Goal: Task Accomplishment & Management: Manage account settings

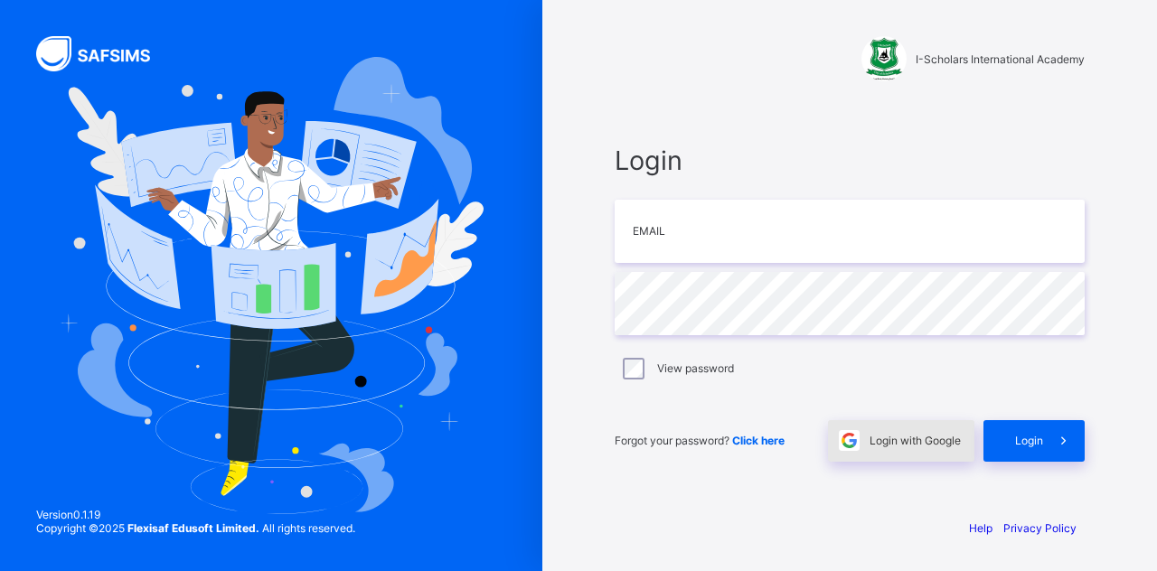
click at [916, 437] on span "Login with Google" at bounding box center [914, 441] width 91 height 14
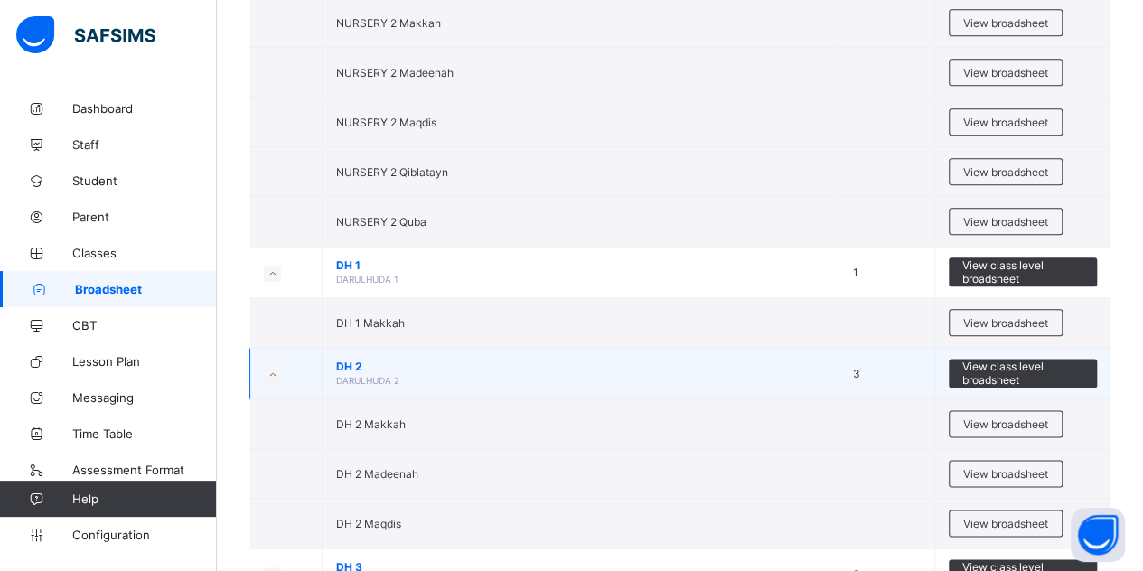
scroll to position [904, 0]
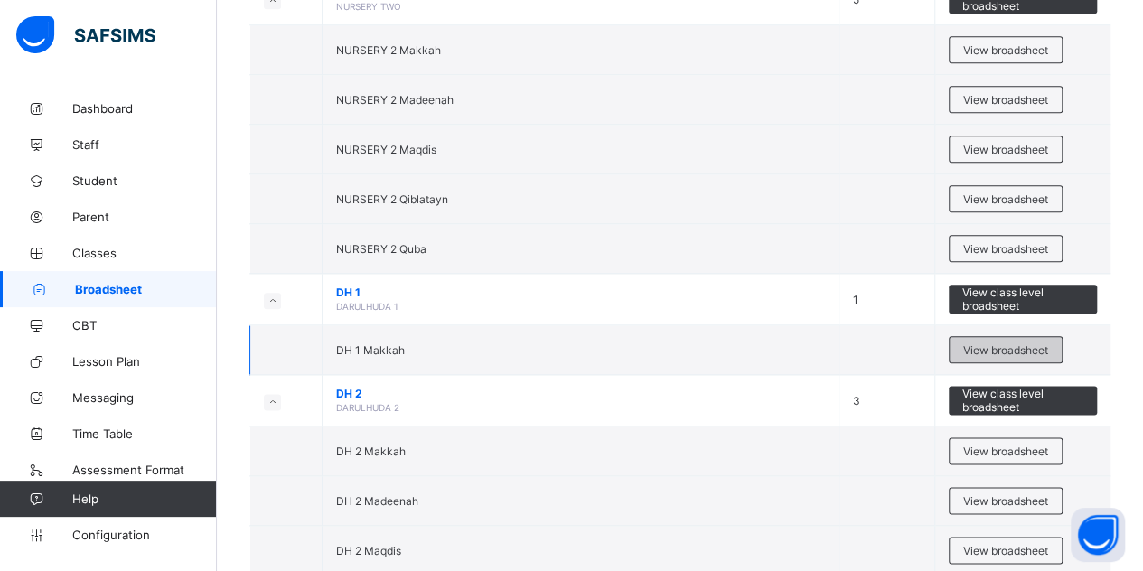
click at [1038, 346] on span "View broadsheet" at bounding box center [1005, 350] width 85 height 14
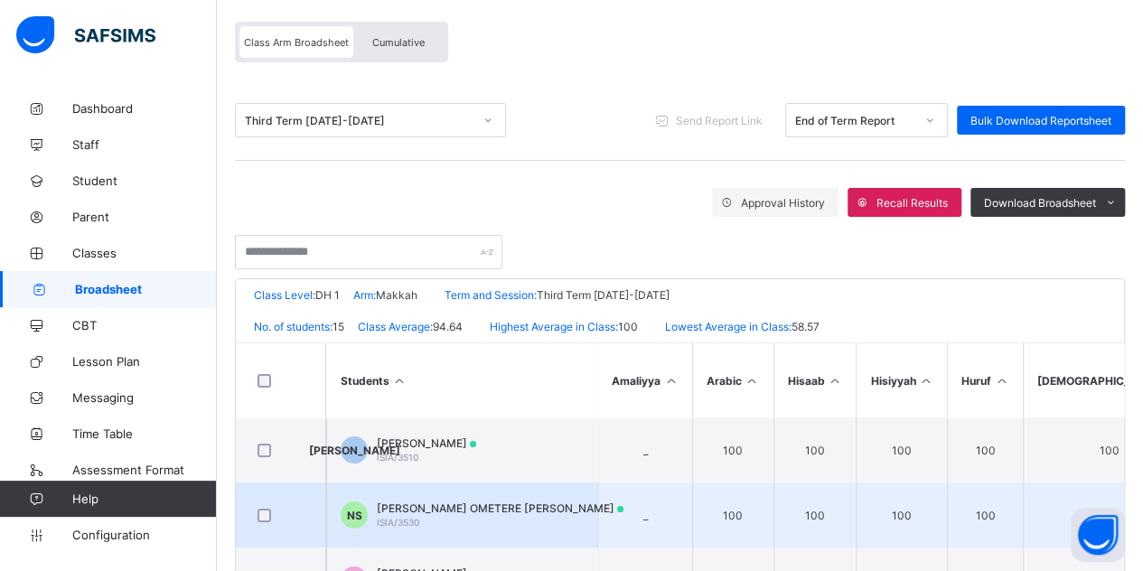
scroll to position [271, 0]
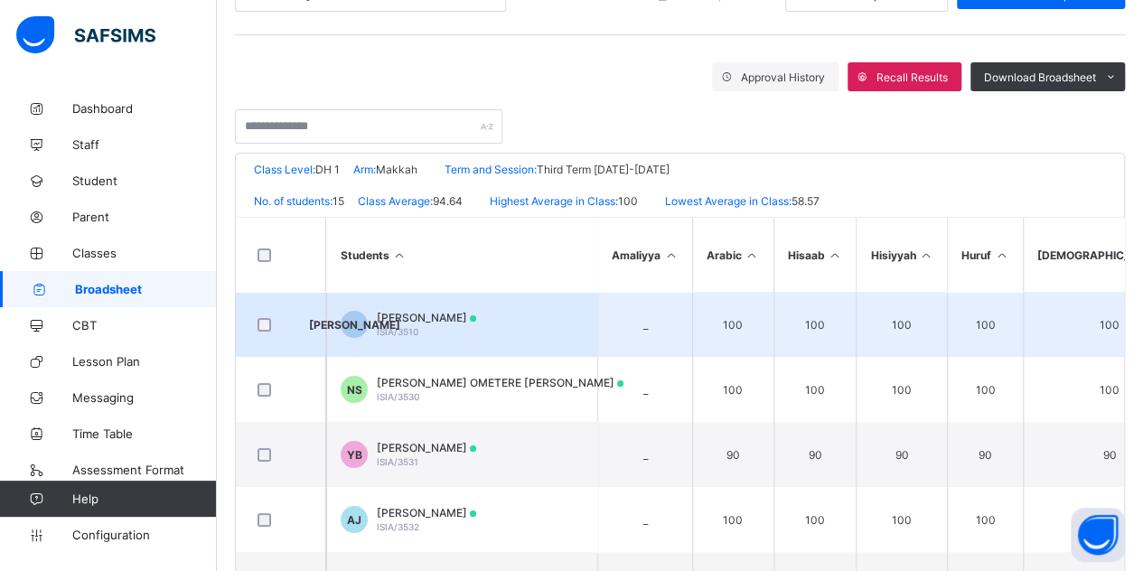
click at [438, 315] on span "JAFAR AMINU" at bounding box center [426, 318] width 99 height 14
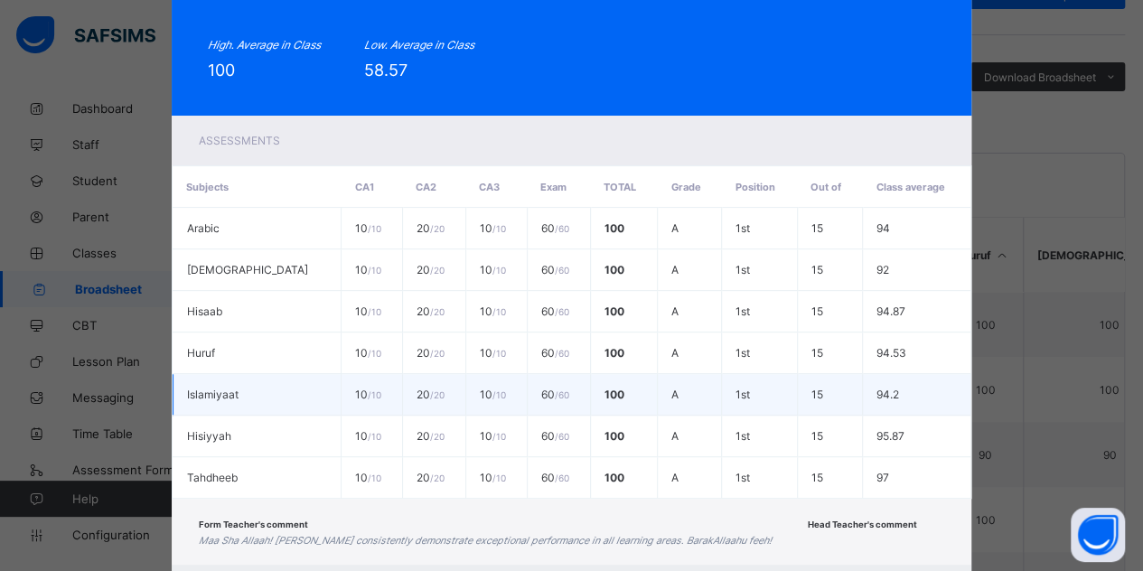
scroll to position [320, 0]
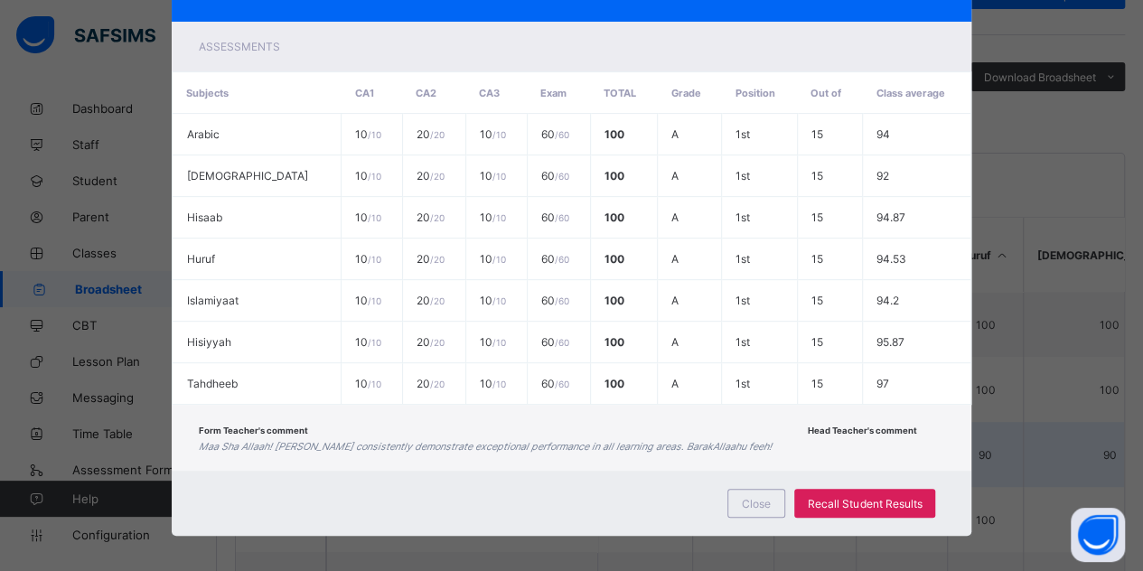
click at [752, 497] on span "Close" at bounding box center [756, 504] width 29 height 14
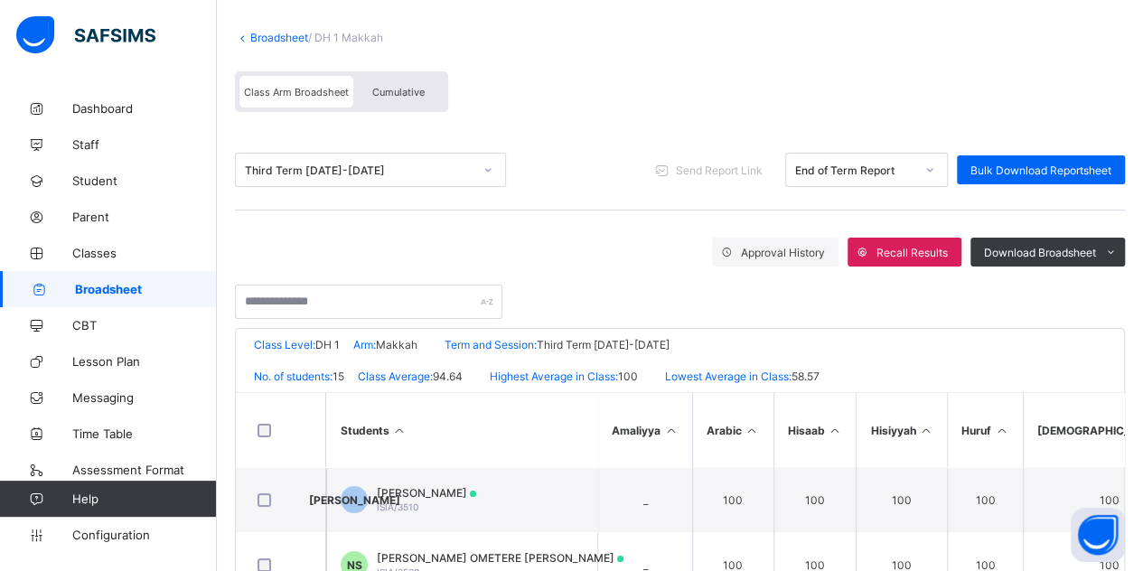
scroll to position [271, 0]
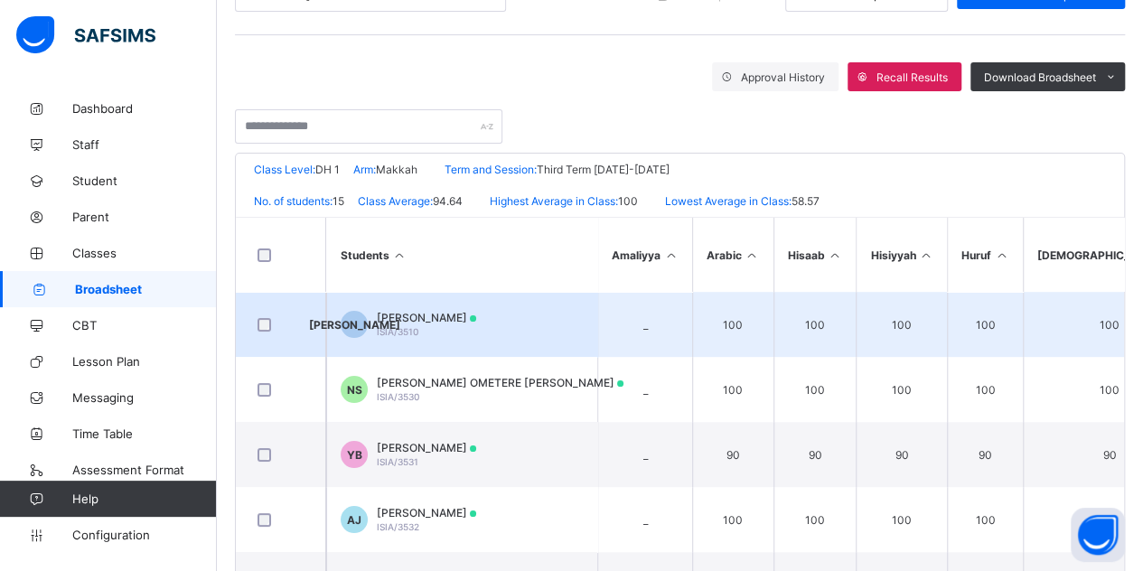
click at [412, 316] on span "JAFAR AMINU" at bounding box center [426, 318] width 99 height 14
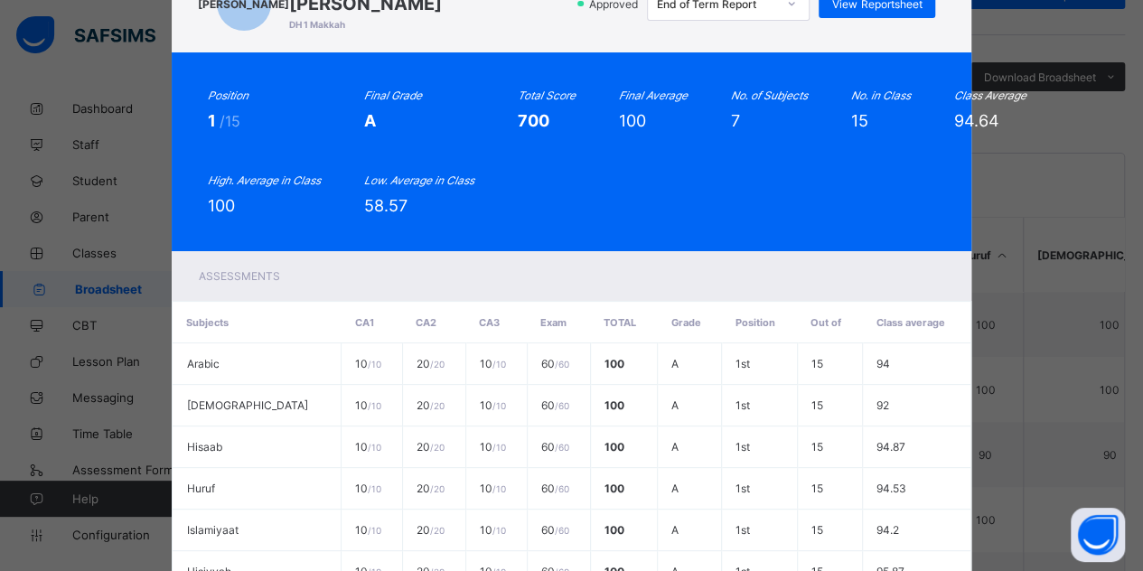
scroll to position [0, 0]
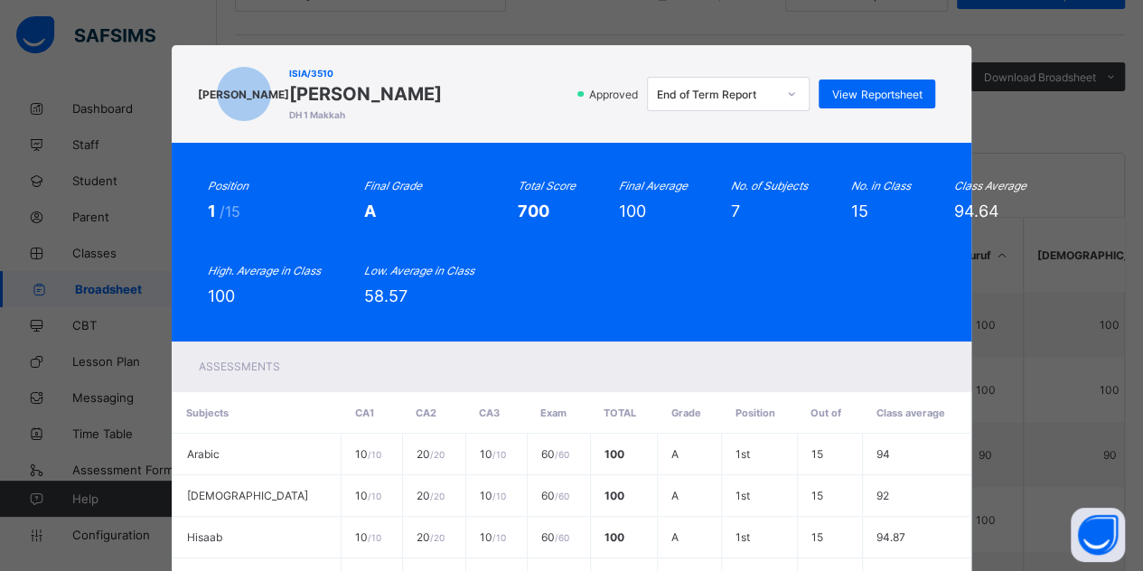
click at [696, 86] on div "End of Term Report" at bounding box center [711, 93] width 127 height 25
click at [707, 87] on div "End of Term Report" at bounding box center [711, 93] width 127 height 25
click at [883, 93] on span "View Reportsheet" at bounding box center [876, 95] width 89 height 14
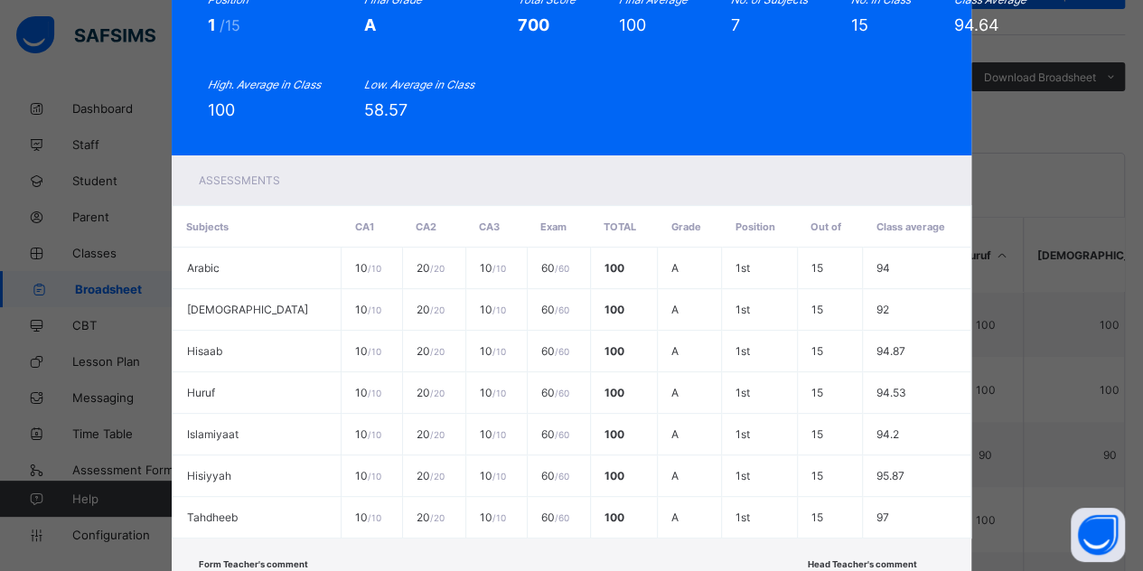
scroll to position [320, 0]
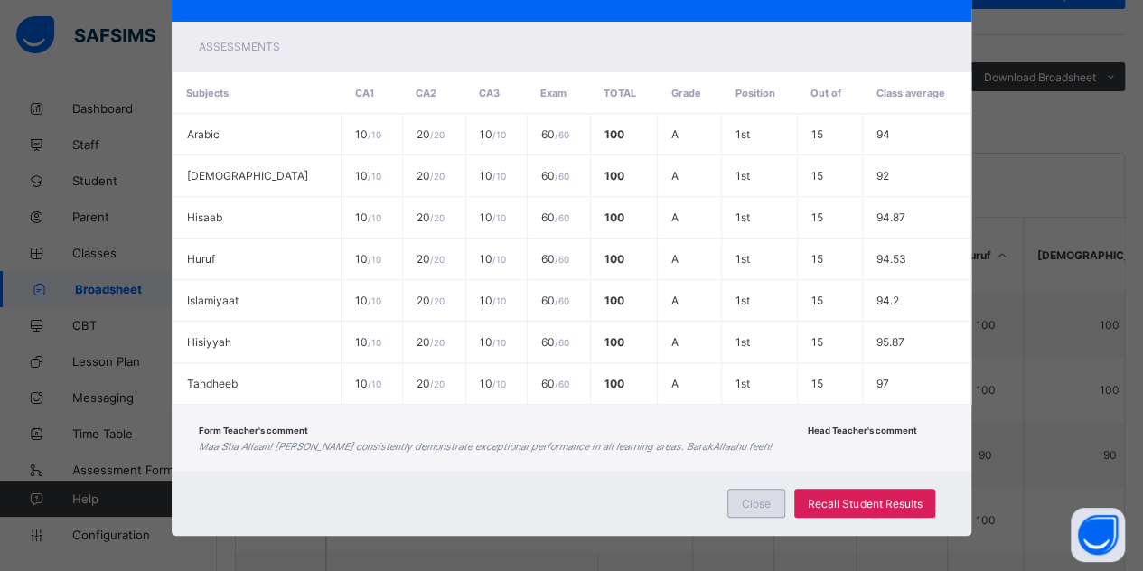
click at [746, 497] on span "Close" at bounding box center [756, 504] width 29 height 14
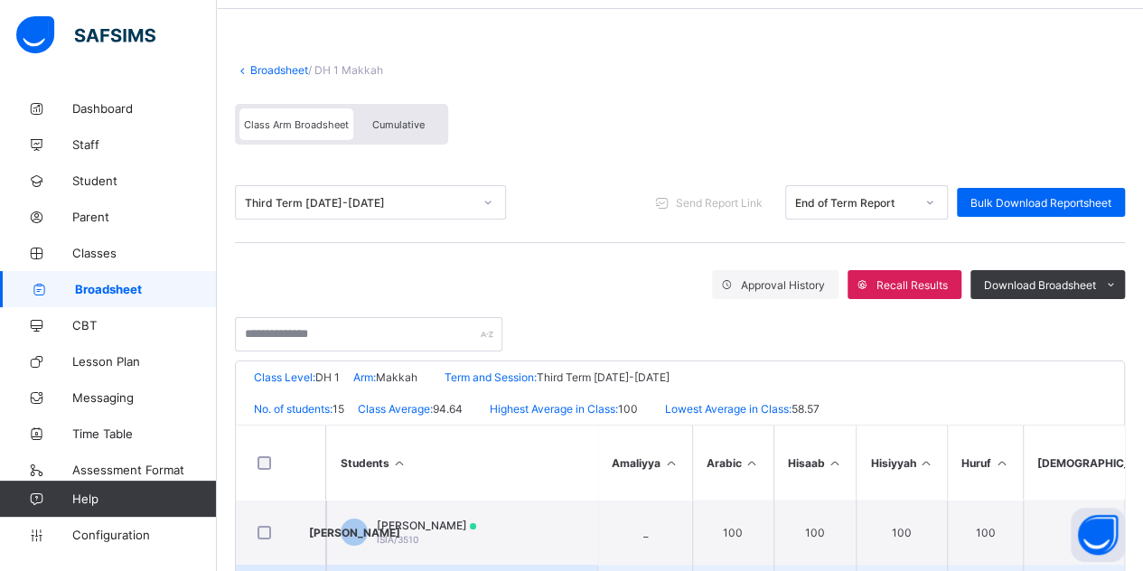
scroll to position [181, 0]
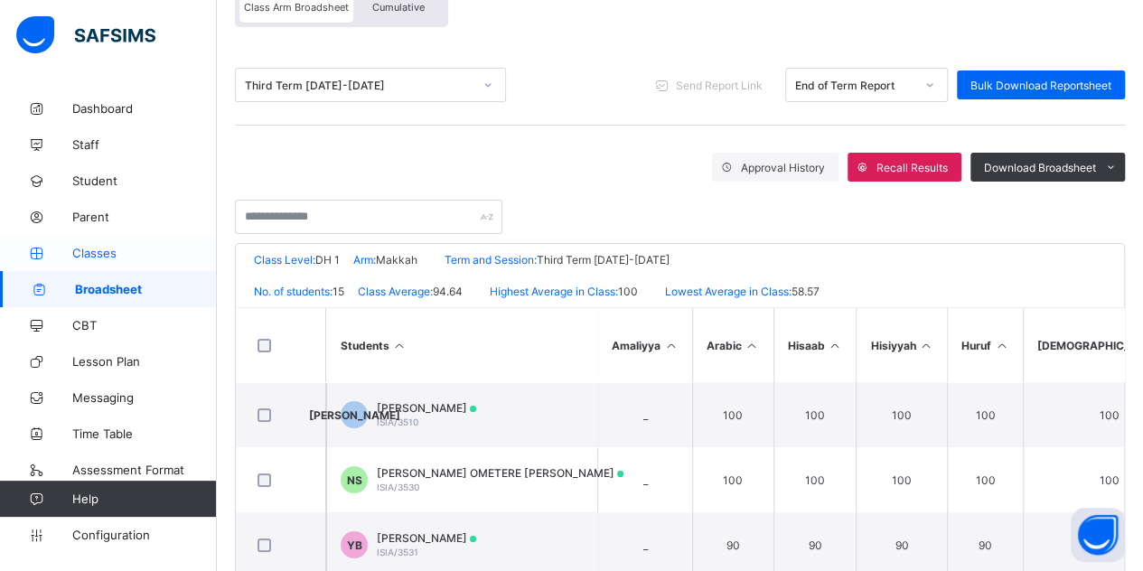
click at [115, 252] on span "Classes" at bounding box center [144, 253] width 145 height 14
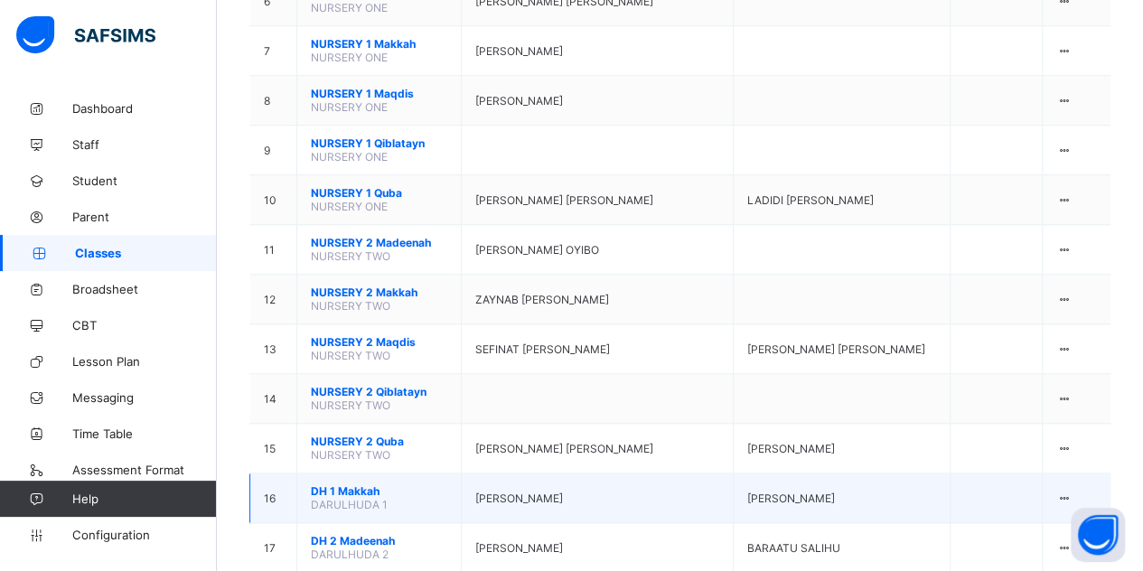
scroll to position [633, 0]
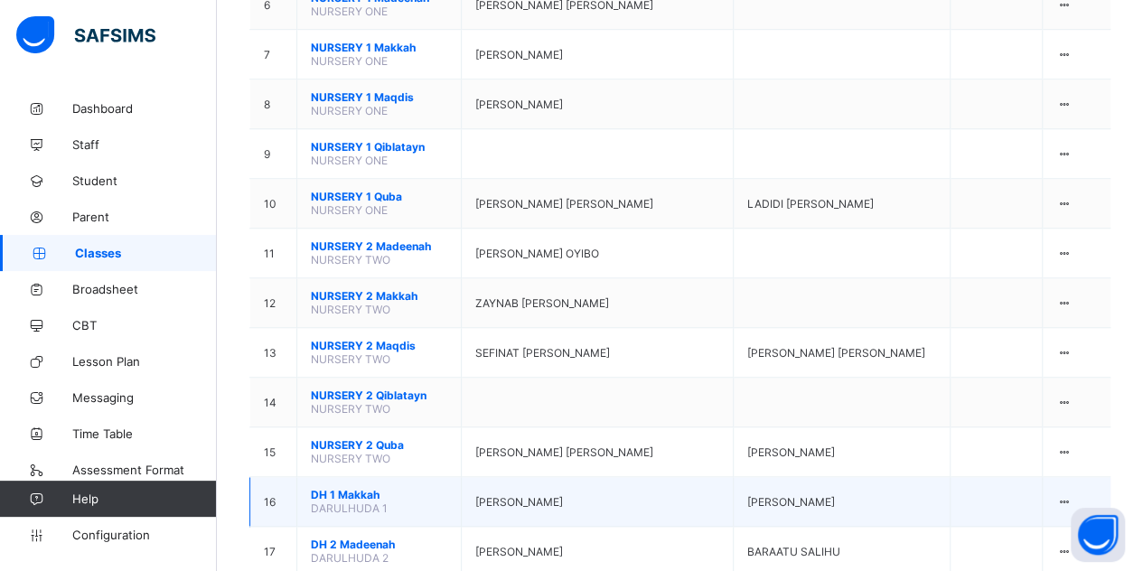
click at [345, 488] on span "DH 1 Makkah" at bounding box center [379, 495] width 136 height 14
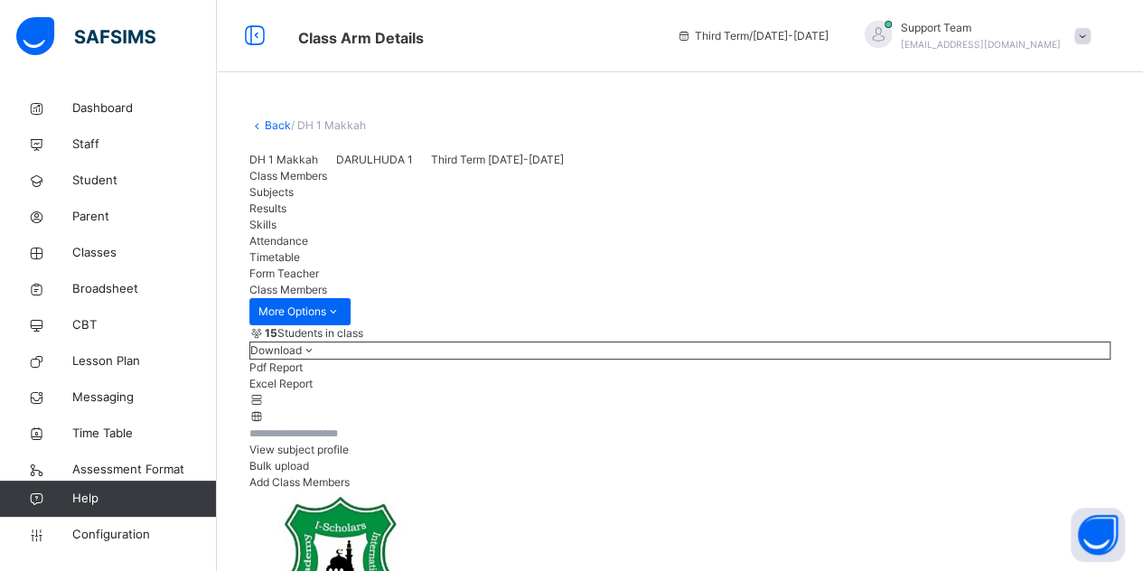
click at [277, 231] on span "Skills" at bounding box center [262, 225] width 27 height 14
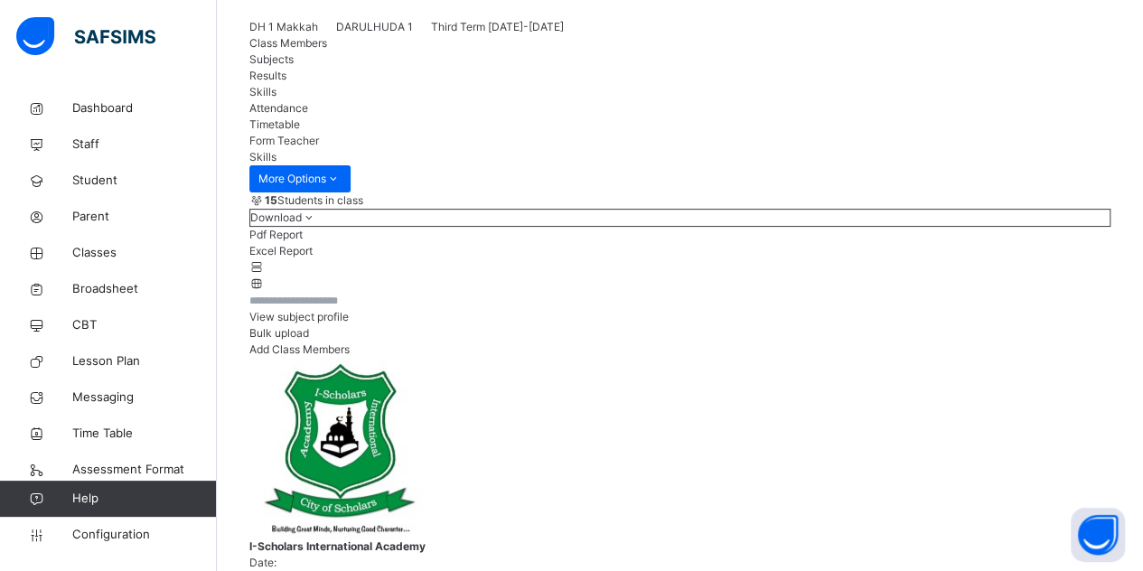
scroll to position [181, 0]
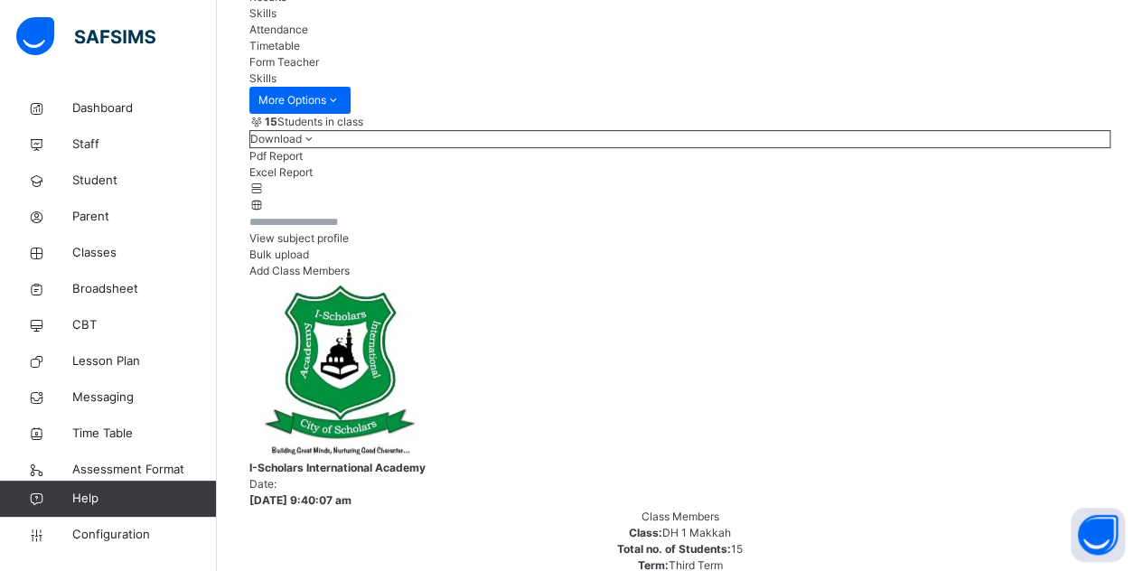
scroll to position [204, 0]
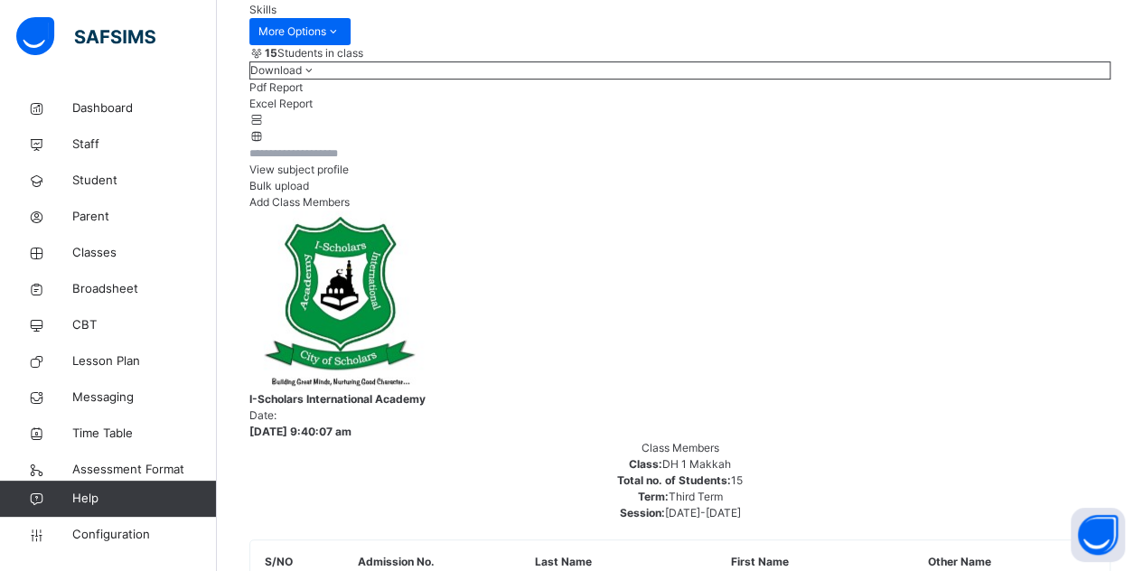
scroll to position [385, 0]
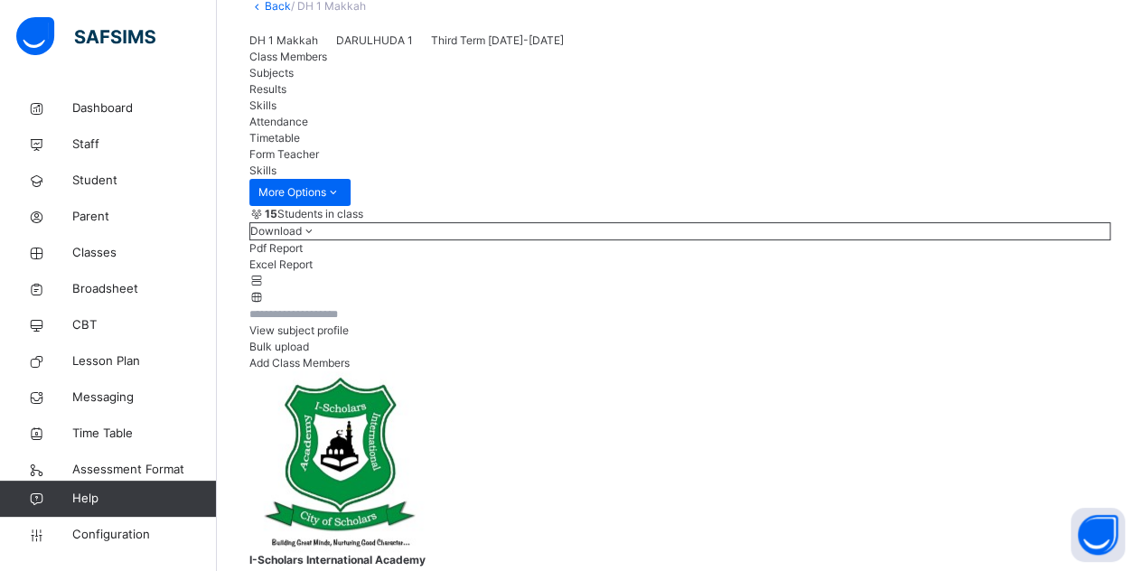
scroll to position [114, 0]
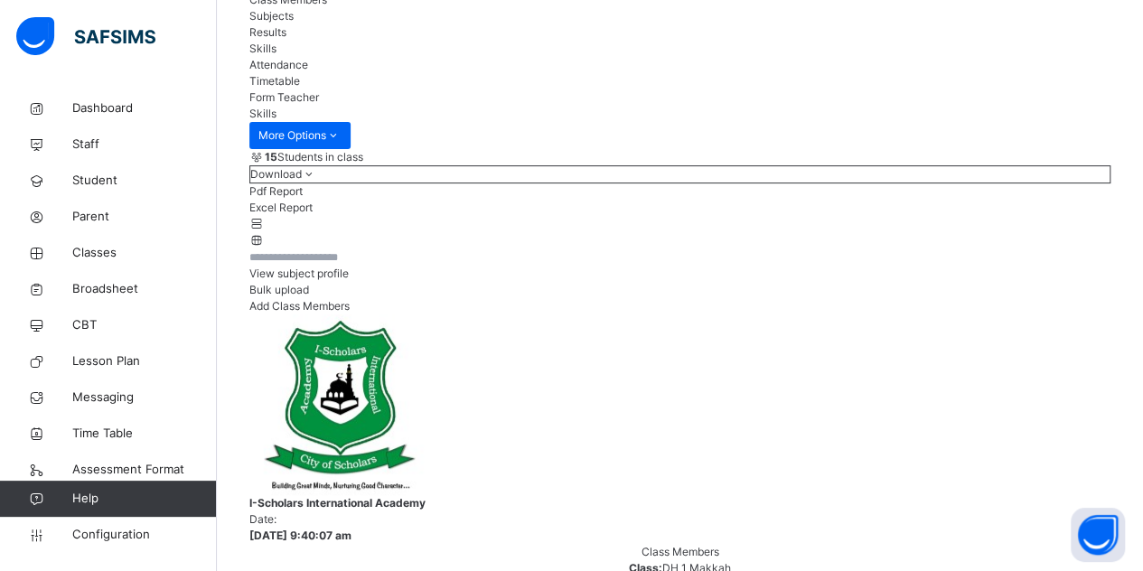
scroll to position [204, 0]
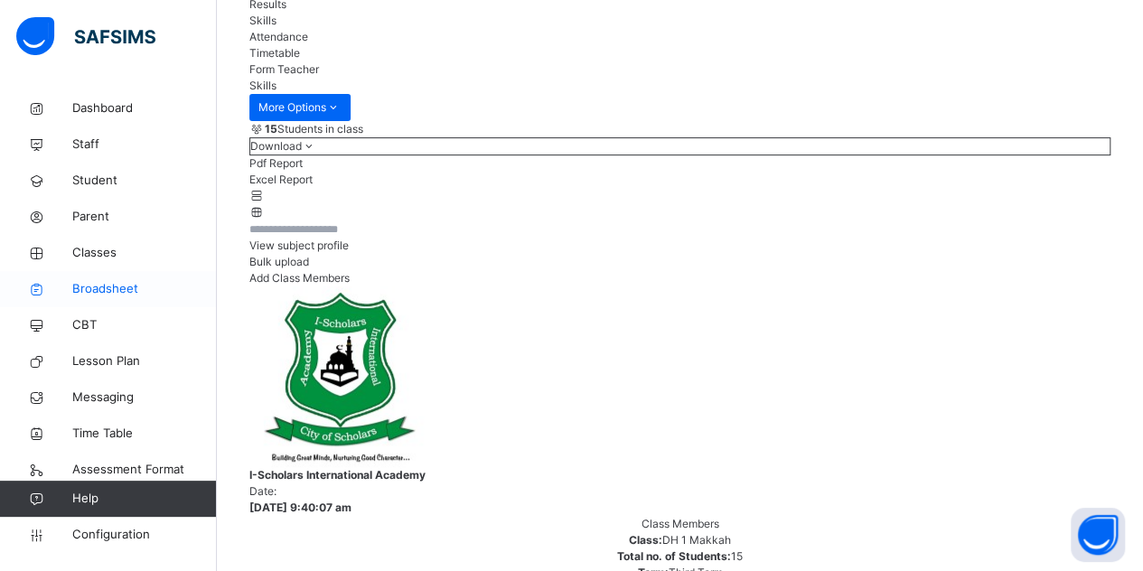
click at [129, 288] on span "Broadsheet" at bounding box center [144, 289] width 145 height 18
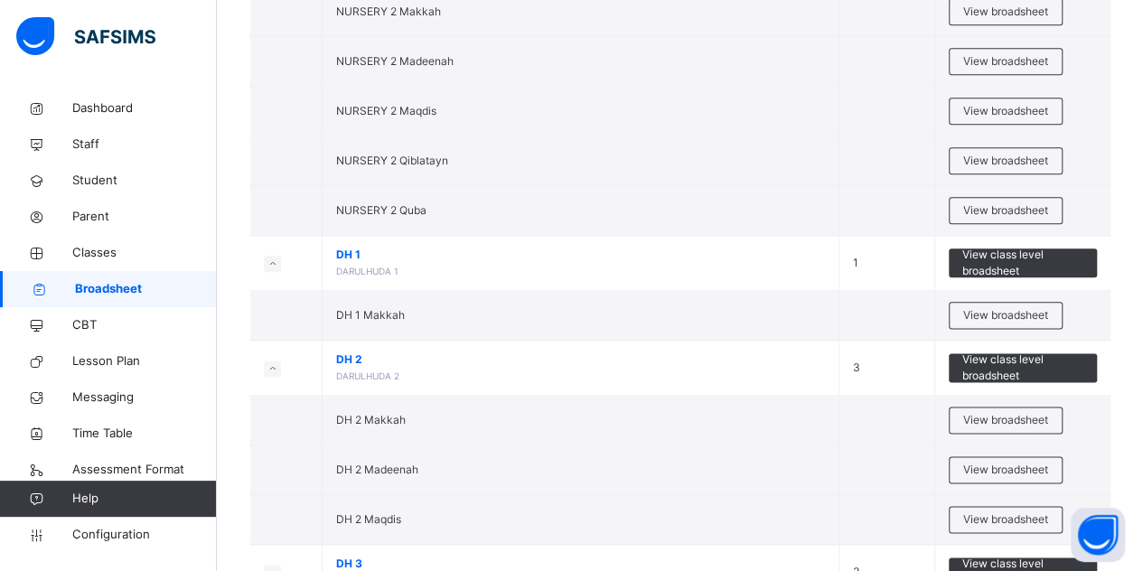
scroll to position [1085, 0]
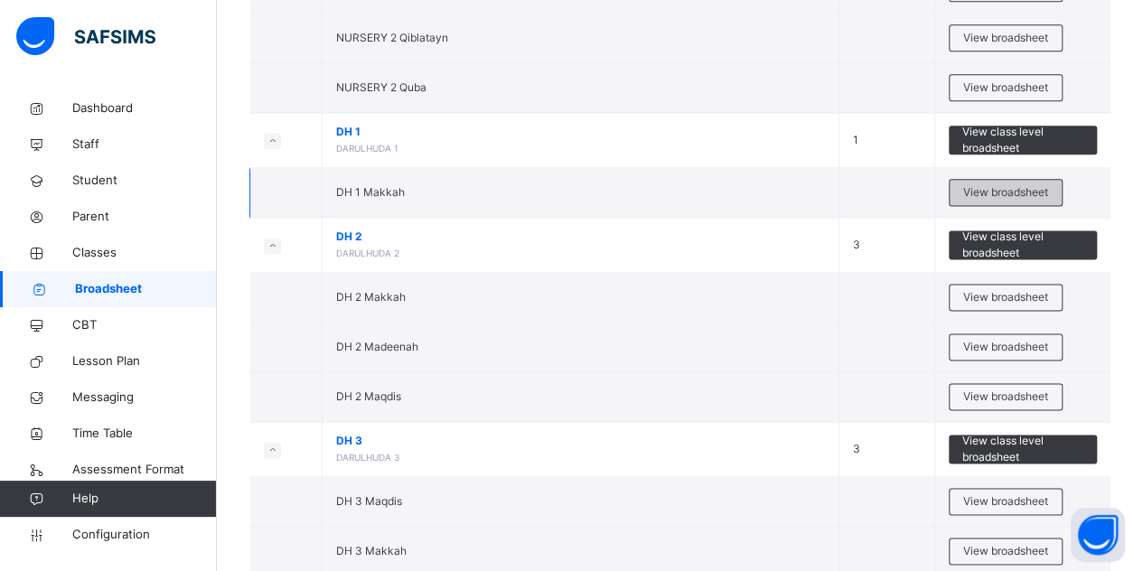
click at [973, 185] on span "View broadsheet" at bounding box center [1005, 192] width 85 height 16
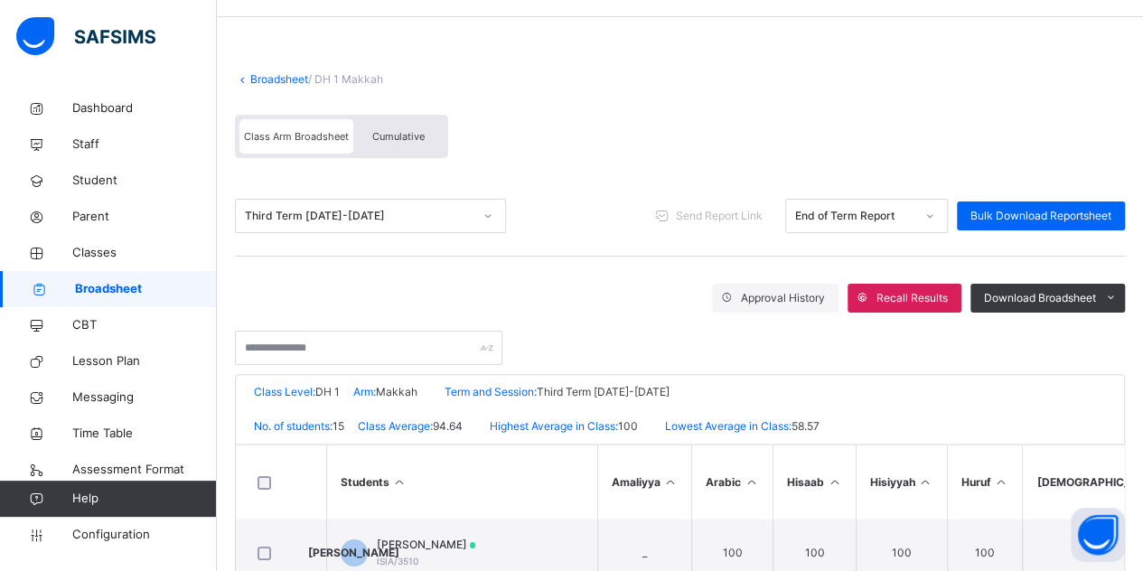
scroll to position [54, 0]
click at [286, 75] on link "Broadsheet" at bounding box center [279, 80] width 58 height 14
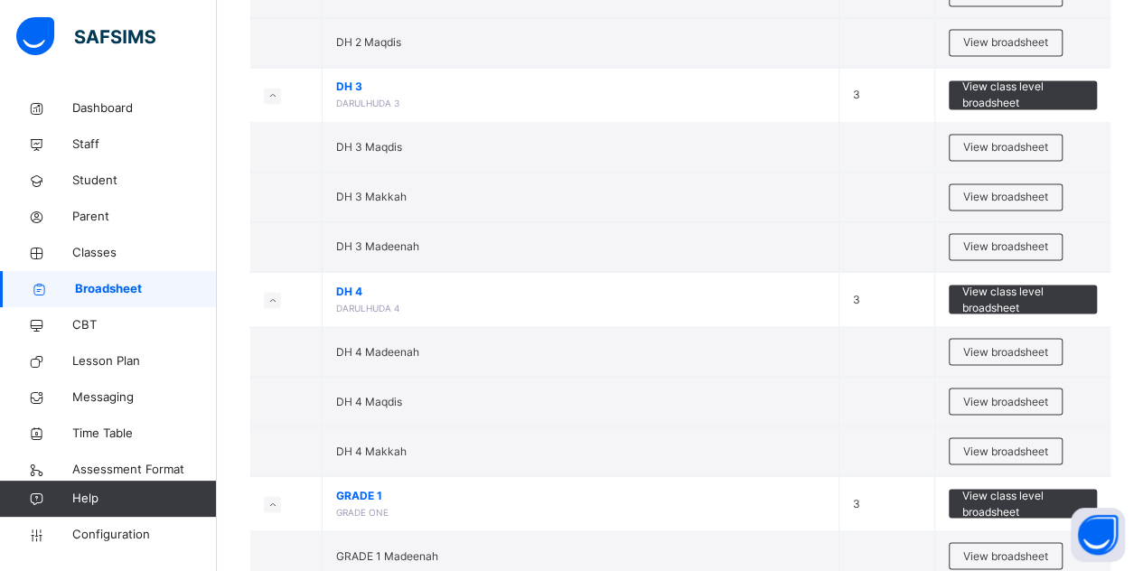
scroll to position [1536, 0]
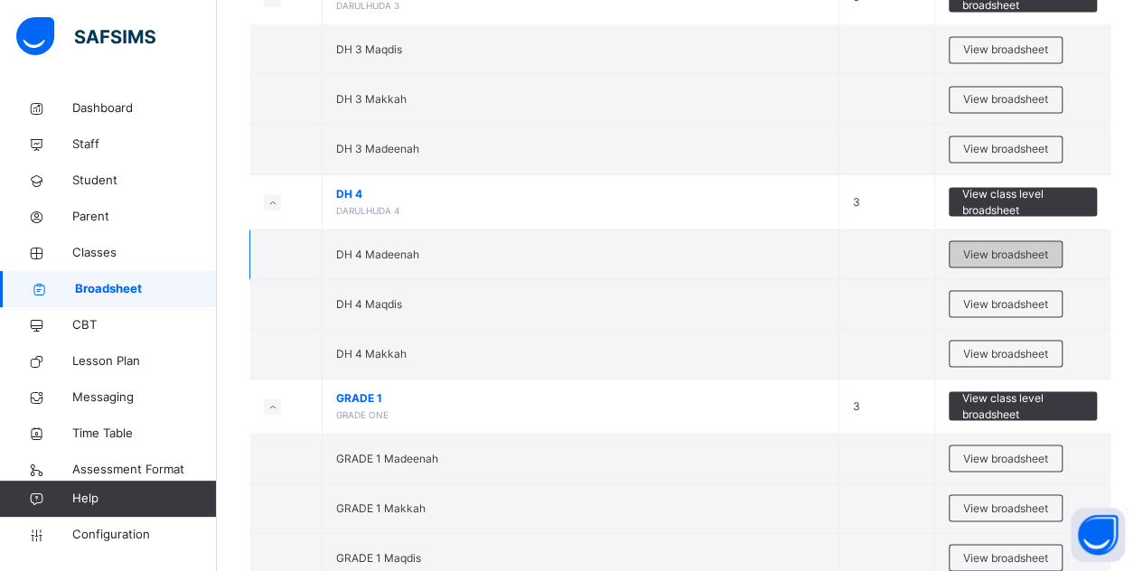
click at [996, 250] on span "View broadsheet" at bounding box center [1005, 254] width 85 height 16
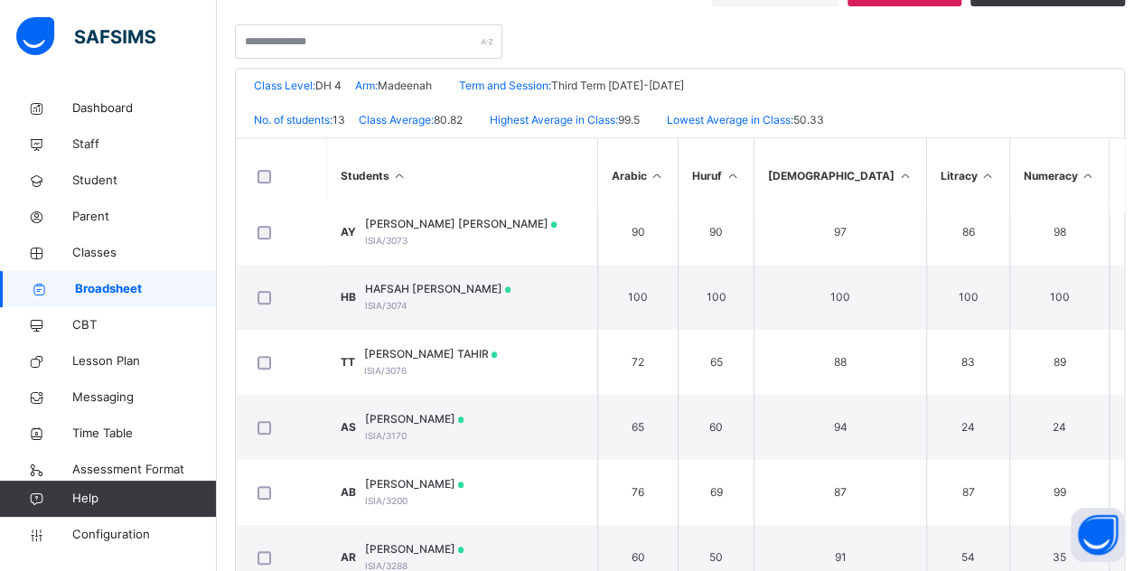
scroll to position [477, 0]
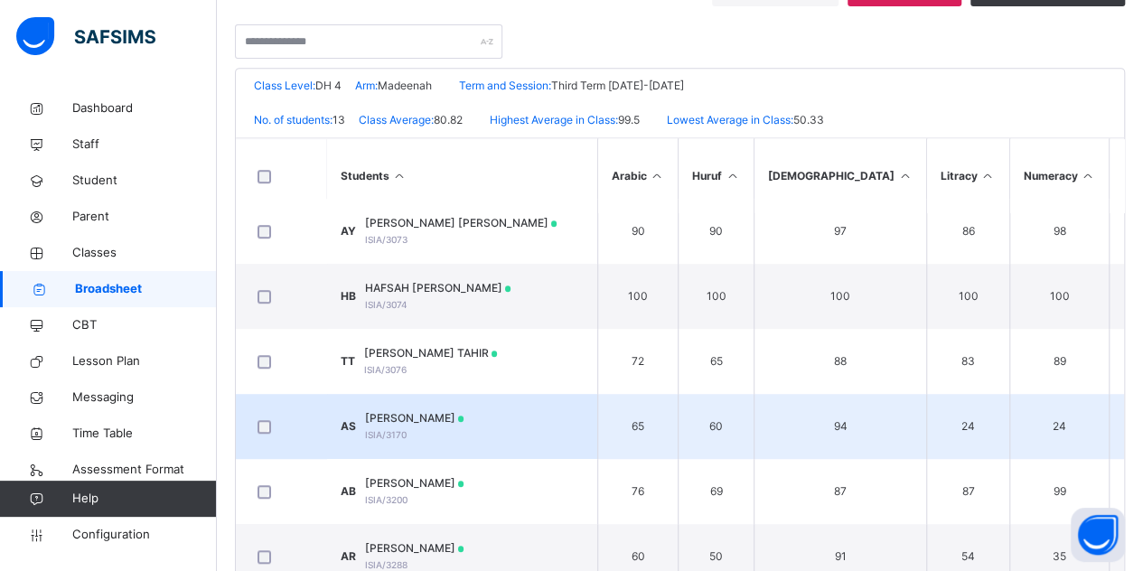
click at [448, 414] on span "ABDALLAH SHEHU SANI" at bounding box center [414, 418] width 99 height 16
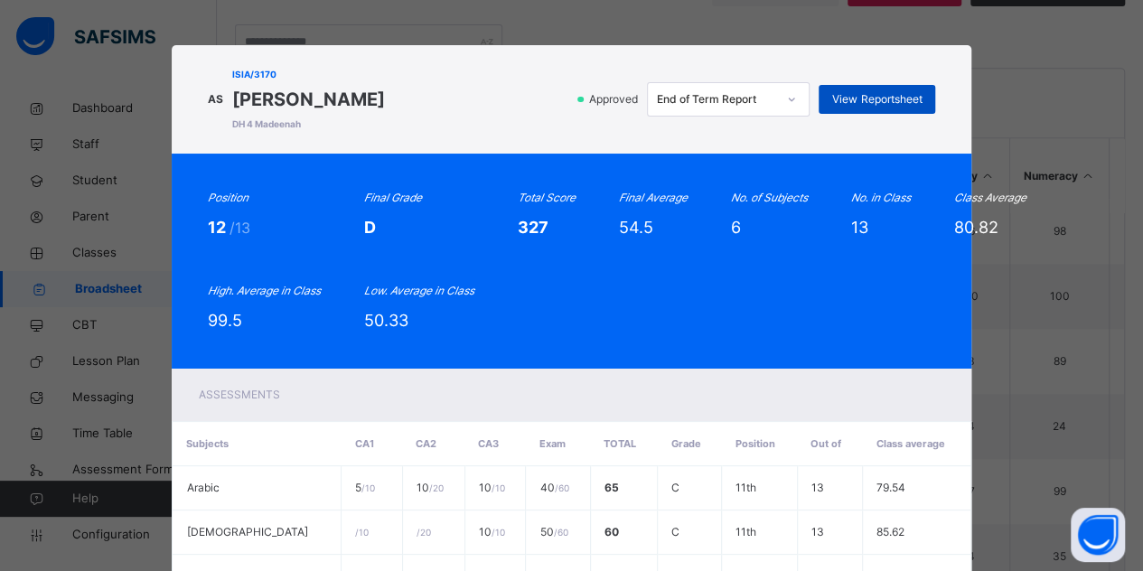
click at [849, 108] on div "View Reportsheet" at bounding box center [877, 99] width 117 height 29
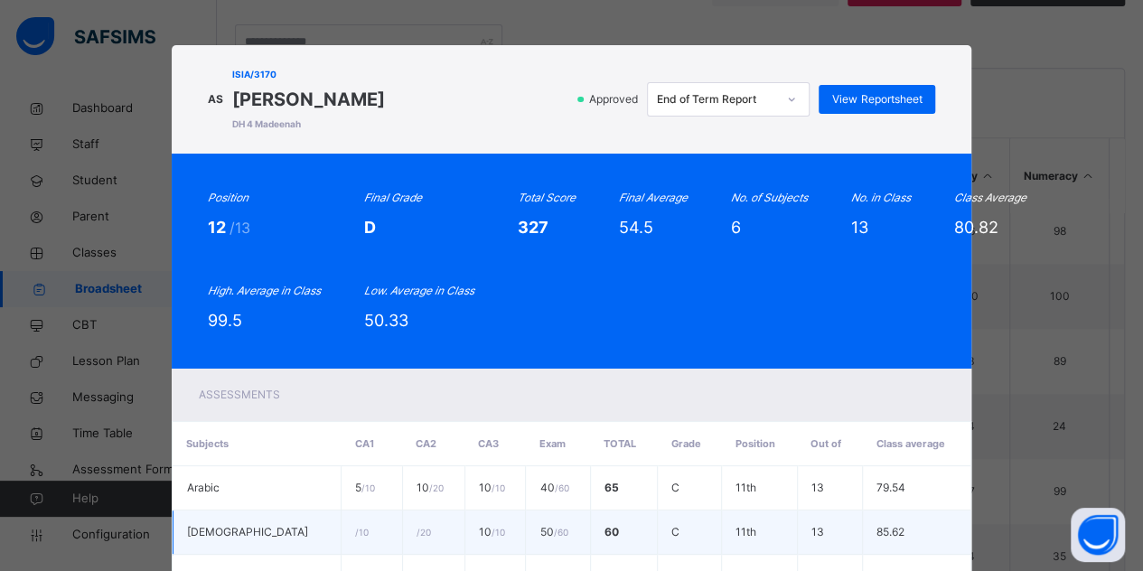
scroll to position [340, 0]
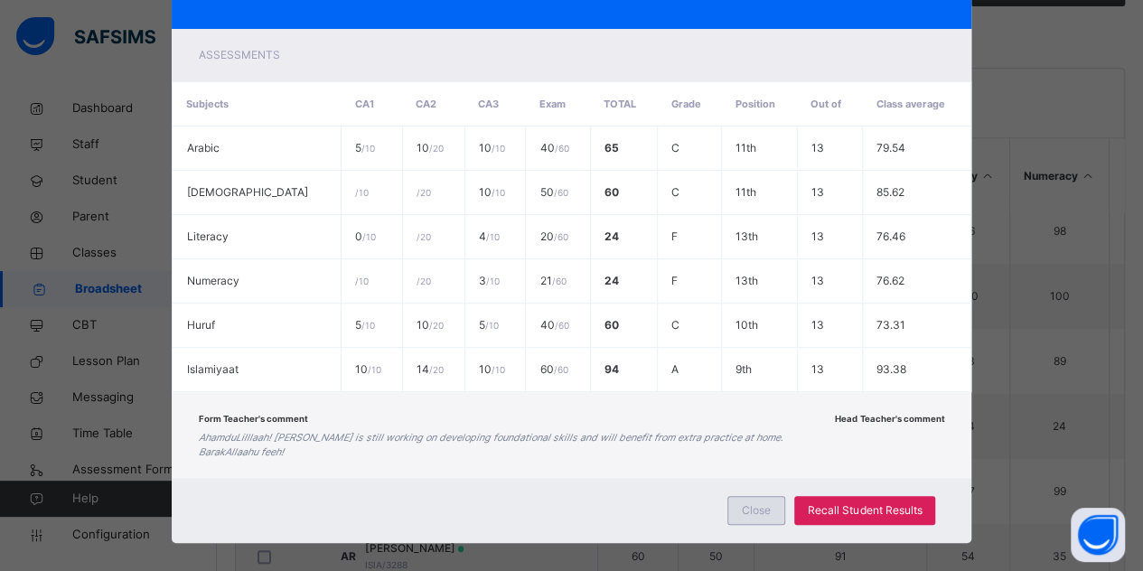
click at [759, 503] on span "Close" at bounding box center [756, 511] width 29 height 16
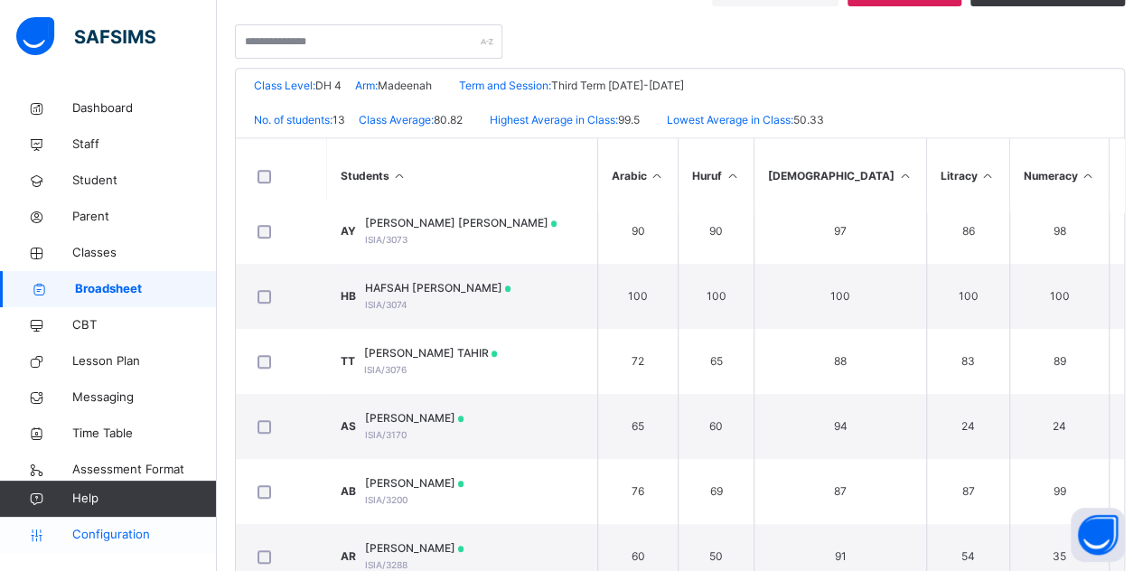
click at [108, 538] on span "Configuration" at bounding box center [144, 535] width 144 height 18
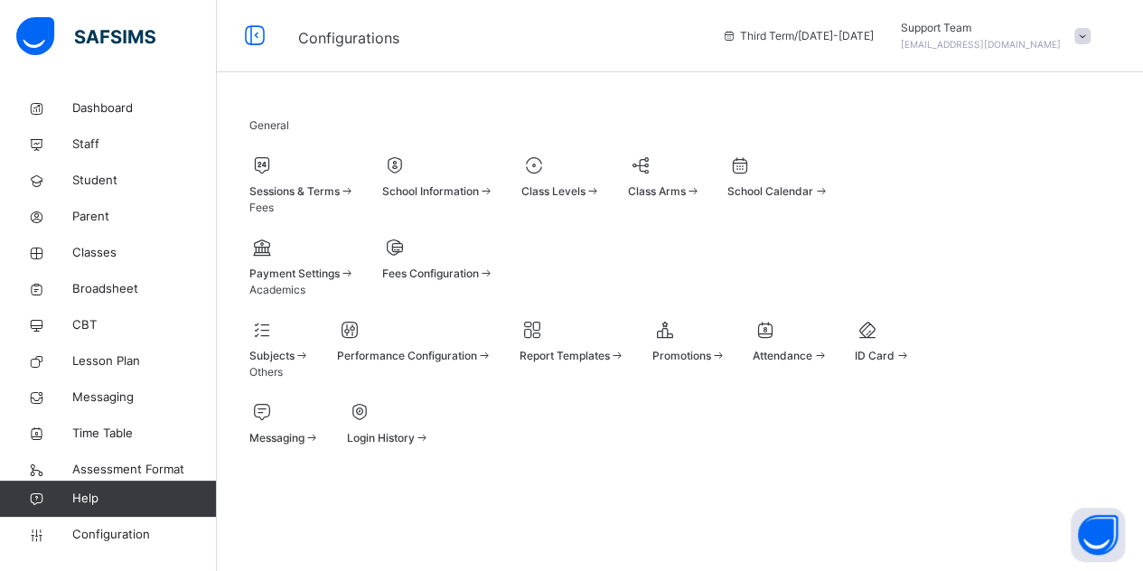
click at [601, 175] on div at bounding box center [562, 165] width 80 height 27
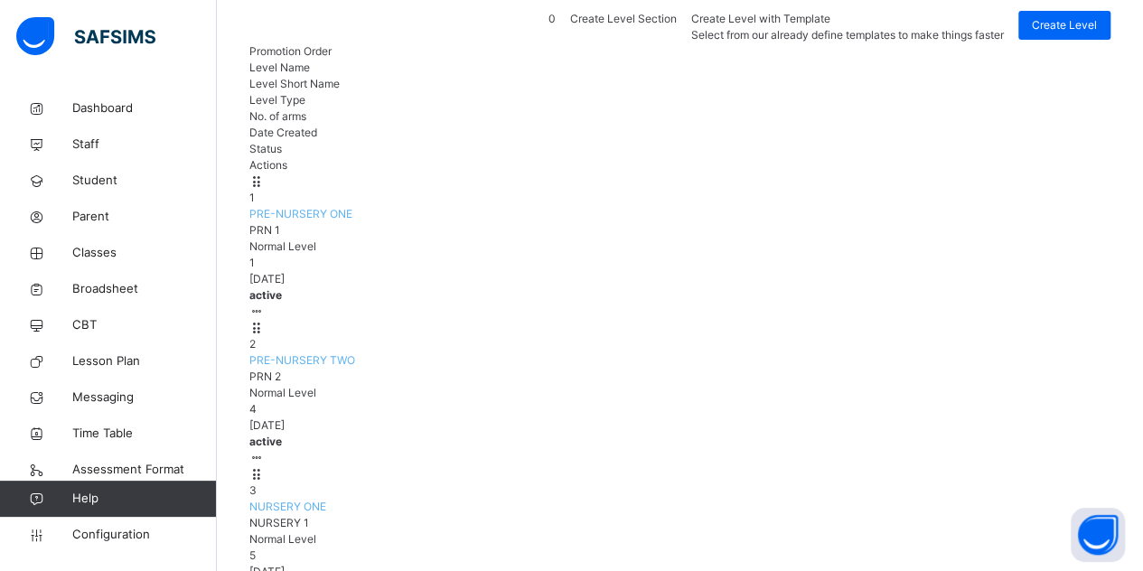
scroll to position [362, 0]
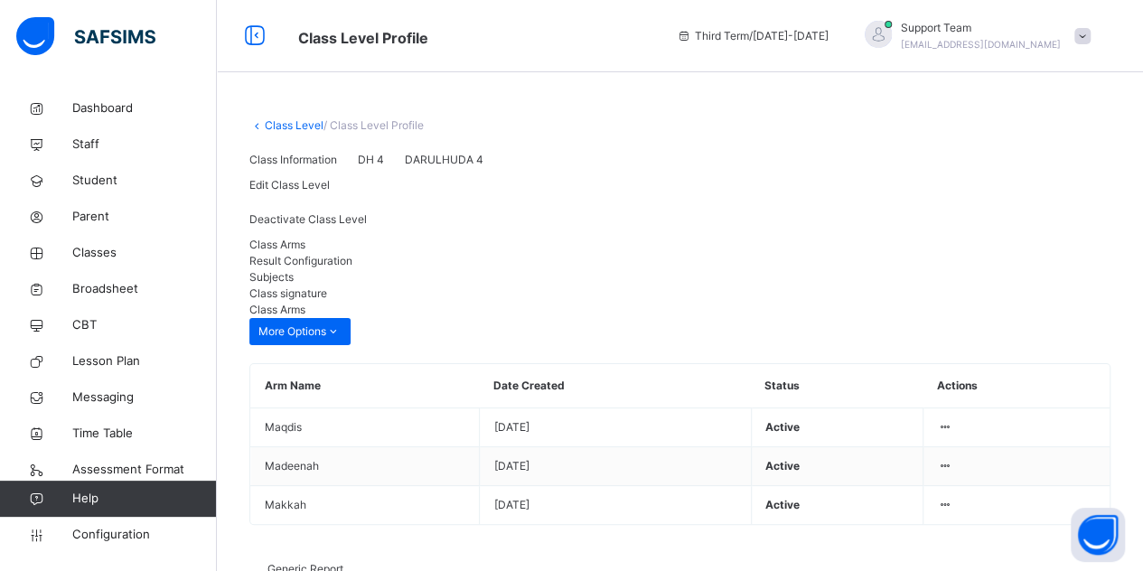
click at [352, 268] on span "Result Configuration" at bounding box center [300, 261] width 103 height 14
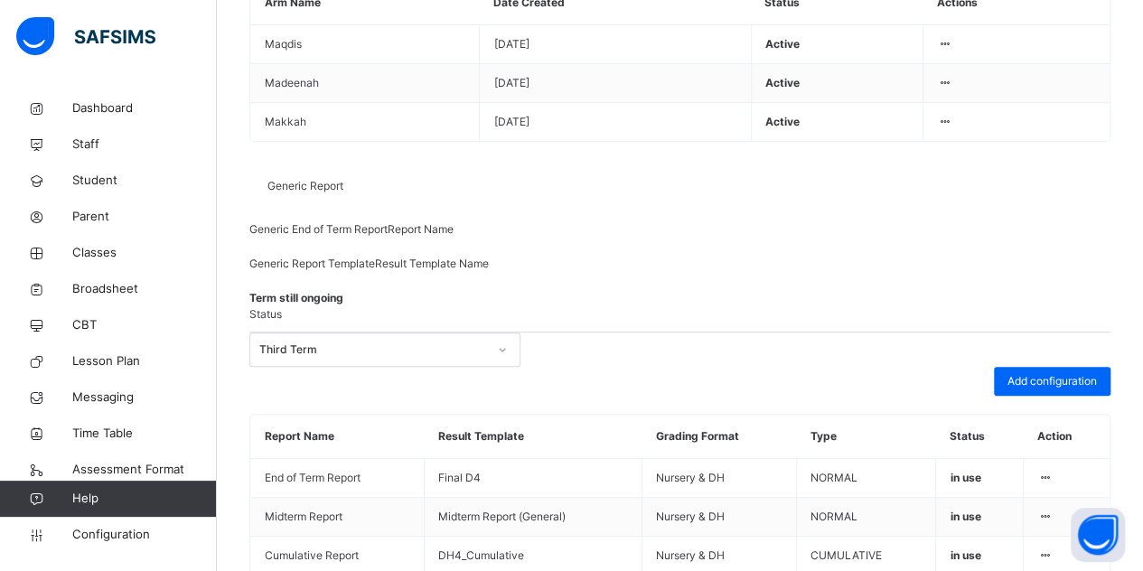
scroll to position [394, 0]
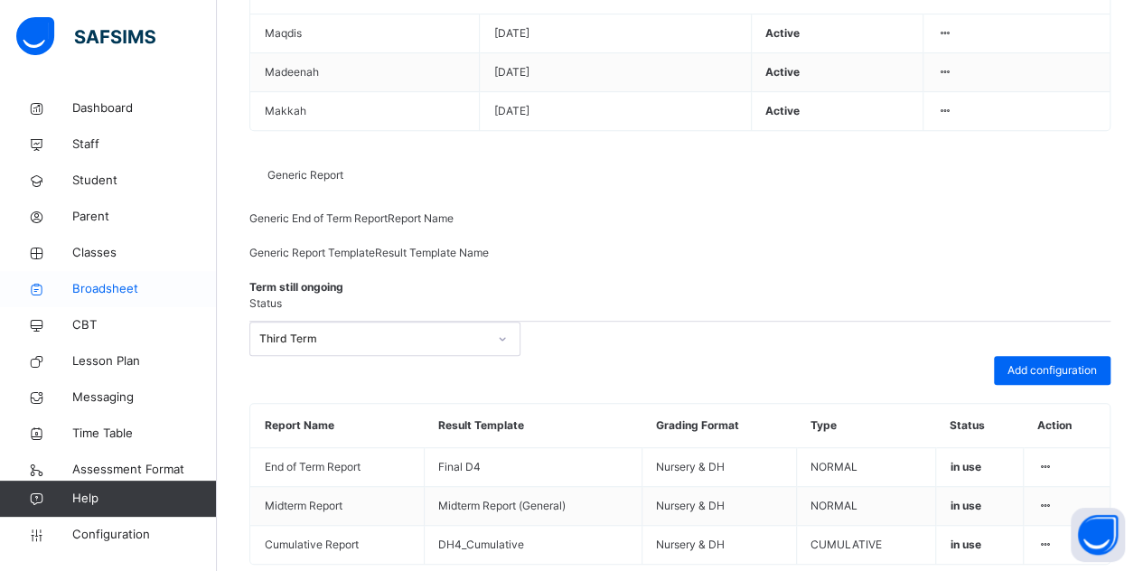
click at [117, 292] on span "Broadsheet" at bounding box center [144, 289] width 145 height 18
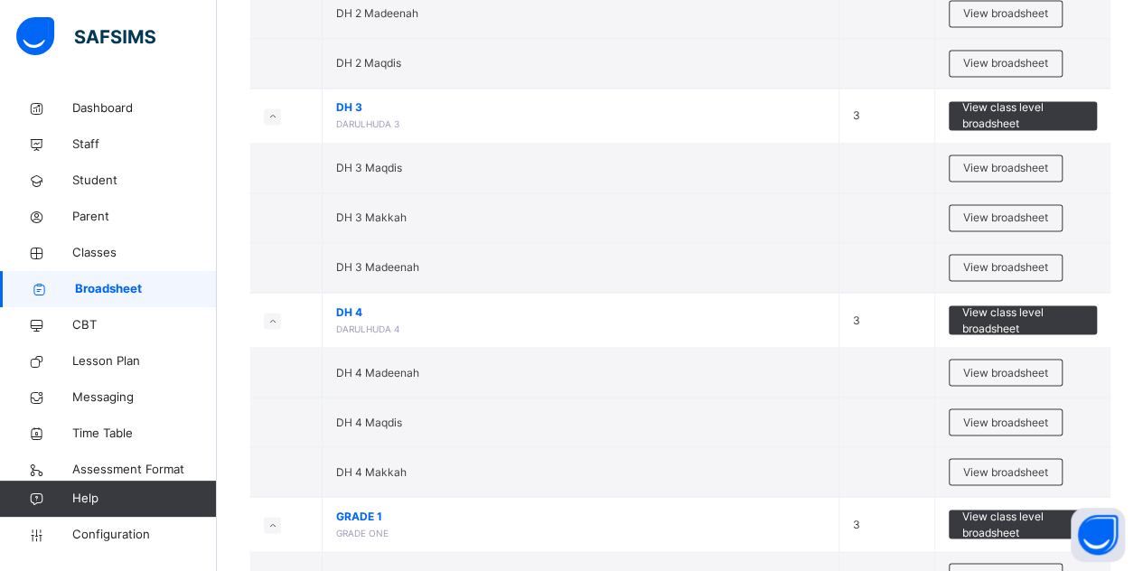
scroll to position [1446, 0]
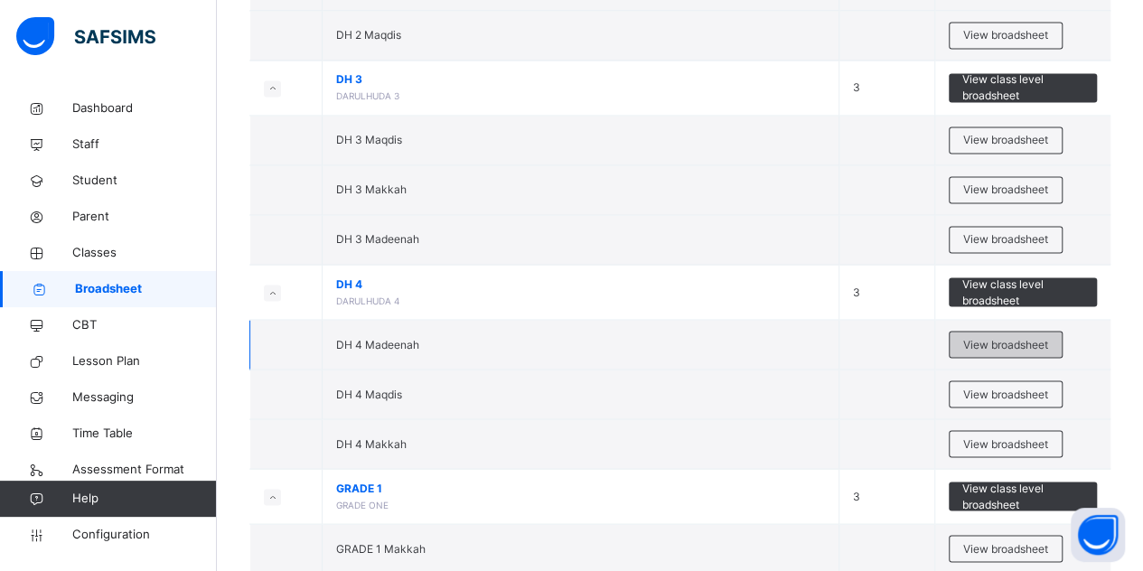
click at [1009, 336] on span "View broadsheet" at bounding box center [1005, 344] width 85 height 16
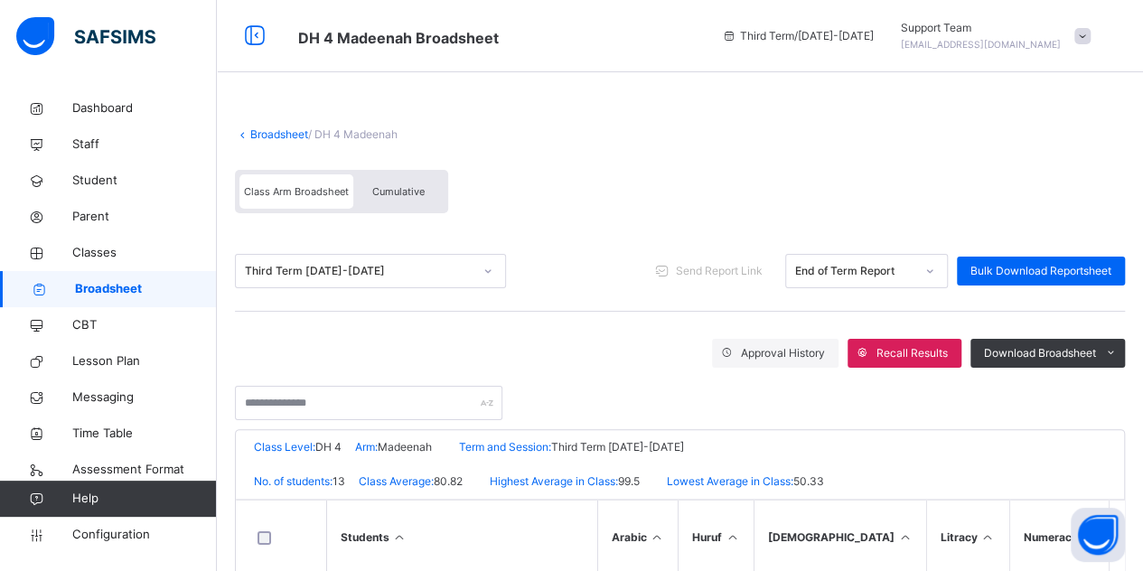
click at [425, 178] on div "Cumulative" at bounding box center [398, 191] width 90 height 34
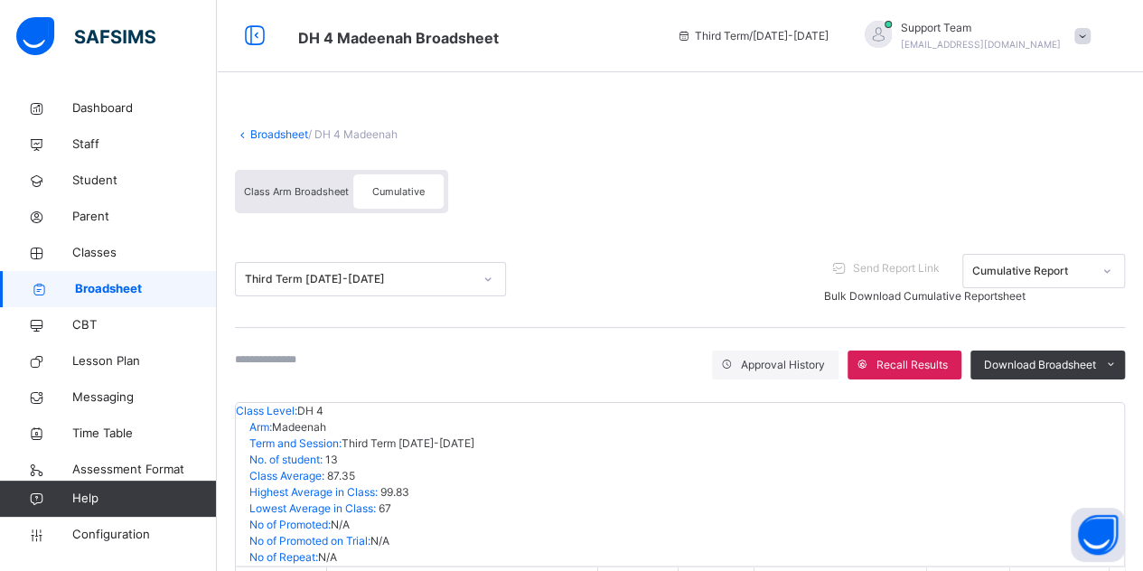
scroll to position [271, 0]
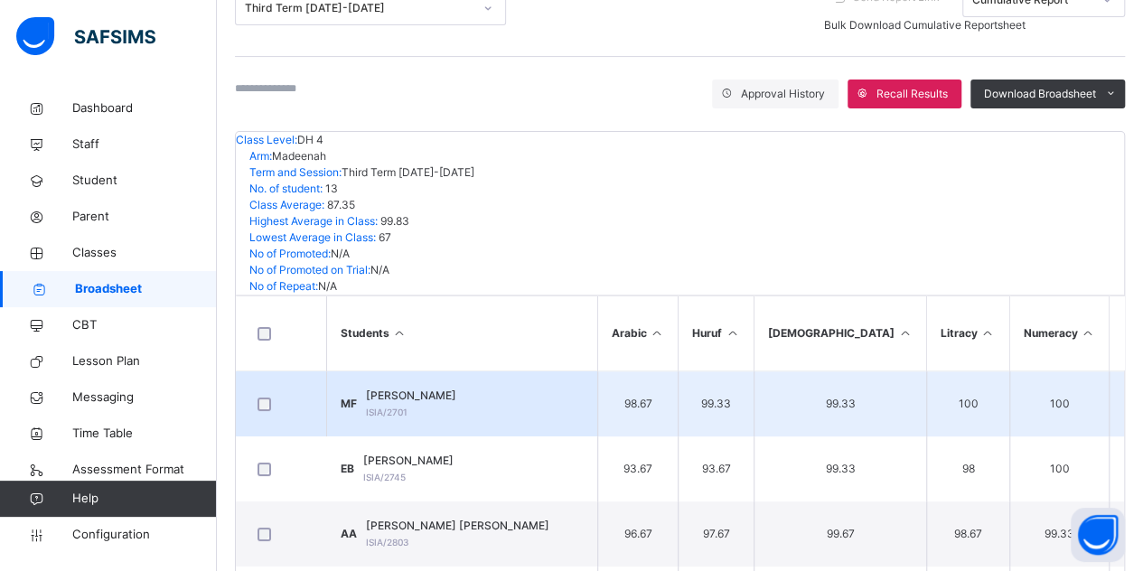
click at [456, 388] on span "MARYAM TIAMIYU FOLAWEMIMO" at bounding box center [411, 396] width 90 height 16
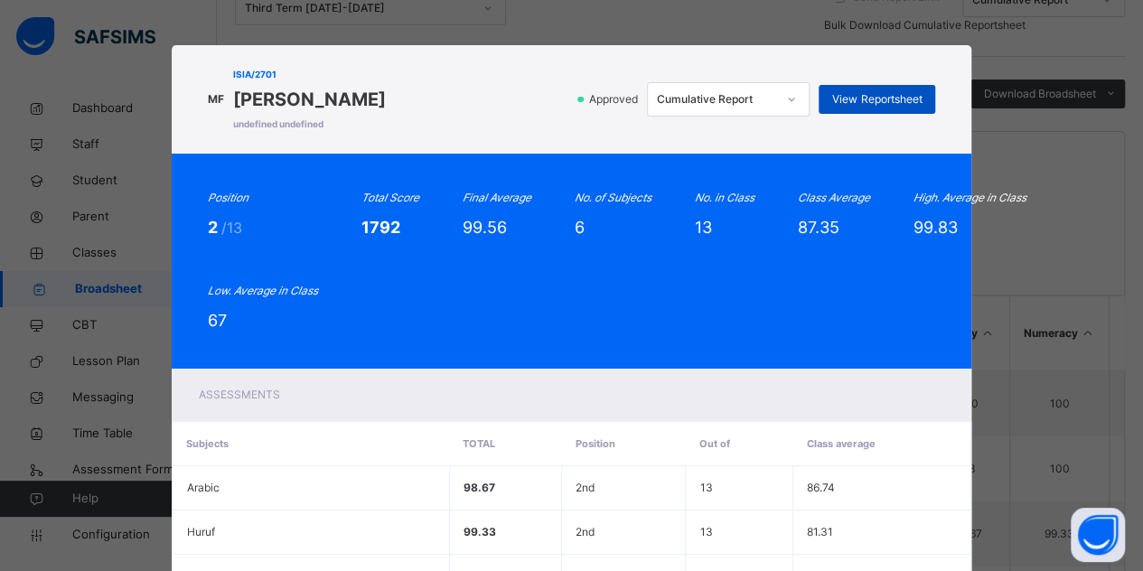
click at [875, 96] on span "View Reportsheet" at bounding box center [876, 99] width 89 height 16
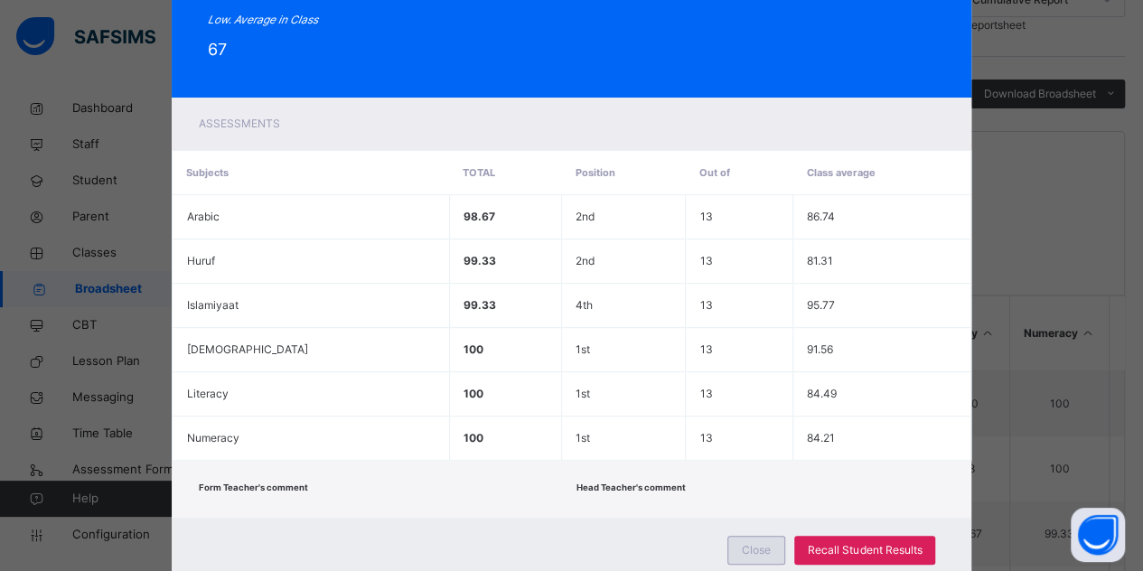
click at [765, 554] on span "Close" at bounding box center [756, 550] width 29 height 16
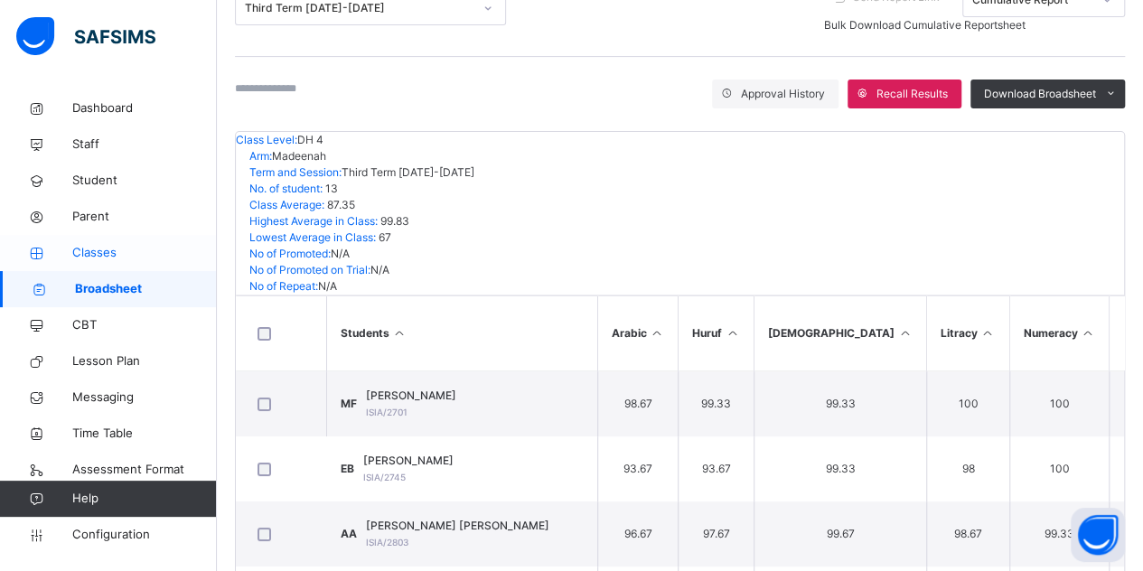
click at [132, 260] on span "Classes" at bounding box center [144, 253] width 145 height 18
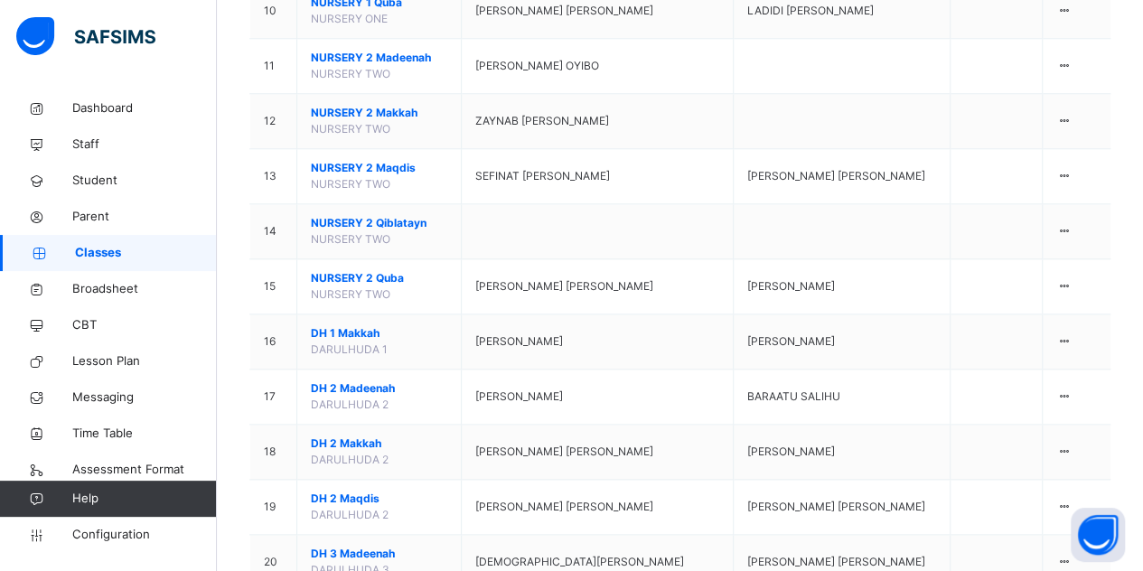
scroll to position [904, 0]
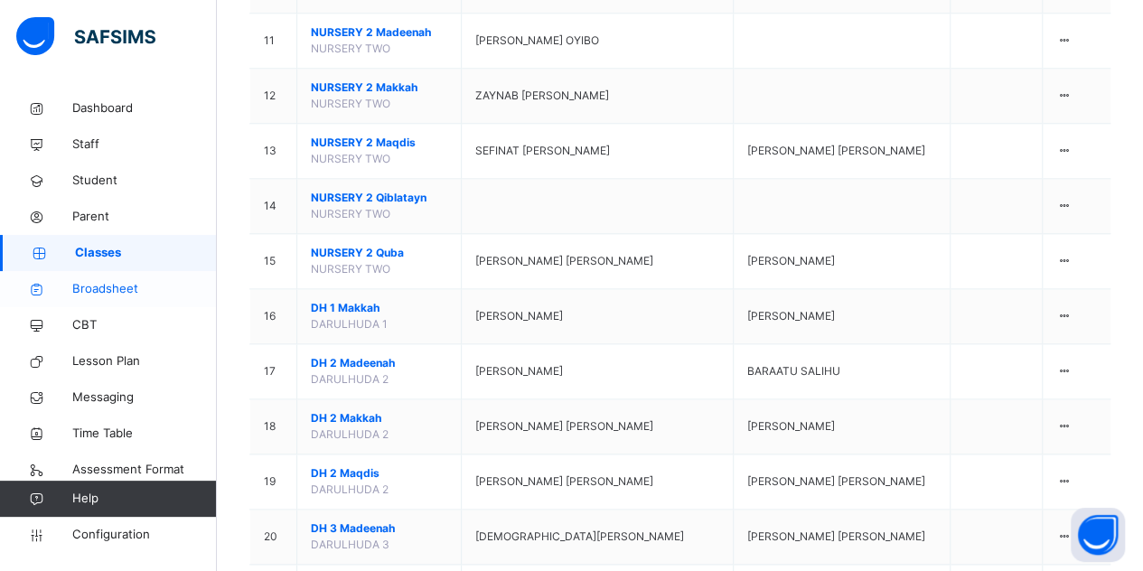
click at [136, 290] on span "Broadsheet" at bounding box center [144, 289] width 145 height 18
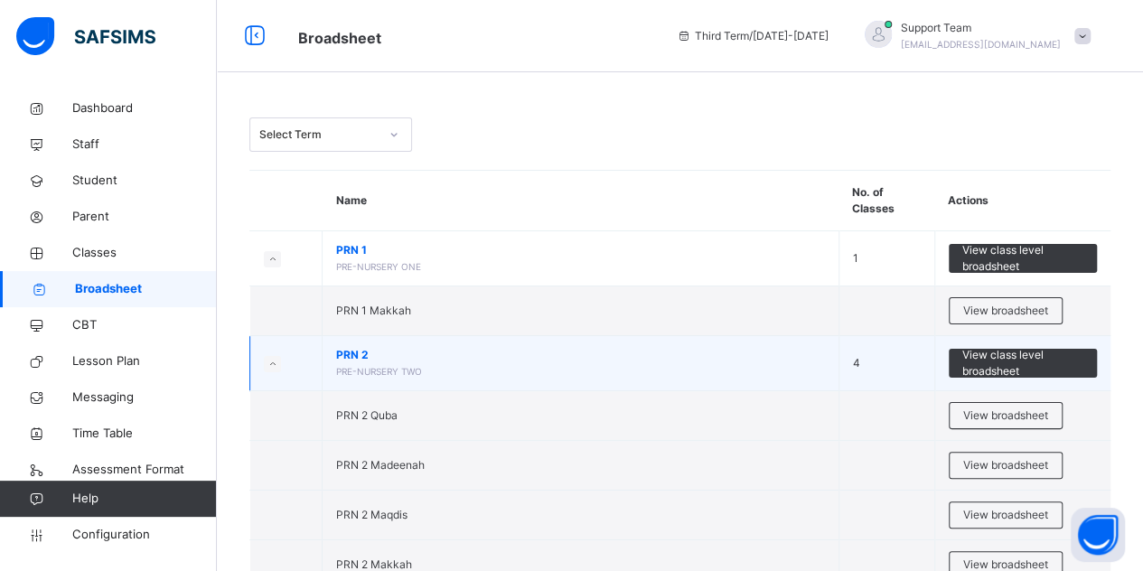
click at [1106, 338] on td "View class level broadsheet" at bounding box center [1023, 363] width 176 height 55
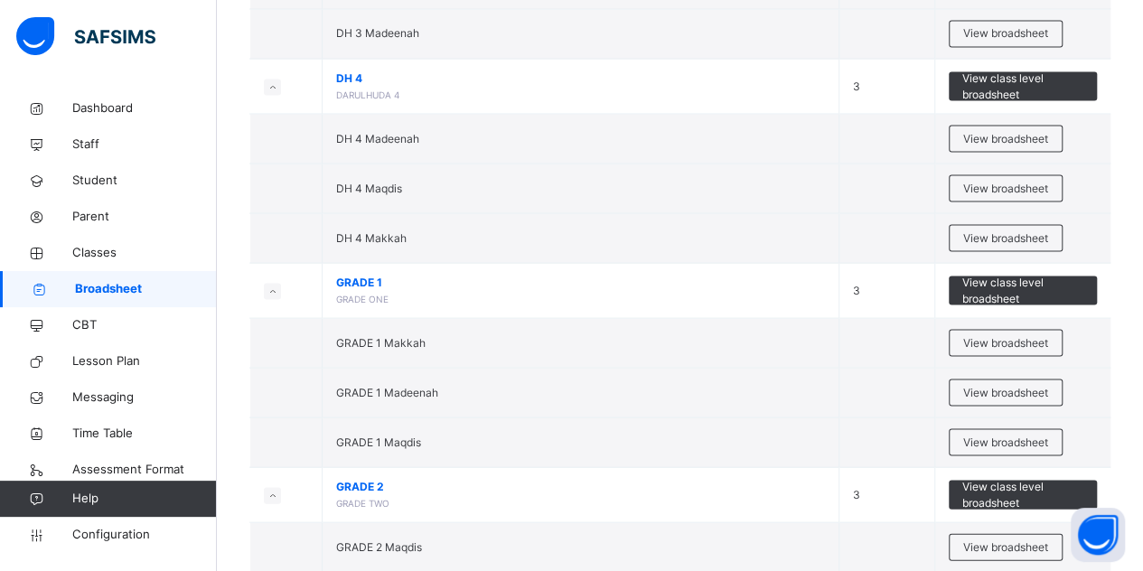
scroll to position [1629, 0]
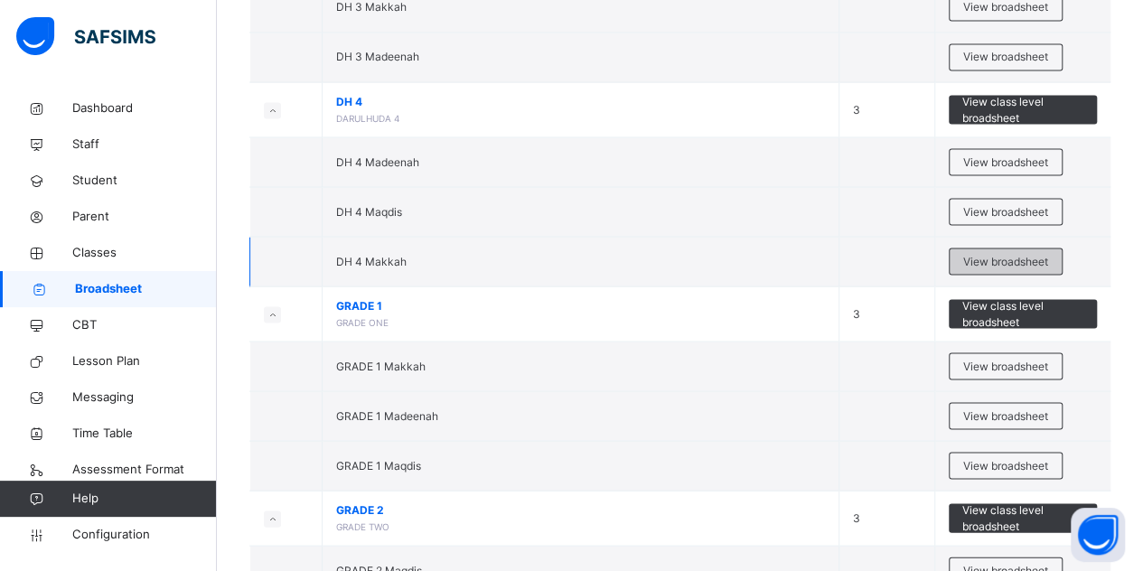
click at [1003, 248] on div "View broadsheet" at bounding box center [1006, 261] width 114 height 27
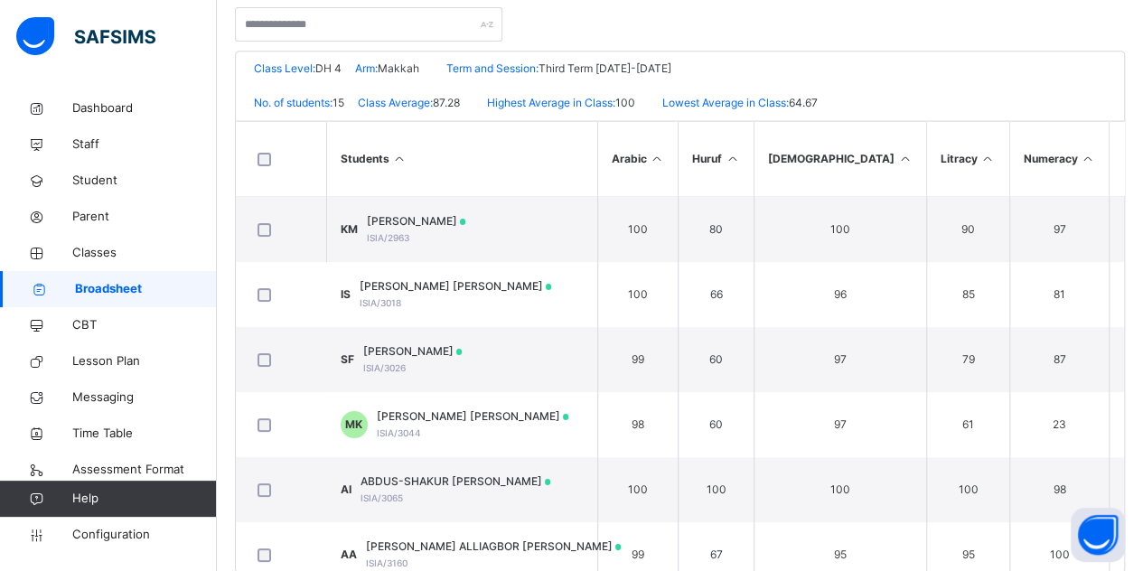
scroll to position [412, 0]
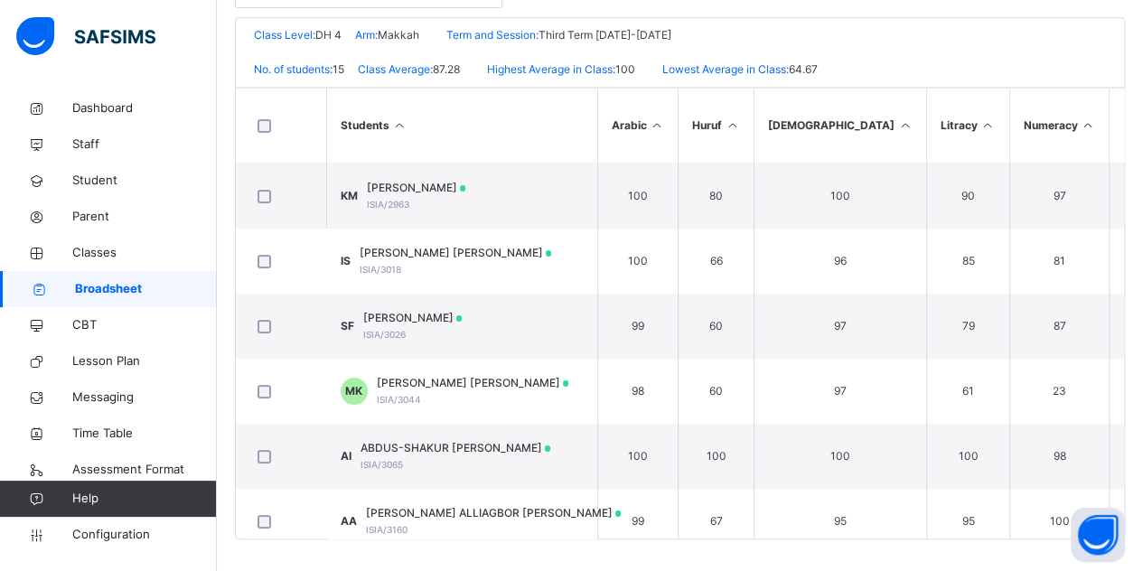
click at [813, 146] on th "Islamiyy" at bounding box center [841, 126] width 173 height 75
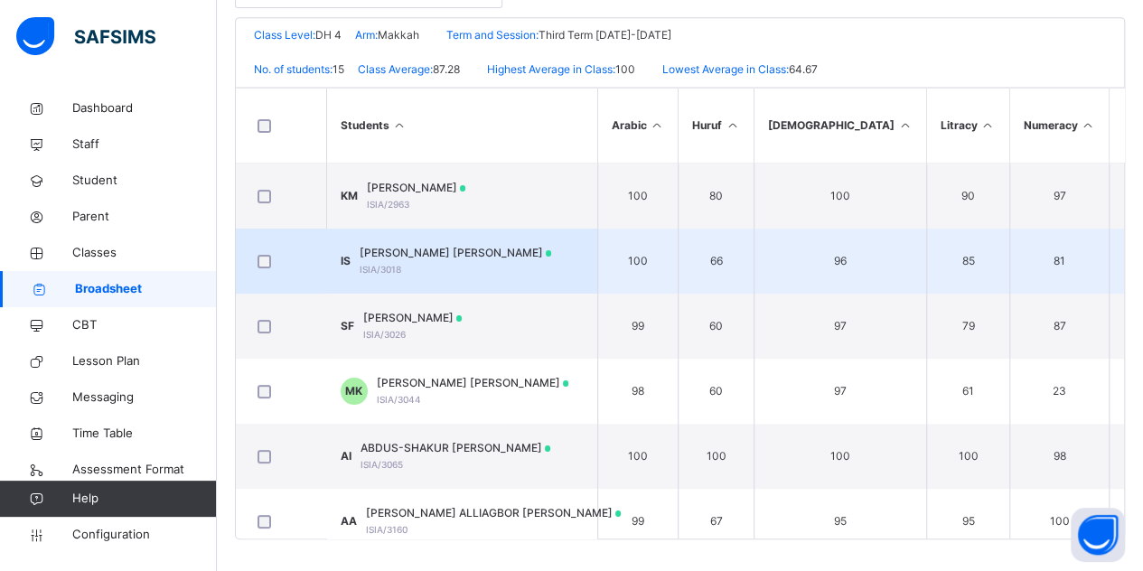
click at [435, 248] on span "IBRAHEEM AL-KHALEEL ABDULKADIR SANI" at bounding box center [456, 253] width 193 height 16
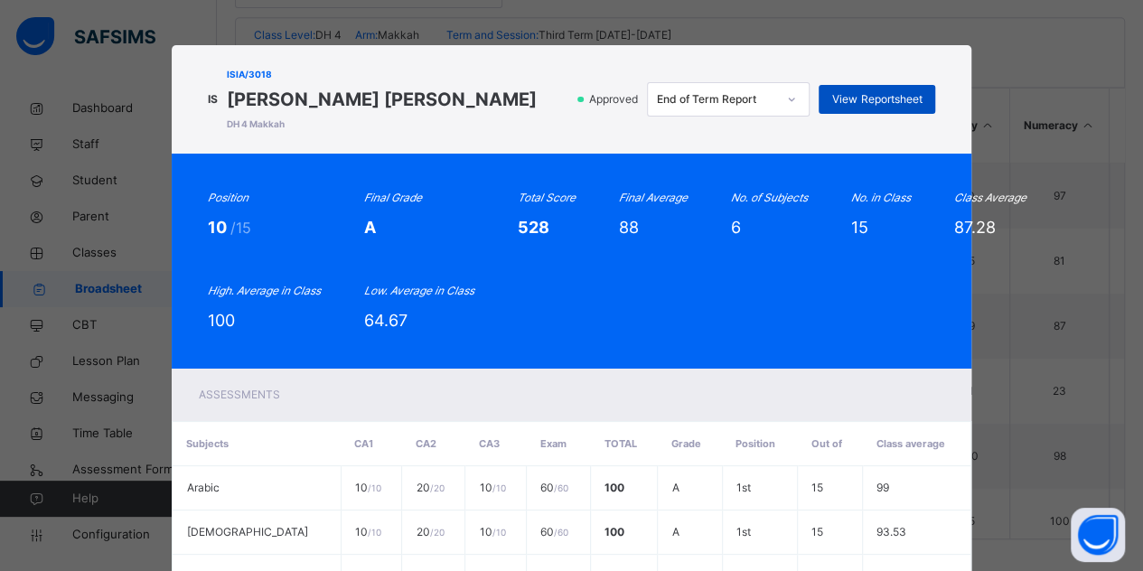
click at [879, 108] on span "View Reportsheet" at bounding box center [876, 99] width 89 height 16
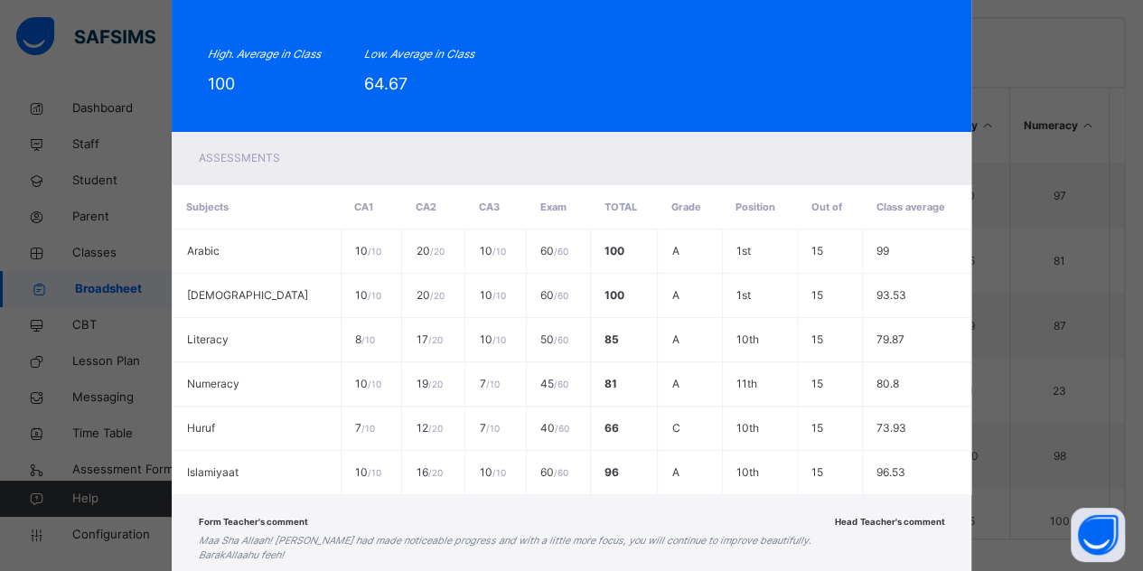
scroll to position [381, 0]
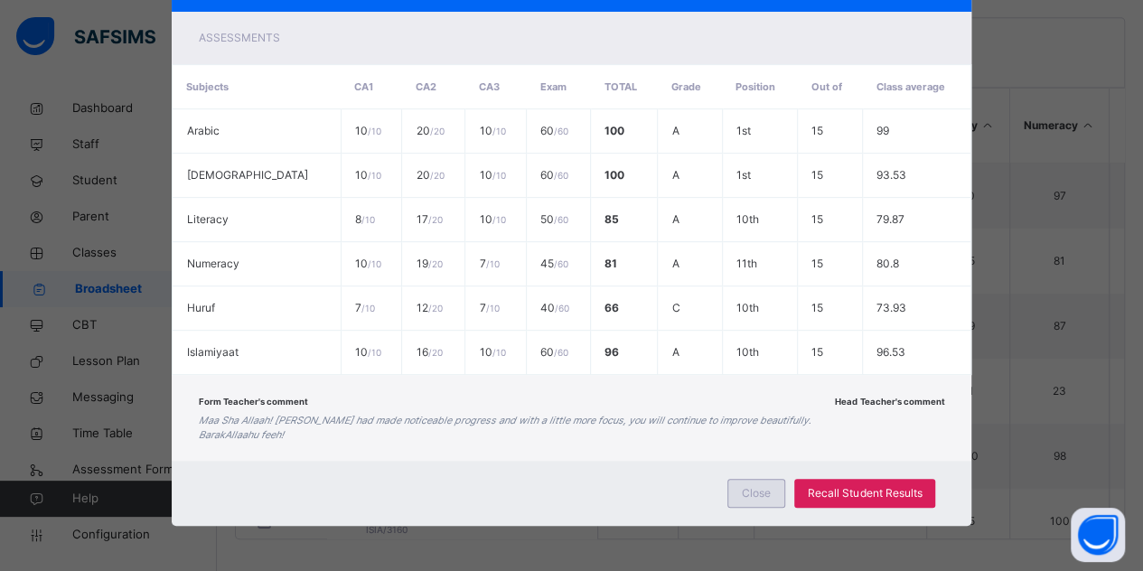
click at [766, 494] on span "Close" at bounding box center [756, 493] width 29 height 16
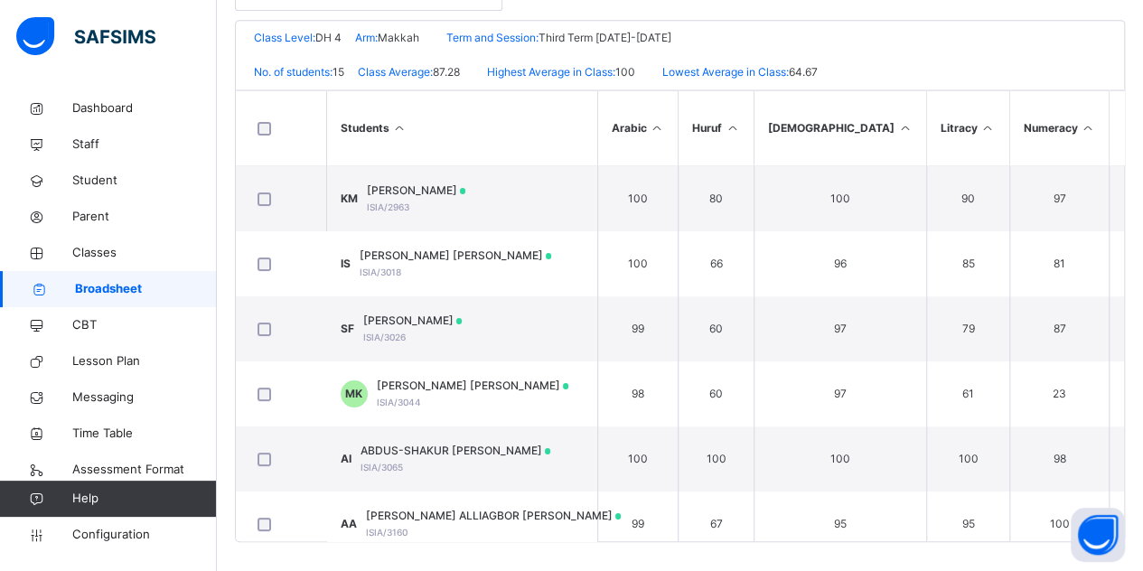
scroll to position [416, 0]
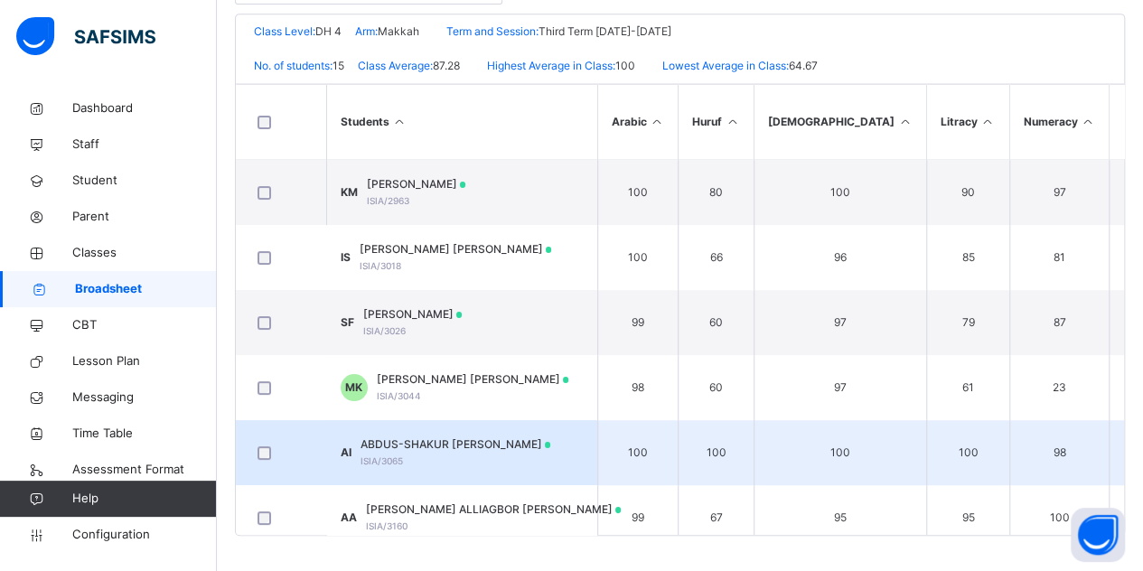
click at [457, 444] on span "ABDUS-SHAKUR OMEIZA IBARHIM" at bounding box center [456, 445] width 191 height 16
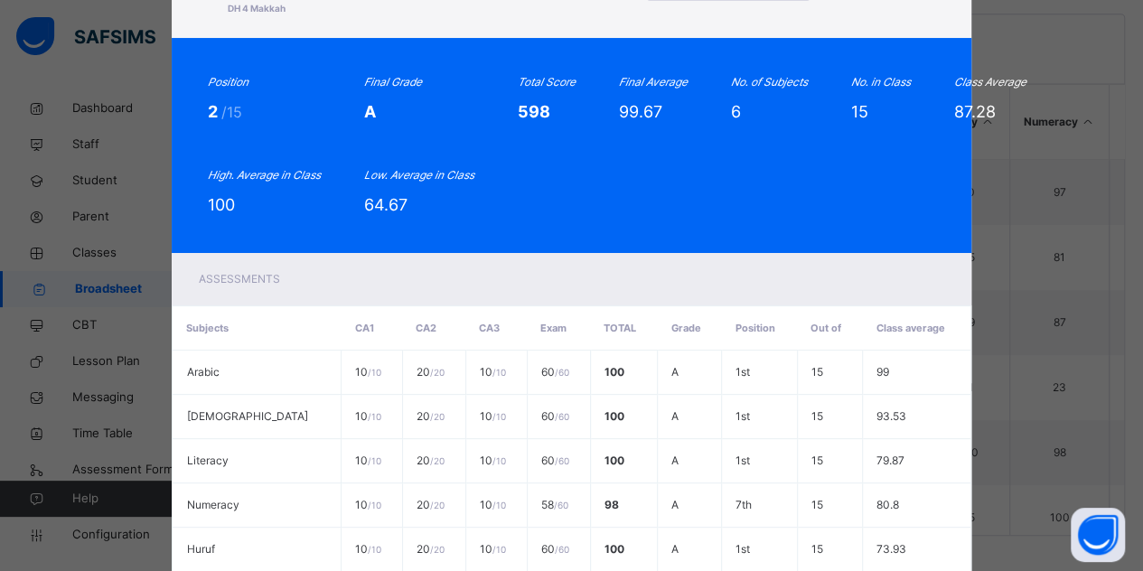
scroll to position [0, 0]
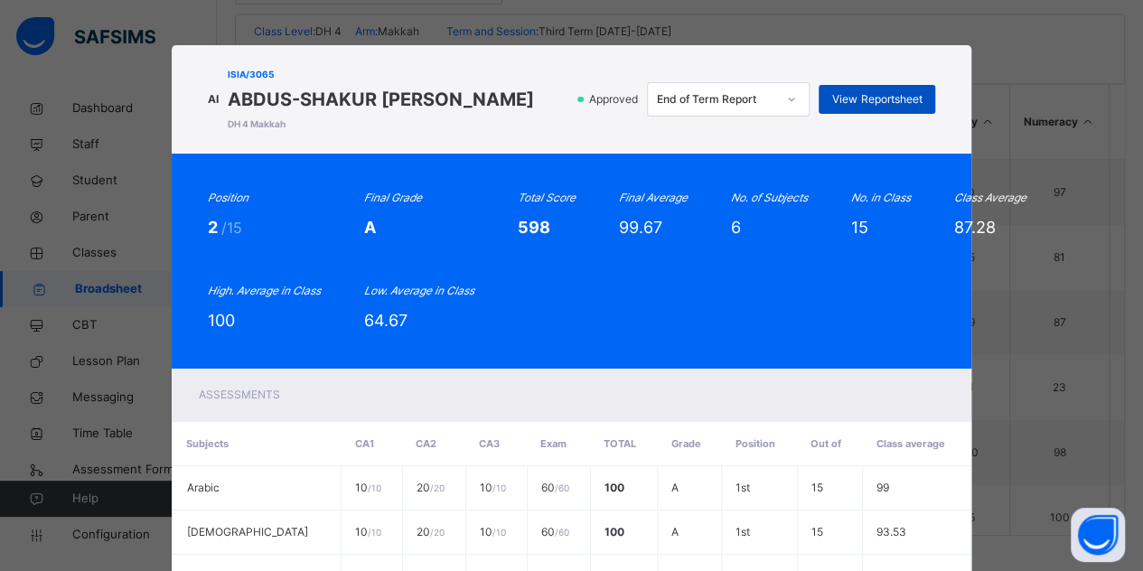
click at [877, 102] on span "View Reportsheet" at bounding box center [876, 99] width 89 height 16
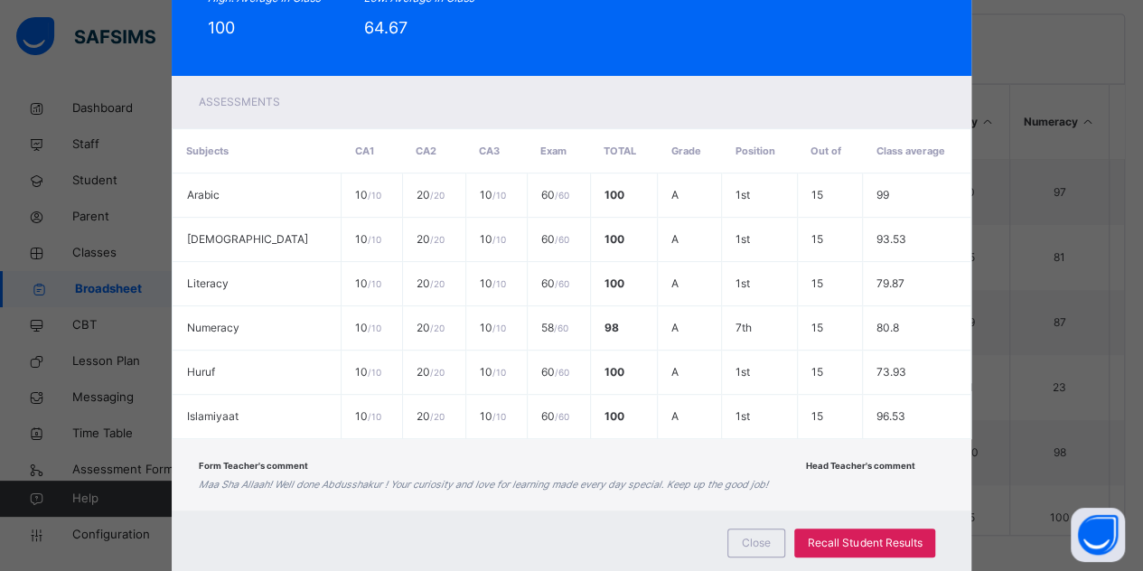
scroll to position [340, 0]
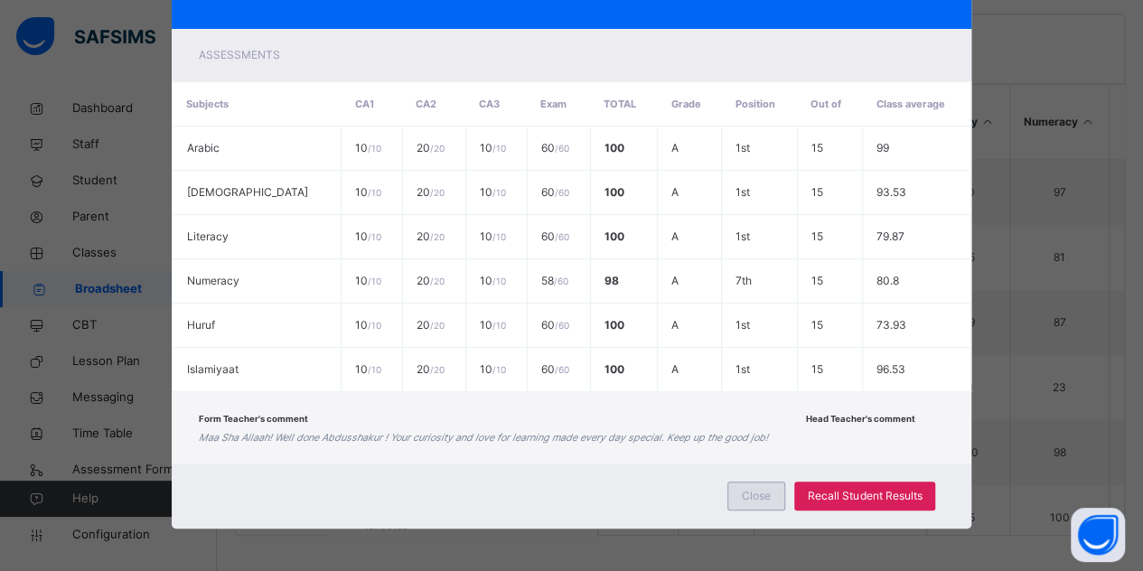
click at [750, 491] on span "Close" at bounding box center [756, 496] width 29 height 16
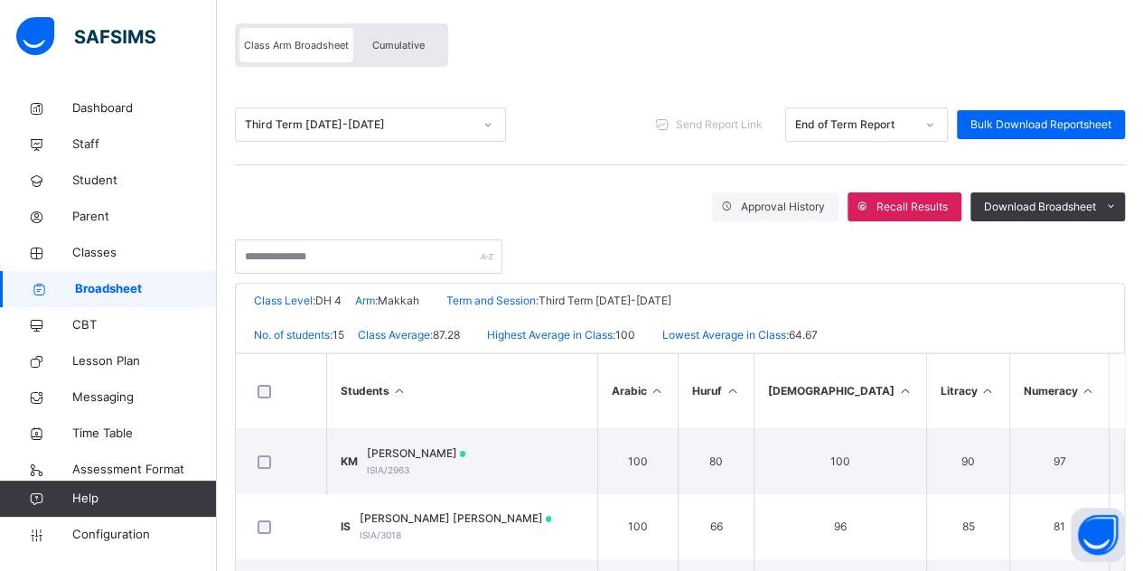
scroll to position [113, 0]
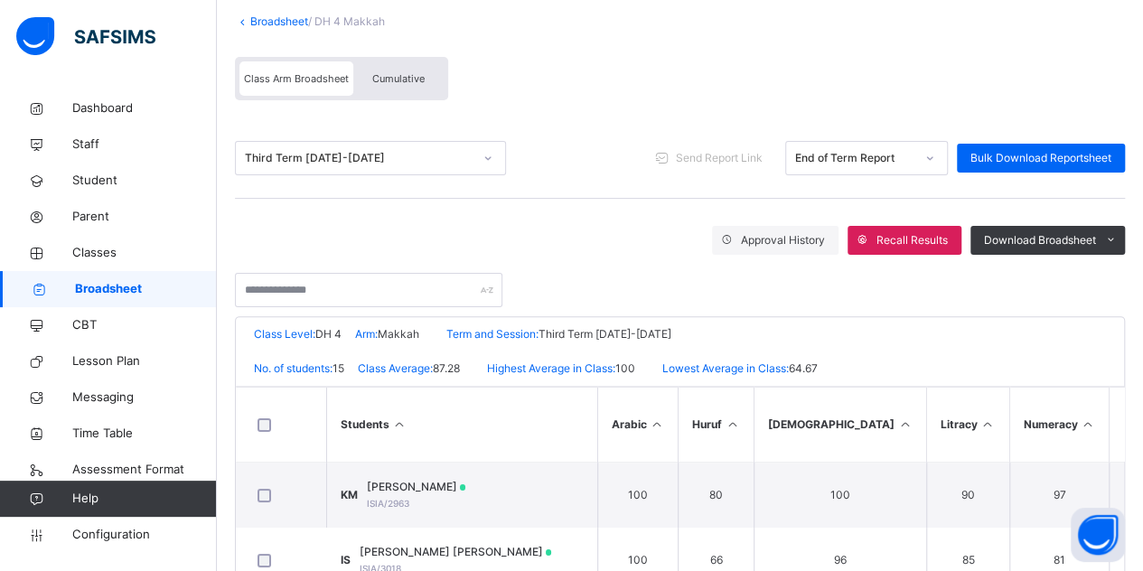
click at [424, 82] on span "Cumulative" at bounding box center [398, 78] width 52 height 13
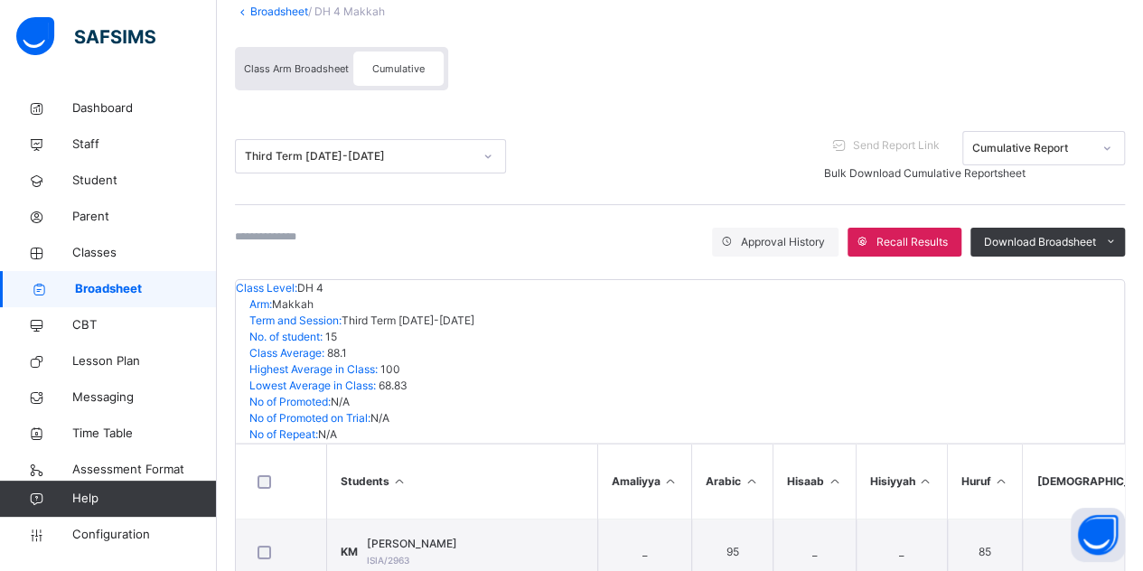
scroll to position [381, 0]
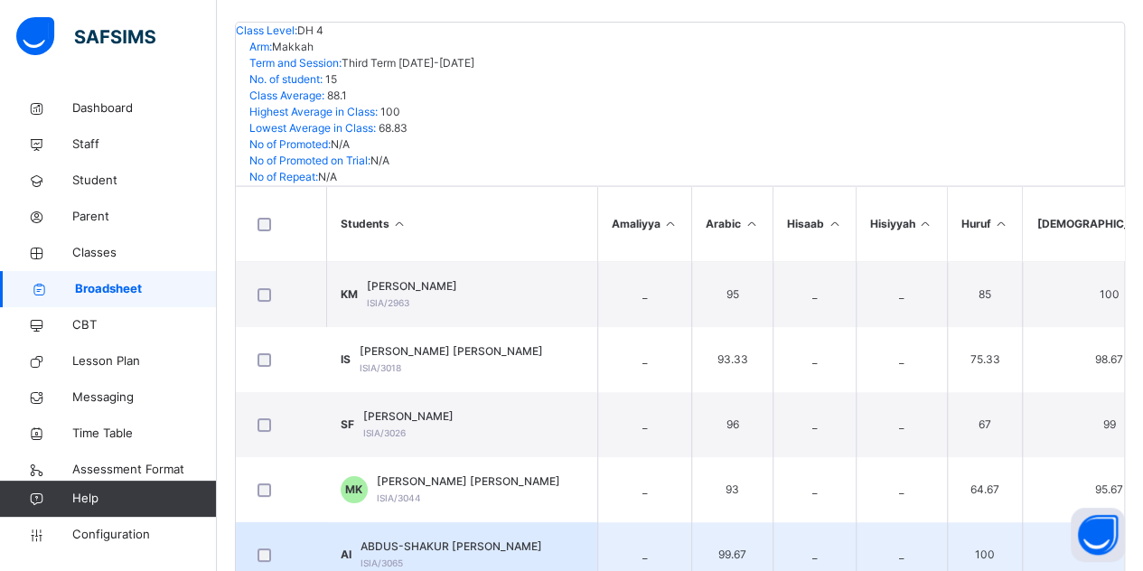
click at [490, 539] on span "ABDUS-SHAKUR OMEIZA IBARHIM" at bounding box center [452, 547] width 182 height 16
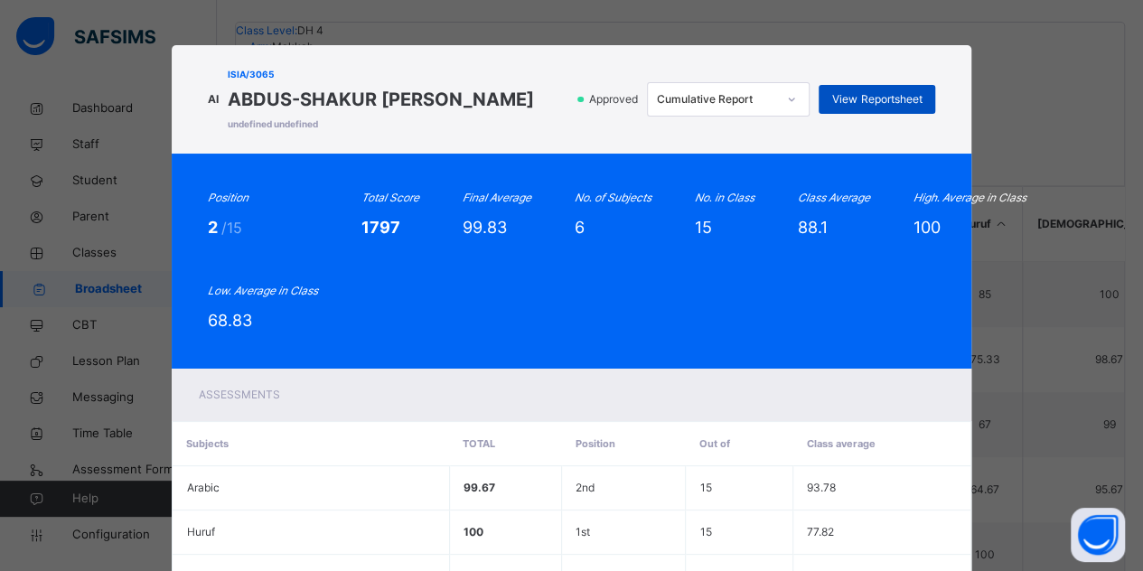
click at [867, 104] on span "View Reportsheet" at bounding box center [876, 99] width 89 height 16
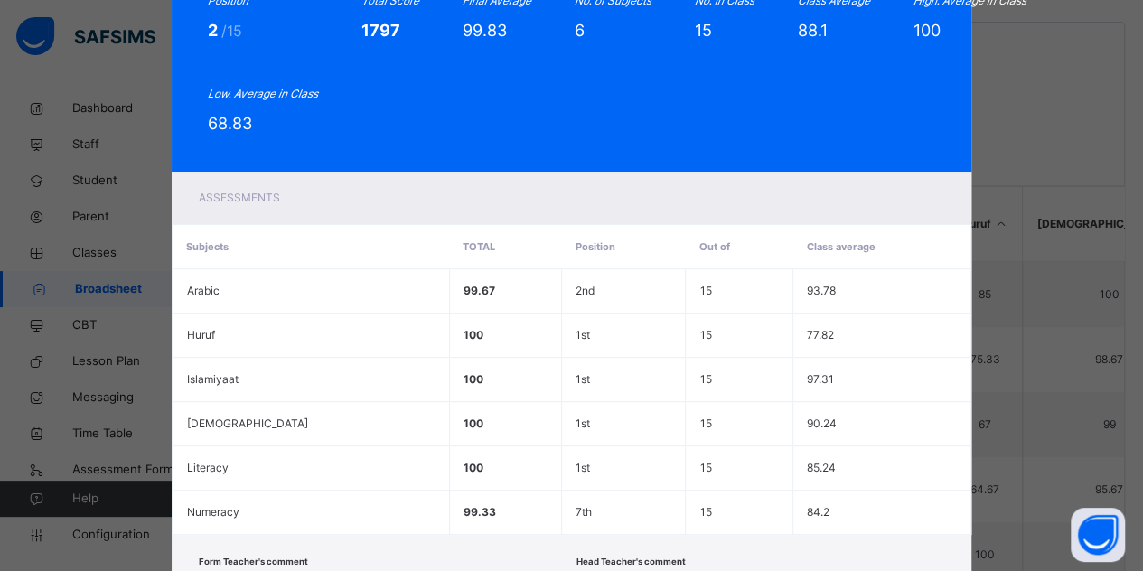
scroll to position [325, 0]
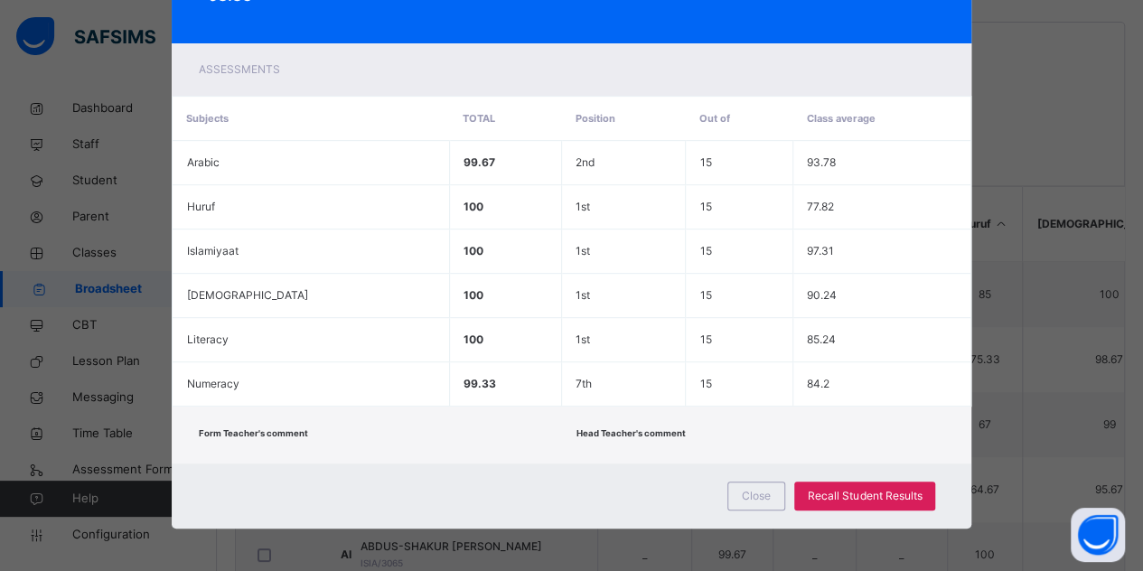
click at [766, 475] on div "Close Recall Student Results" at bounding box center [572, 496] width 801 height 65
click at [738, 484] on div "Close" at bounding box center [757, 496] width 58 height 29
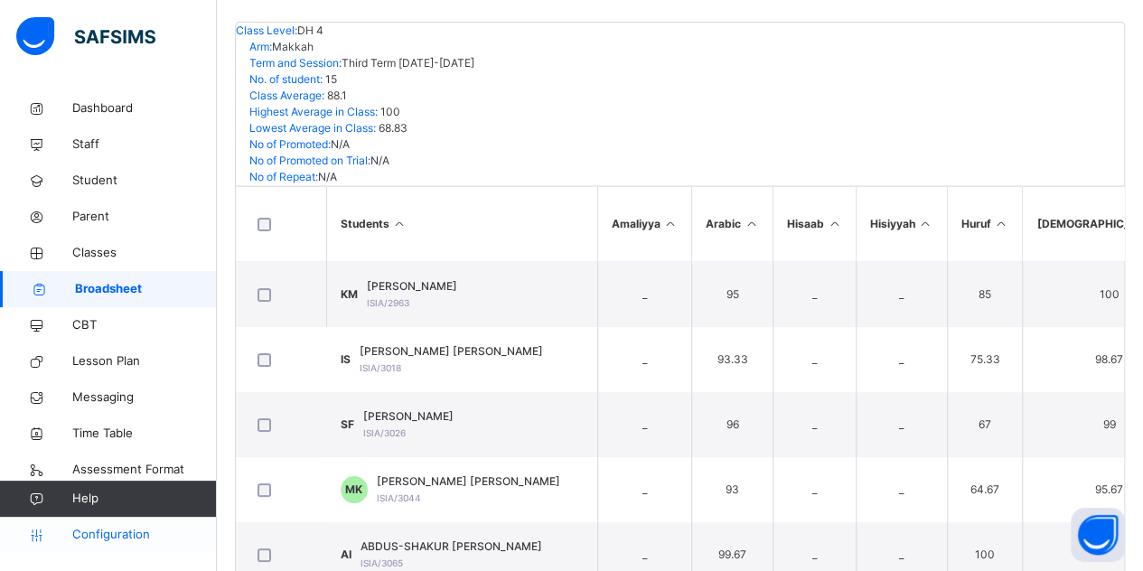
click at [85, 530] on span "Configuration" at bounding box center [144, 535] width 144 height 18
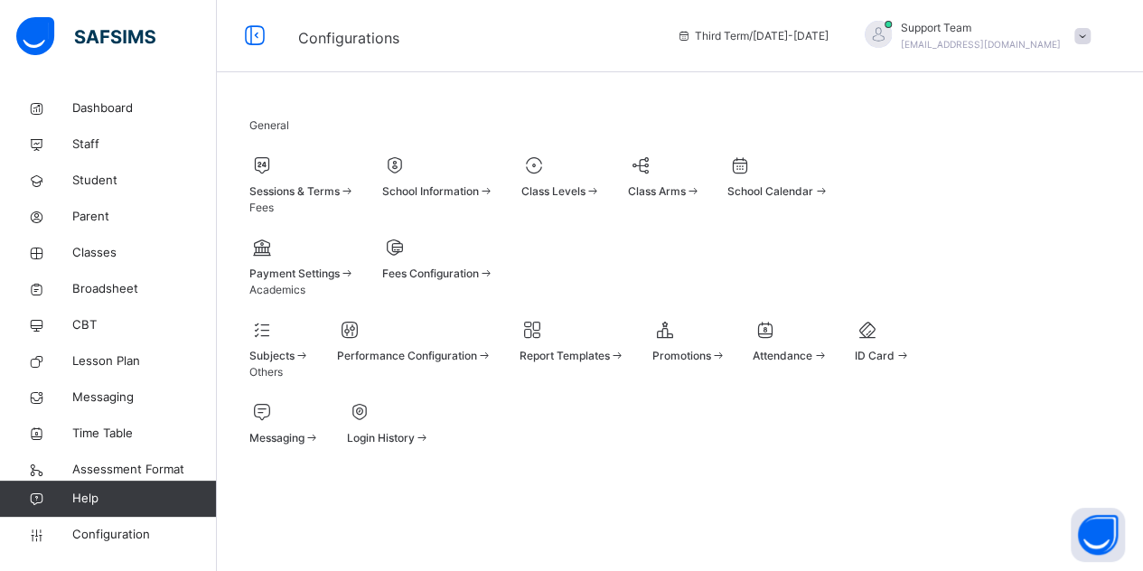
scroll to position [175, 0]
click at [625, 343] on span at bounding box center [573, 345] width 106 height 5
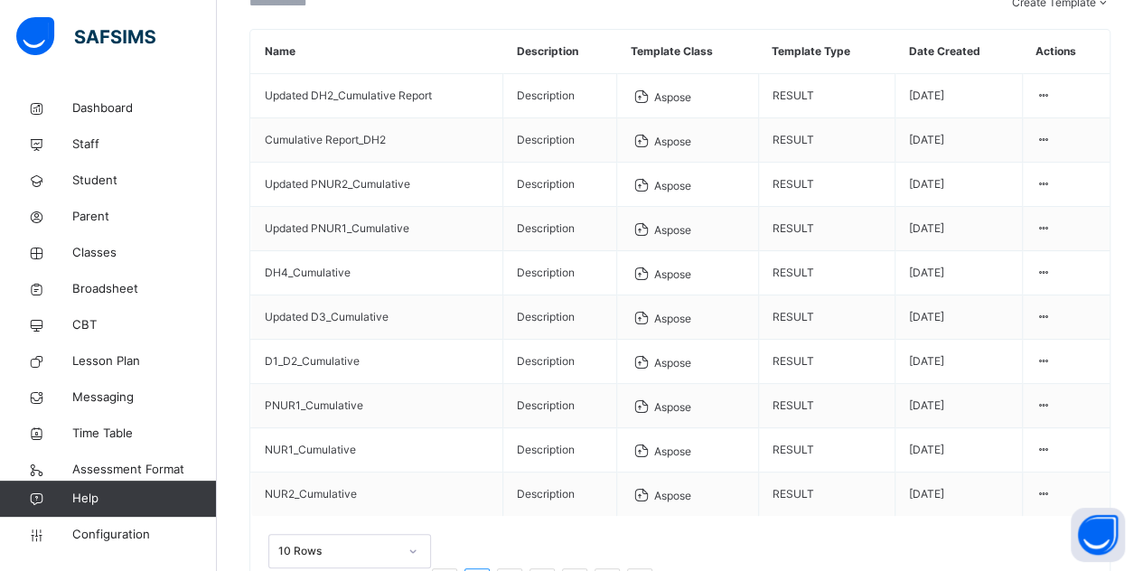
scroll to position [170, 0]
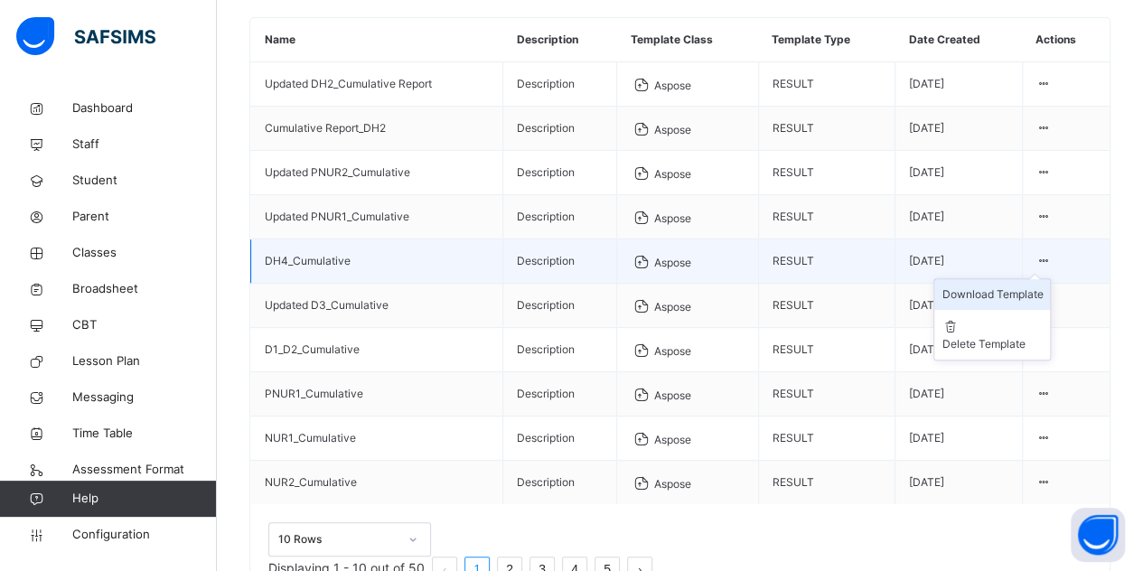
click at [1043, 303] on div "Download Template" at bounding box center [992, 295] width 101 height 16
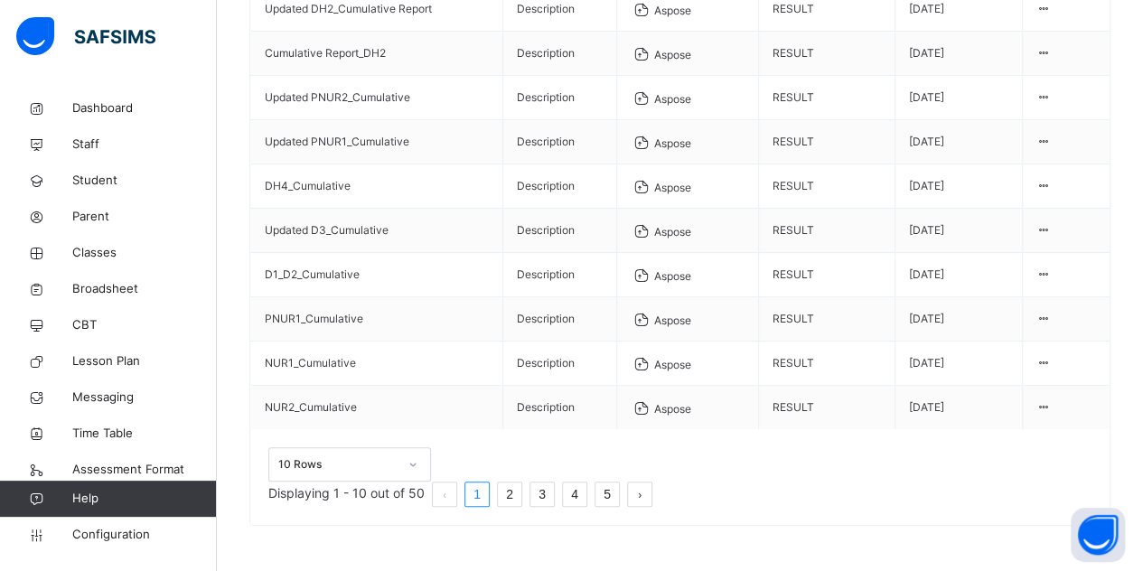
scroll to position [352, 0]
click at [522, 495] on li "2" at bounding box center [509, 494] width 25 height 25
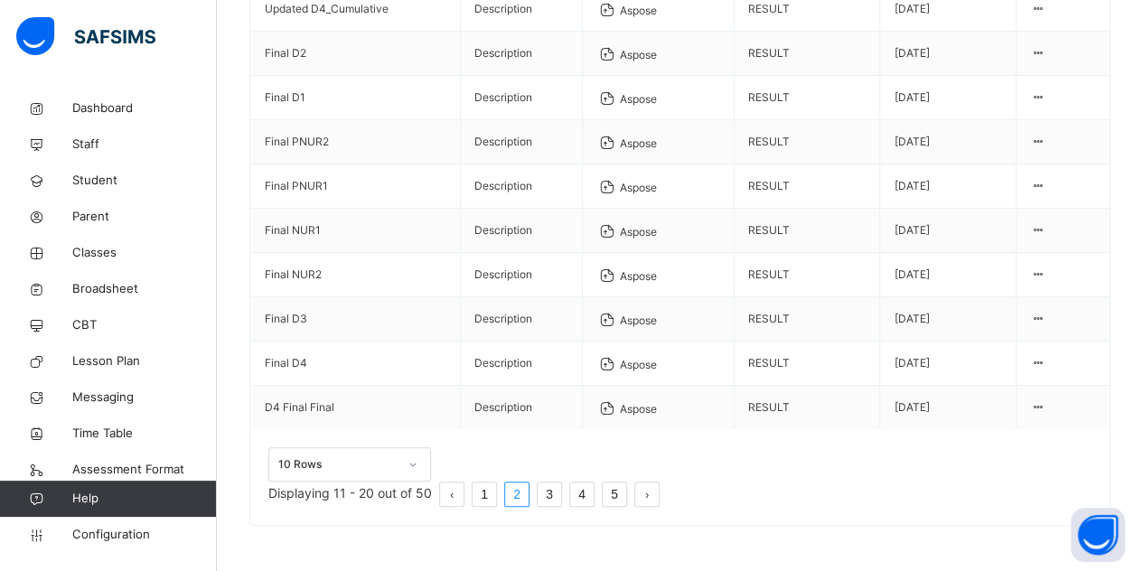
click at [561, 489] on link "3" at bounding box center [549, 494] width 23 height 23
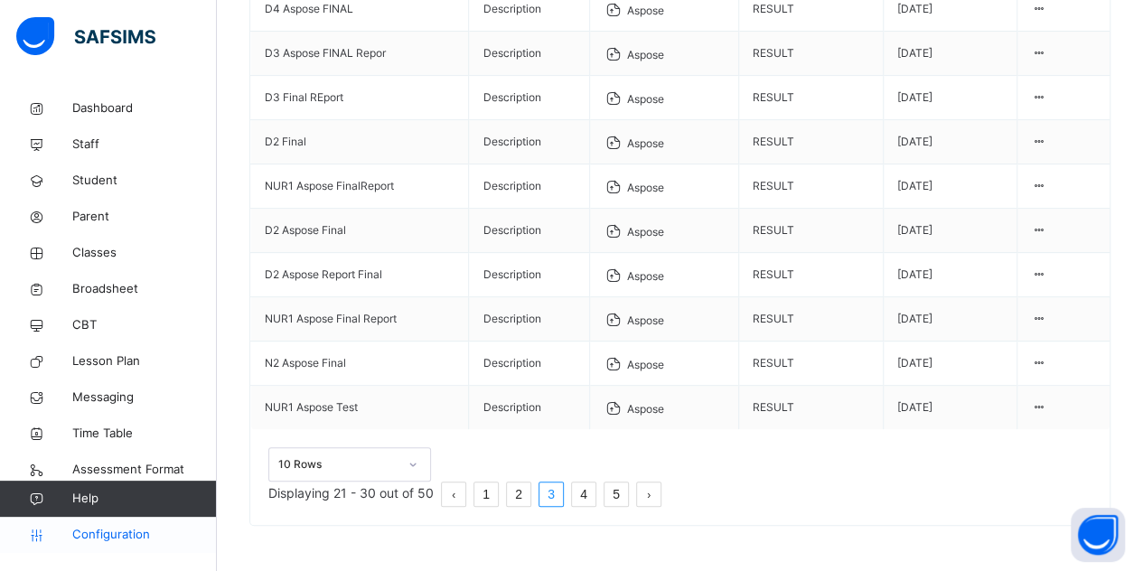
click at [150, 533] on span "Configuration" at bounding box center [144, 535] width 144 height 18
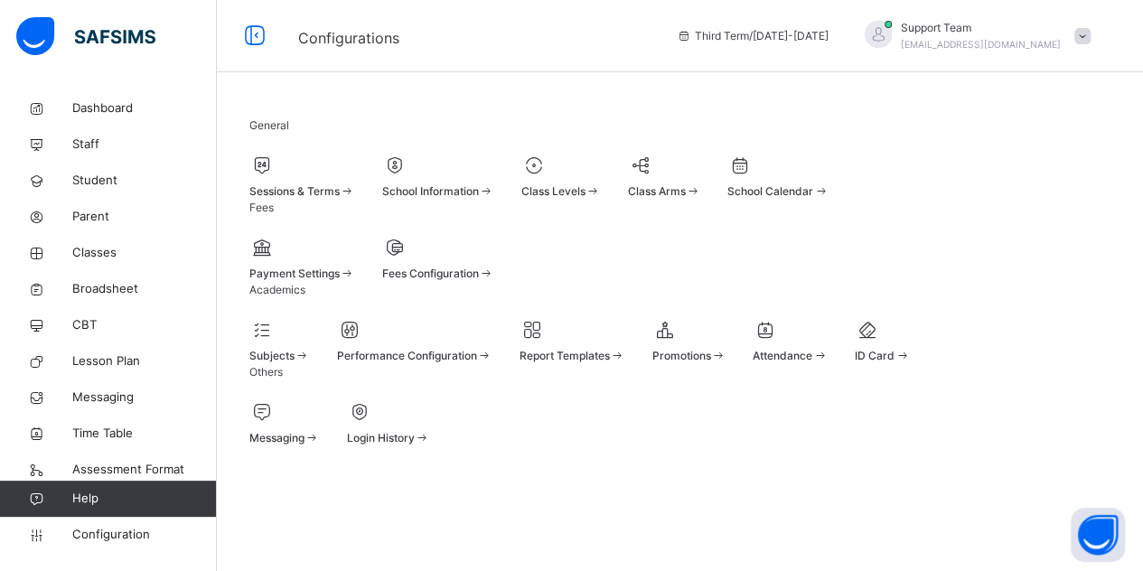
scroll to position [175, 0]
click at [601, 152] on div "Class Levels" at bounding box center [562, 176] width 80 height 48
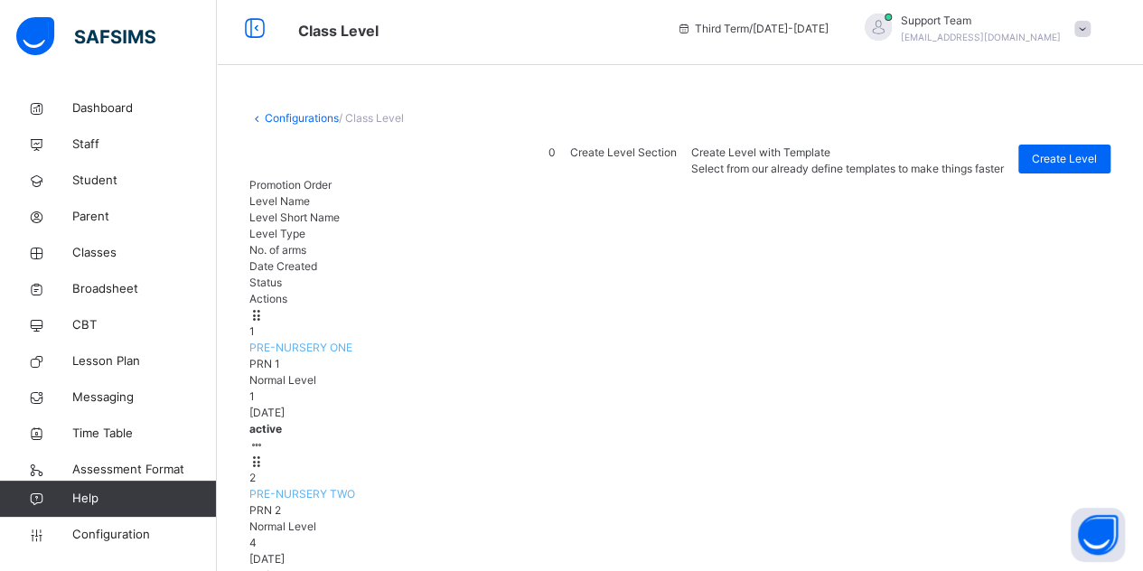
scroll to position [352, 0]
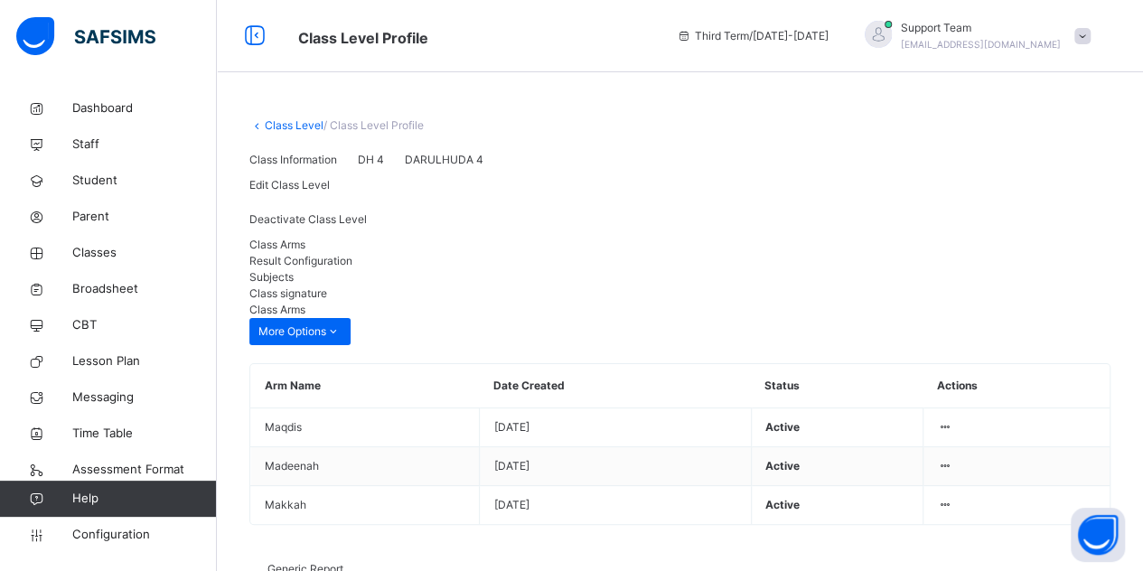
click at [352, 268] on span "Result Configuration" at bounding box center [300, 261] width 103 height 14
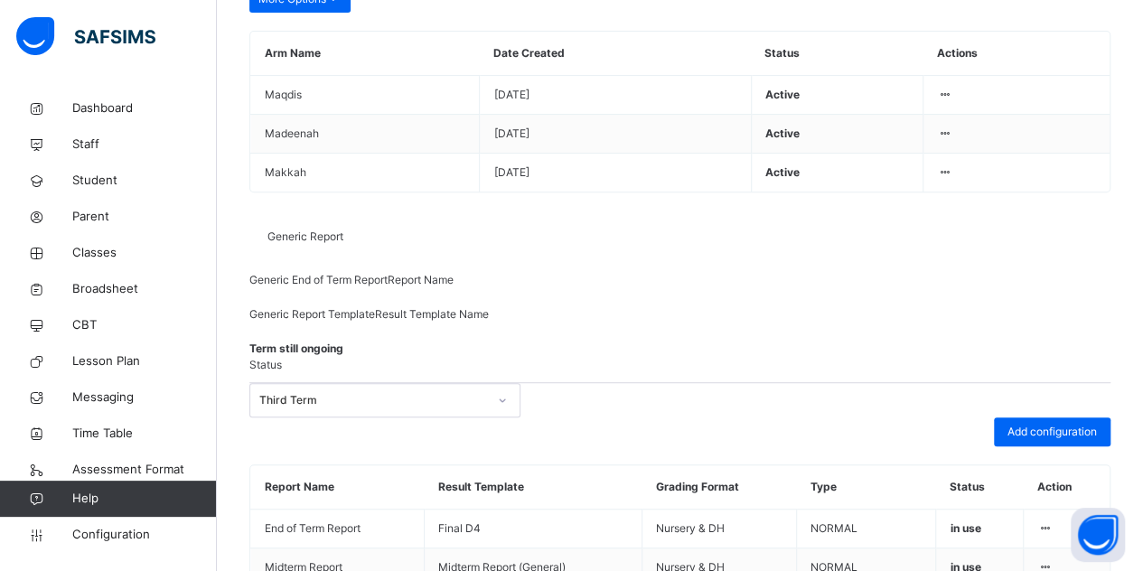
scroll to position [394, 0]
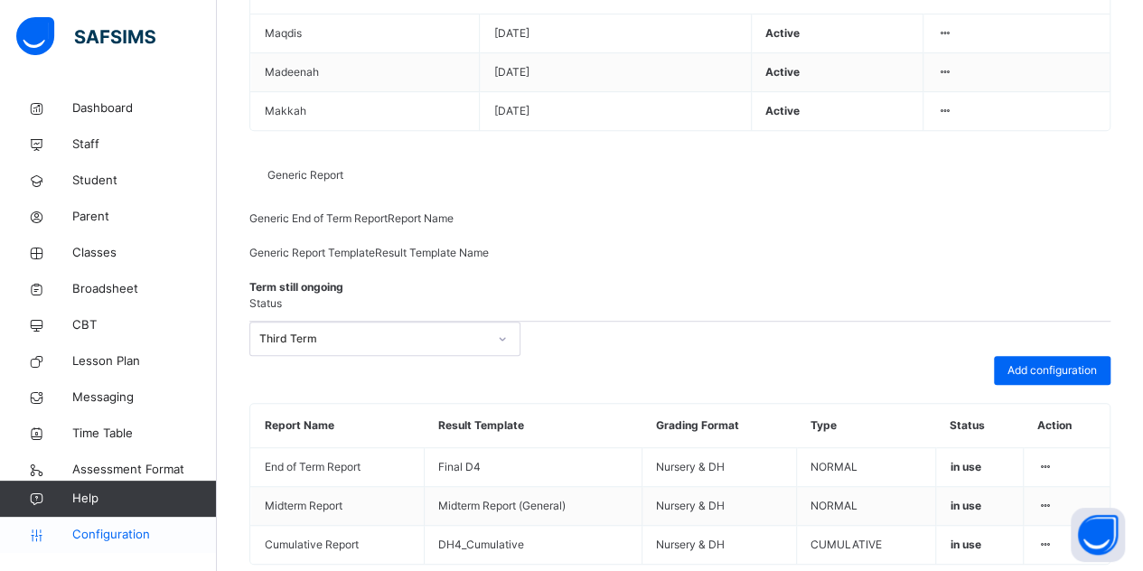
click at [120, 538] on span "Configuration" at bounding box center [144, 535] width 144 height 18
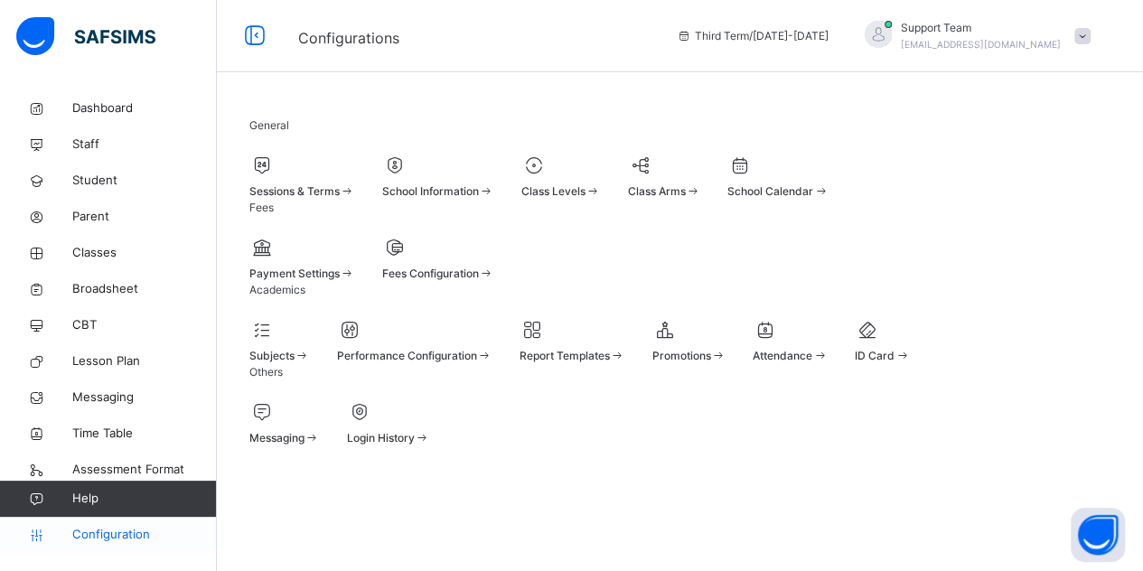
scroll to position [175, 0]
click at [625, 316] on div at bounding box center [573, 329] width 106 height 27
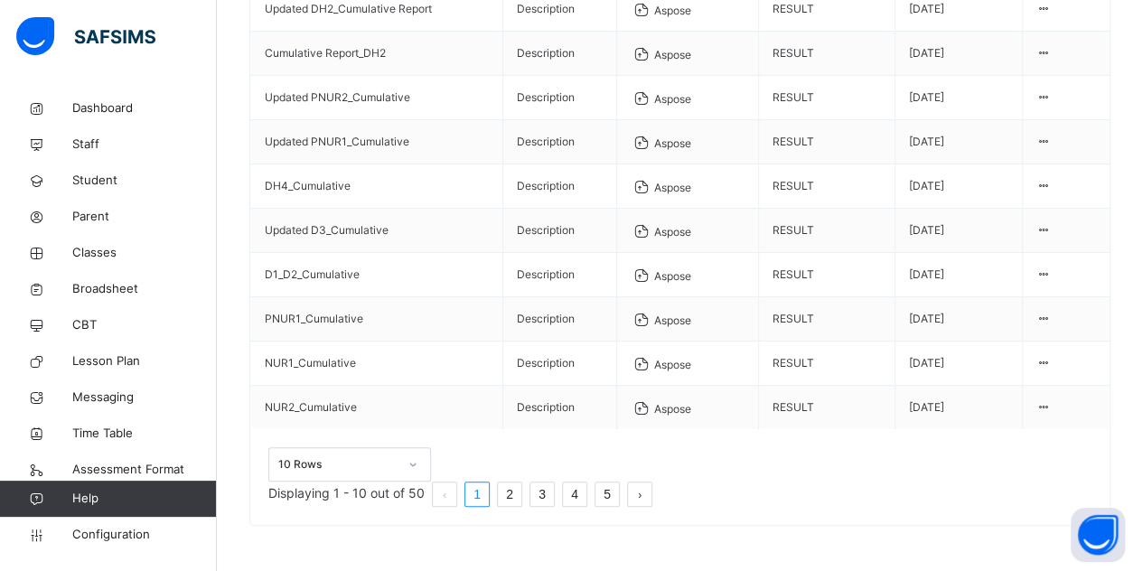
scroll to position [77, 0]
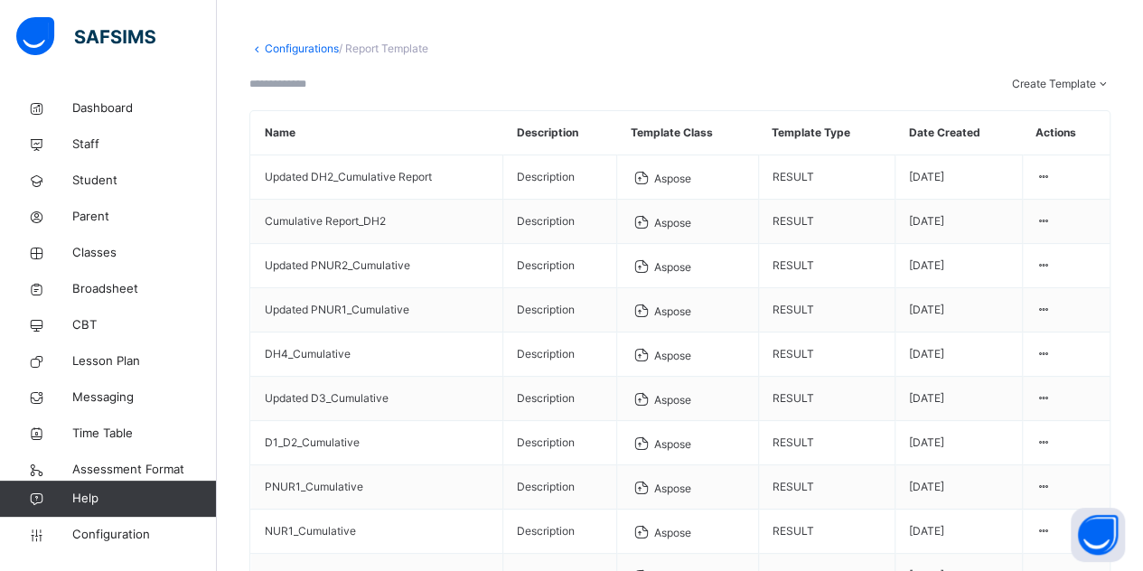
click at [349, 92] on input "text" at bounding box center [303, 84] width 108 height 16
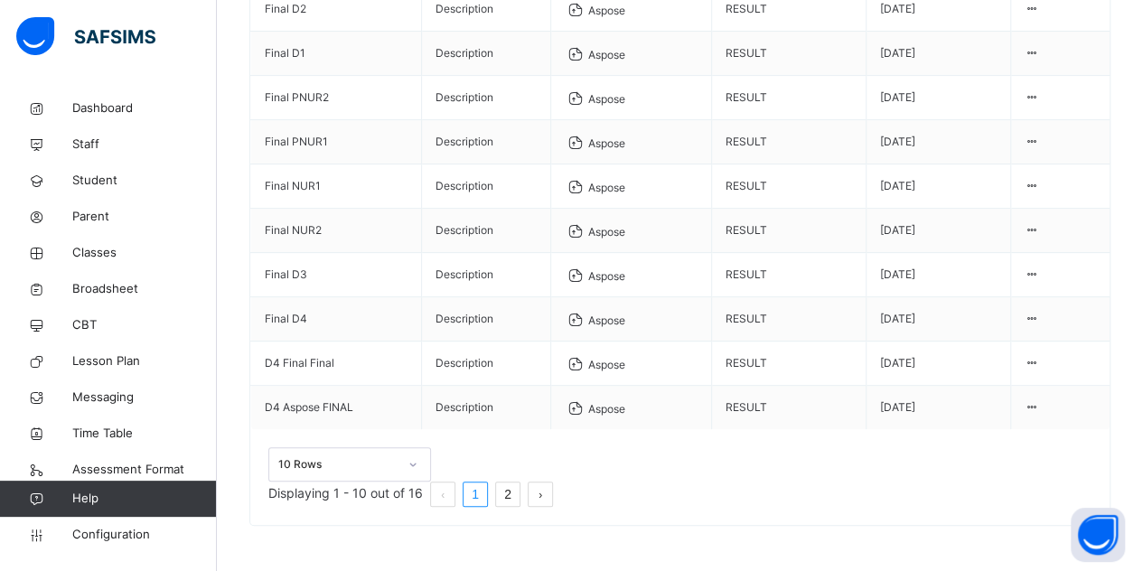
scroll to position [329, 0]
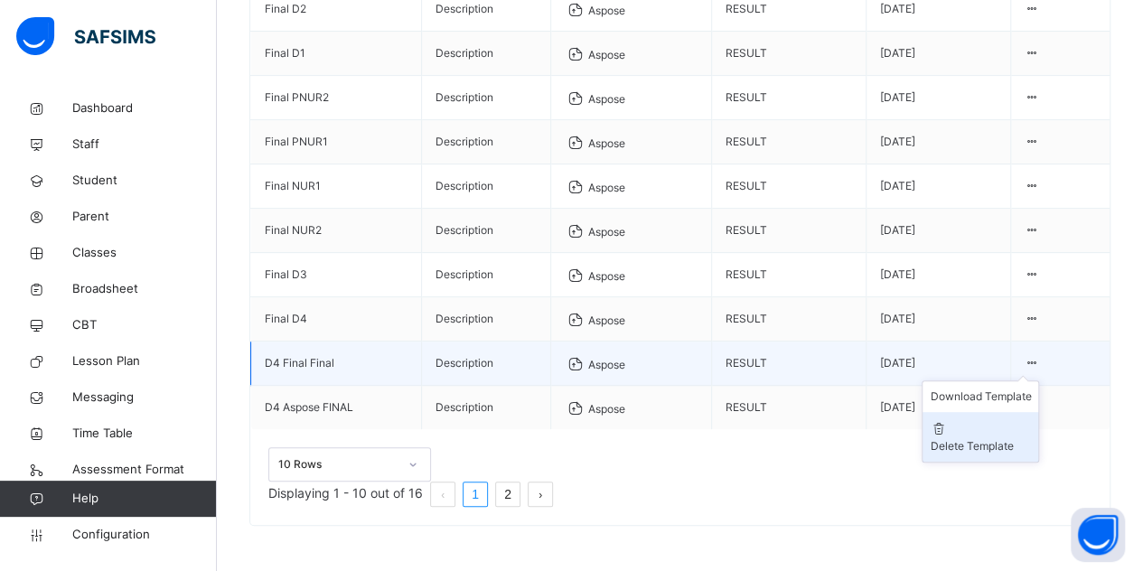
click at [1025, 455] on div "Delete Template" at bounding box center [980, 446] width 101 height 16
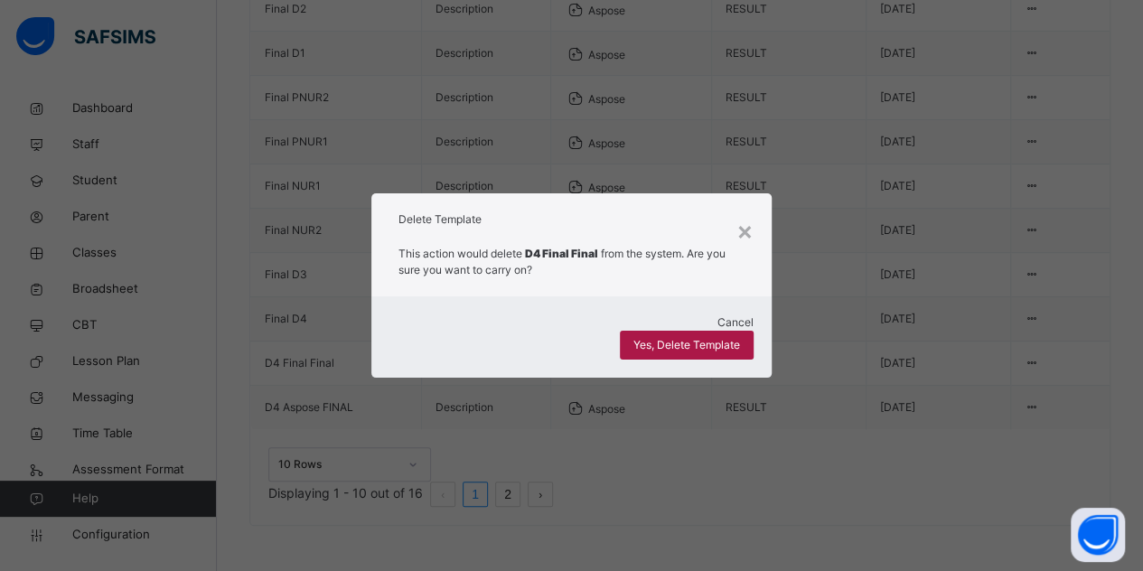
click at [721, 337] on span "Yes, Delete Template" at bounding box center [687, 345] width 107 height 16
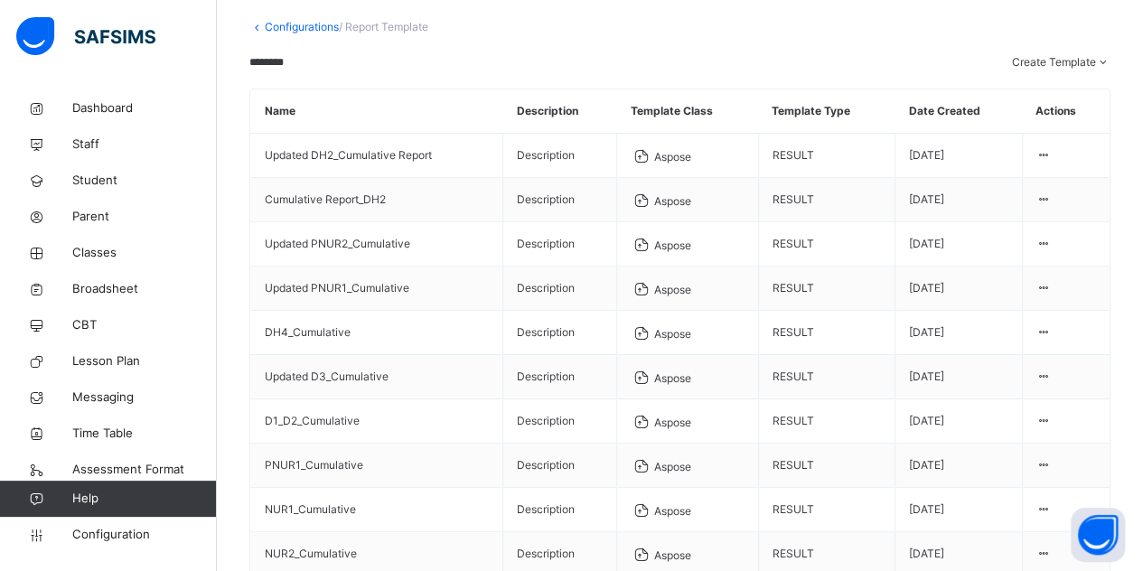
scroll to position [103, 0]
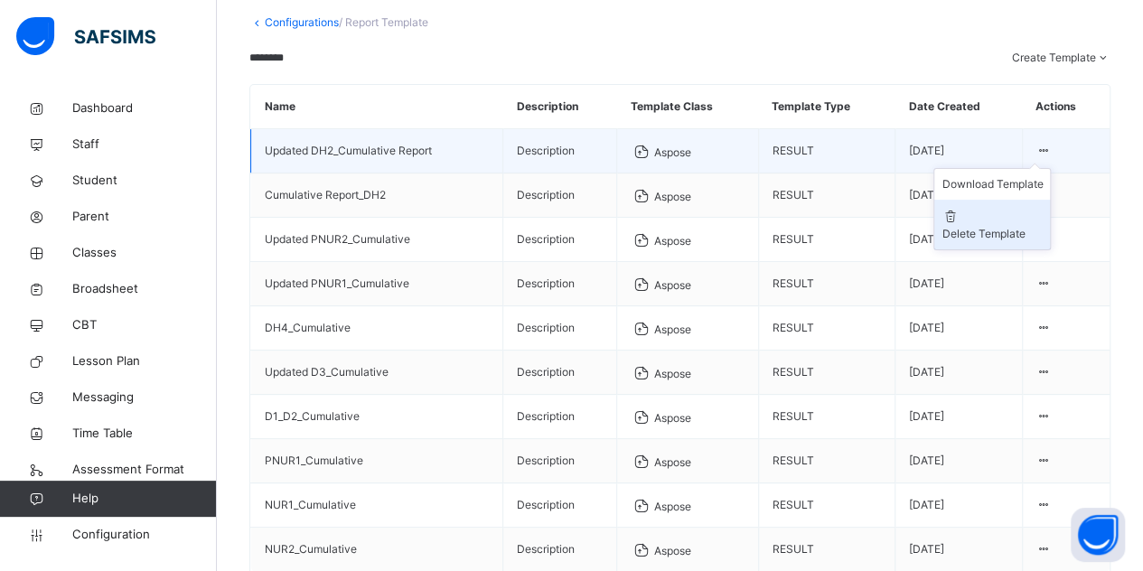
click at [1030, 242] on div "Delete Template" at bounding box center [992, 234] width 101 height 16
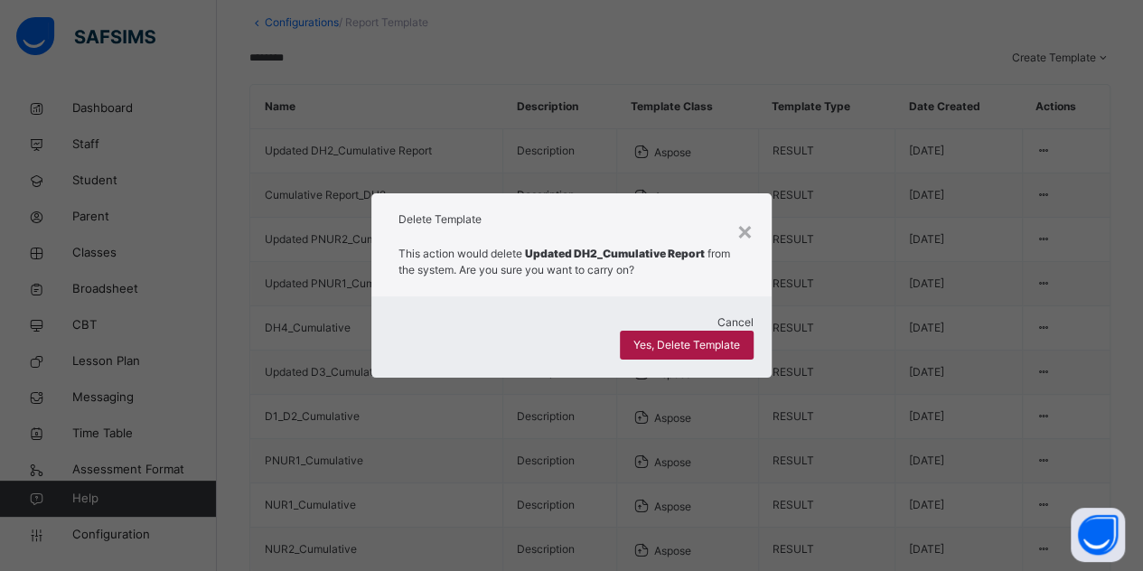
click at [733, 337] on span "Yes, Delete Template" at bounding box center [687, 345] width 107 height 16
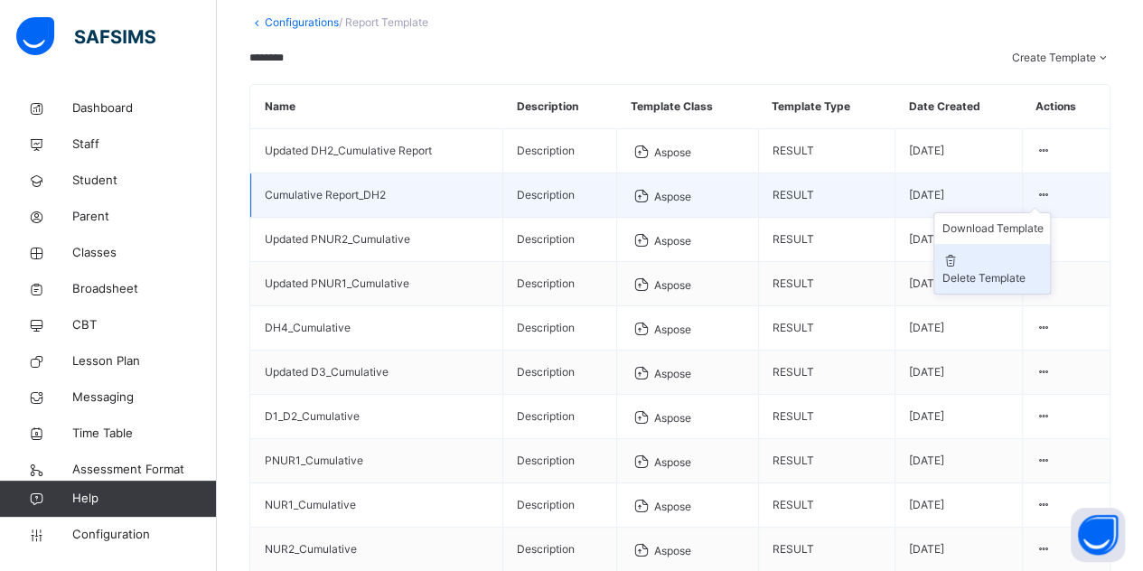
click at [1038, 294] on li "Delete Template" at bounding box center [993, 269] width 116 height 50
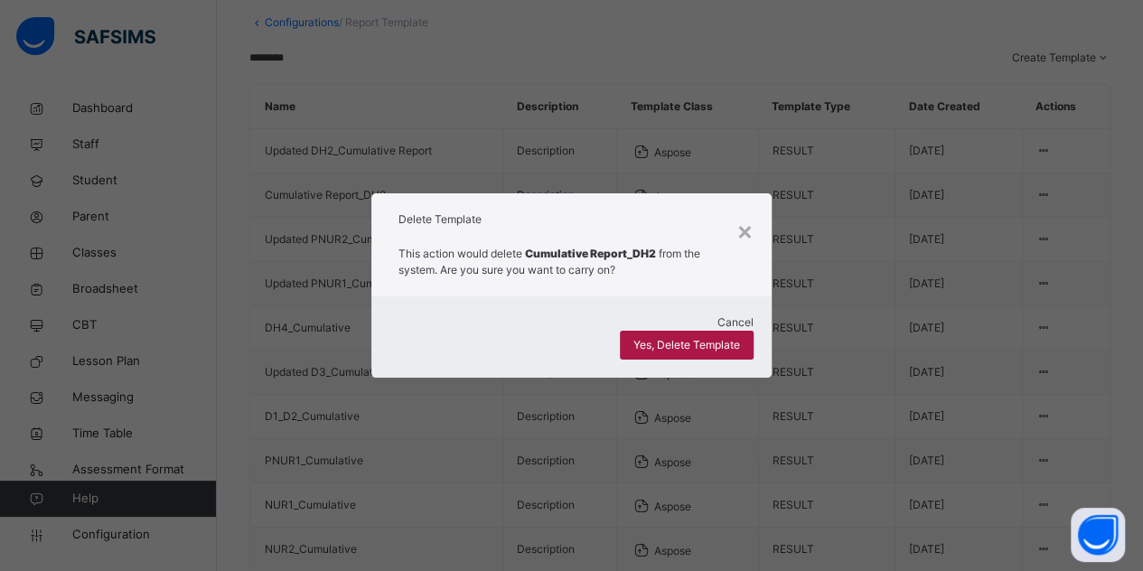
click at [726, 344] on span "Yes, Delete Template" at bounding box center [687, 345] width 107 height 16
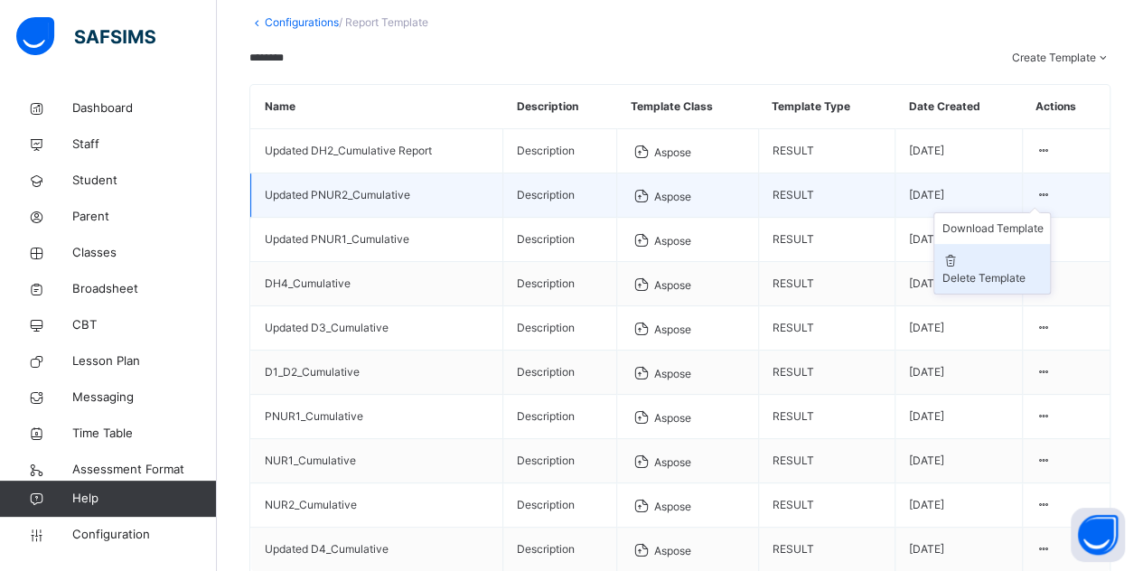
click at [1026, 287] on div "Delete Template" at bounding box center [992, 278] width 101 height 16
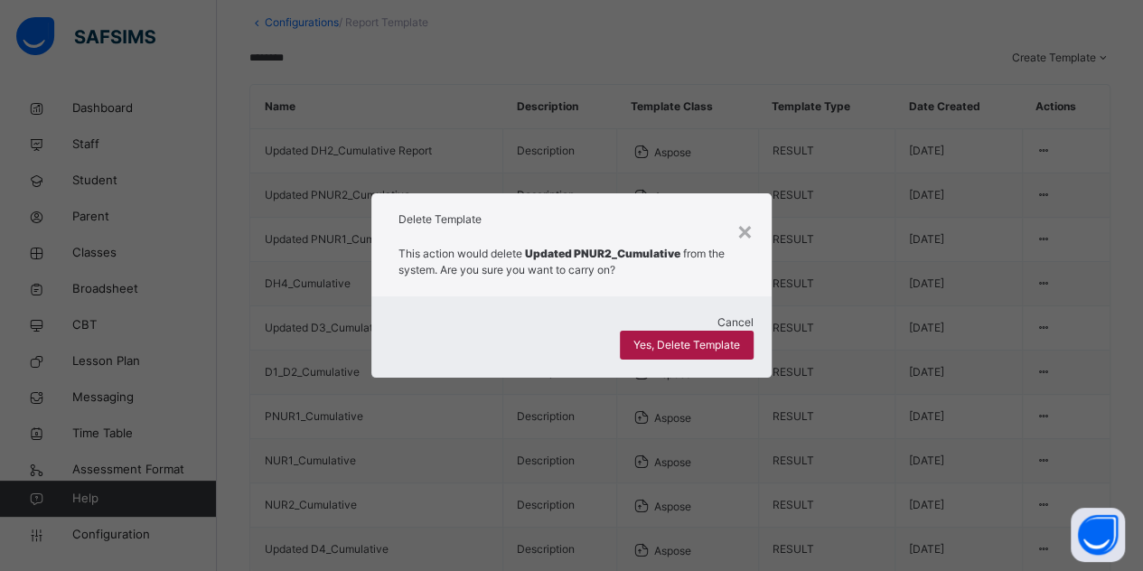
click at [728, 342] on span "Yes, Delete Template" at bounding box center [687, 345] width 107 height 16
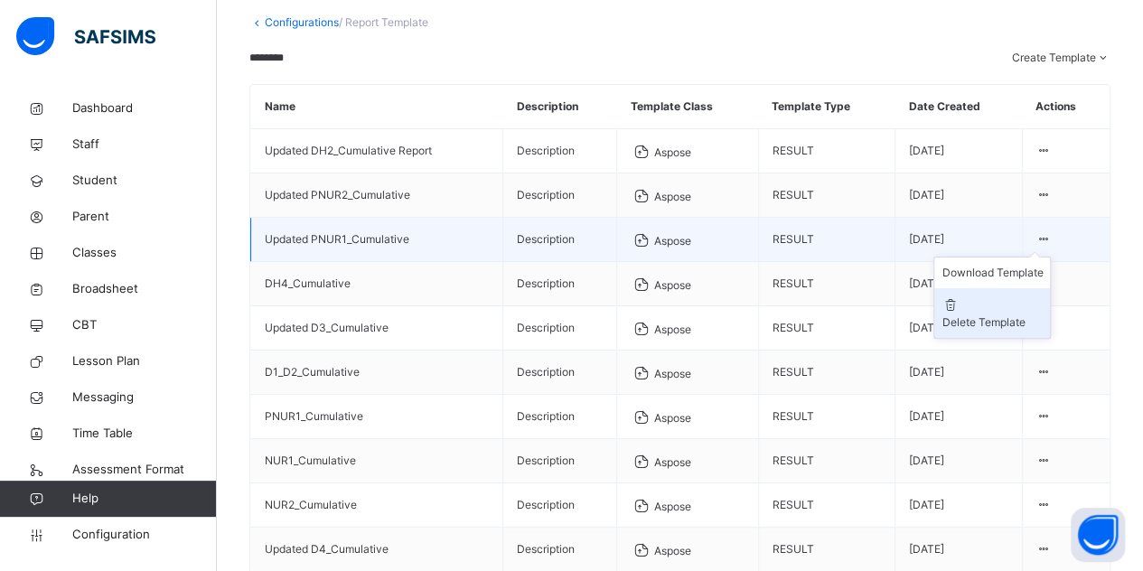
click at [1024, 331] on div "Delete Template" at bounding box center [992, 323] width 101 height 16
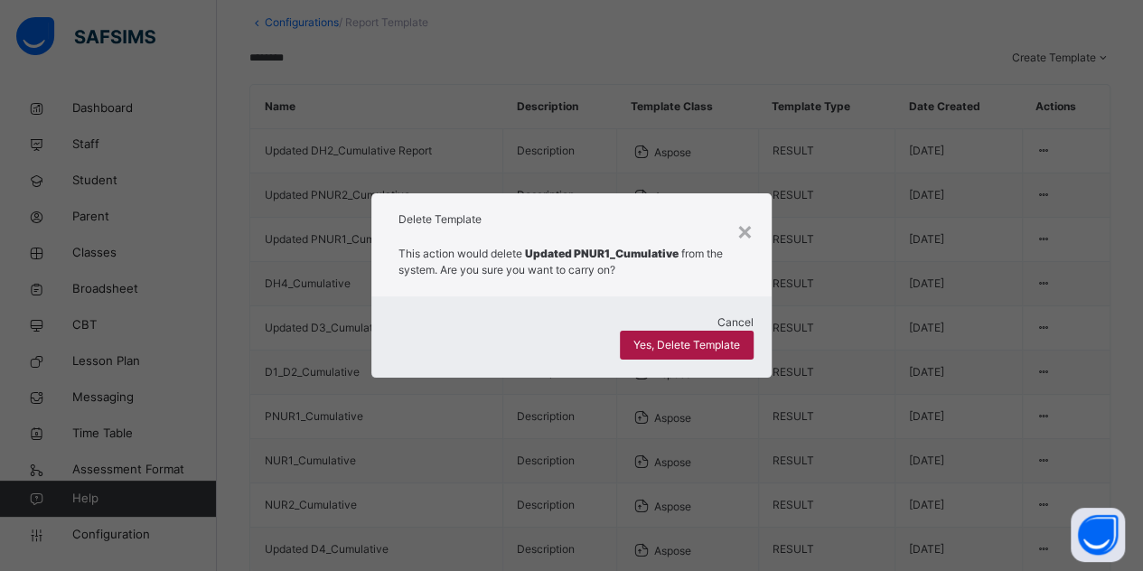
click at [703, 338] on span "Yes, Delete Template" at bounding box center [687, 345] width 107 height 16
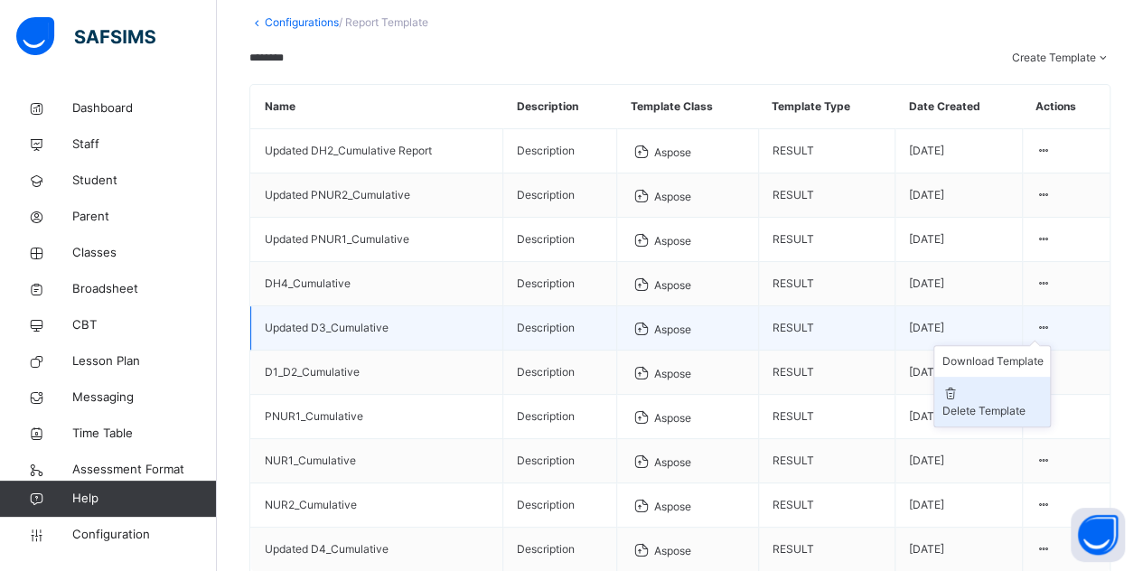
click at [1036, 419] on div "Delete Template" at bounding box center [992, 411] width 101 height 16
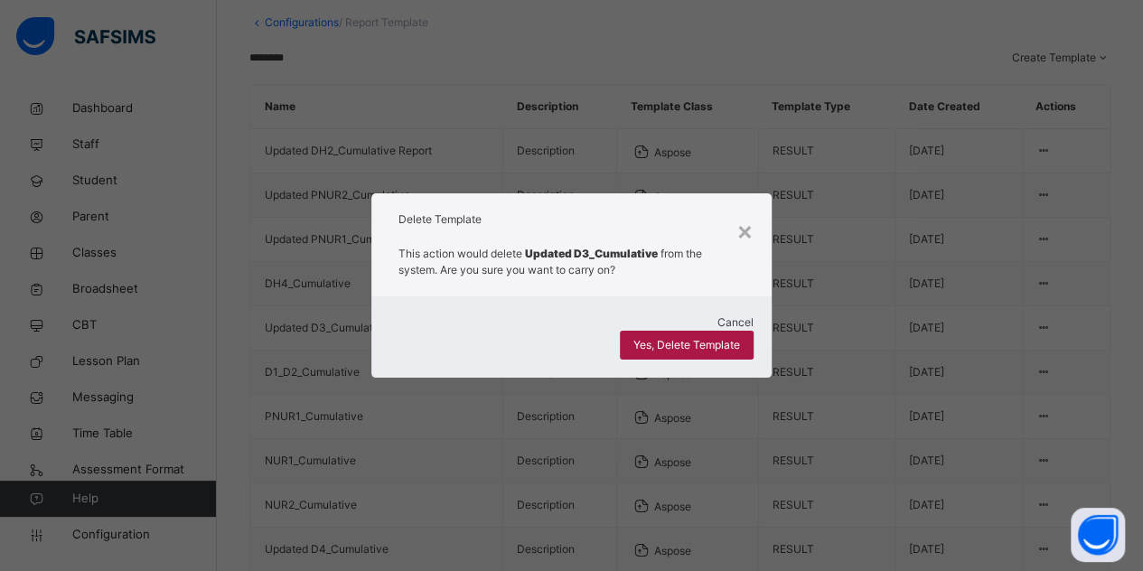
click at [710, 339] on span "Yes, Delete Template" at bounding box center [687, 345] width 107 height 16
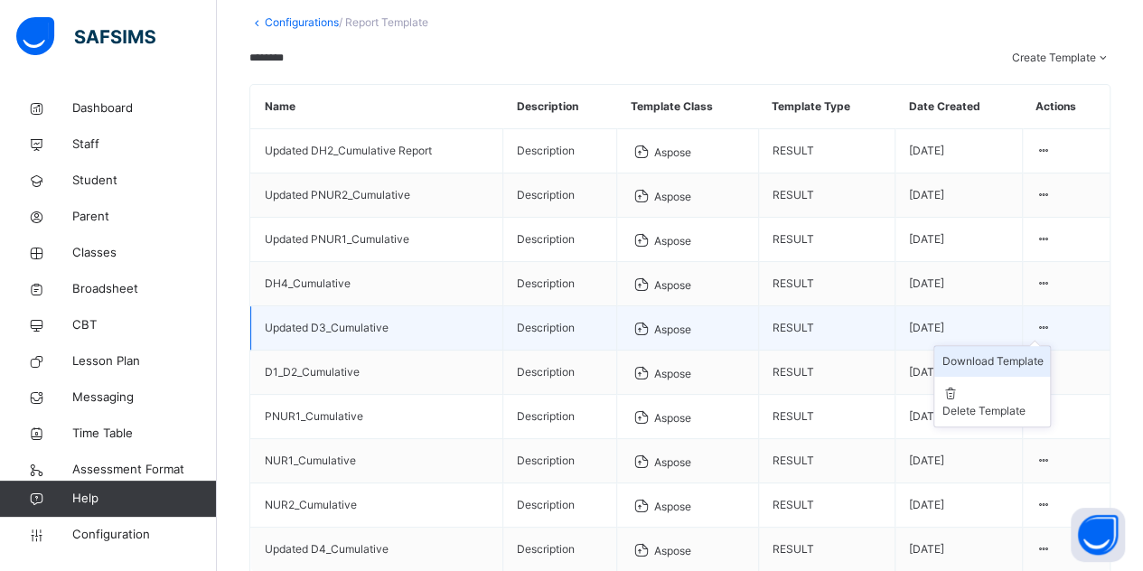
click at [1043, 370] on div "Download Template" at bounding box center [992, 361] width 101 height 16
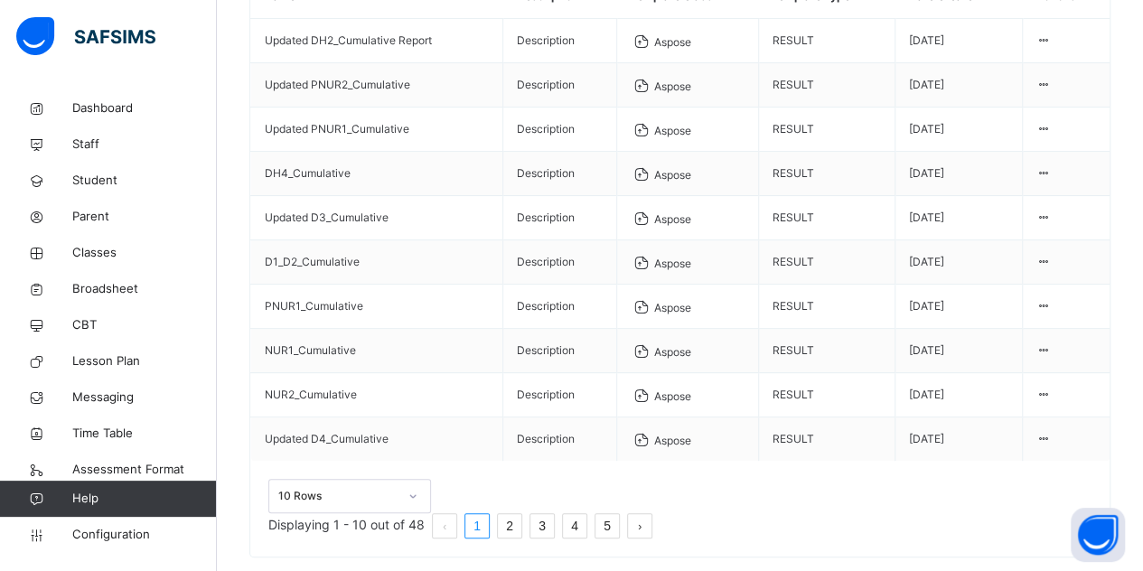
scroll to position [320, 0]
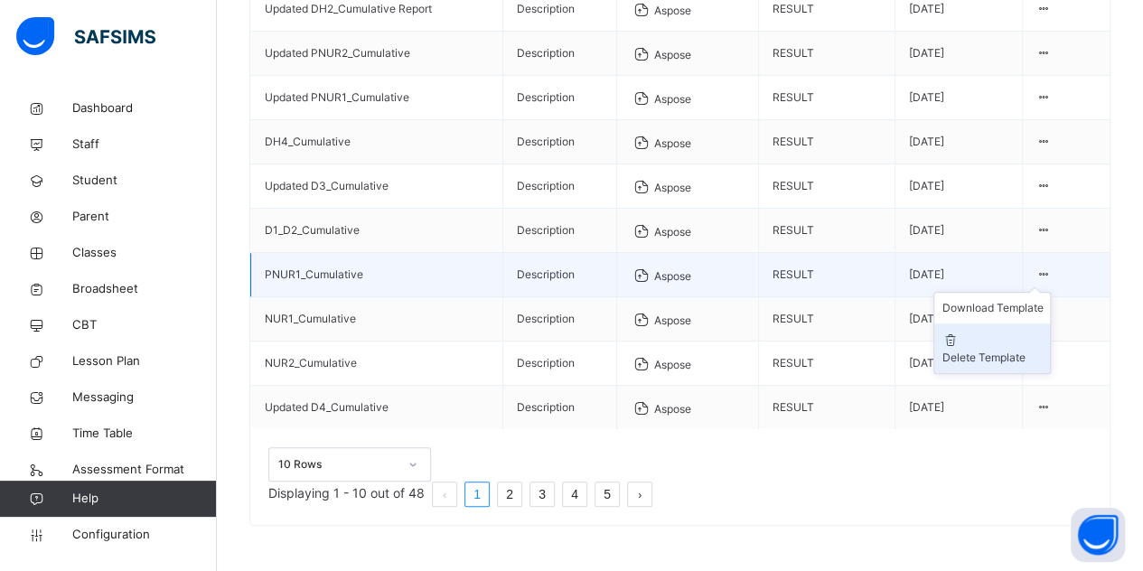
click at [1043, 358] on div "Delete Template" at bounding box center [992, 358] width 101 height 16
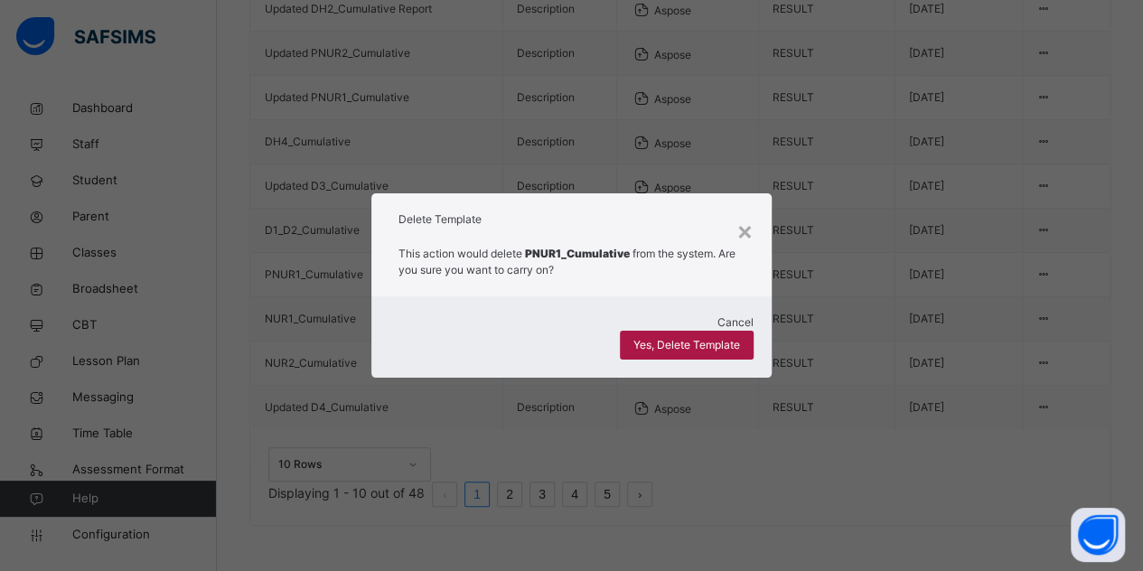
click at [718, 343] on span "Yes, Delete Template" at bounding box center [687, 345] width 107 height 16
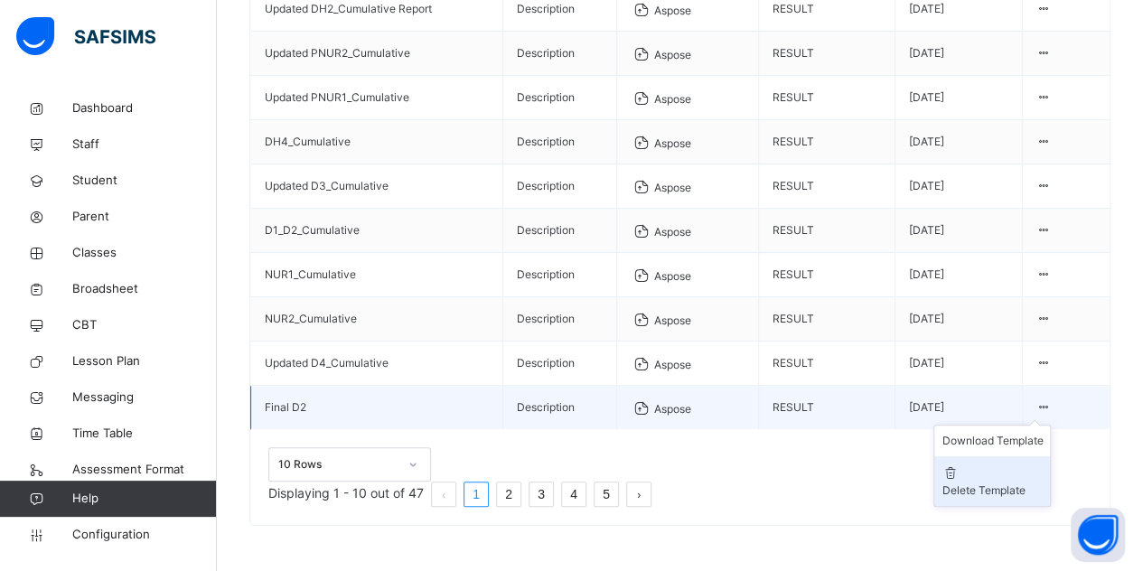
click at [1024, 499] on div "Delete Template" at bounding box center [992, 491] width 101 height 16
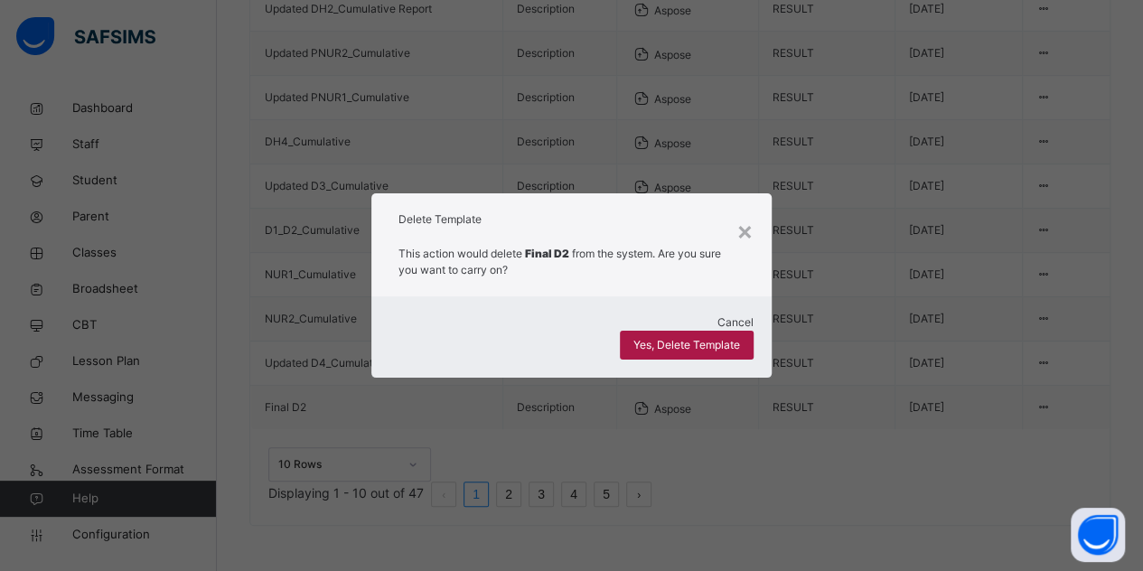
click at [682, 337] on span "Yes, Delete Template" at bounding box center [687, 345] width 107 height 16
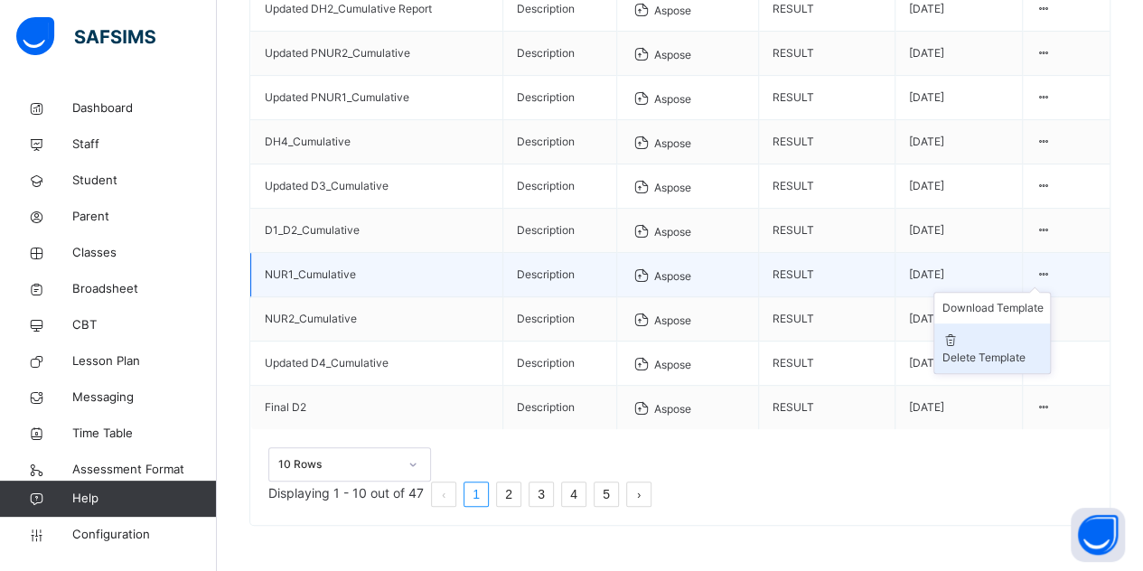
click at [1027, 373] on li "Delete Template" at bounding box center [993, 349] width 116 height 50
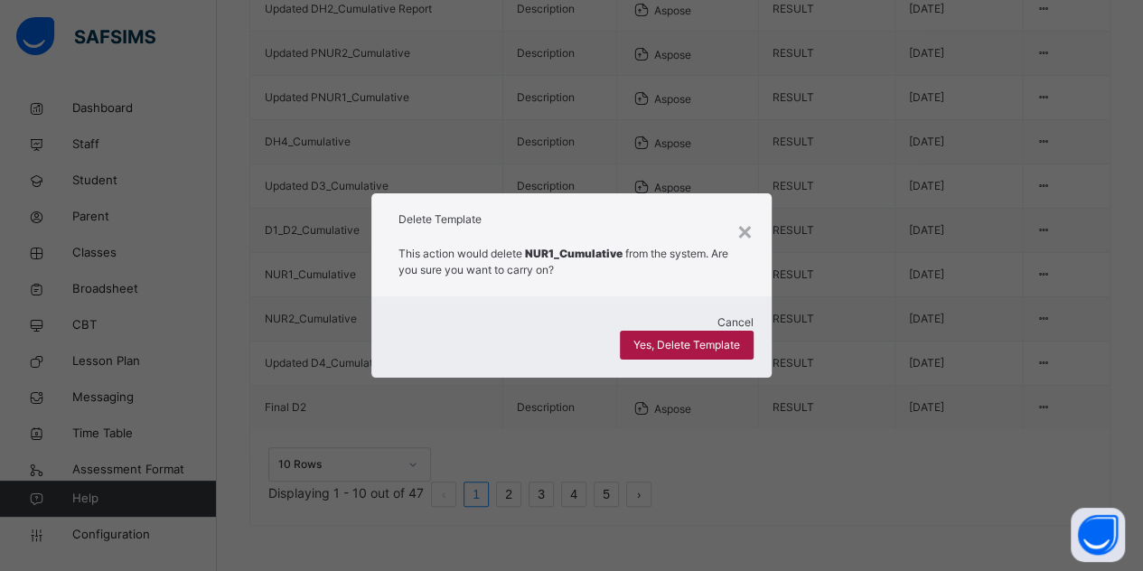
click at [727, 337] on span "Yes, Delete Template" at bounding box center [687, 345] width 107 height 16
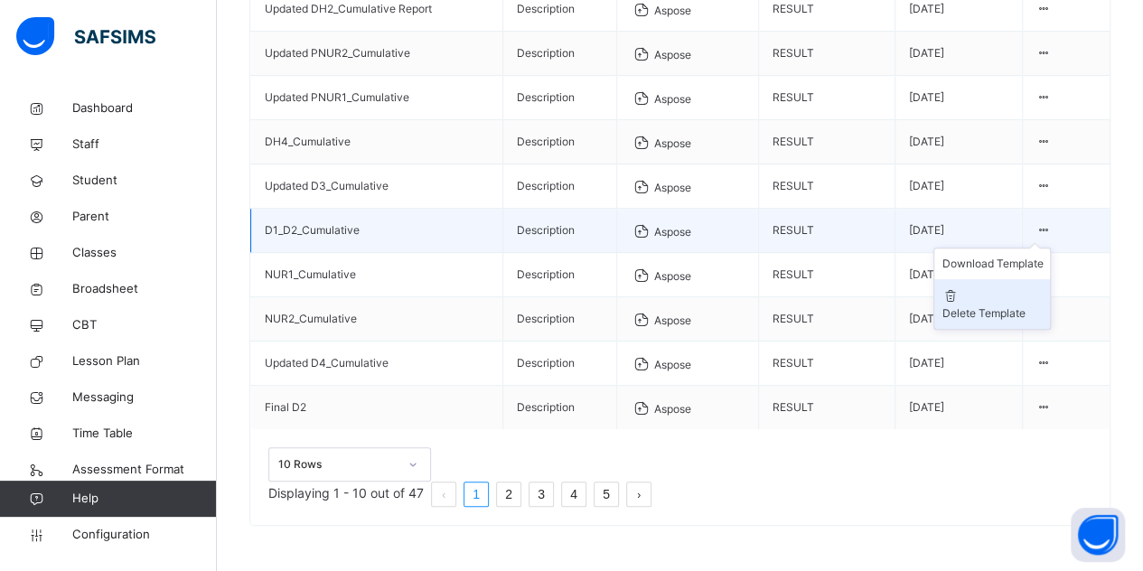
click at [1036, 298] on li "Delete Template" at bounding box center [993, 304] width 116 height 50
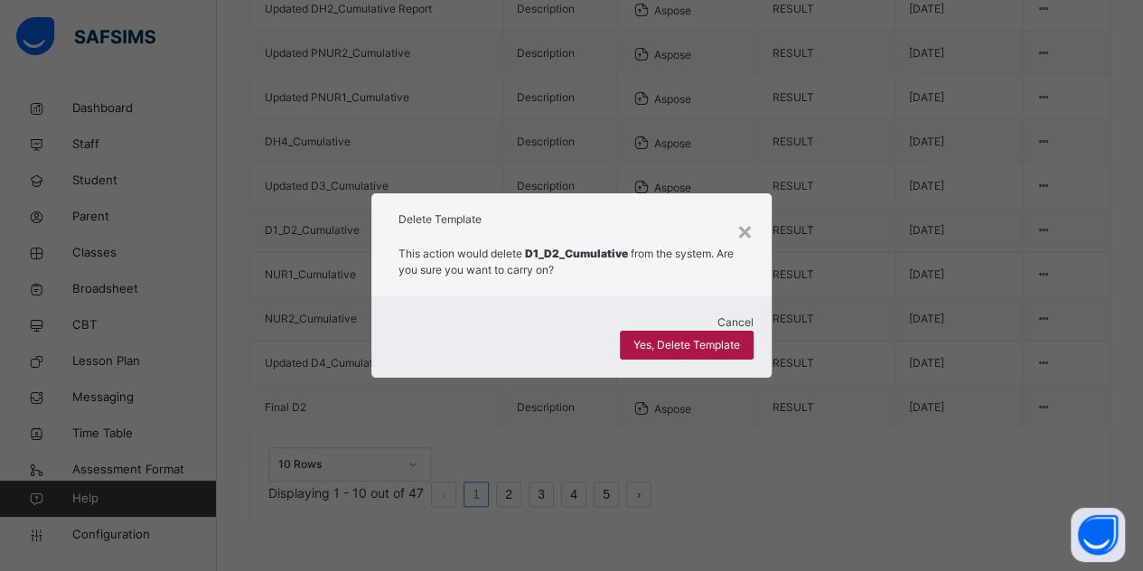
click at [710, 331] on div "Yes, Delete Template" at bounding box center [687, 345] width 134 height 29
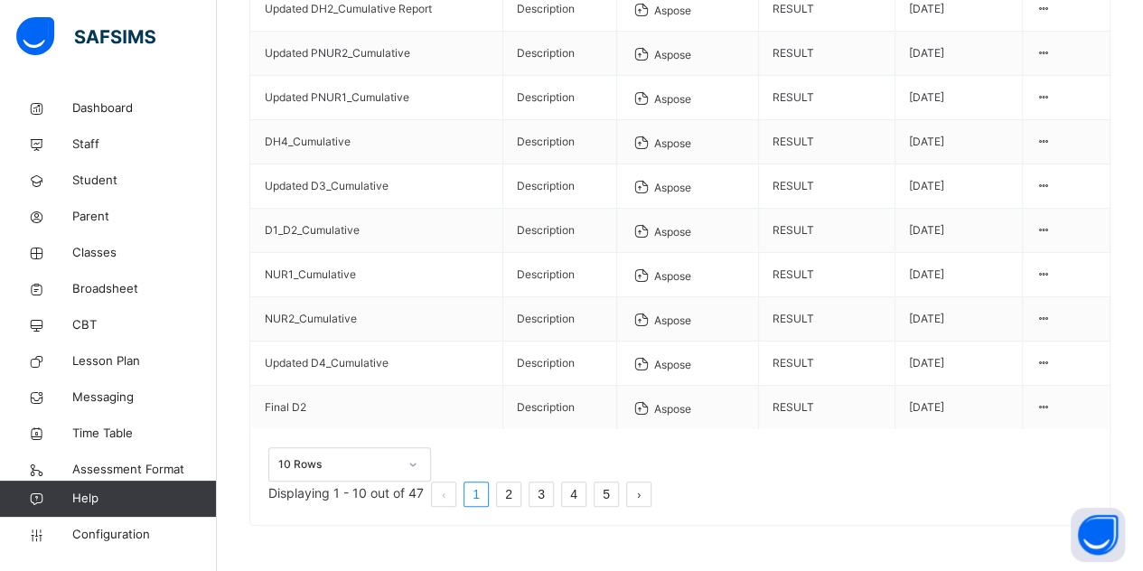
click at [521, 506] on link "2" at bounding box center [508, 494] width 23 height 23
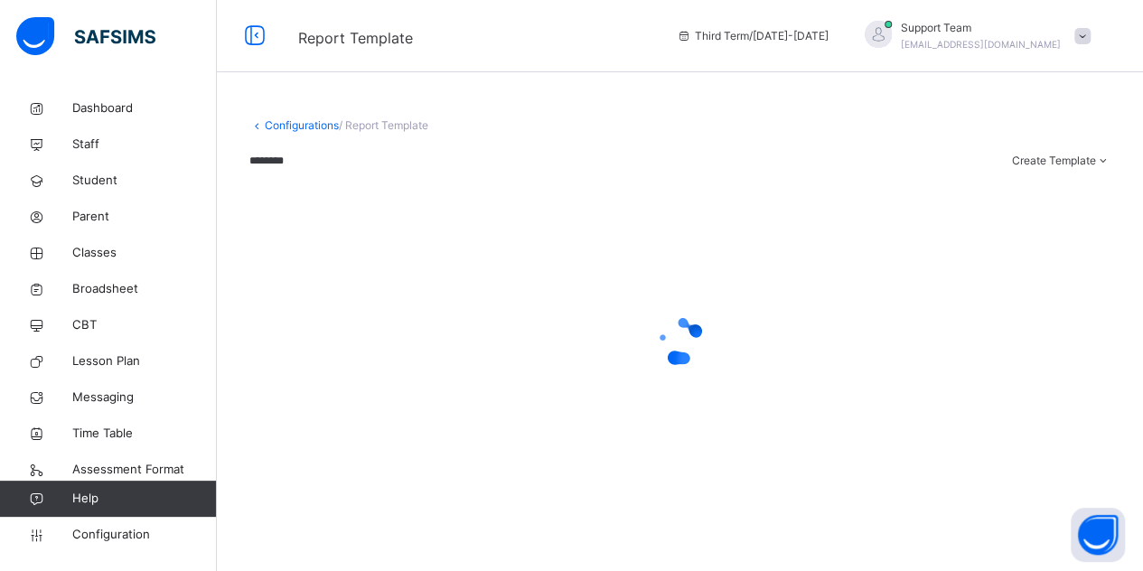
scroll to position [96, 0]
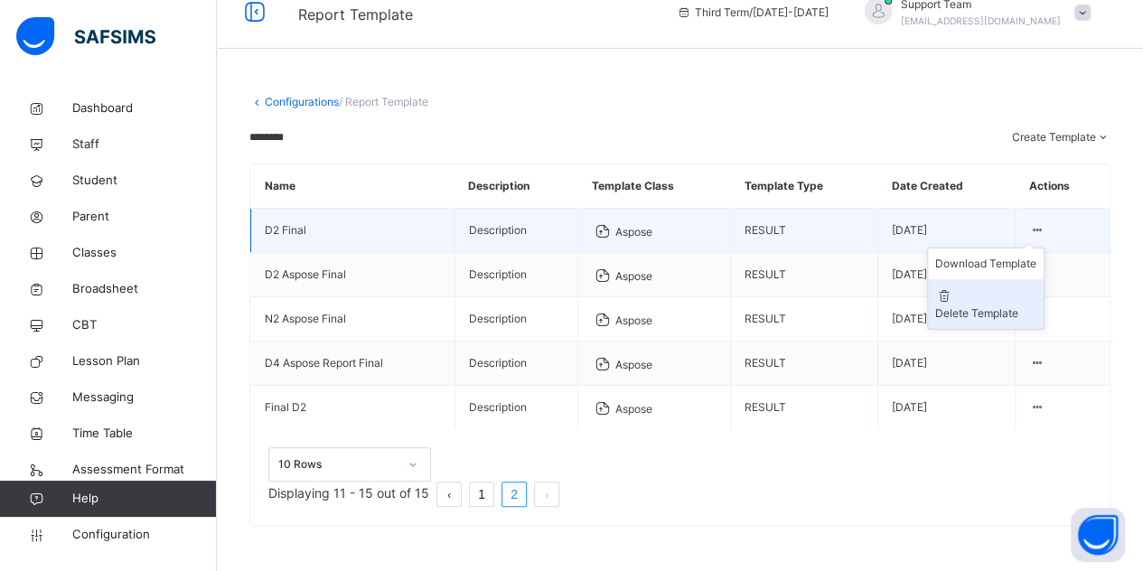
click at [1037, 305] on div "Delete Template" at bounding box center [985, 313] width 101 height 16
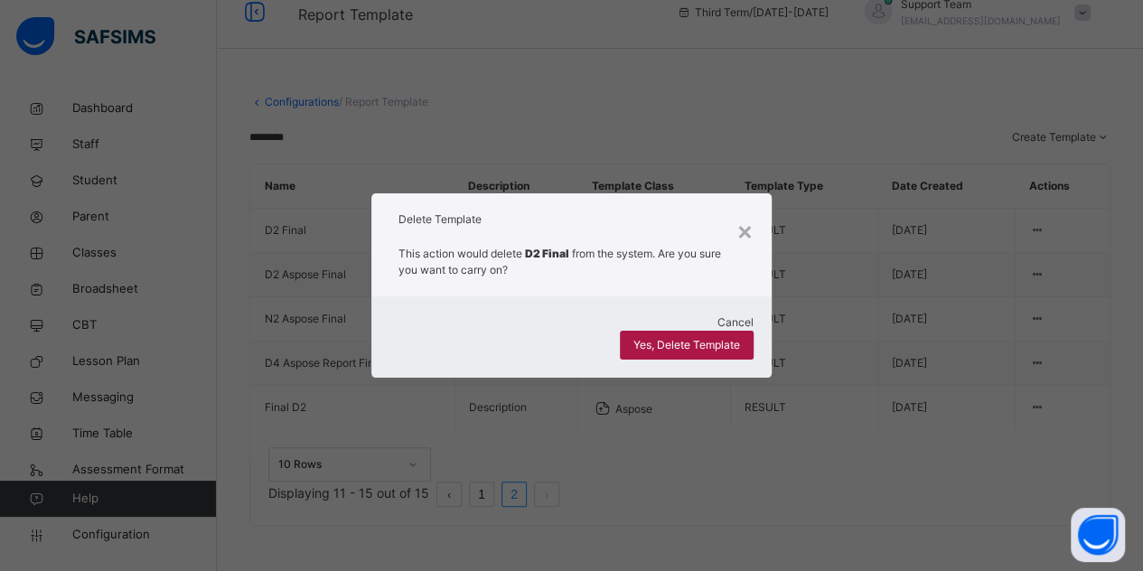
click at [674, 337] on span "Yes, Delete Template" at bounding box center [687, 345] width 107 height 16
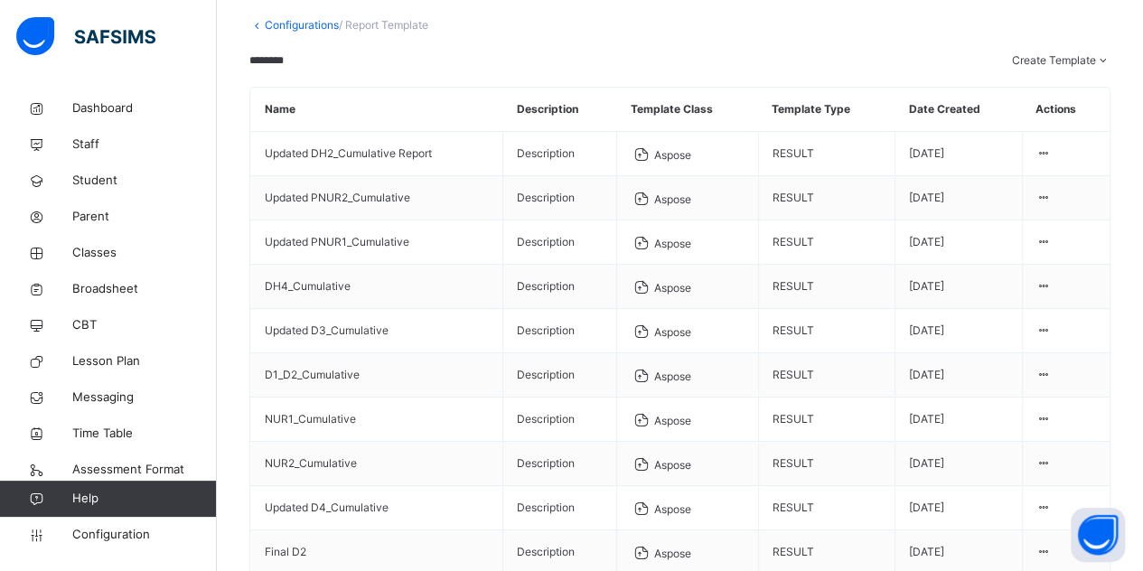
scroll to position [64, 0]
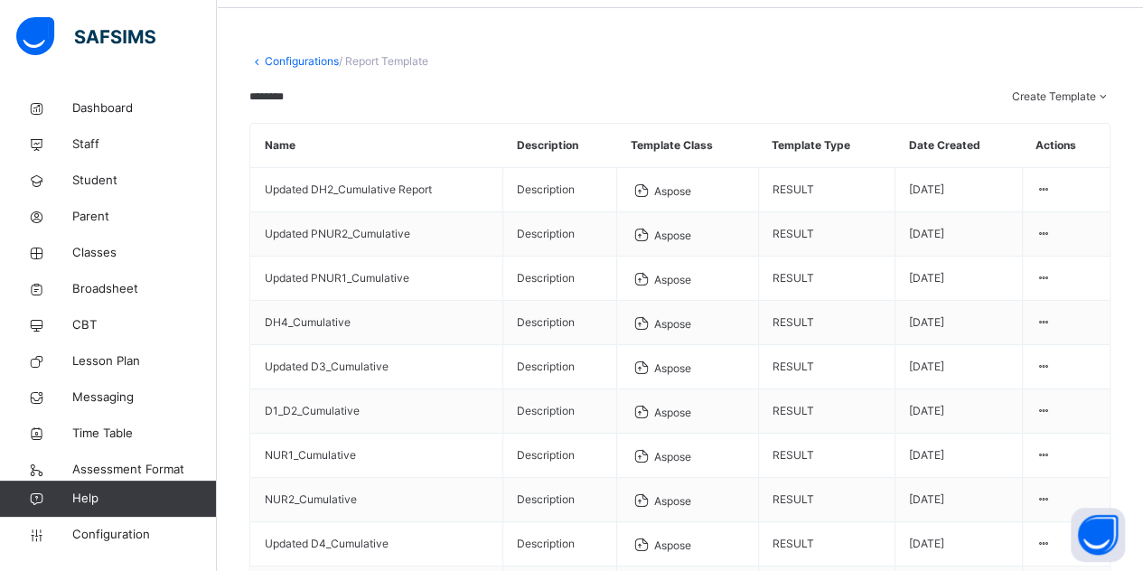
click at [358, 105] on input "********" at bounding box center [303, 97] width 108 height 16
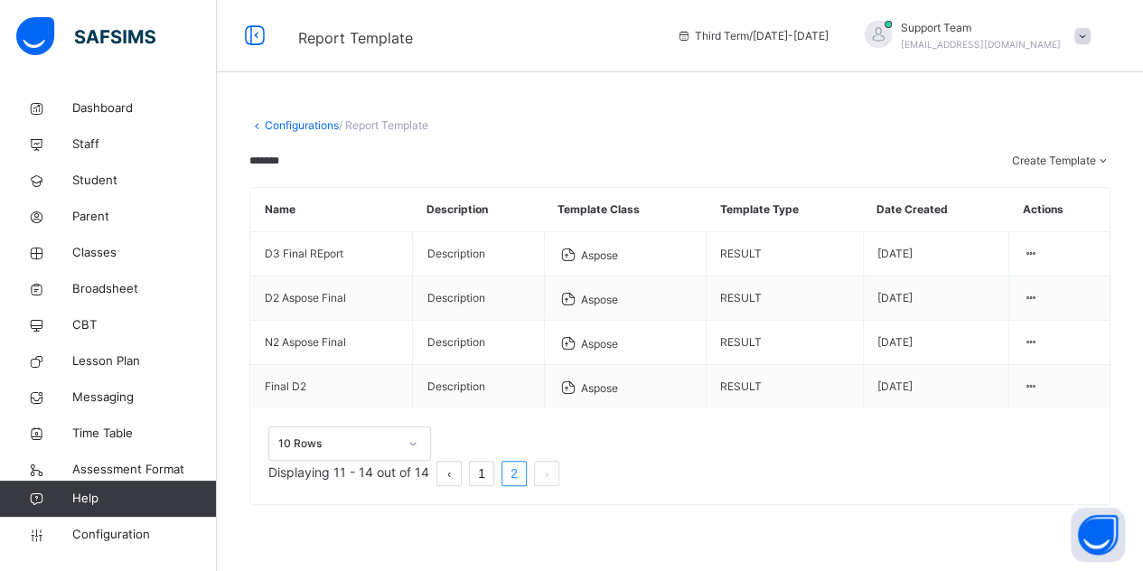
scroll to position [45, 0]
type input "********"
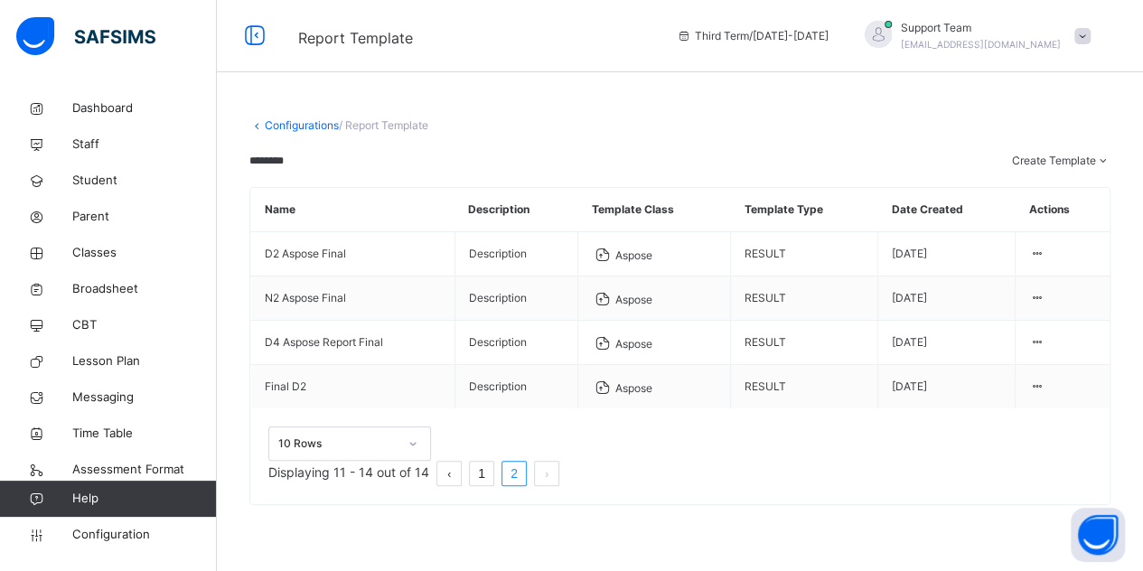
click at [493, 485] on link "1" at bounding box center [481, 473] width 23 height 23
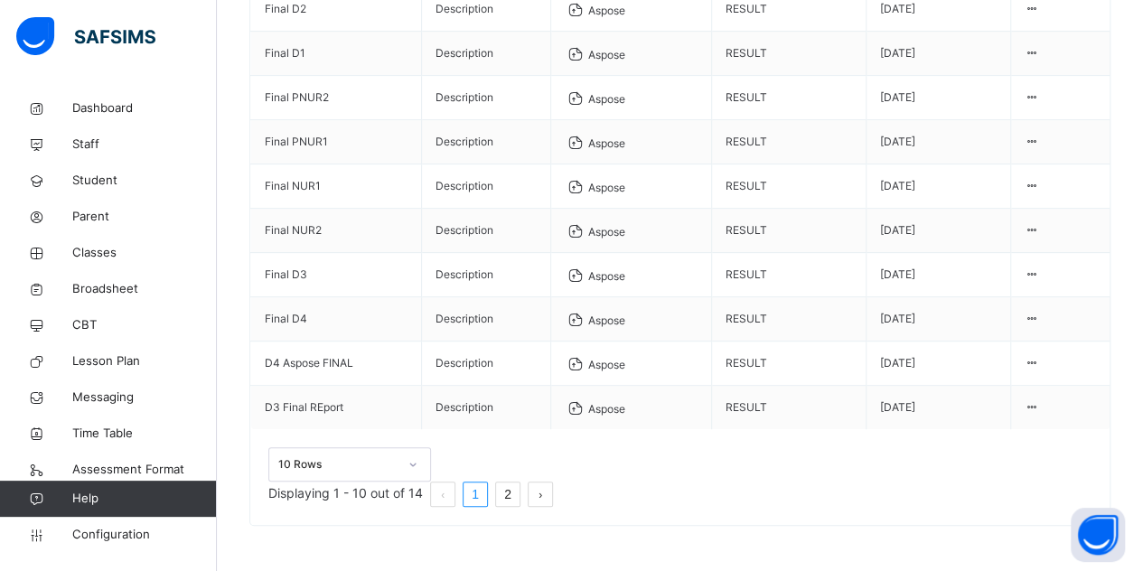
scroll to position [352, 0]
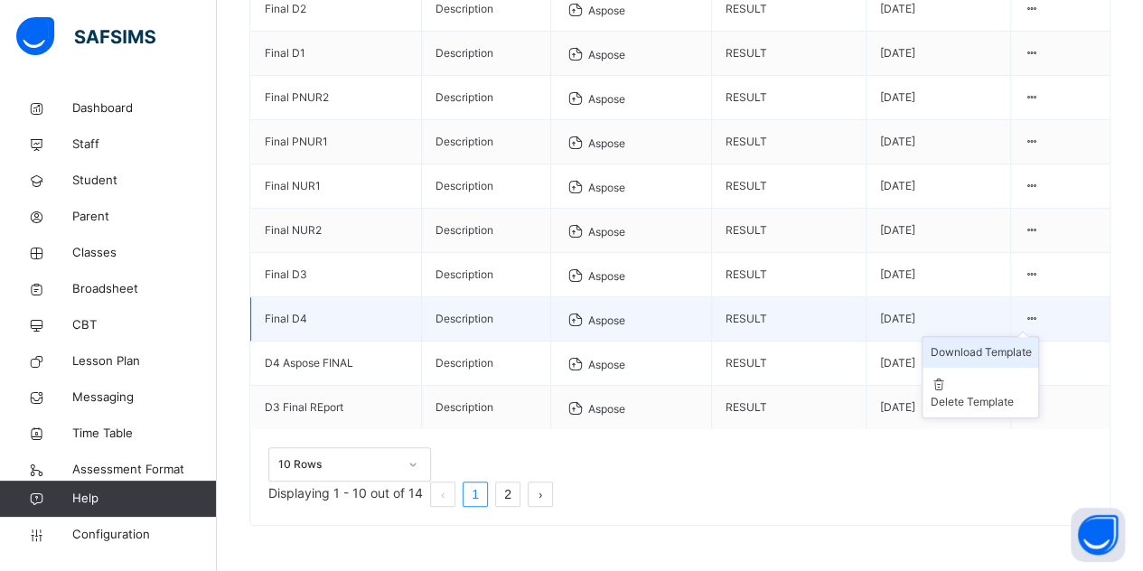
click at [1023, 362] on li "Download Template" at bounding box center [981, 352] width 116 height 31
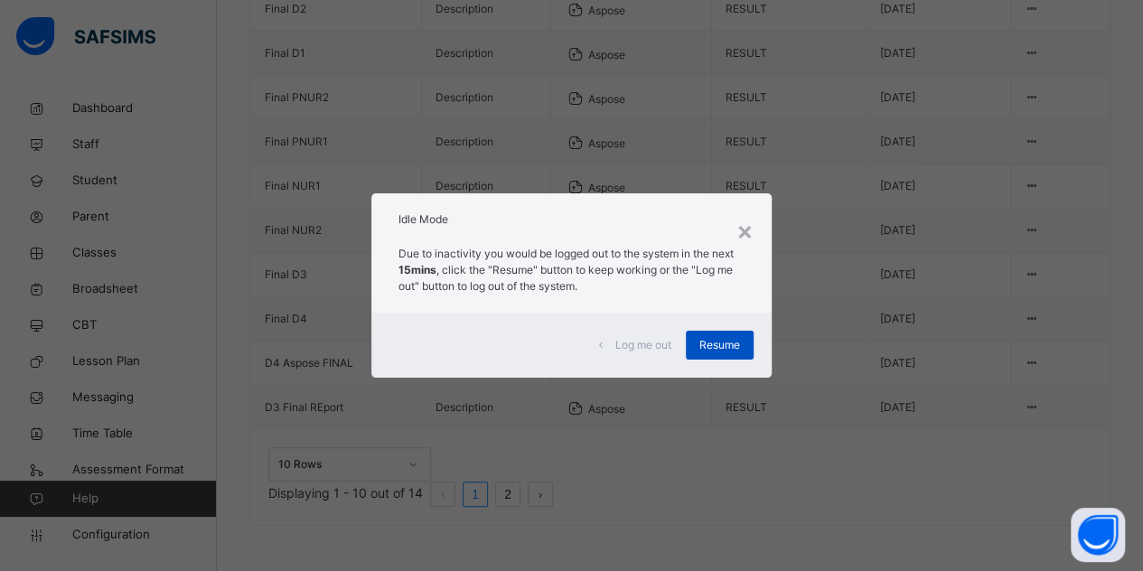
click at [714, 337] on span "Resume" at bounding box center [720, 345] width 41 height 16
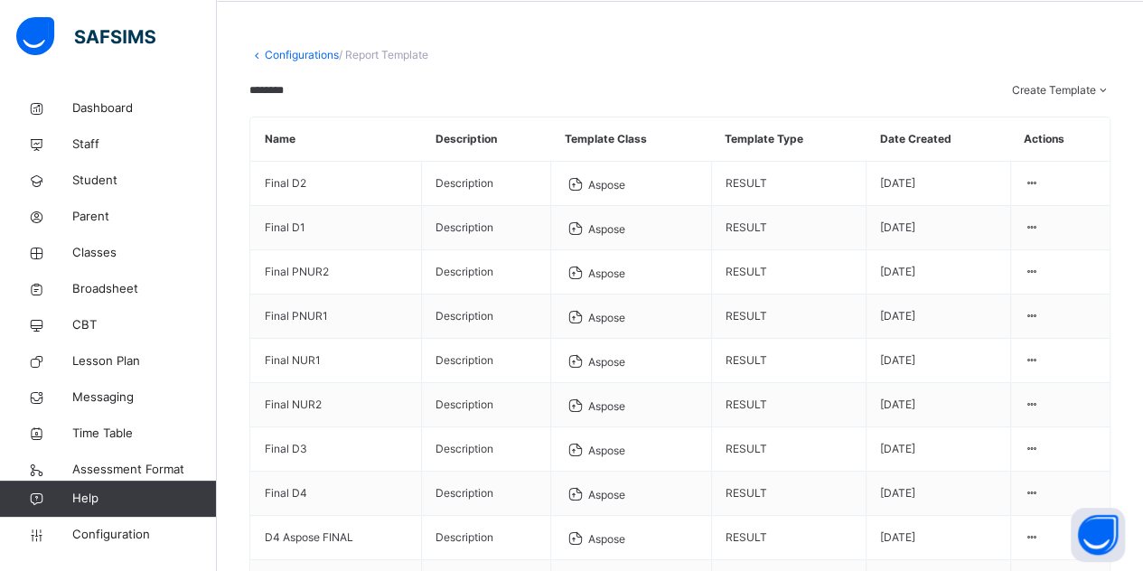
scroll to position [0, 0]
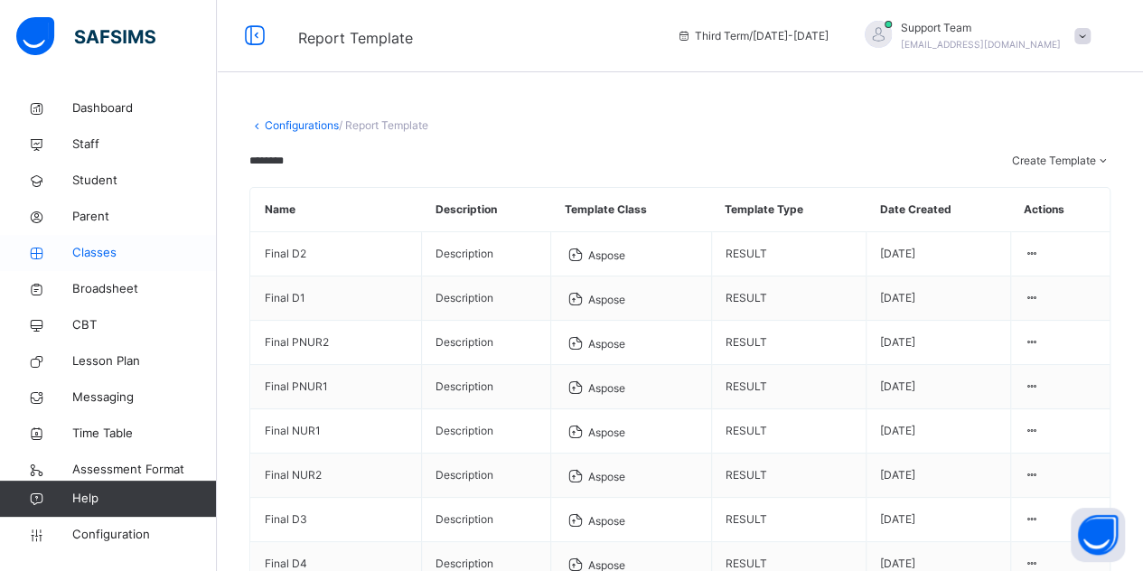
drag, startPoint x: 356, startPoint y: 206, endPoint x: 146, endPoint y: 254, distance: 216.0
click at [146, 254] on div "Report Template Third Term / 2024-2025 Support Team oluwatooni@flexisaf.com Das…" at bounding box center [571, 408] width 1143 height 816
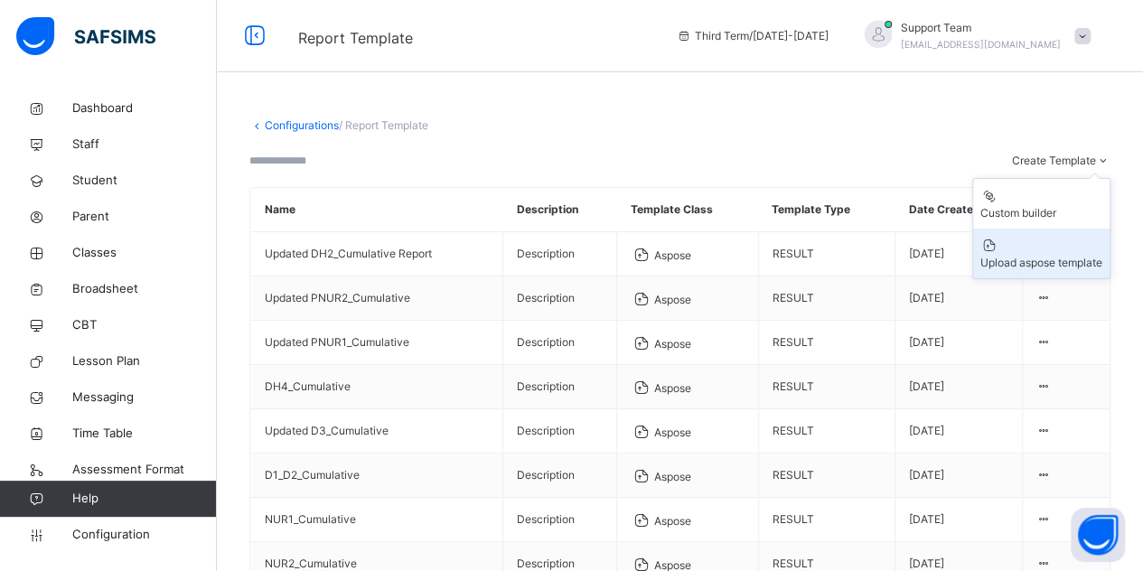
click at [1036, 271] on div "Upload aspose template" at bounding box center [1042, 263] width 122 height 16
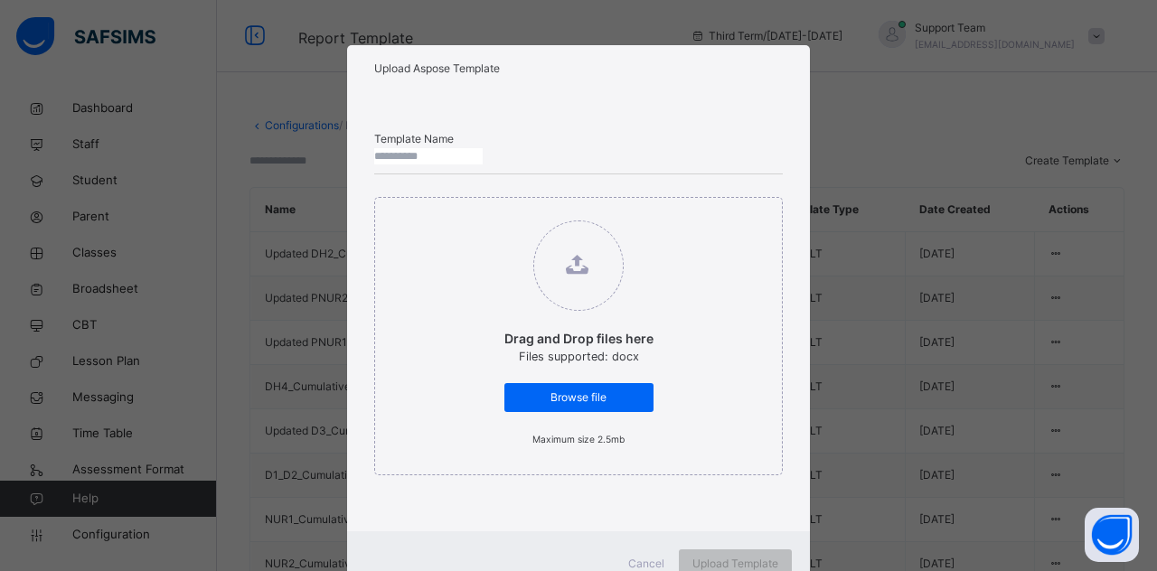
click at [483, 164] on input "text" at bounding box center [428, 156] width 108 height 16
type input "*"
type input "**********"
click at [559, 406] on span "Browse file" at bounding box center [579, 398] width 122 height 16
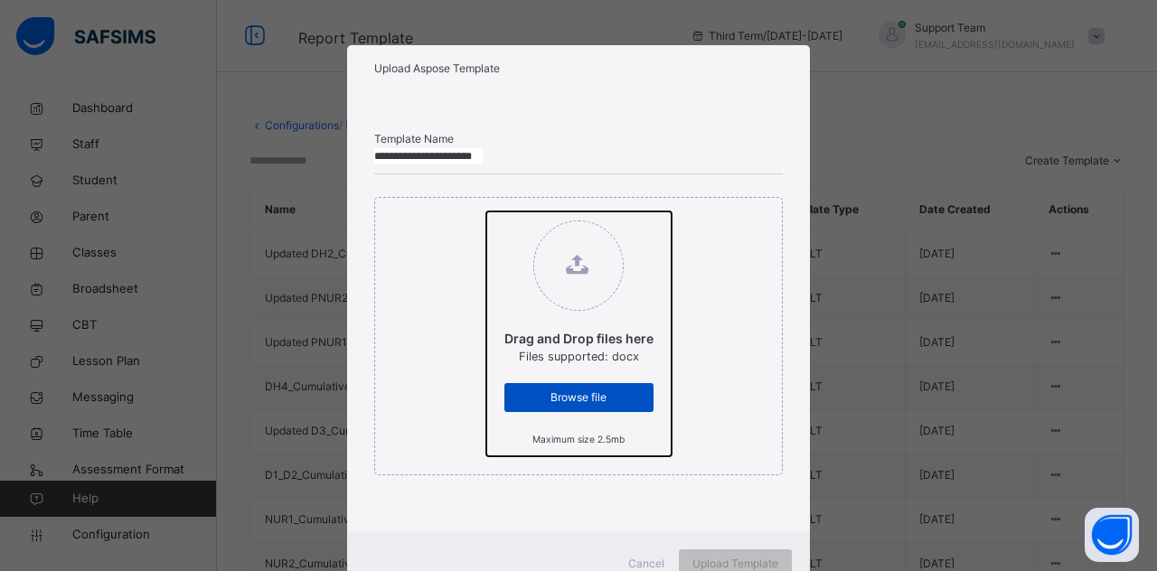
click at [486, 211] on input "Drag and Drop files here Files supported: docx Browse file Maximum size 2.5mb" at bounding box center [486, 211] width 0 height 0
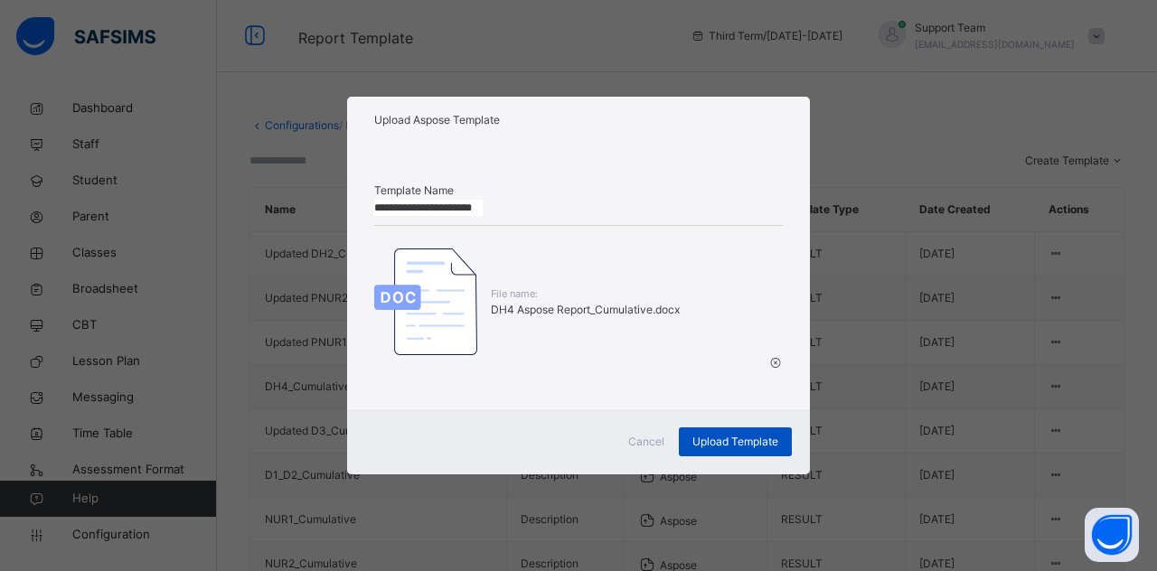
click at [734, 434] on span "Upload Template" at bounding box center [735, 442] width 86 height 16
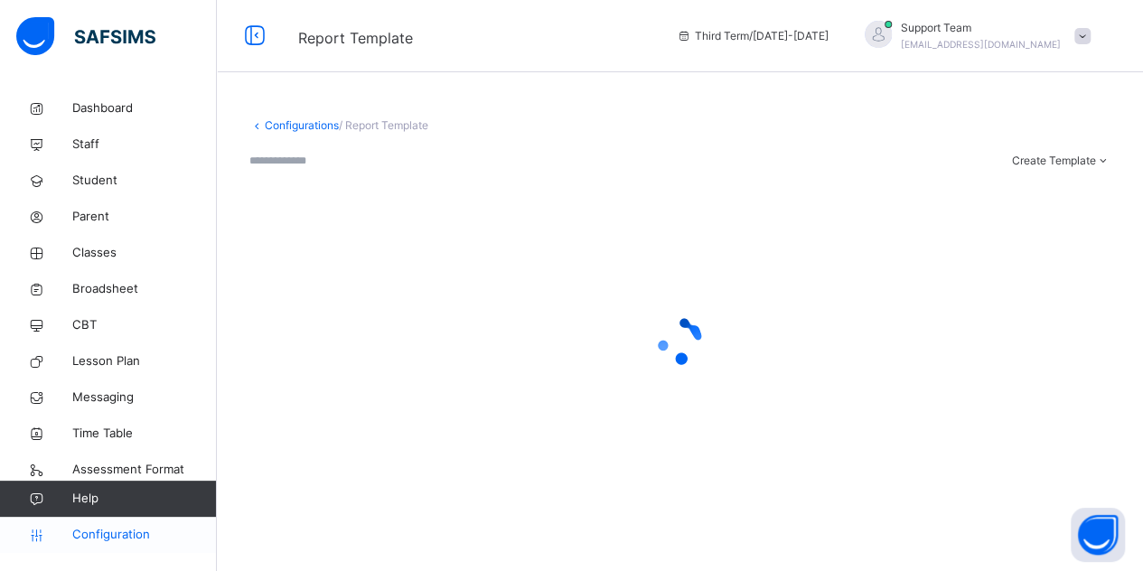
click at [125, 534] on span "Configuration" at bounding box center [144, 535] width 144 height 18
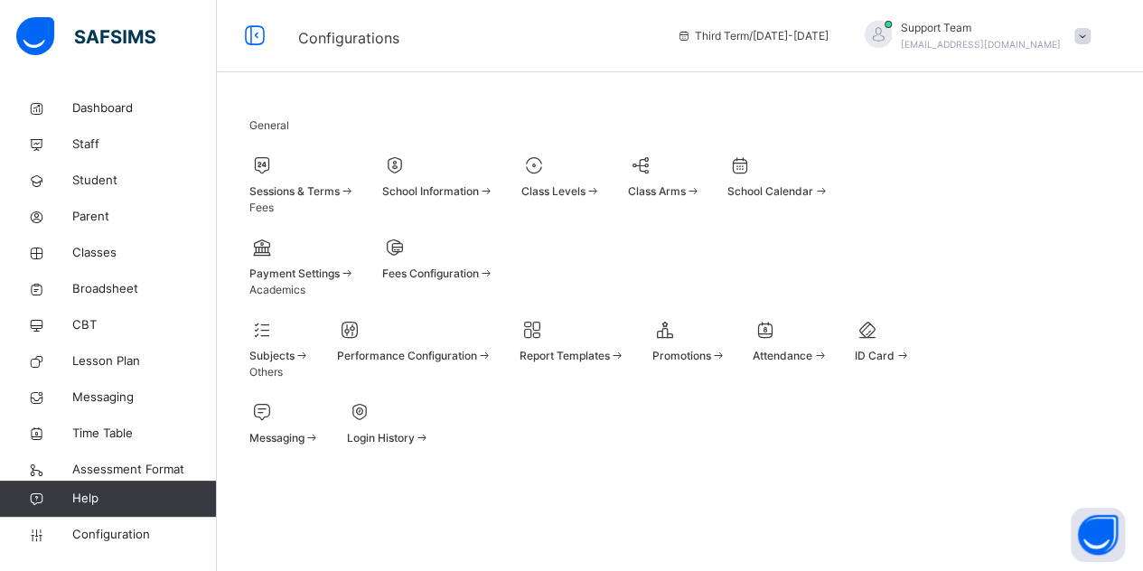
click at [601, 183] on span at bounding box center [562, 181] width 80 height 5
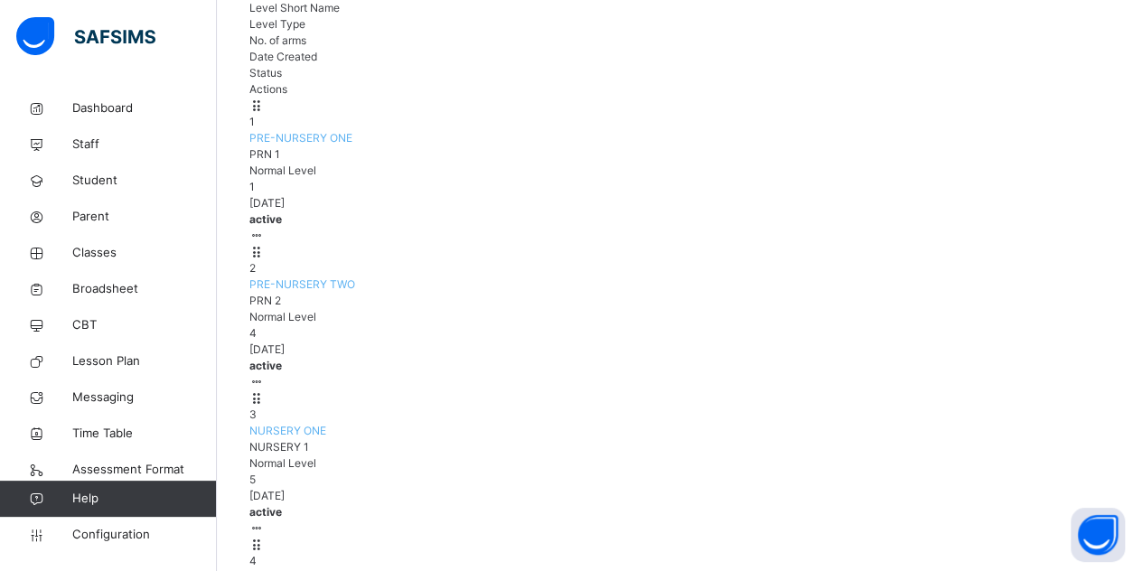
scroll to position [287, 0]
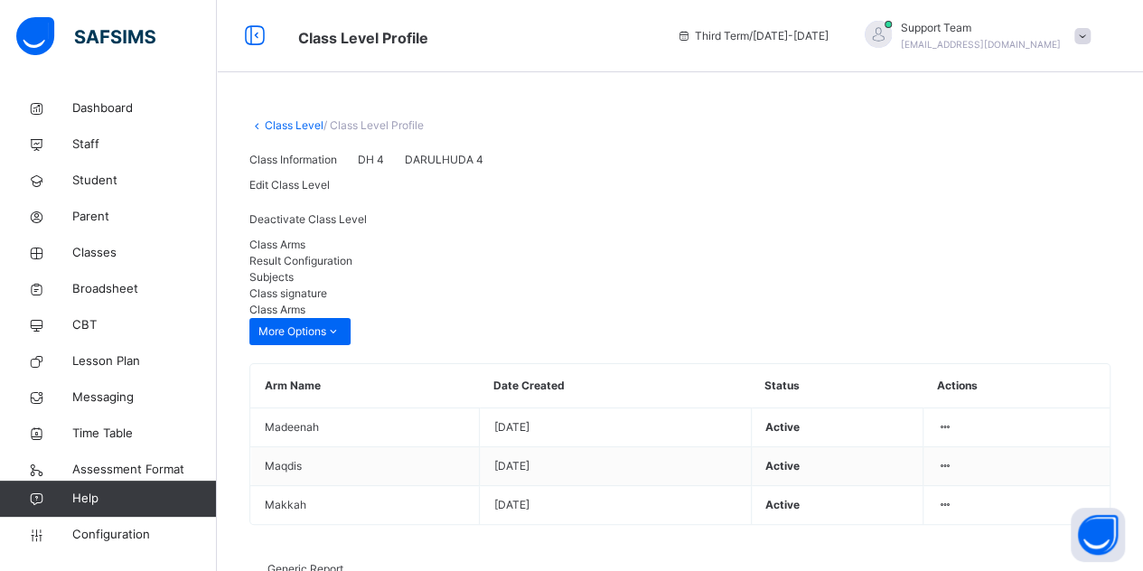
scroll to position [145, 0]
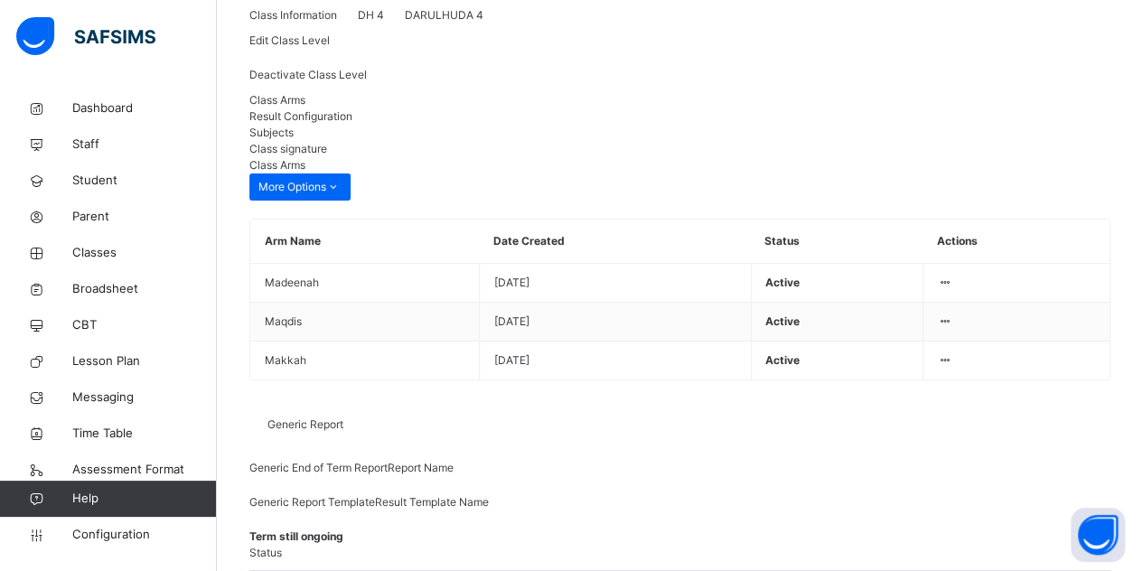
click at [372, 125] on div "Result Configuration" at bounding box center [679, 116] width 861 height 16
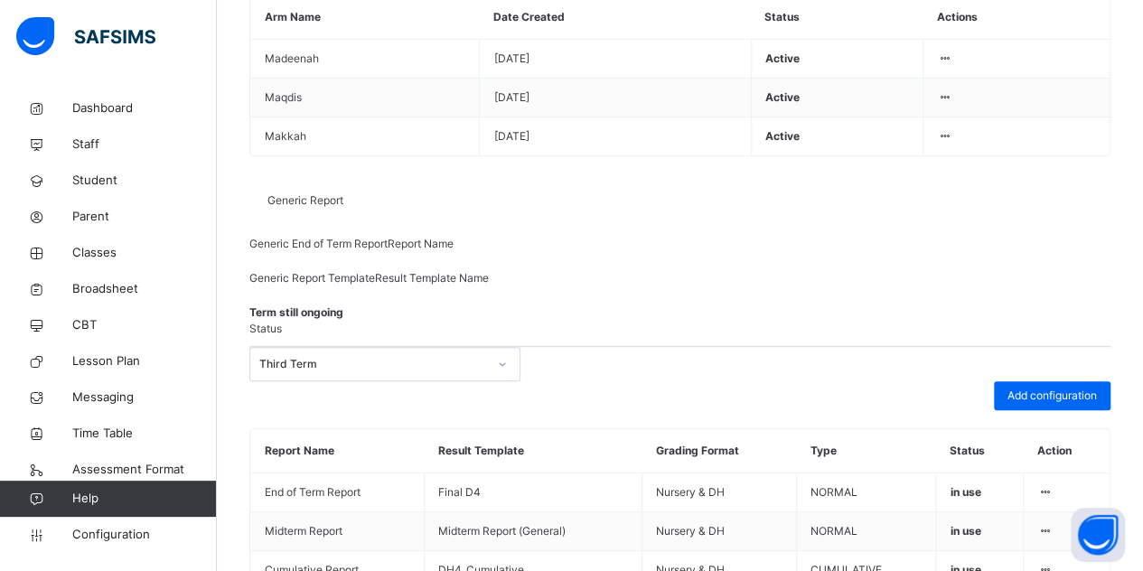
scroll to position [394, 0]
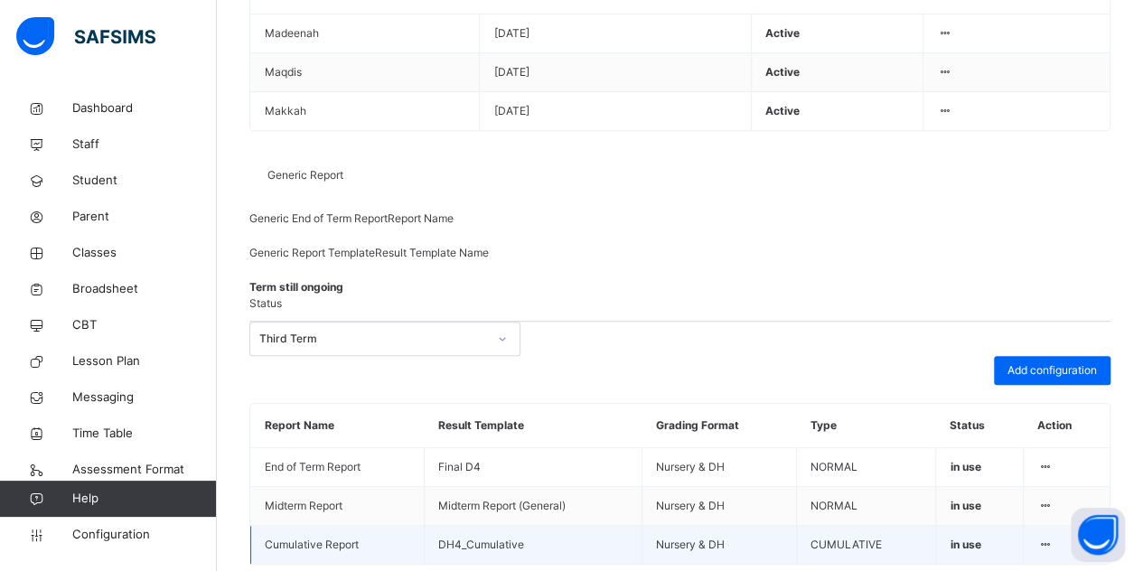
click at [1053, 537] on div at bounding box center [1045, 545] width 15 height 16
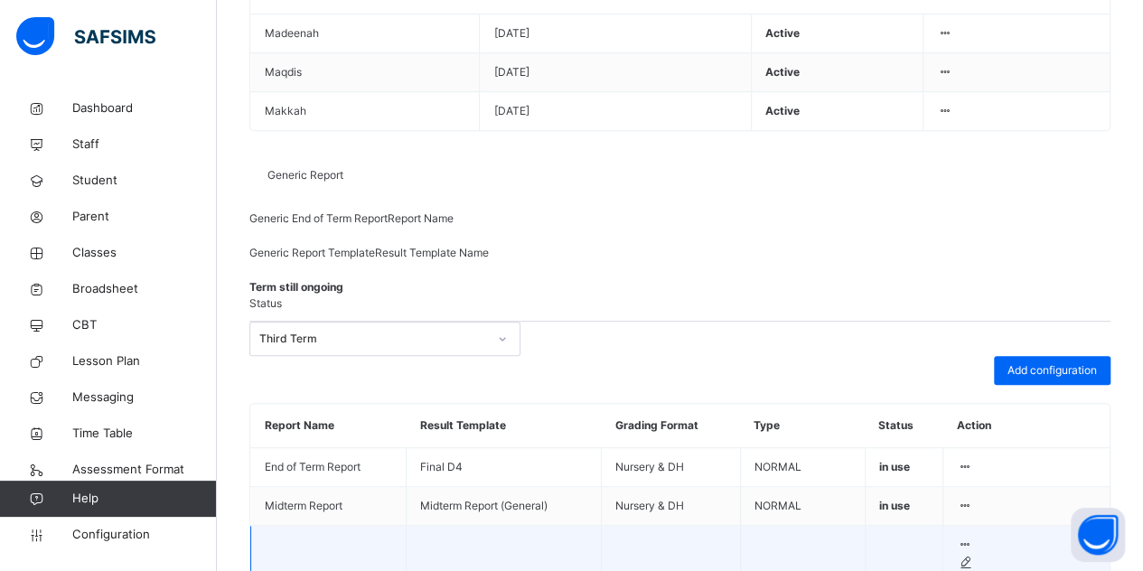
click at [1024, 570] on div "Edit Configuration" at bounding box center [1026, 580] width 139 height 16
type input "**********"
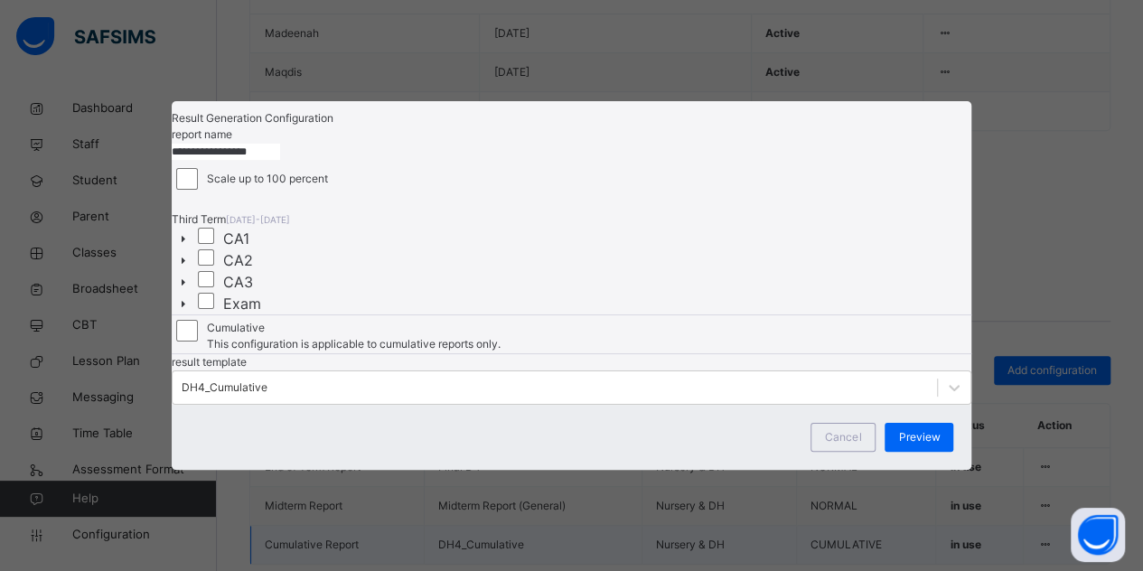
scroll to position [127, 0]
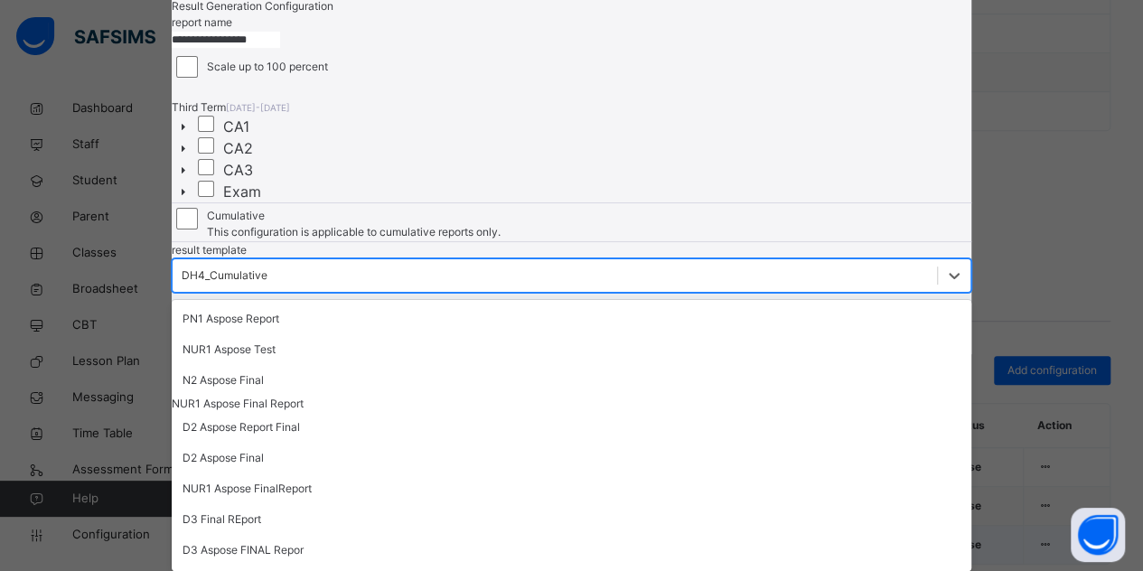
click at [335, 293] on div "option NUR1 Aspose Final Report focused, 4 of 47. 47 results available. Use Up …" at bounding box center [572, 275] width 801 height 34
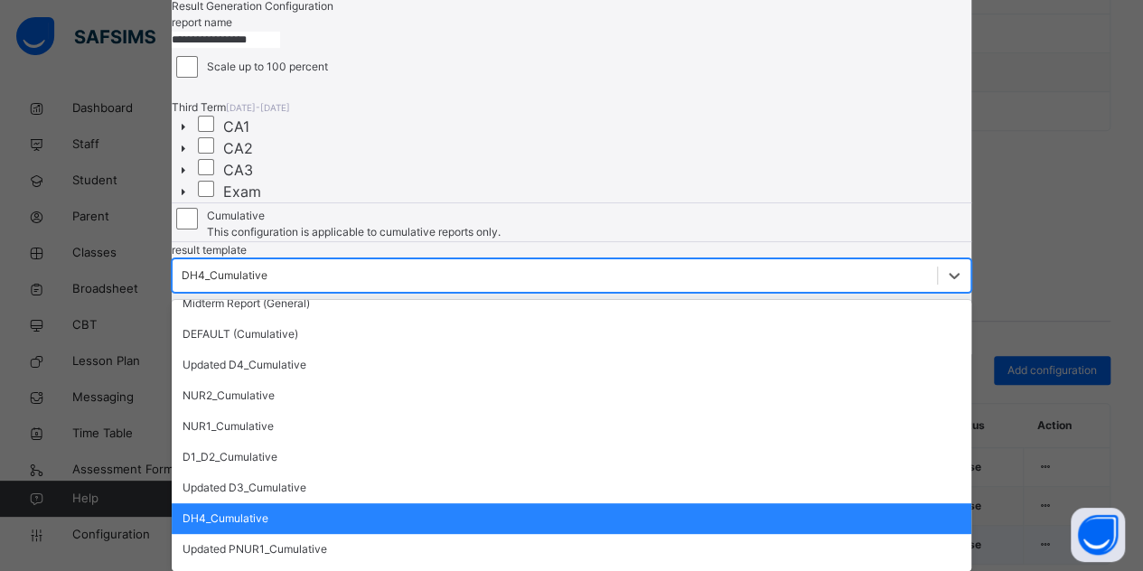
scroll to position [1173, 0]
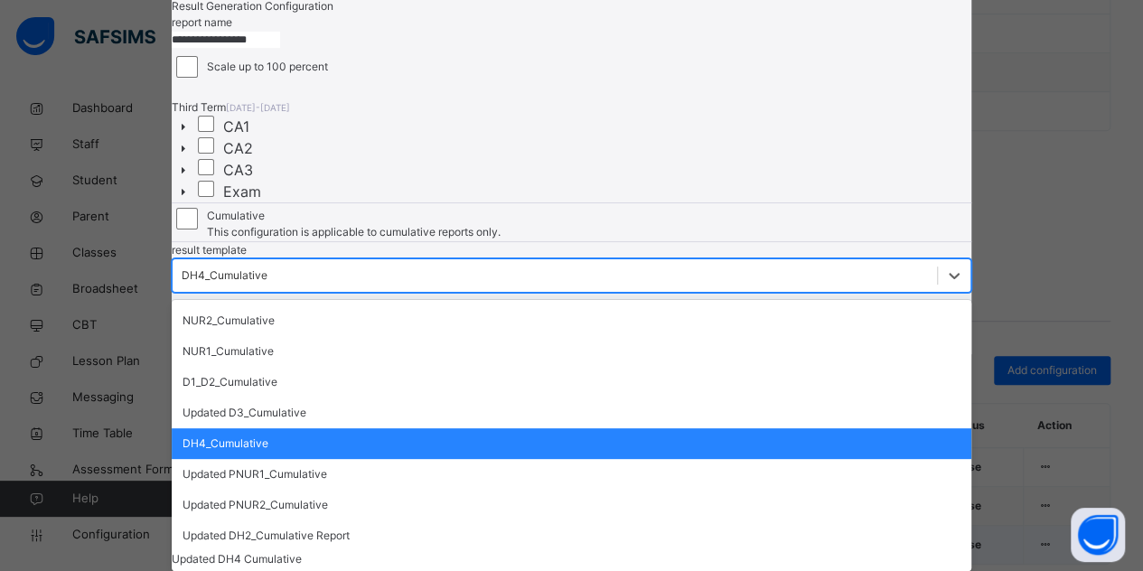
click at [465, 554] on div "Updated DH4 Cumulative" at bounding box center [572, 559] width 801 height 16
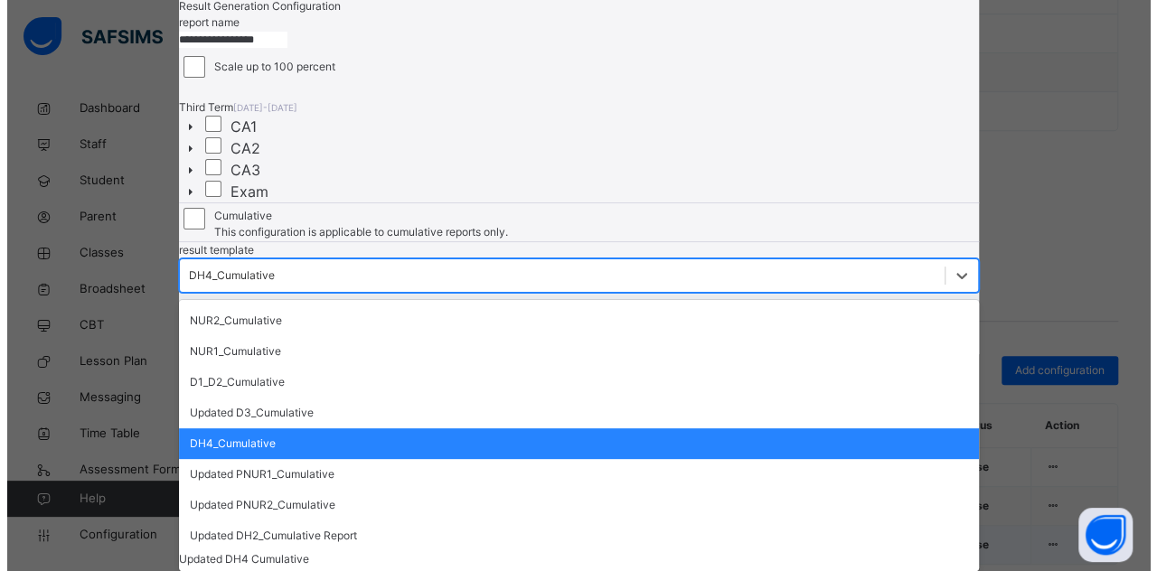
scroll to position [127, 0]
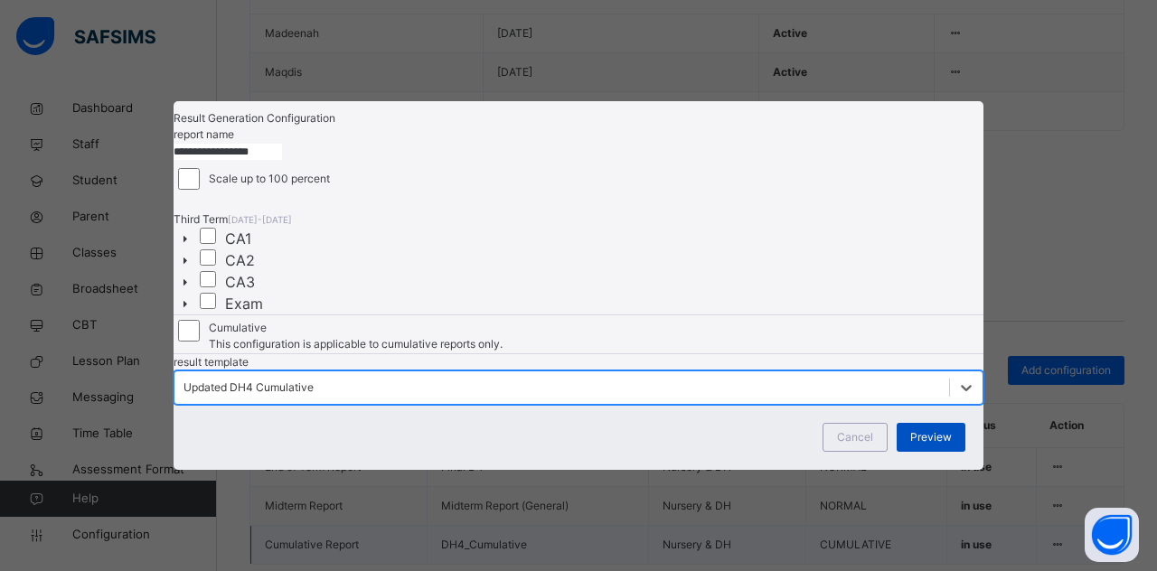
click at [951, 452] on div "Preview" at bounding box center [931, 437] width 69 height 29
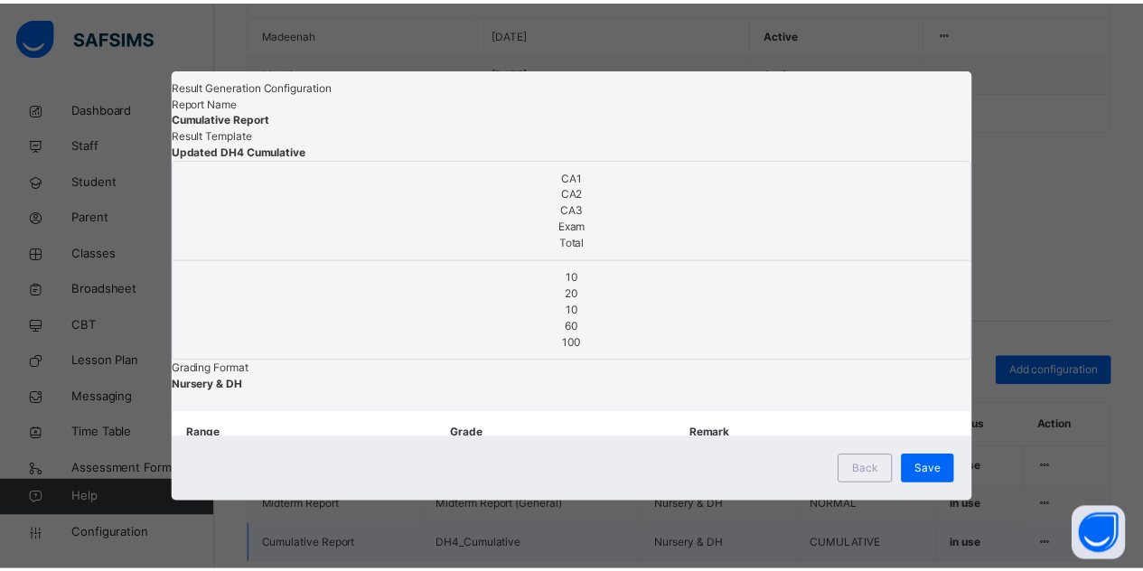
scroll to position [7, 0]
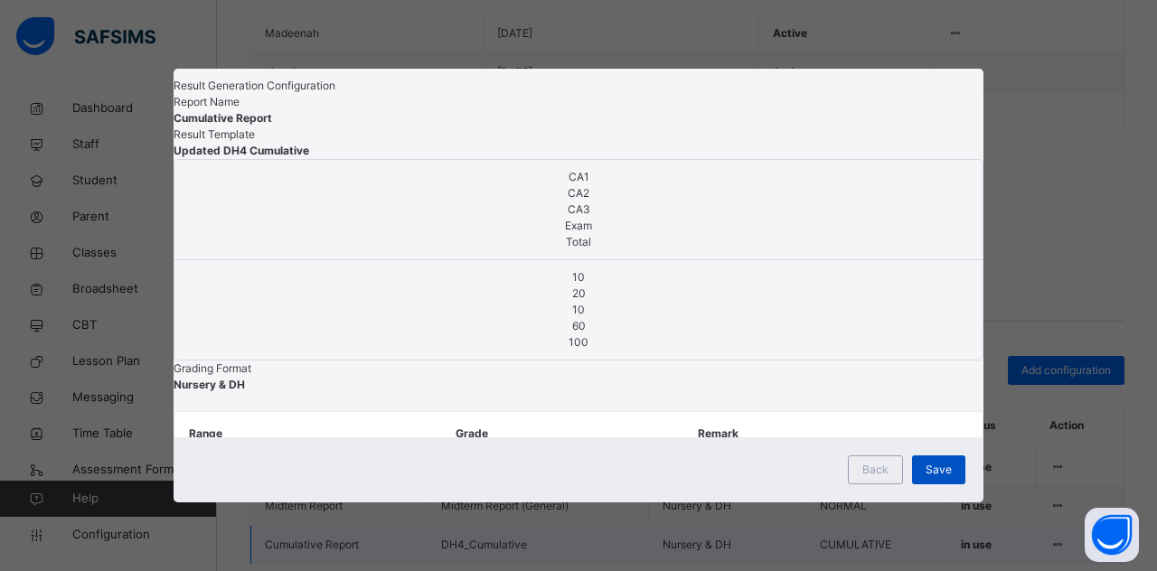
click at [949, 484] on div "Save" at bounding box center [938, 470] width 53 height 29
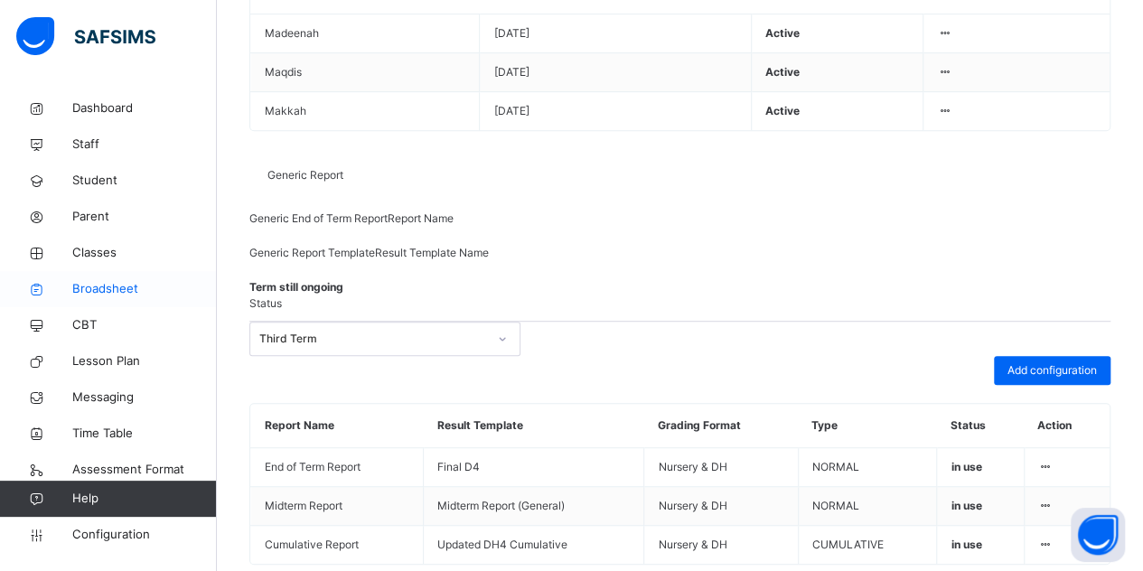
click at [112, 287] on span "Broadsheet" at bounding box center [144, 289] width 145 height 18
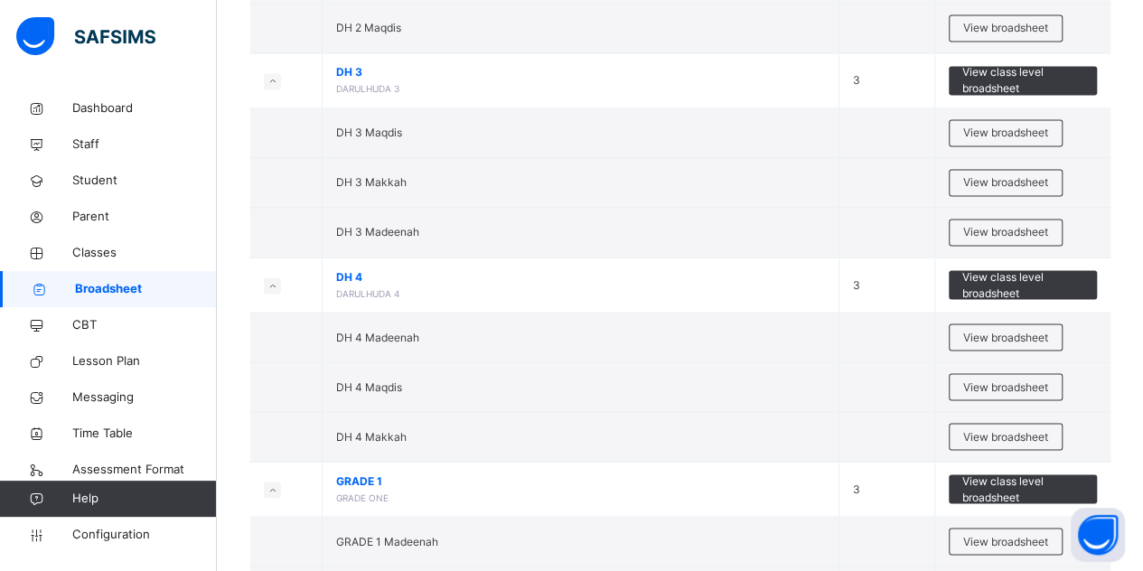
scroll to position [1486, 0]
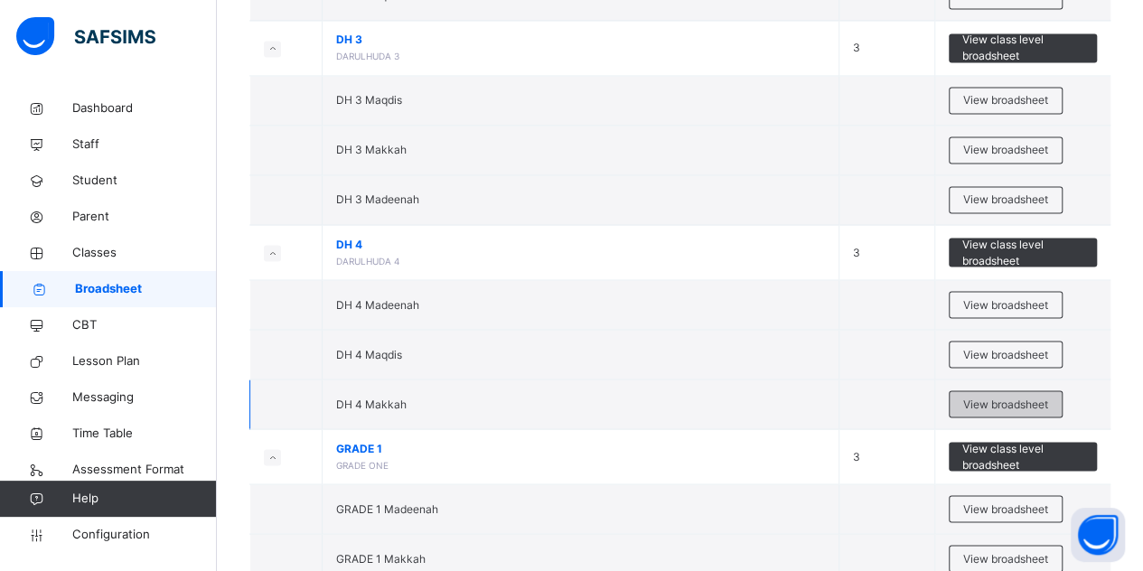
click at [1048, 397] on span "View broadsheet" at bounding box center [1005, 404] width 85 height 16
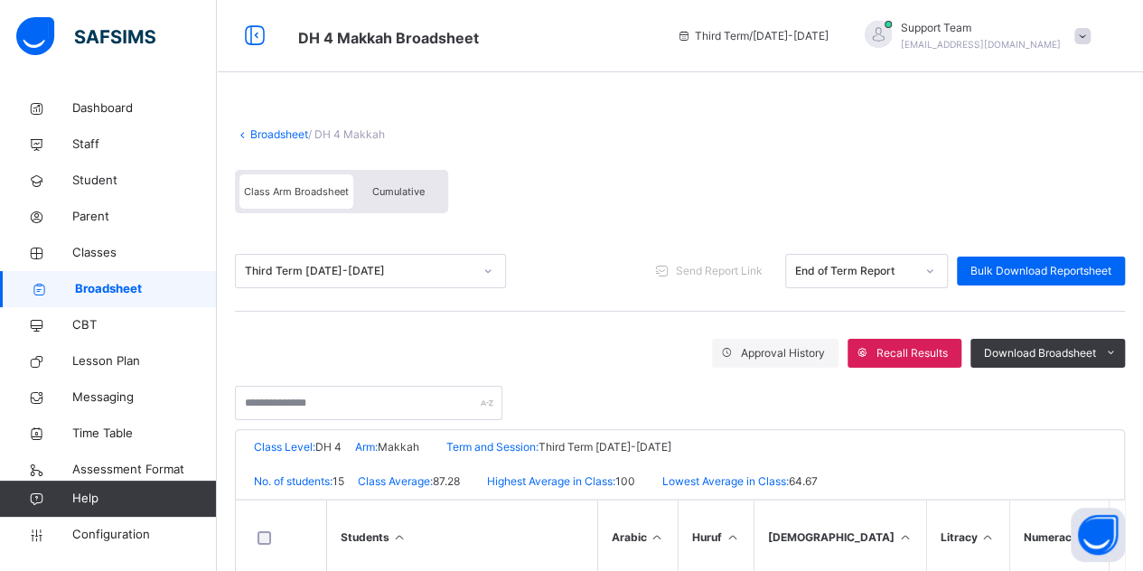
click at [416, 177] on div "Cumulative" at bounding box center [398, 191] width 90 height 34
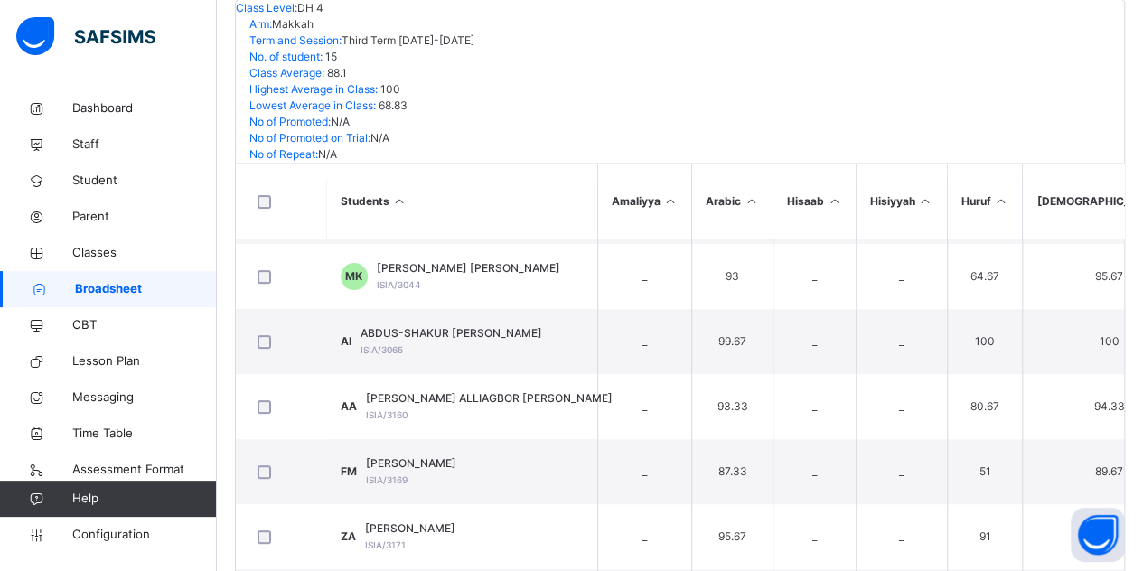
scroll to position [152, 0]
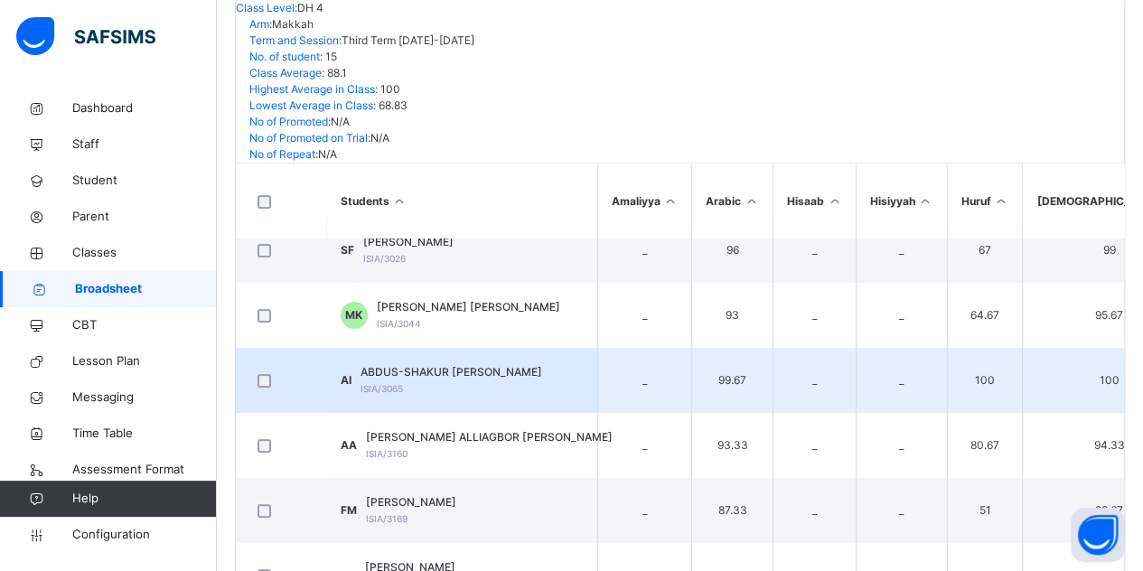
click at [524, 348] on td "AI ABDUS-SHAKUR OMEIZA IBARHIM ISIA/3065" at bounding box center [461, 380] width 271 height 65
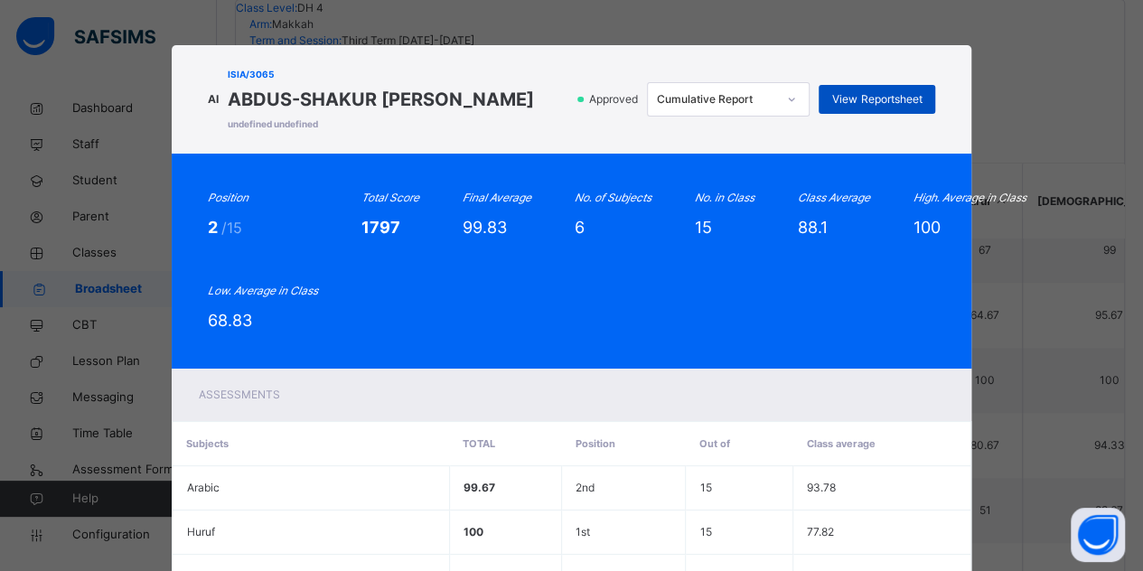
click at [869, 102] on span "View Reportsheet" at bounding box center [876, 99] width 89 height 16
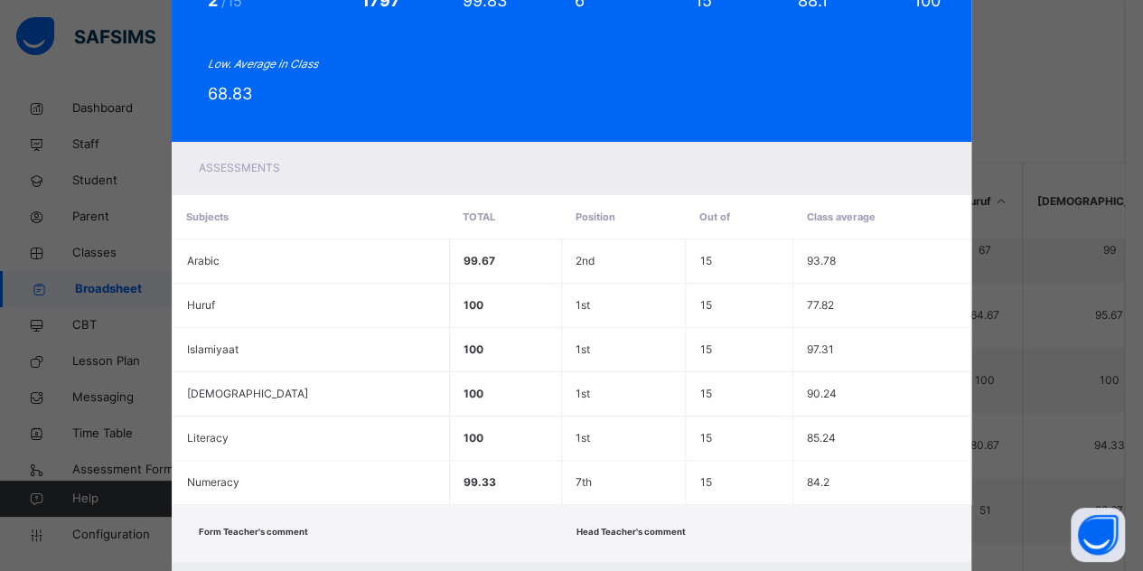
scroll to position [322, 0]
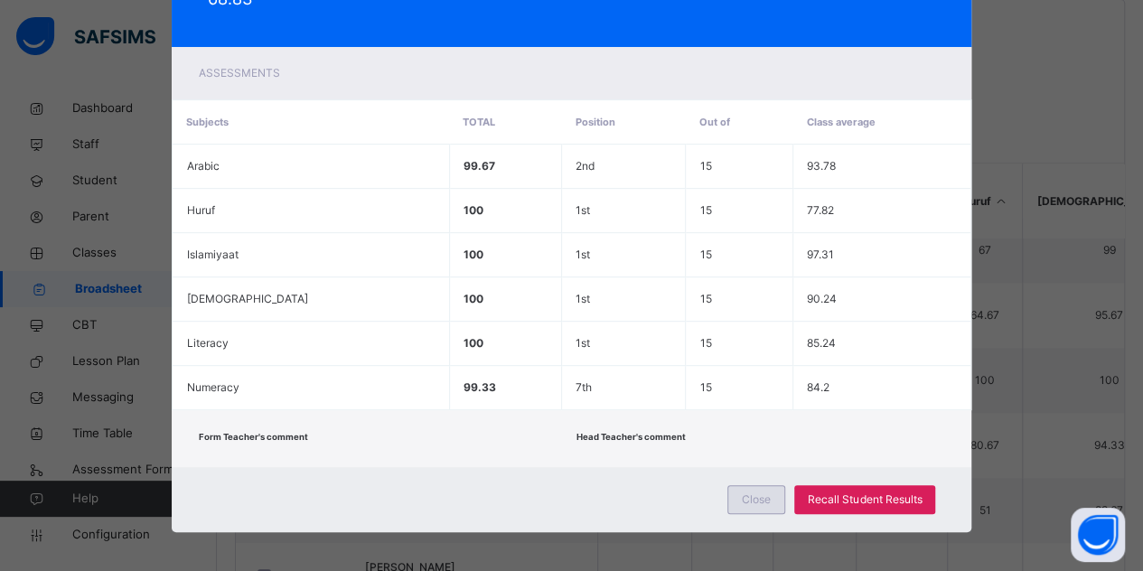
click at [742, 494] on span "Close" at bounding box center [756, 500] width 29 height 16
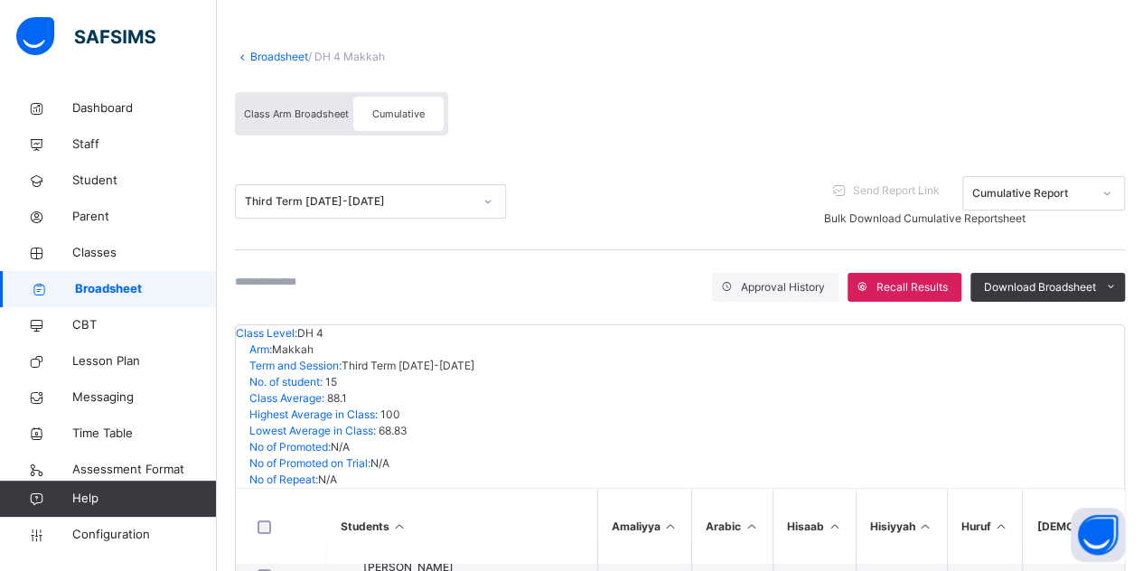
scroll to position [51, 0]
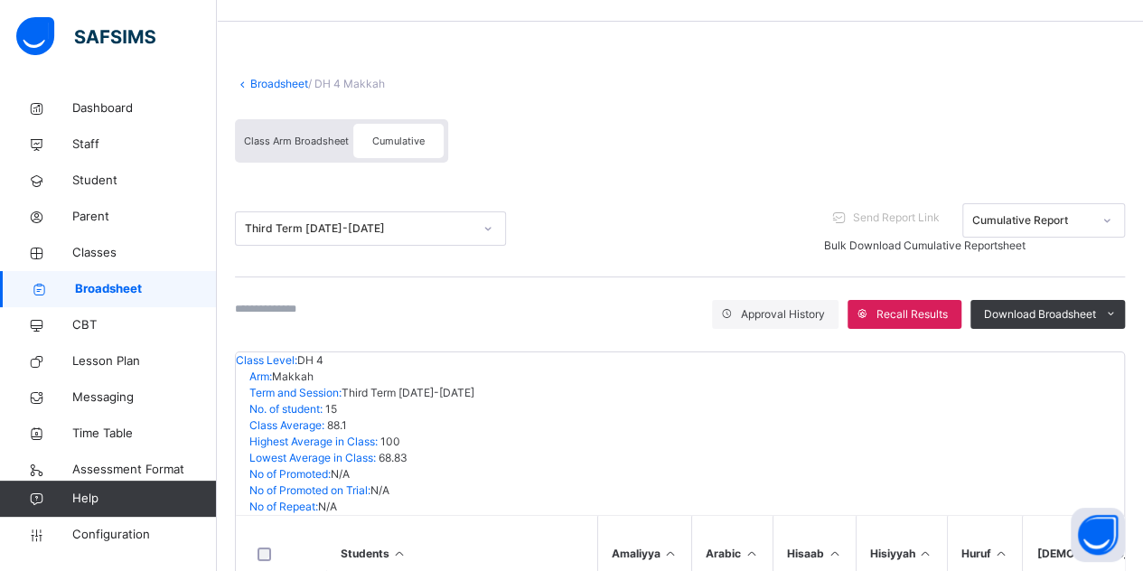
click at [300, 149] on div "Class Arm Broadsheet" at bounding box center [297, 141] width 114 height 34
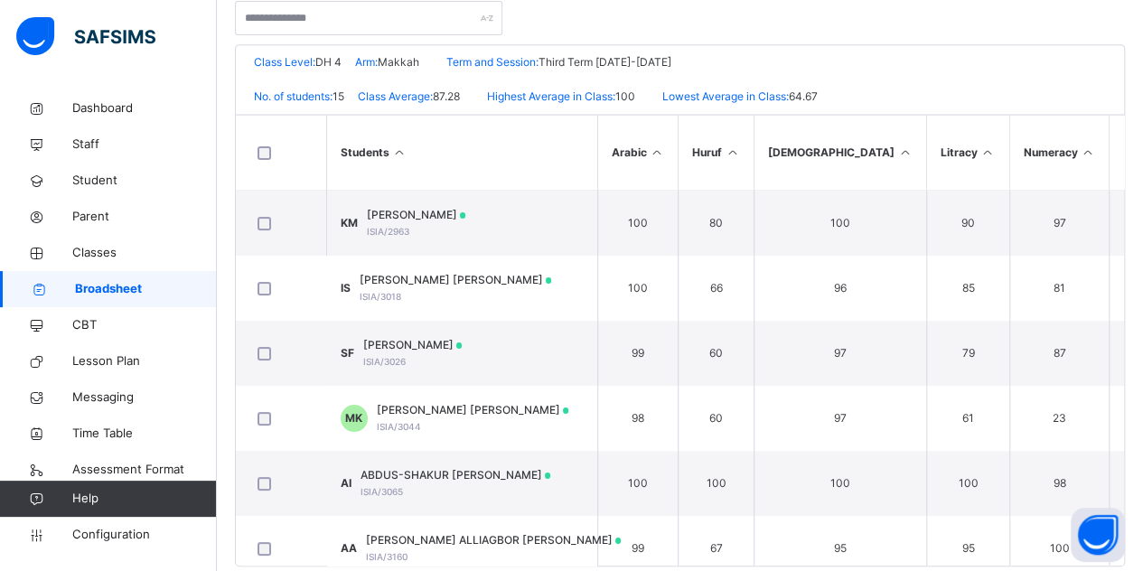
scroll to position [416, 0]
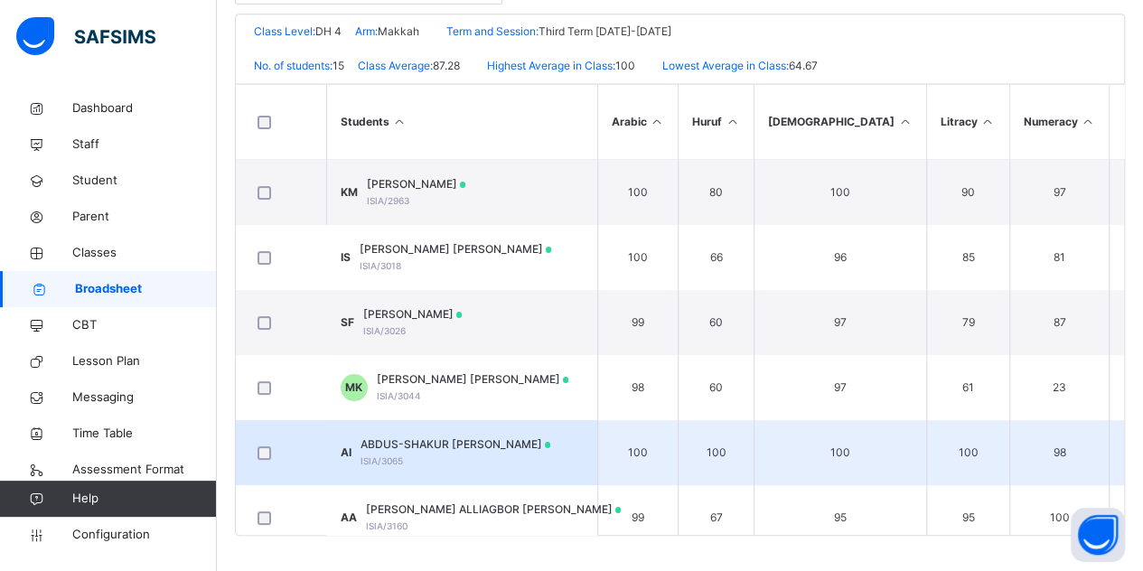
click at [499, 448] on span "ABDUS-SHAKUR OMEIZA IBARHIM" at bounding box center [456, 445] width 191 height 16
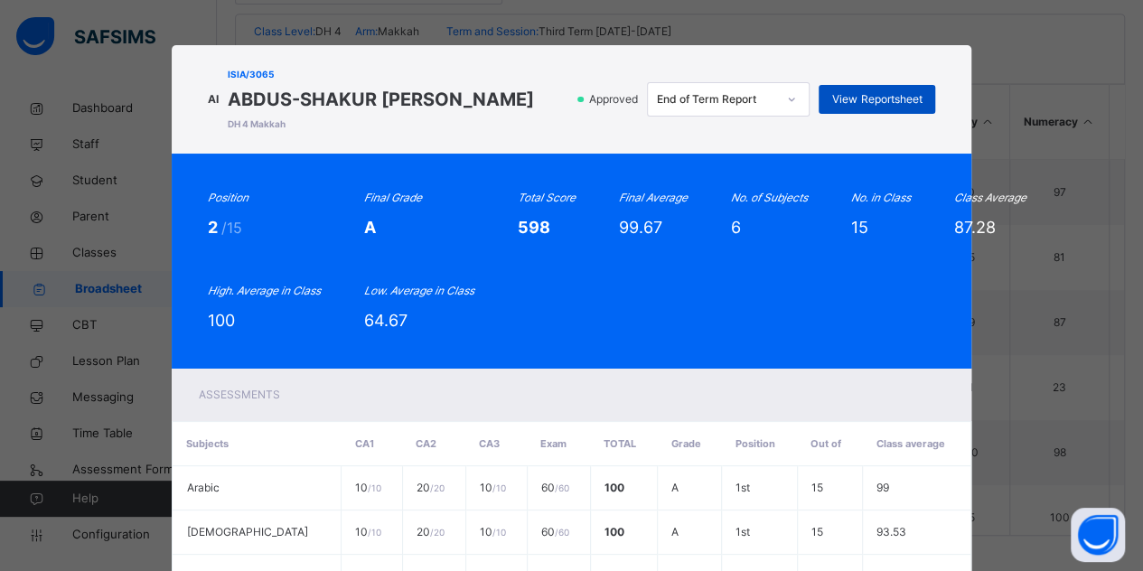
click at [869, 99] on span "View Reportsheet" at bounding box center [876, 99] width 89 height 16
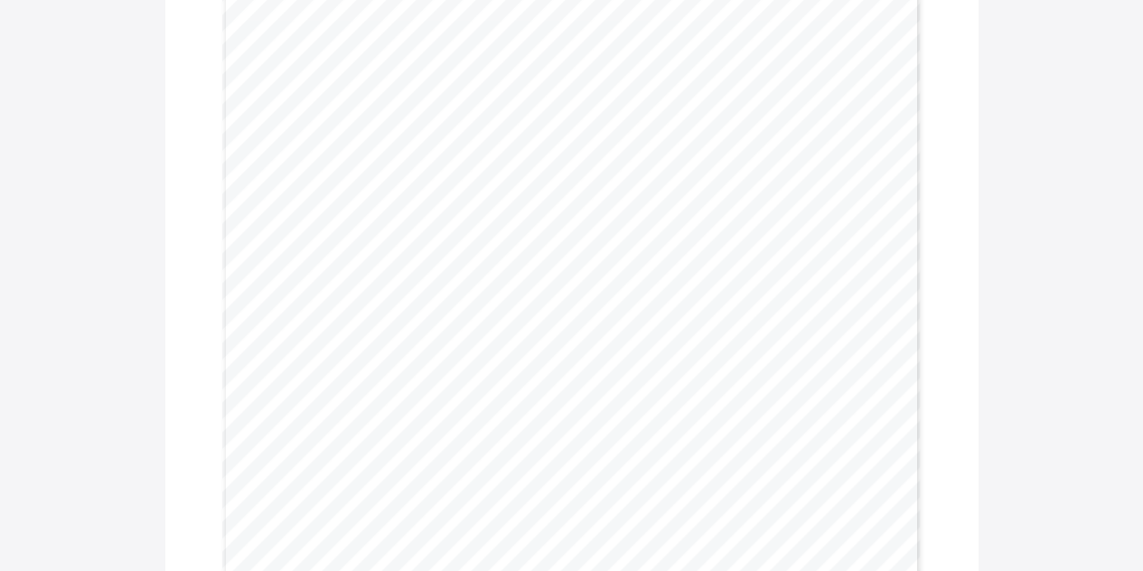
scroll to position [90, 0]
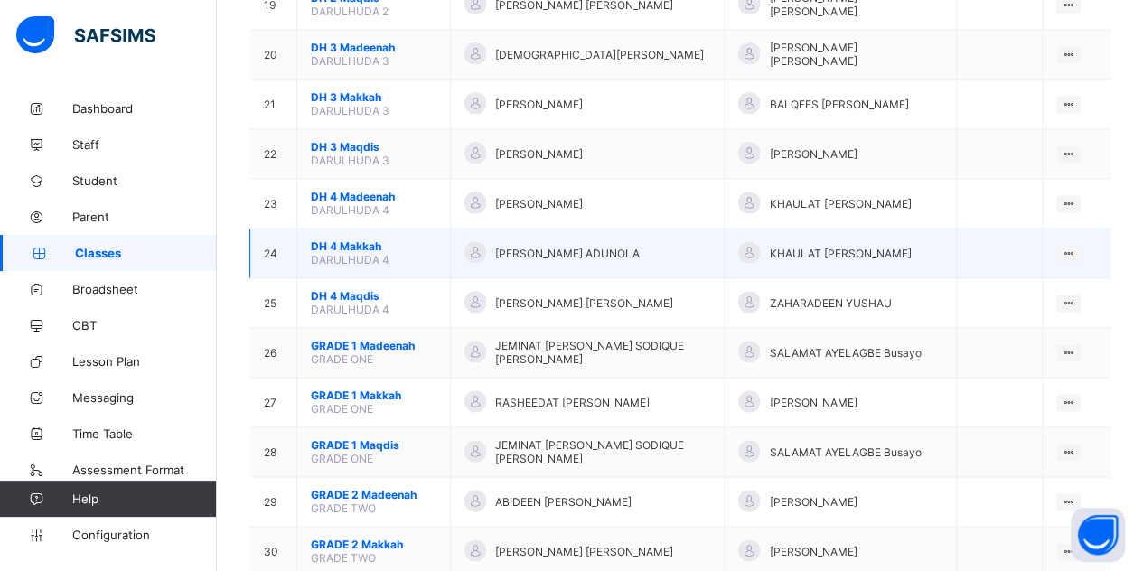
scroll to position [1141, 0]
click at [362, 240] on span "DH 4 Makkah" at bounding box center [374, 247] width 126 height 14
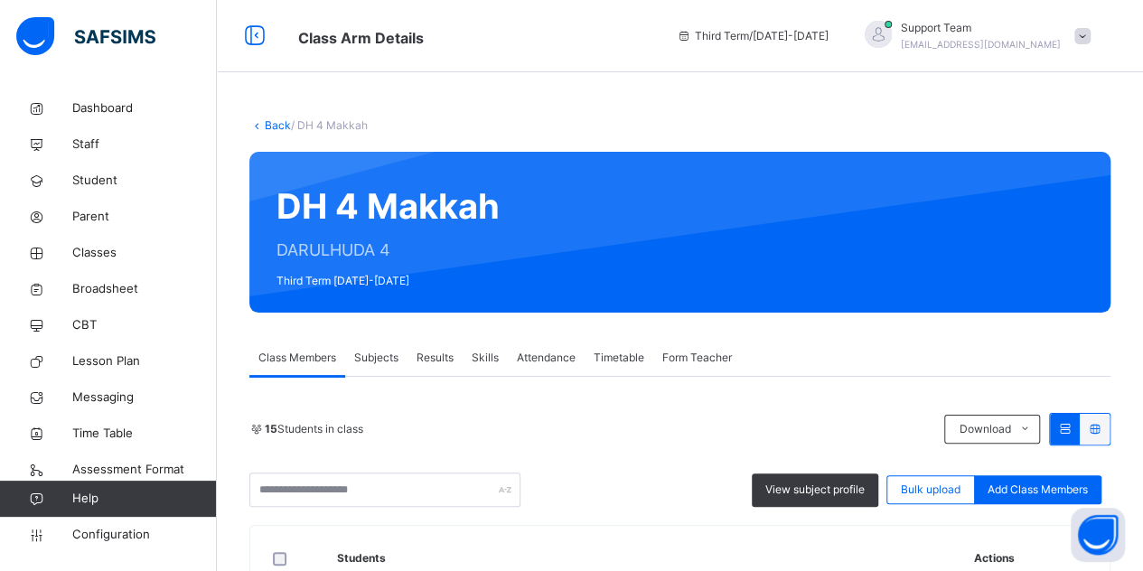
click at [481, 357] on span "Skills" at bounding box center [485, 358] width 27 height 16
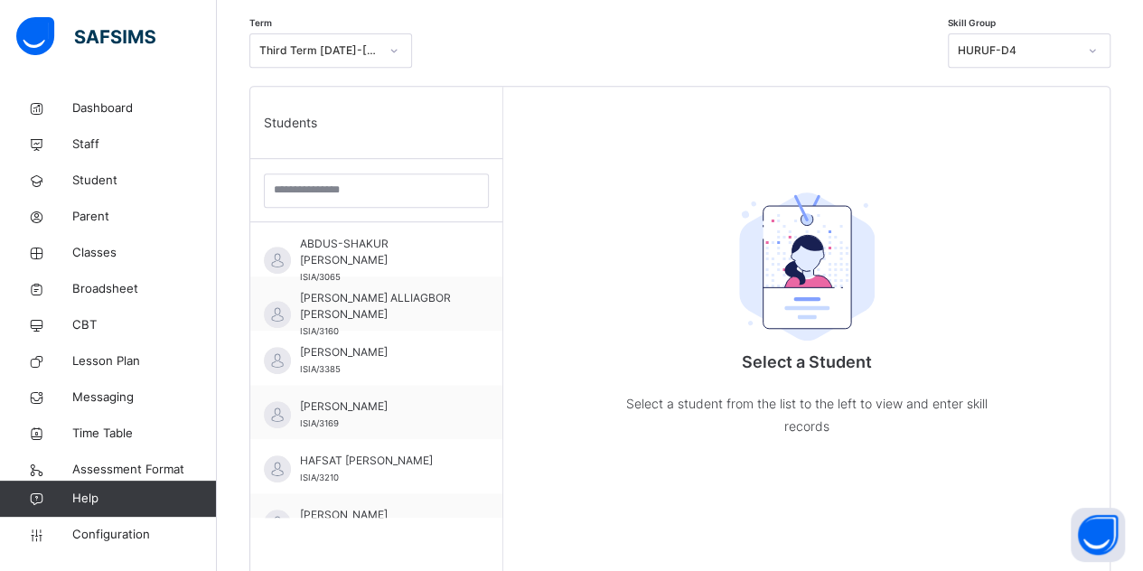
scroll to position [429, 0]
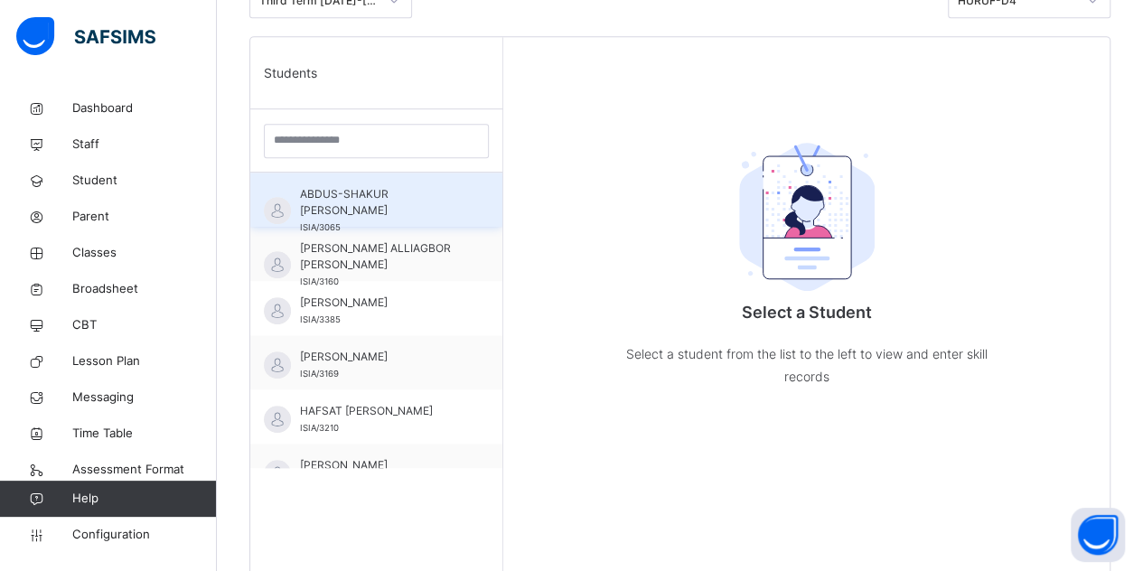
click at [345, 207] on span "ABDUS-SHAKUR [PERSON_NAME]" at bounding box center [381, 202] width 162 height 33
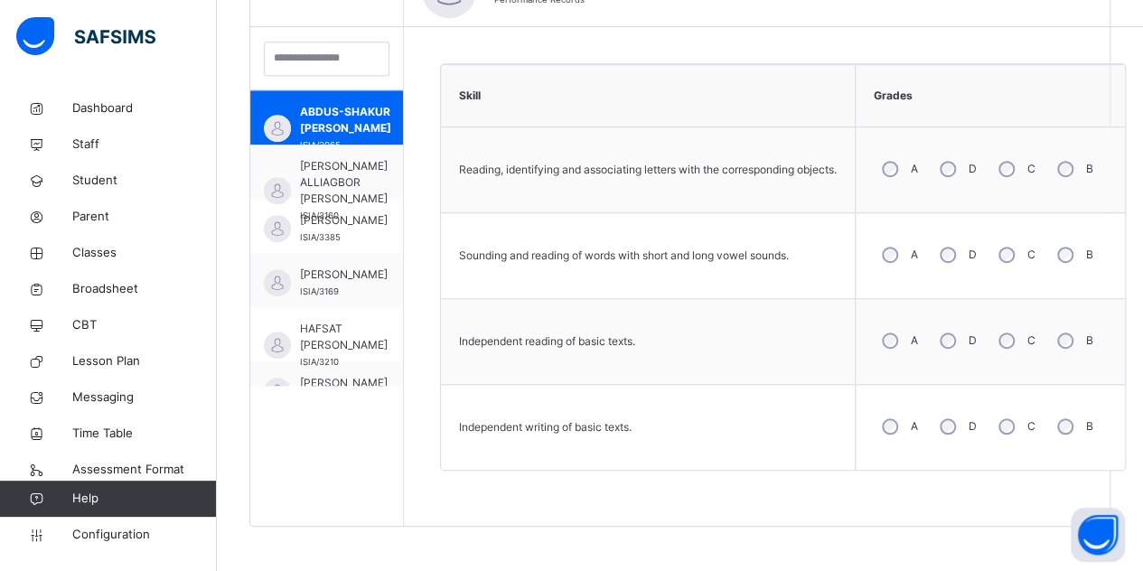
scroll to position [117, 0]
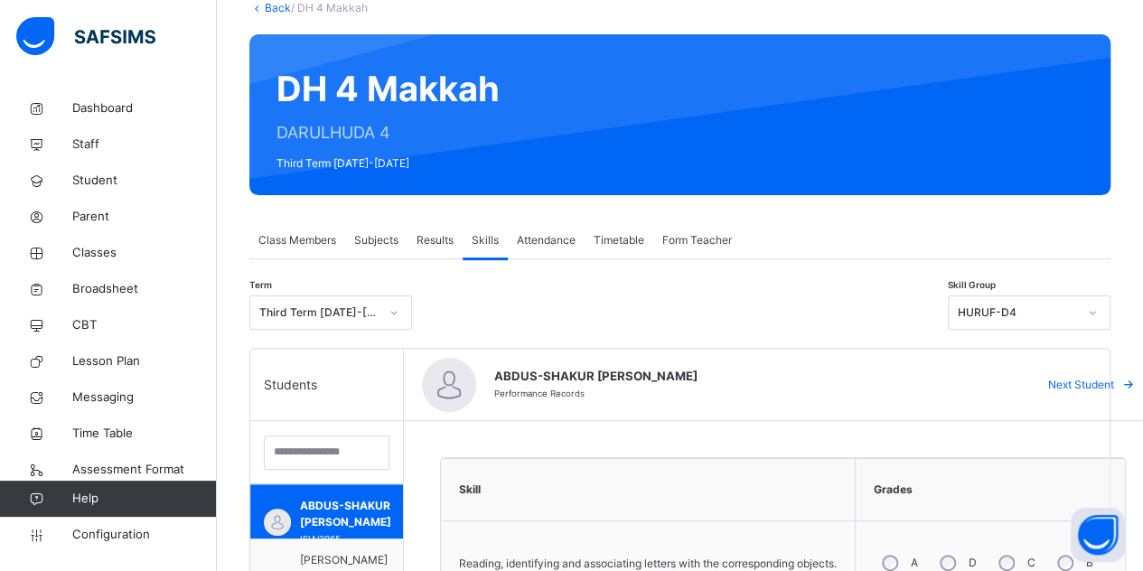
click at [1020, 317] on div "HURUF-D4" at bounding box center [1017, 313] width 119 height 16
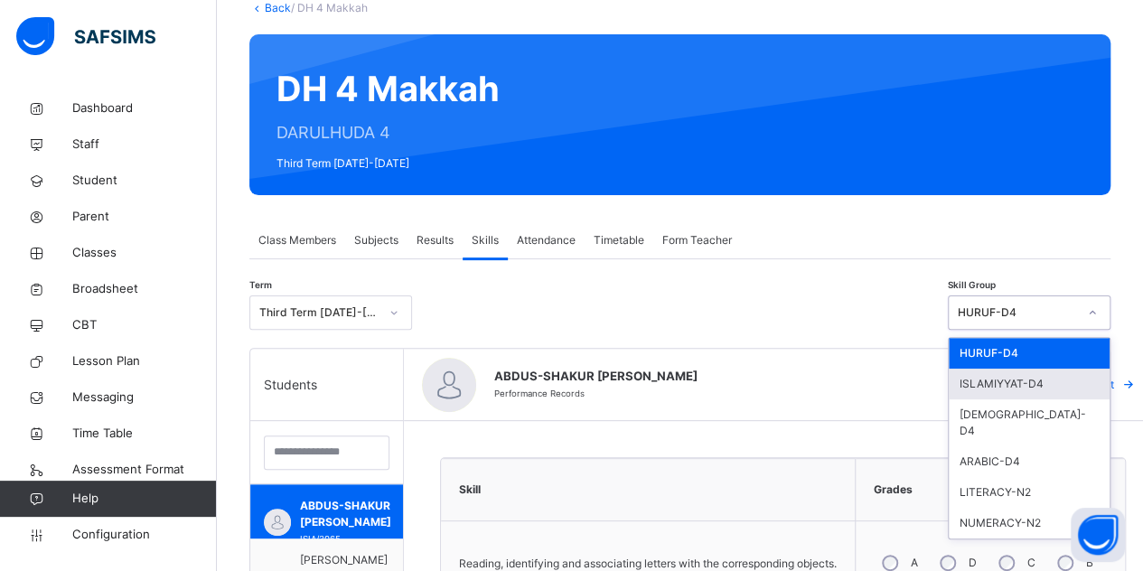
click at [1010, 372] on div "ISLAMIYYAT-D4" at bounding box center [1029, 384] width 161 height 31
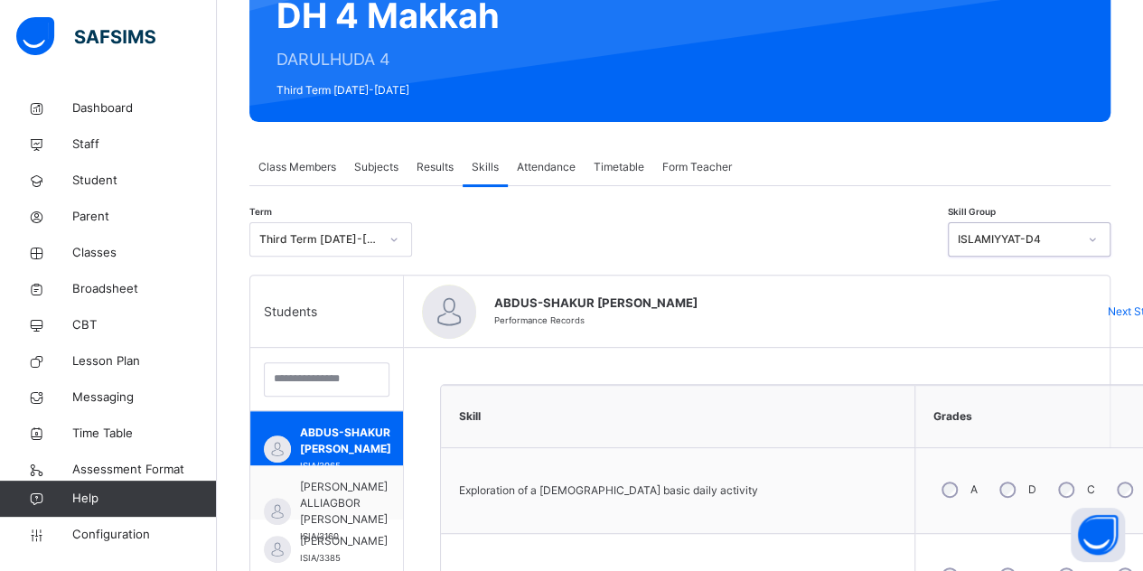
scroll to position [193, 0]
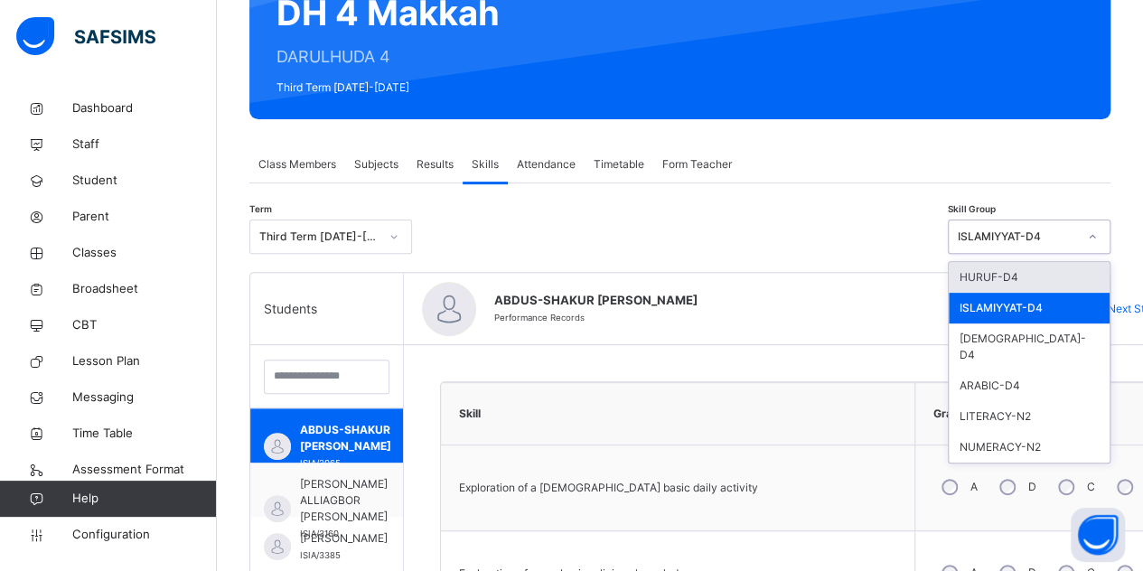
click at [1034, 230] on div "ISLAMIYYAT-D4" at bounding box center [1017, 237] width 119 height 16
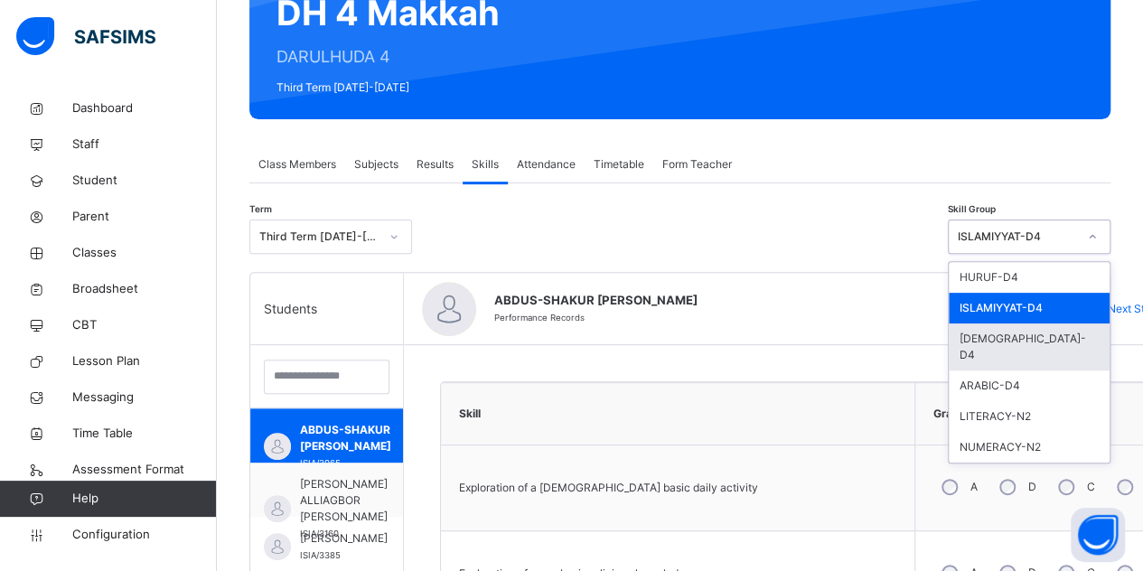
click at [1005, 330] on div "QURAN-D4" at bounding box center [1029, 347] width 161 height 47
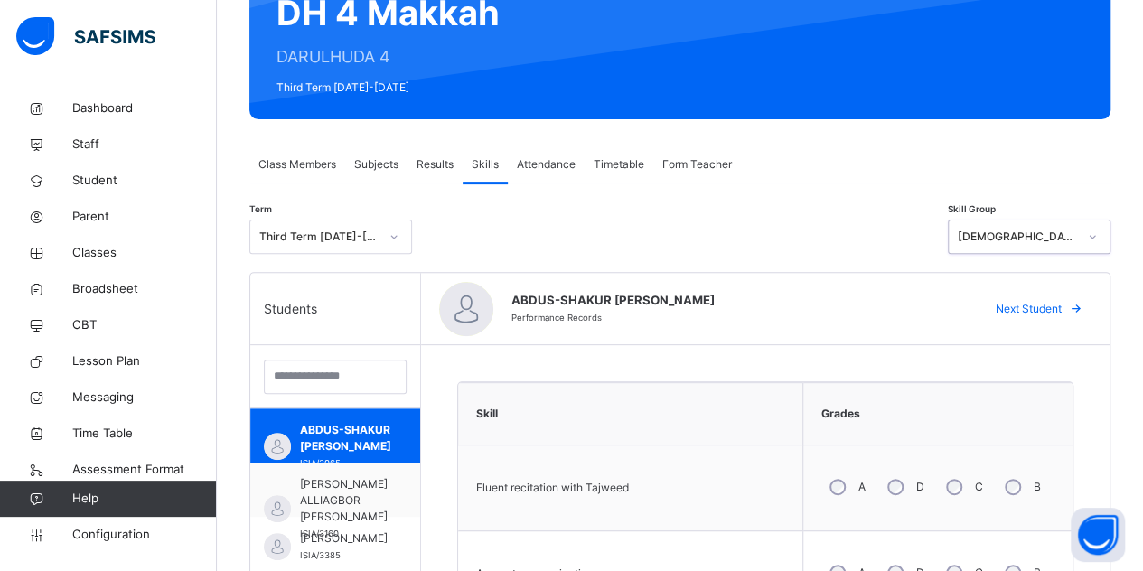
scroll to position [373, 0]
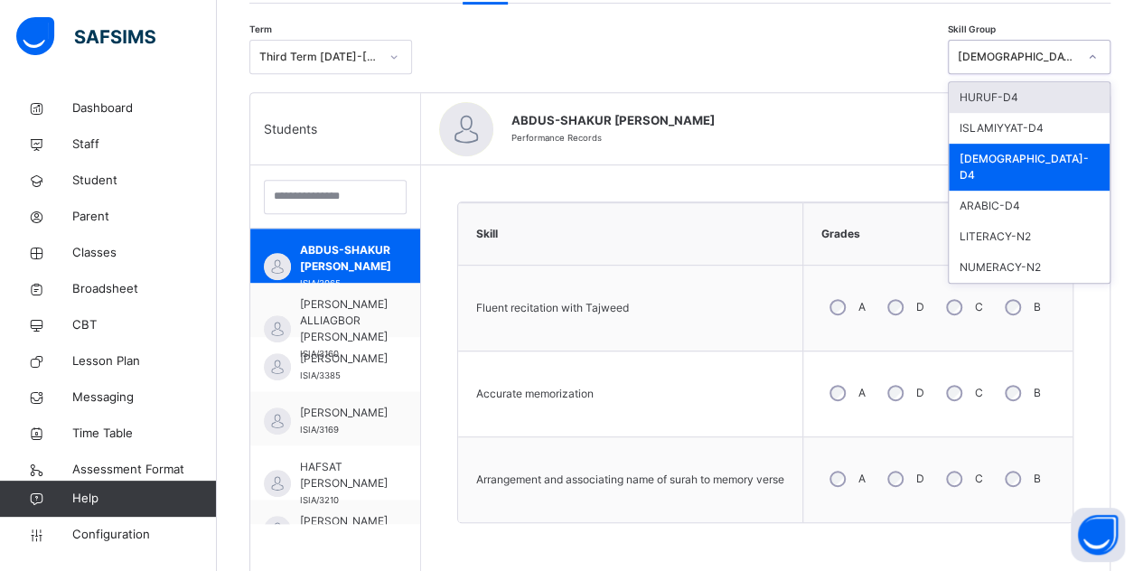
click at [1010, 64] on div "QURAN-D4" at bounding box center [1017, 57] width 119 height 16
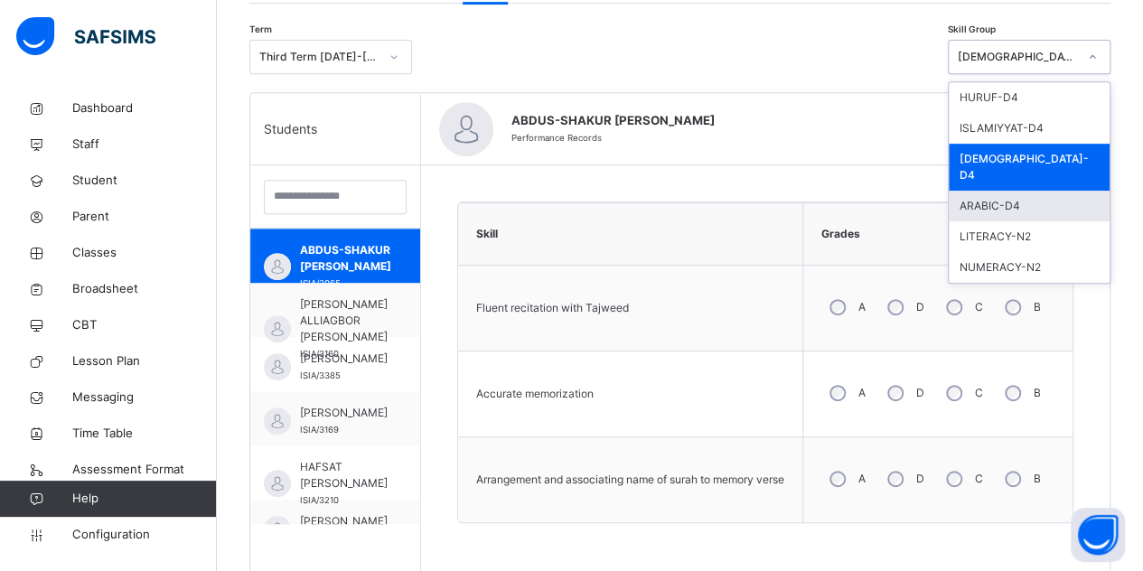
click at [1003, 191] on div "ARABIC-D4" at bounding box center [1029, 206] width 161 height 31
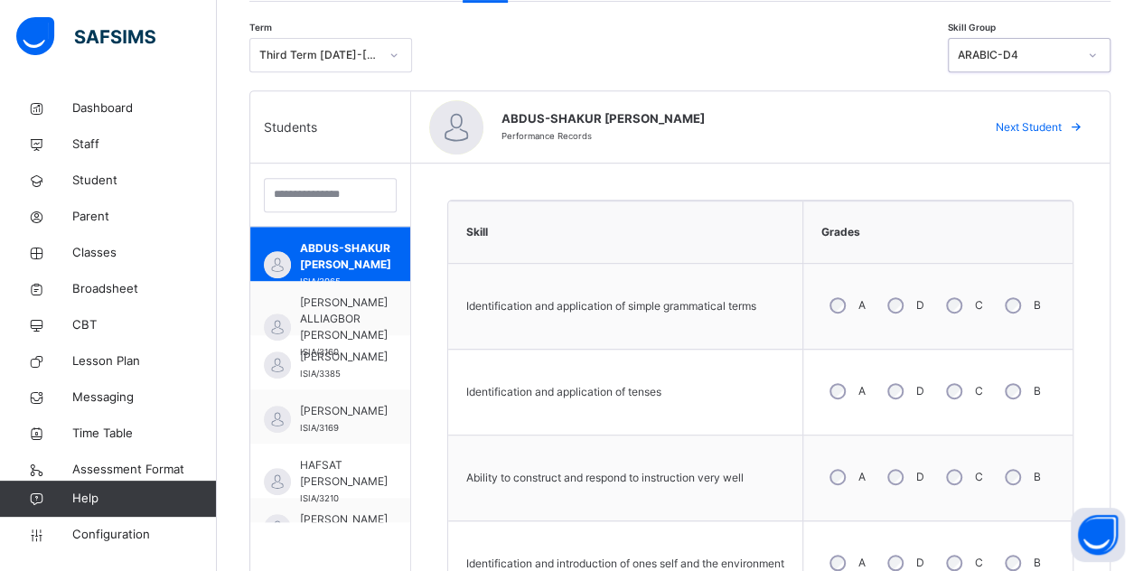
scroll to position [352, 0]
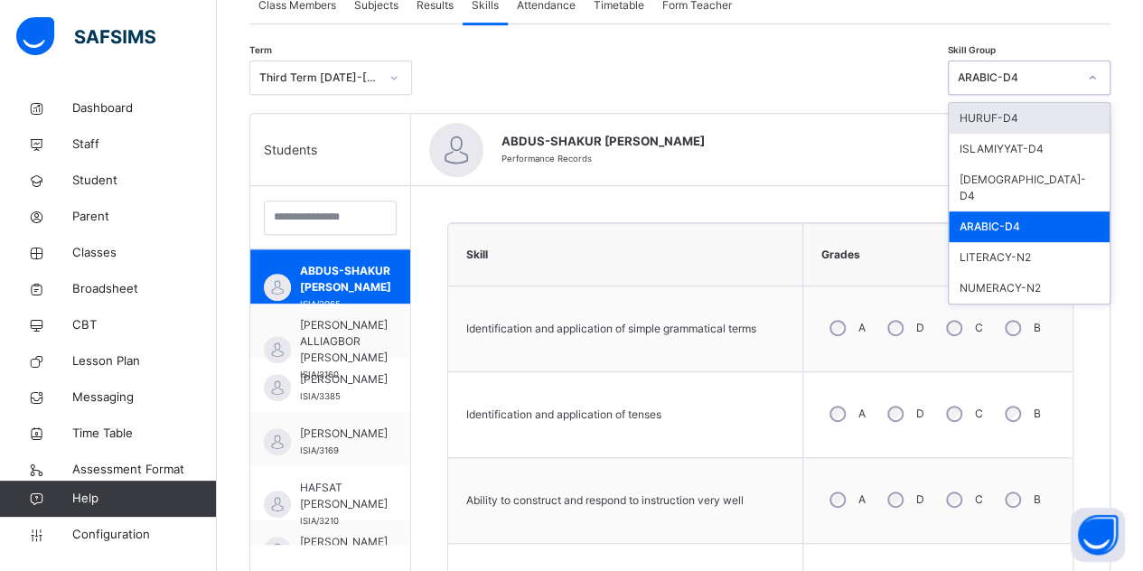
click at [1032, 80] on div "ARABIC-D4" at bounding box center [1017, 78] width 119 height 16
click at [1023, 242] on div "LITERACY-N2" at bounding box center [1029, 257] width 161 height 31
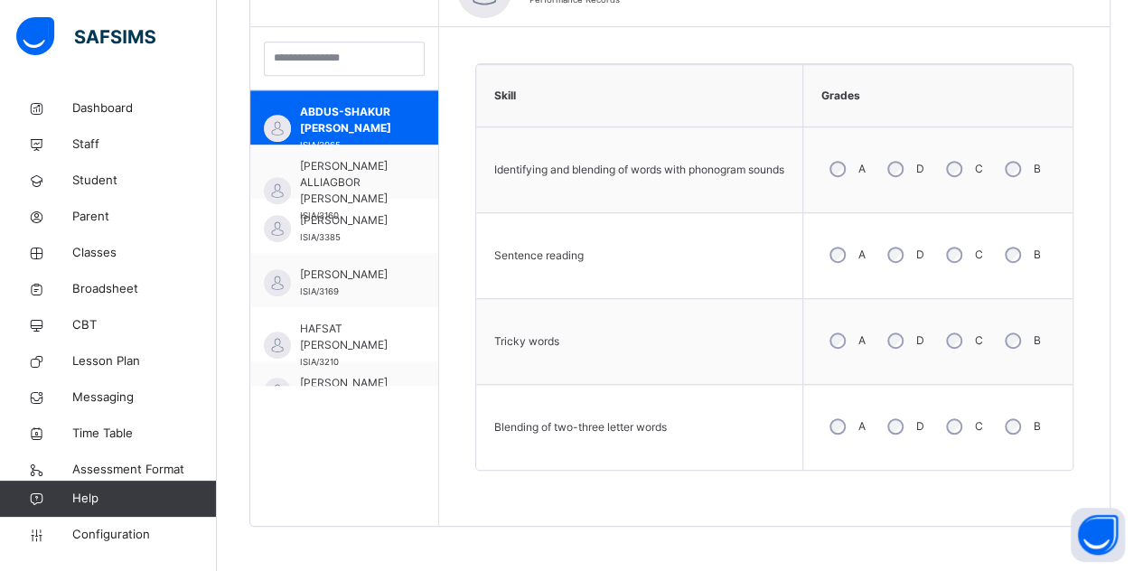
scroll to position [353, 0]
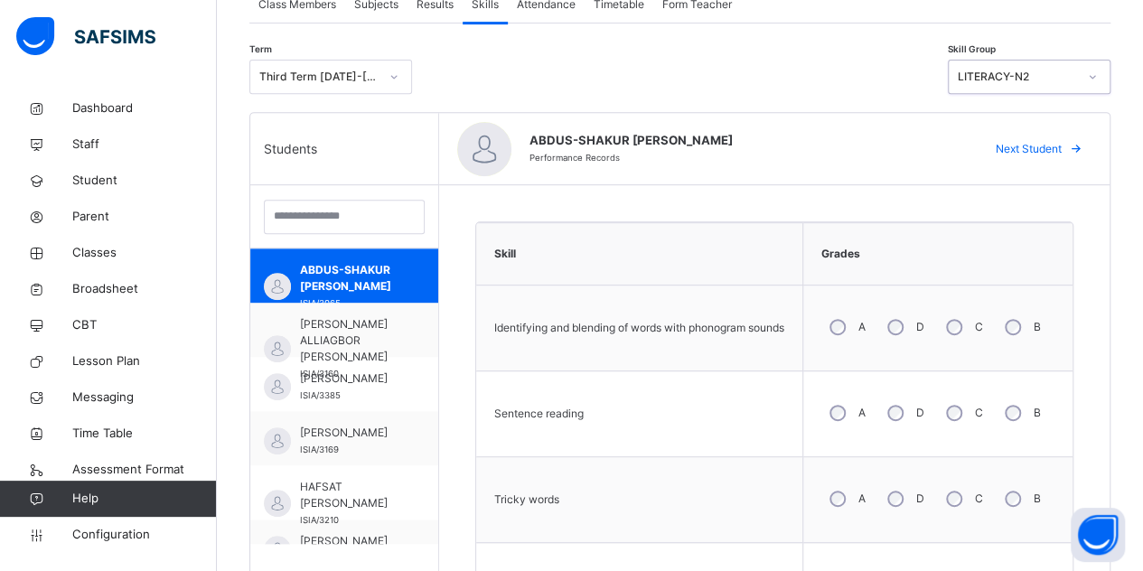
click at [1045, 88] on div "LITERACY-N2" at bounding box center [1012, 77] width 127 height 28
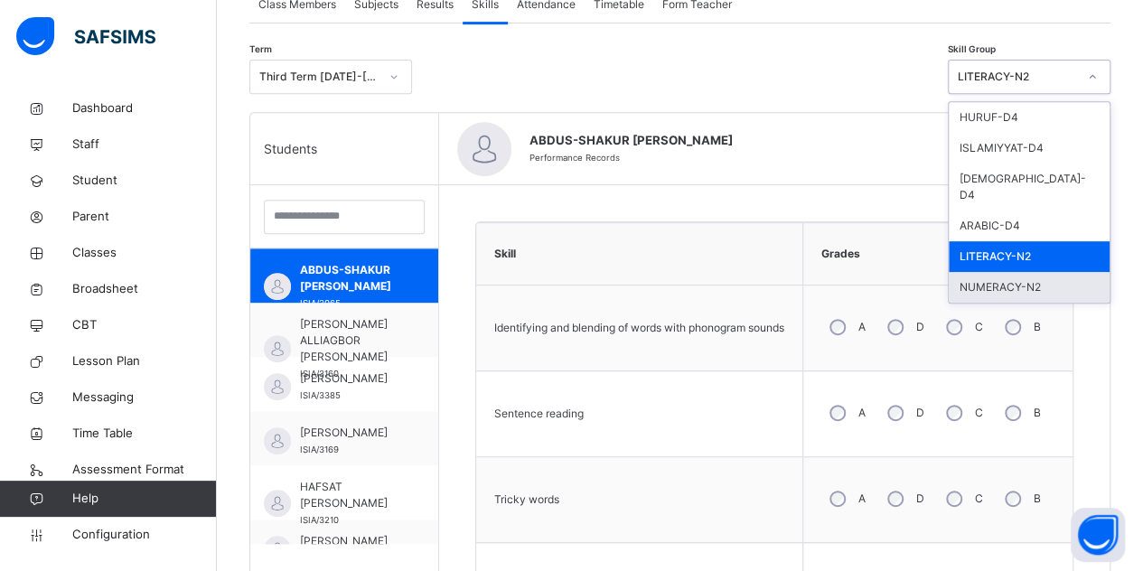
click at [1026, 277] on div "NUMERACY-N2" at bounding box center [1029, 287] width 161 height 31
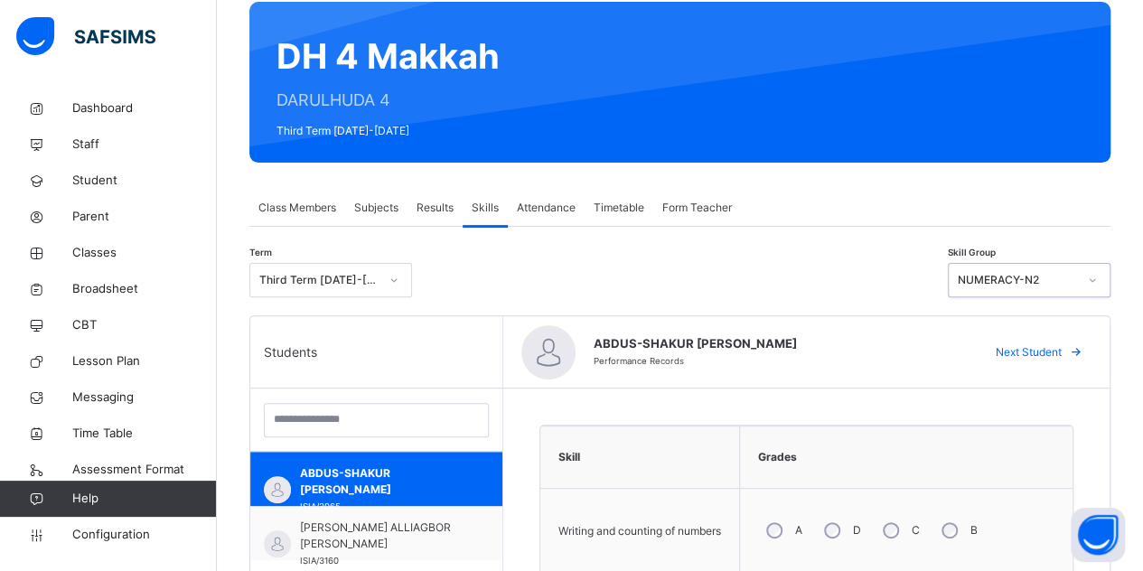
scroll to position [145, 0]
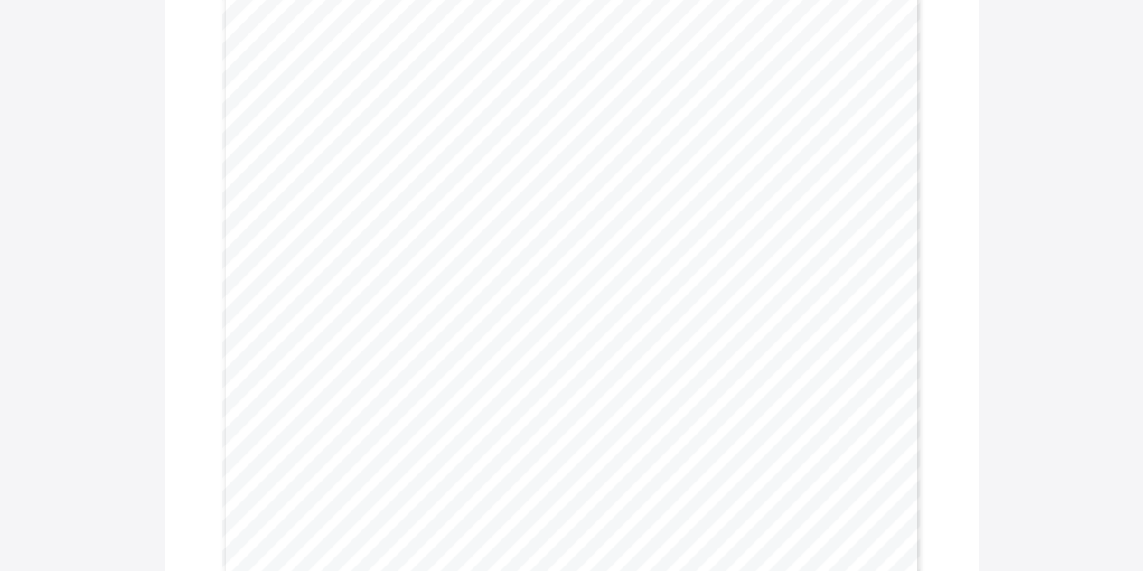
scroll to position [150, 0]
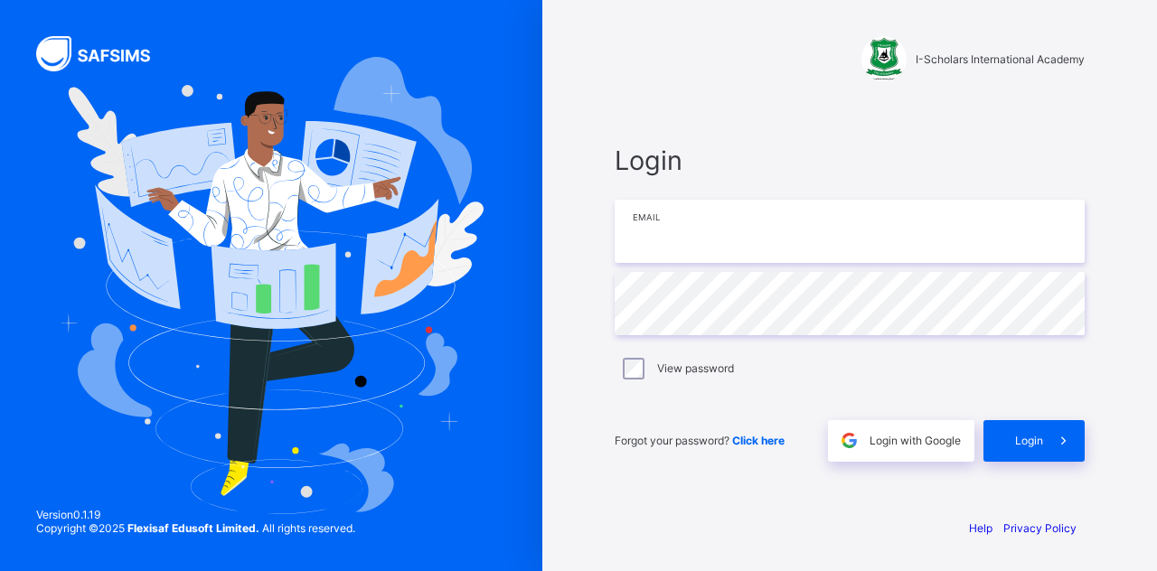
drag, startPoint x: 831, startPoint y: 238, endPoint x: 939, endPoint y: 344, distance: 152.1
click at [831, 238] on input "email" at bounding box center [850, 231] width 470 height 63
click at [949, 446] on span "Login with Google" at bounding box center [914, 441] width 91 height 14
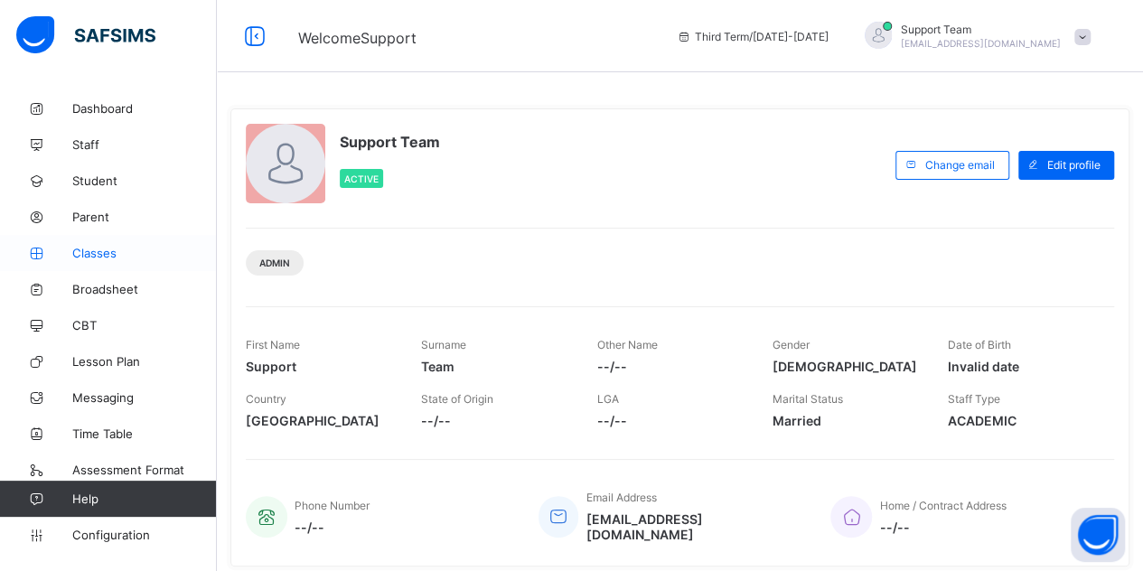
click at [100, 257] on span "Classes" at bounding box center [144, 253] width 145 height 14
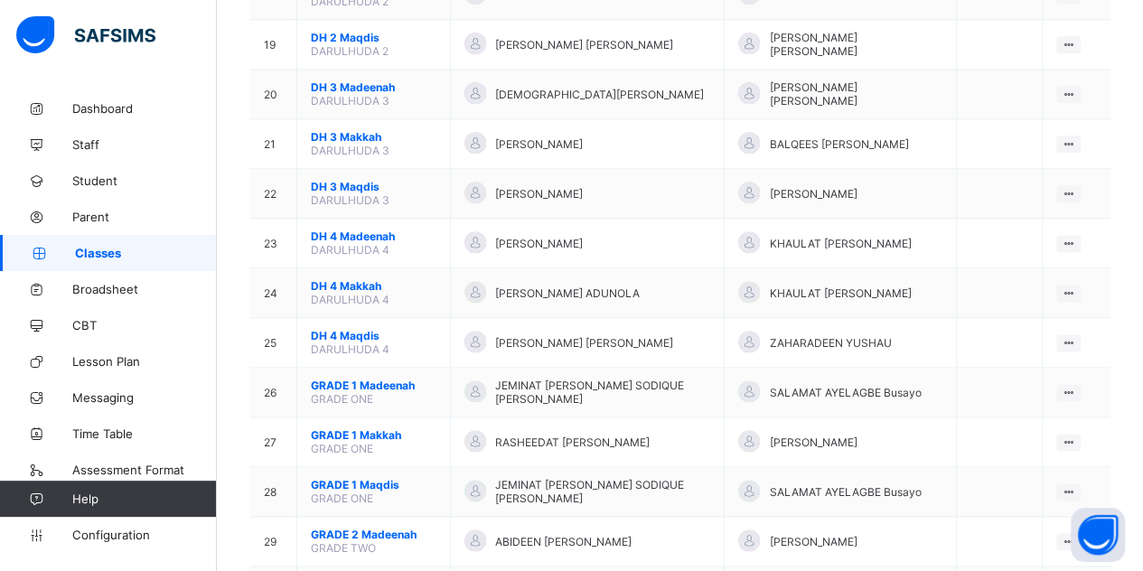
scroll to position [1045, 0]
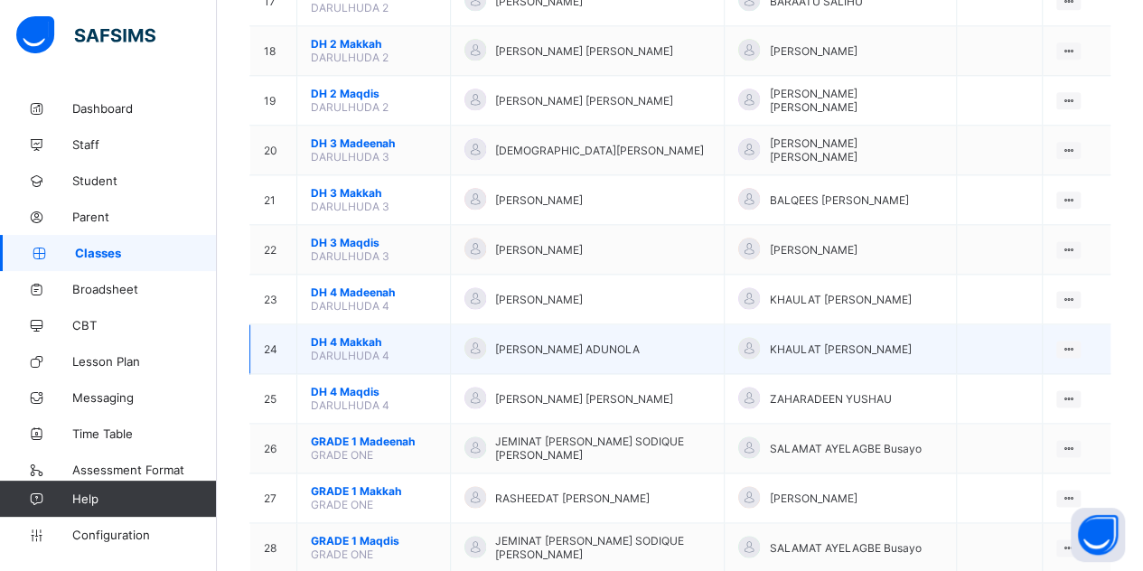
click at [336, 335] on span "DH 4 Makkah" at bounding box center [374, 342] width 126 height 14
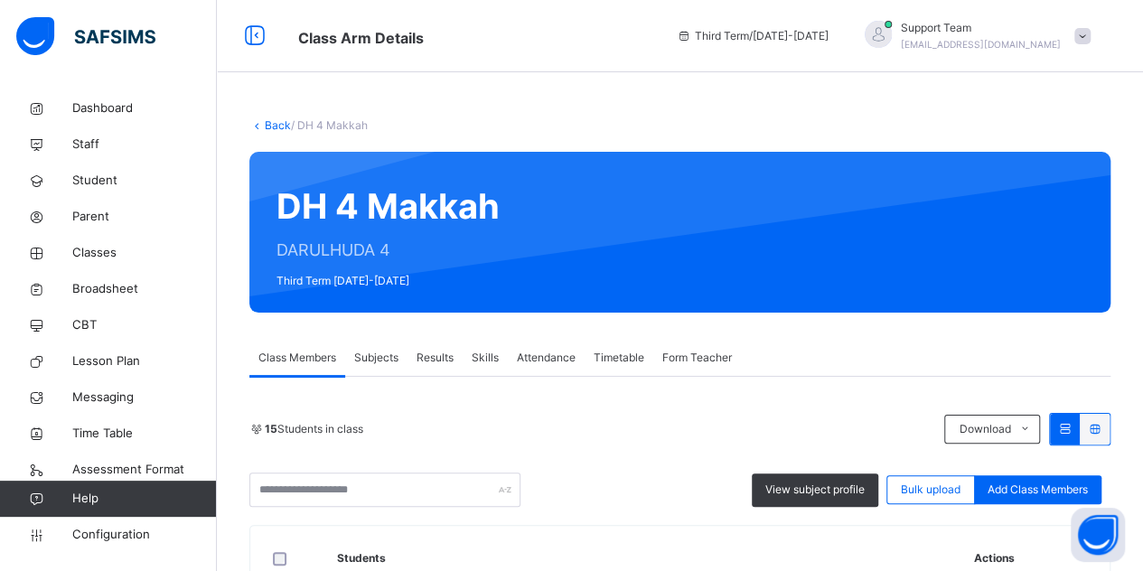
click at [492, 355] on span "Skills" at bounding box center [485, 358] width 27 height 16
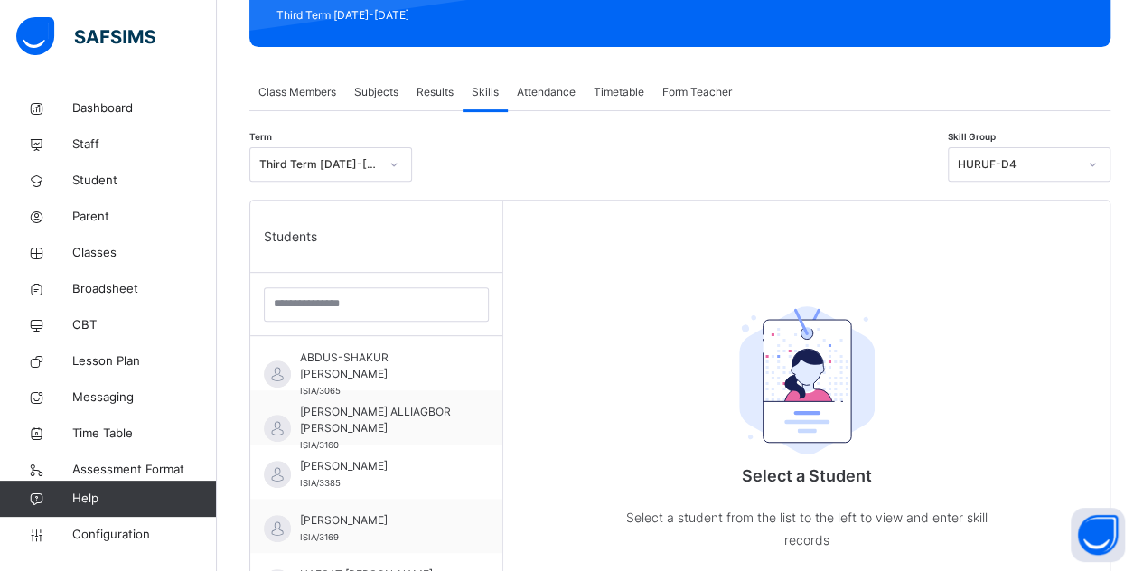
scroll to position [265, 0]
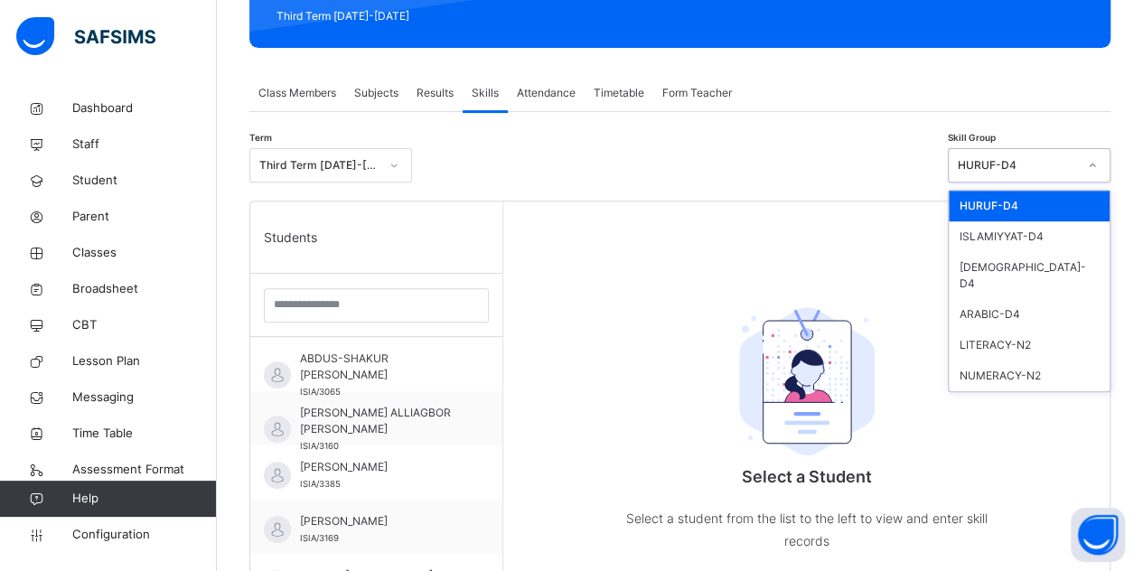
click at [1024, 152] on div "HURUF-D4" at bounding box center [1012, 166] width 127 height 28
click at [1023, 334] on div "LITERACY-N2" at bounding box center [1029, 345] width 161 height 31
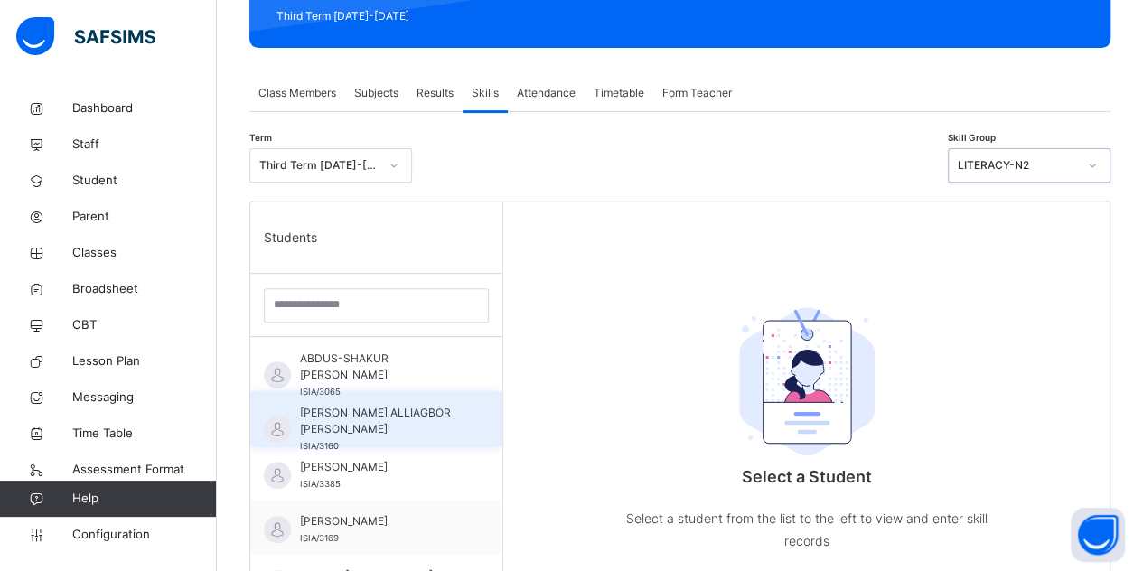
click at [382, 428] on span "[PERSON_NAME] ALLIAGBOR [PERSON_NAME]" at bounding box center [381, 421] width 162 height 33
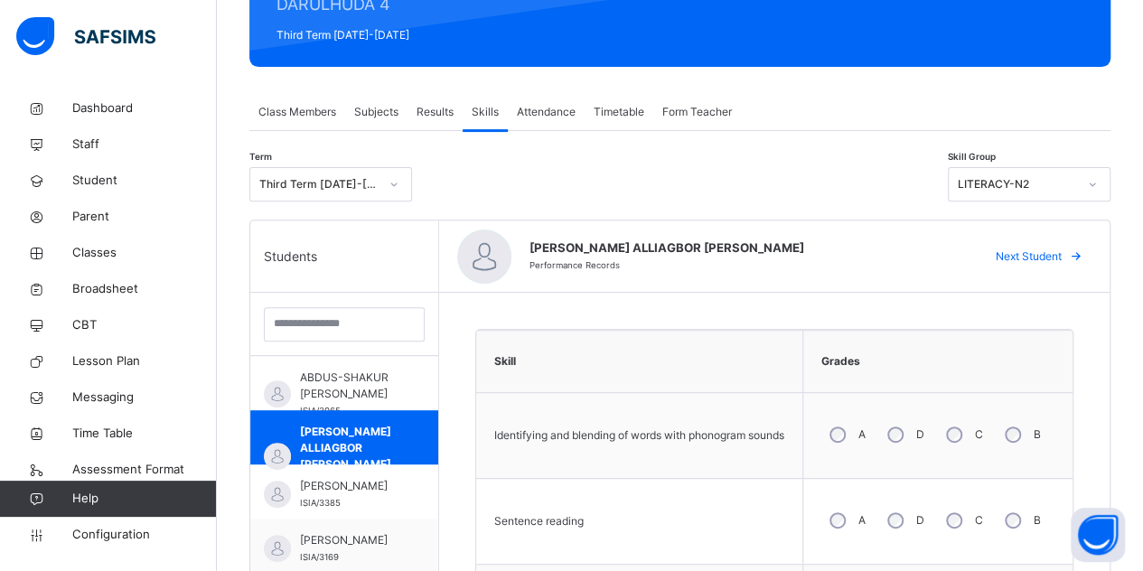
scroll to position [240, 0]
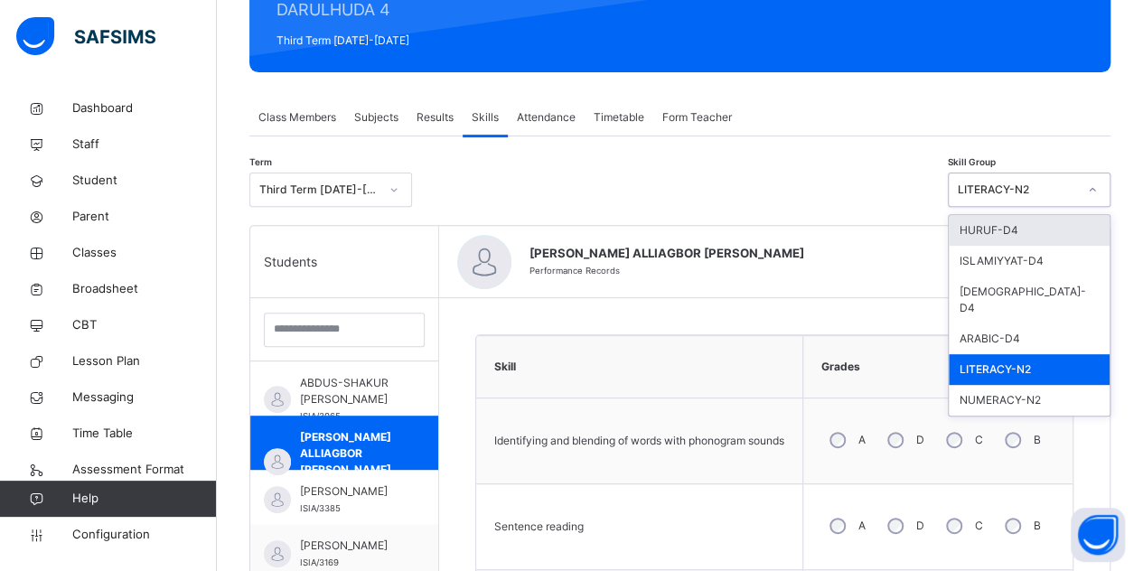
click at [1023, 188] on div "LITERACY-N2" at bounding box center [1017, 190] width 119 height 16
click at [1006, 255] on div "ISLAMIYYAT-D4" at bounding box center [1029, 261] width 161 height 31
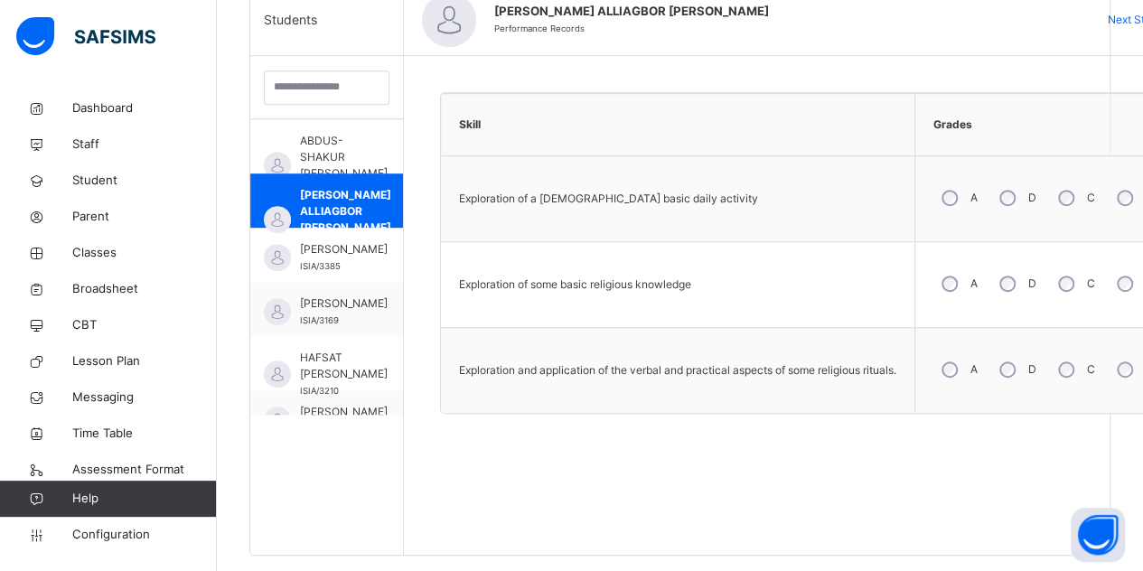
scroll to position [512, 0]
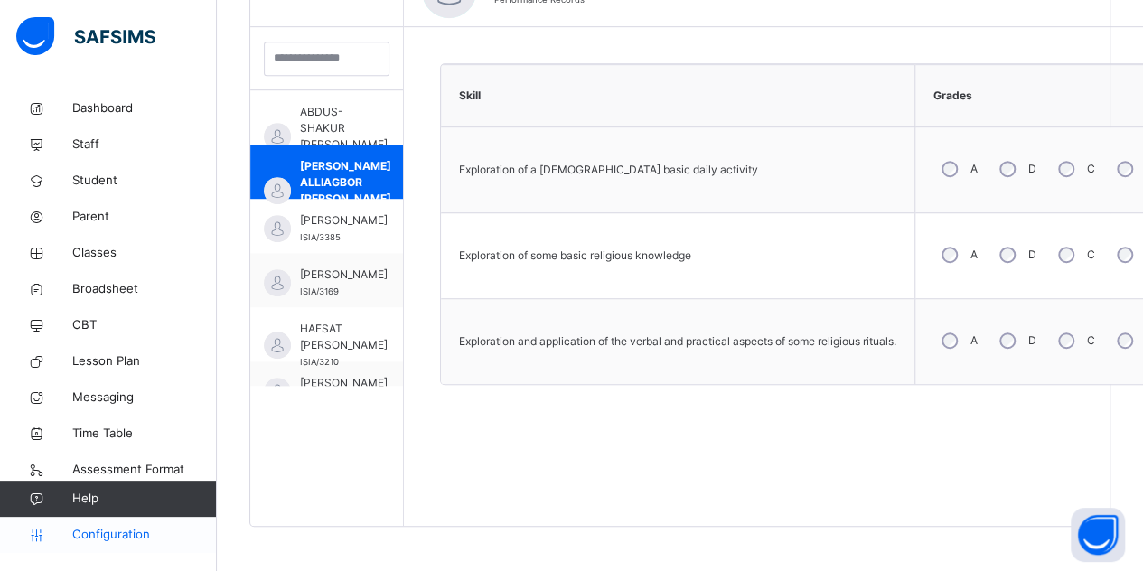
click at [99, 543] on span "Configuration" at bounding box center [144, 535] width 144 height 18
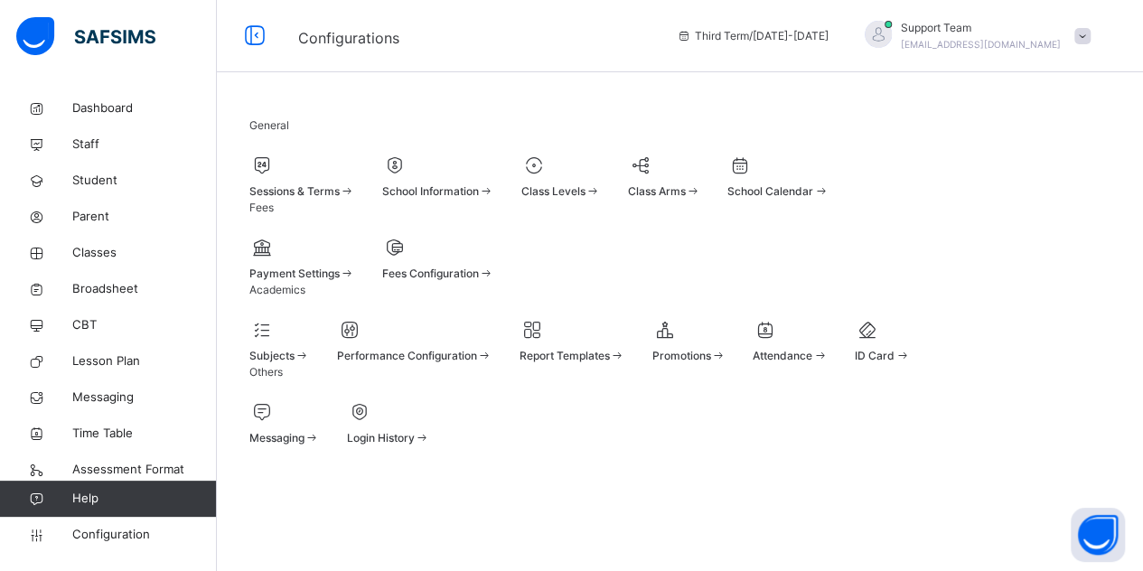
click at [452, 343] on div at bounding box center [414, 329] width 155 height 27
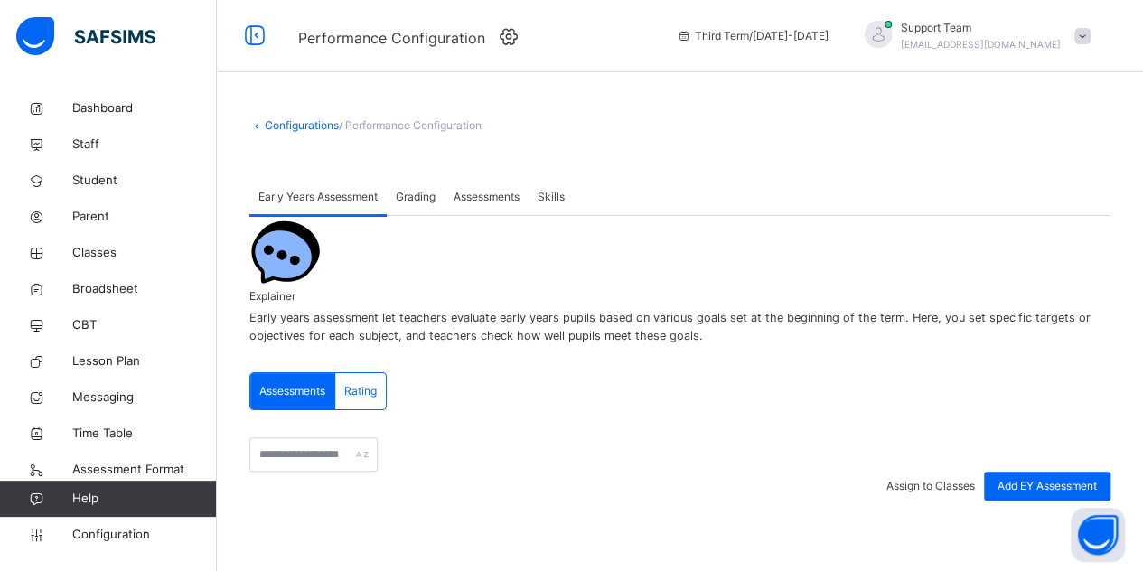
click at [557, 197] on span "Skills" at bounding box center [551, 197] width 27 height 16
click at [257, 32] on icon at bounding box center [255, 36] width 31 height 33
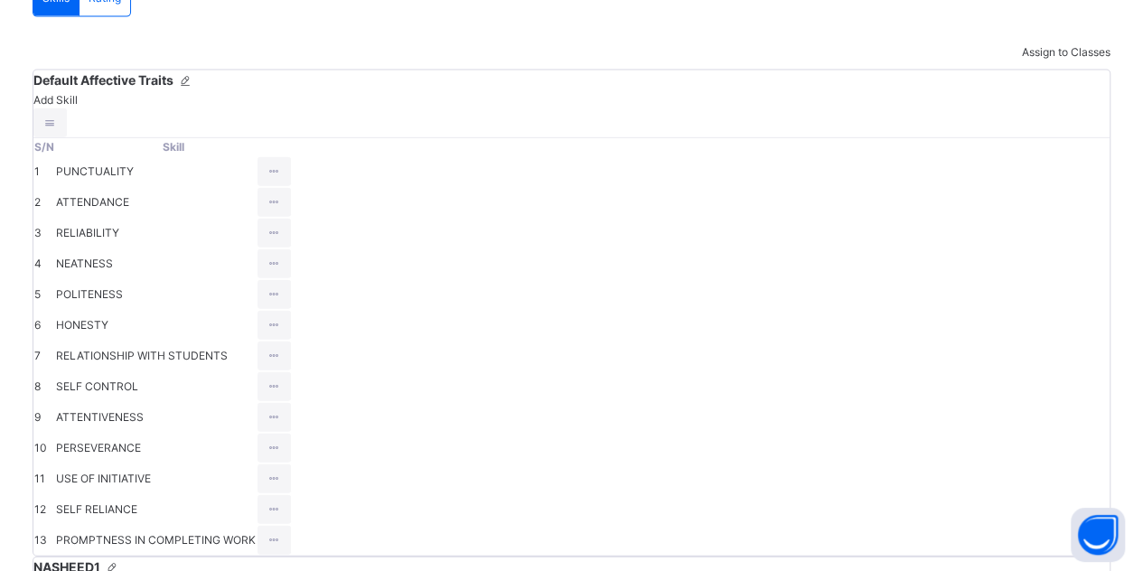
scroll to position [5513, 0]
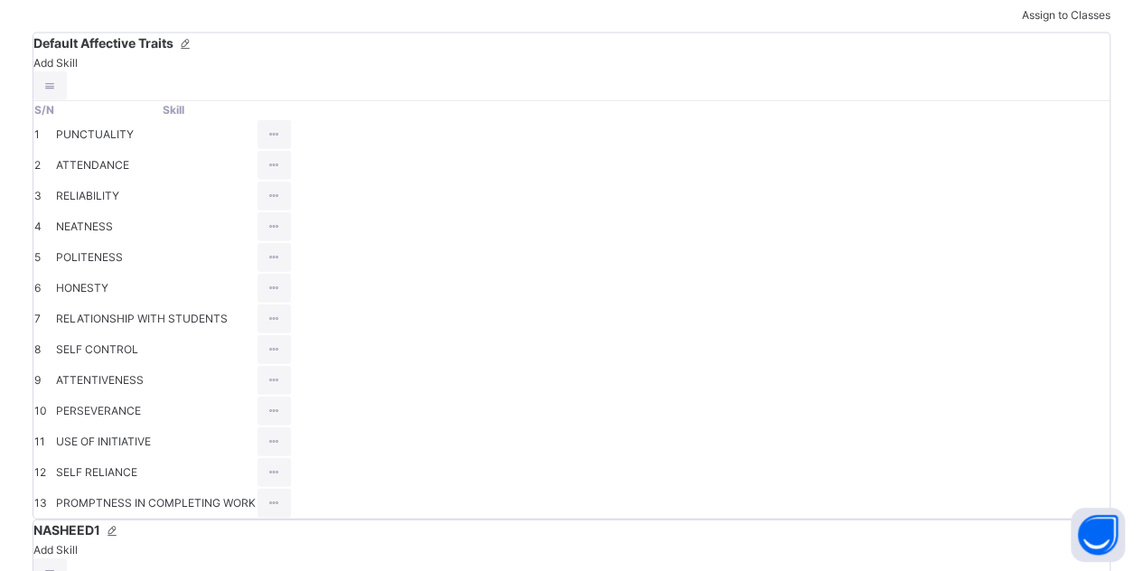
scroll to position [0, 387]
drag, startPoint x: 465, startPoint y: 377, endPoint x: 812, endPoint y: 409, distance: 348.6
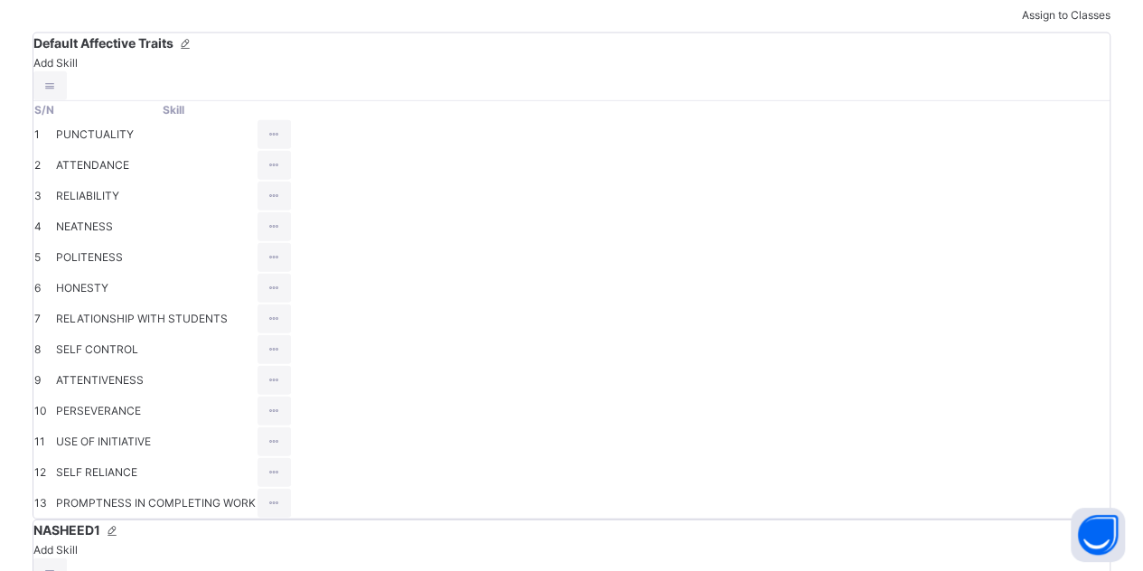
drag, startPoint x: 477, startPoint y: 377, endPoint x: 720, endPoint y: 398, distance: 244.0
drag, startPoint x: 438, startPoint y: 374, endPoint x: 677, endPoint y: 395, distance: 239.5
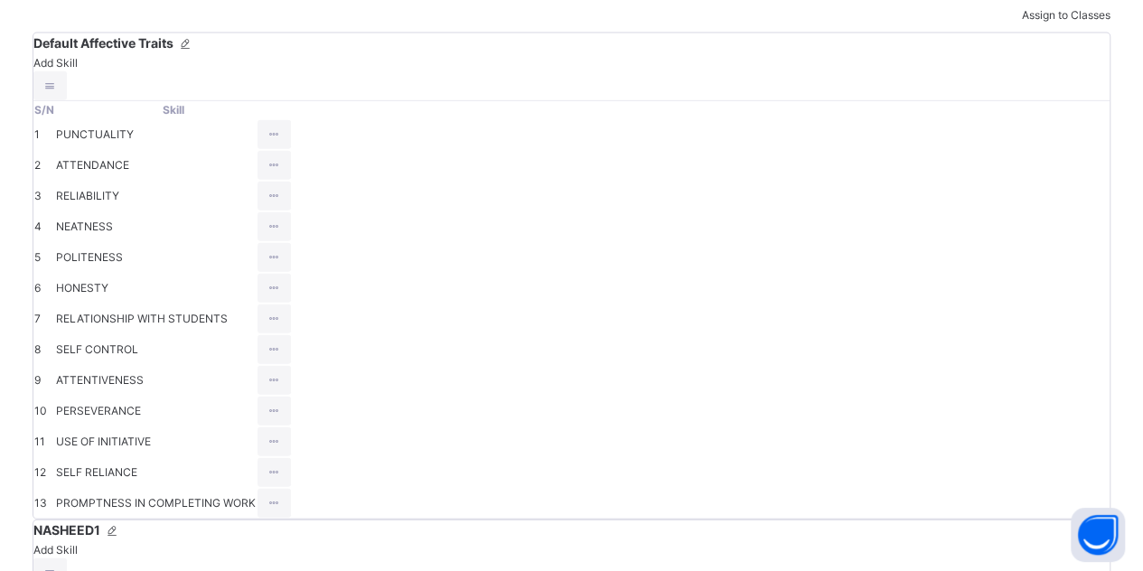
drag, startPoint x: 472, startPoint y: 379, endPoint x: 559, endPoint y: 389, distance: 88.2
type input "**********"
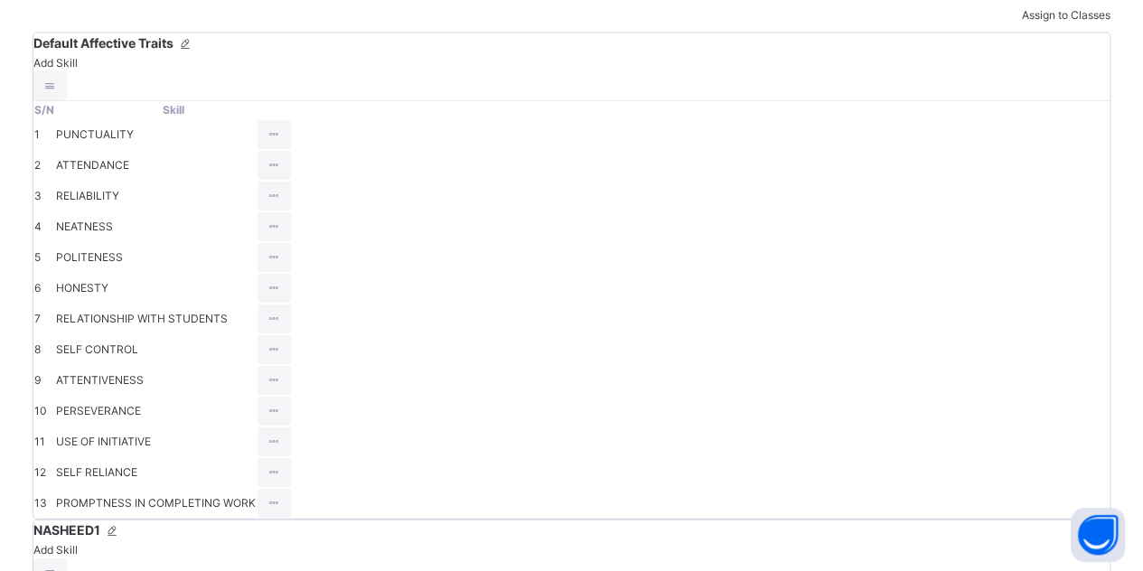
scroll to position [0, 387]
drag, startPoint x: 459, startPoint y: 376, endPoint x: 643, endPoint y: 395, distance: 184.5
drag, startPoint x: 471, startPoint y: 376, endPoint x: 513, endPoint y: 380, distance: 42.6
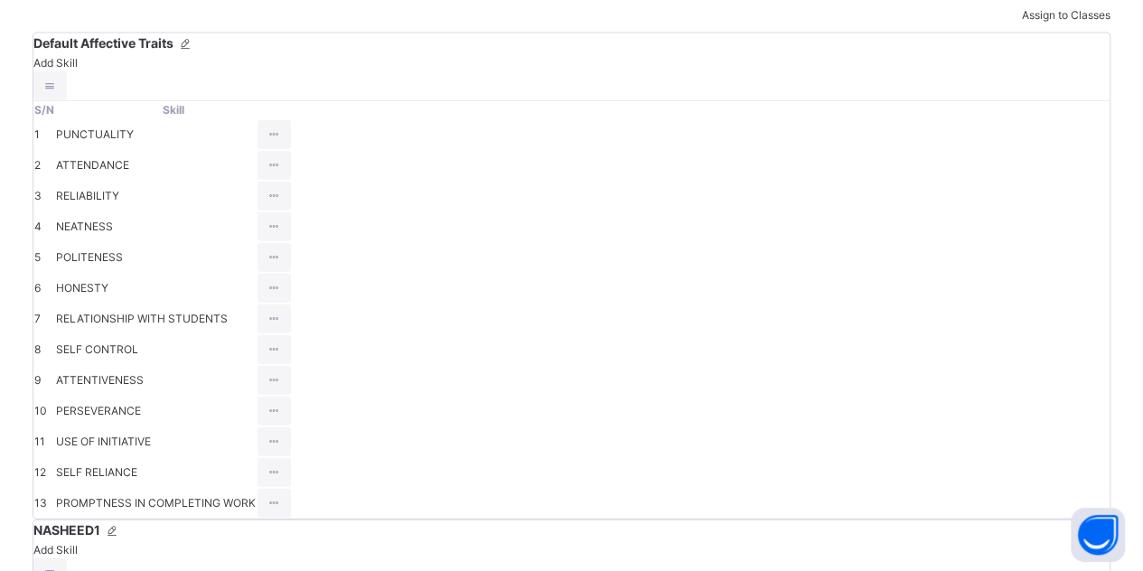
drag, startPoint x: 468, startPoint y: 377, endPoint x: 526, endPoint y: 380, distance: 57.9
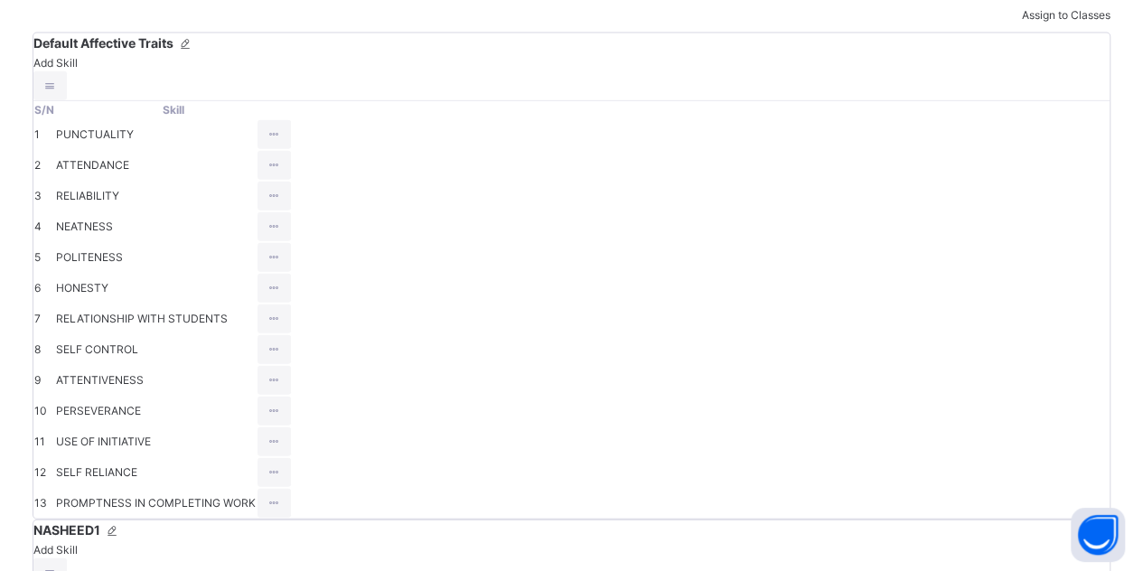
drag, startPoint x: 475, startPoint y: 377, endPoint x: 529, endPoint y: 380, distance: 53.4
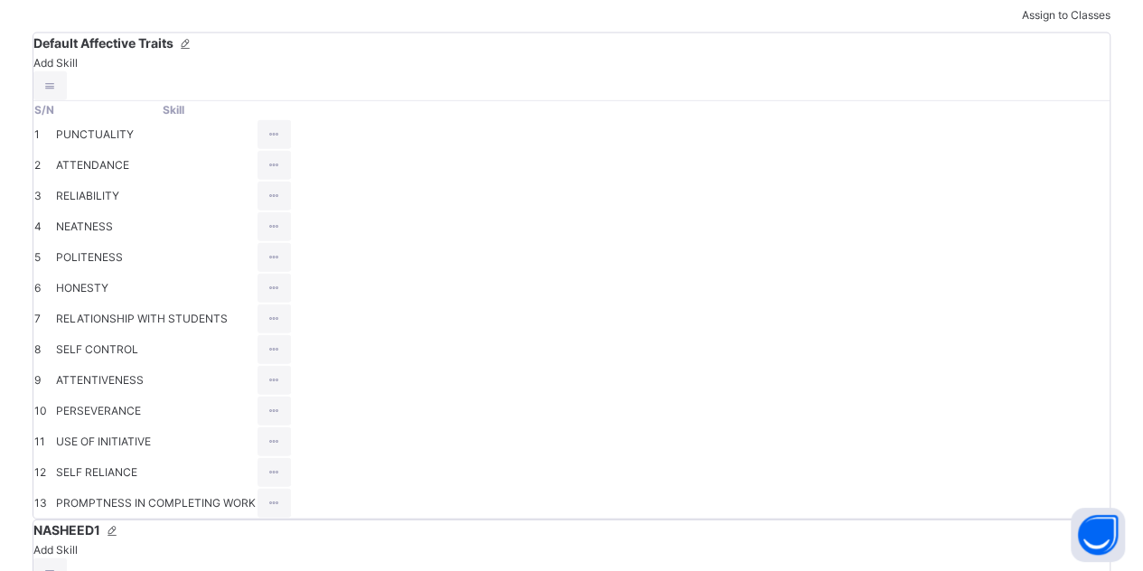
type input "**********"
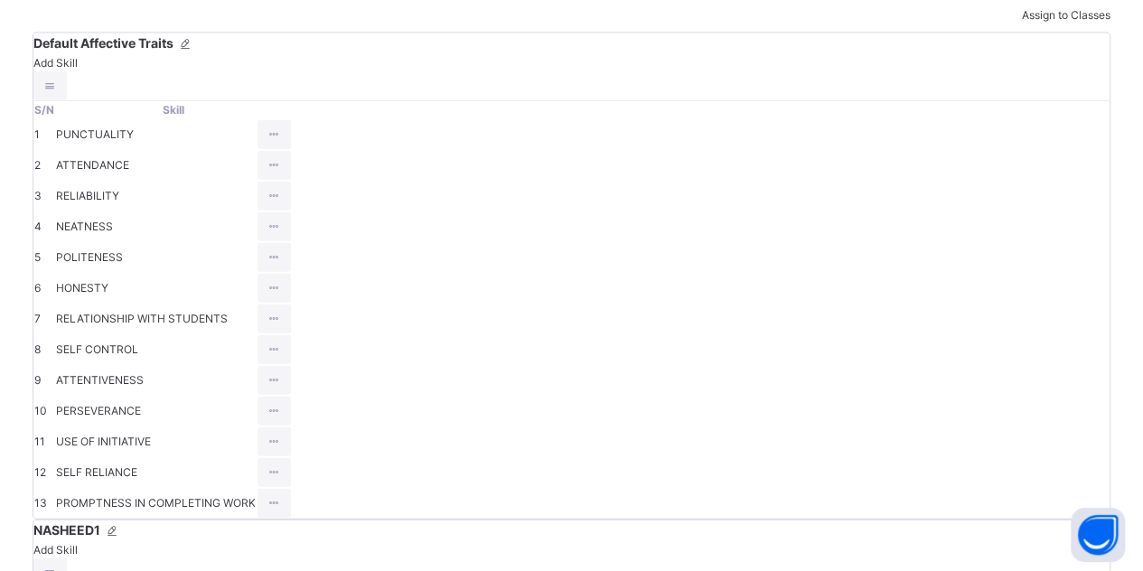
scroll to position [0, 0]
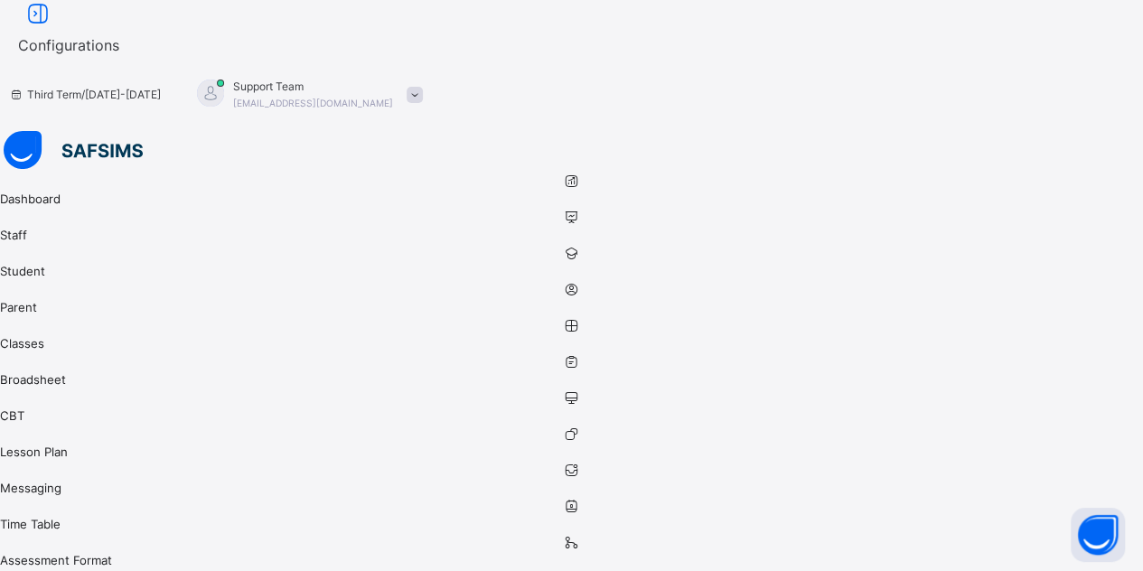
click at [53, 31] on icon at bounding box center [38, 14] width 31 height 33
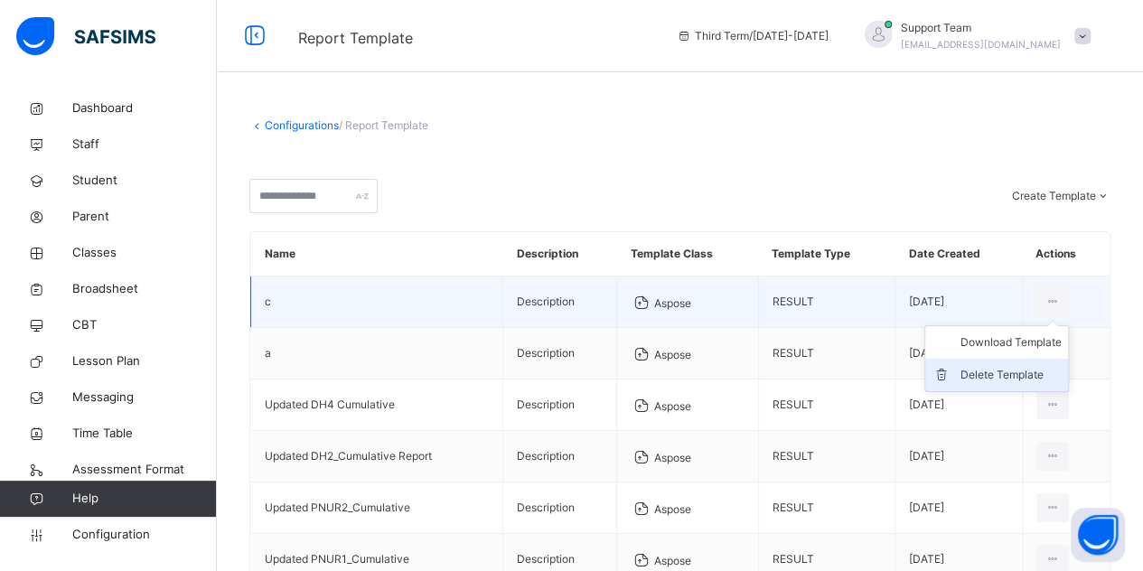
click at [1050, 371] on div "Delete Template" at bounding box center [1010, 375] width 101 height 18
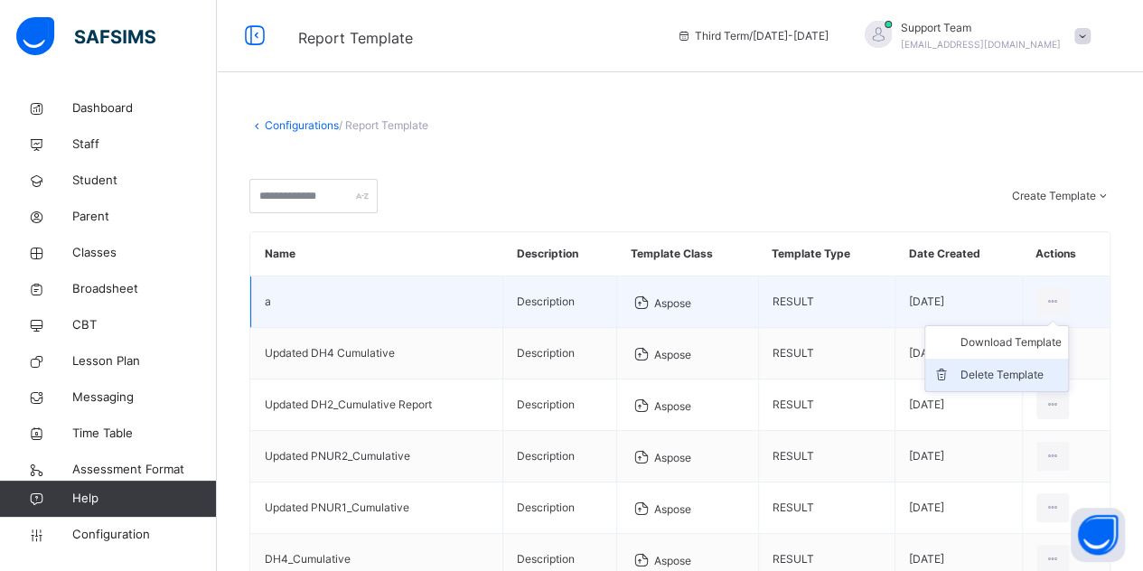
click at [1054, 360] on li "Delete Template" at bounding box center [997, 375] width 143 height 33
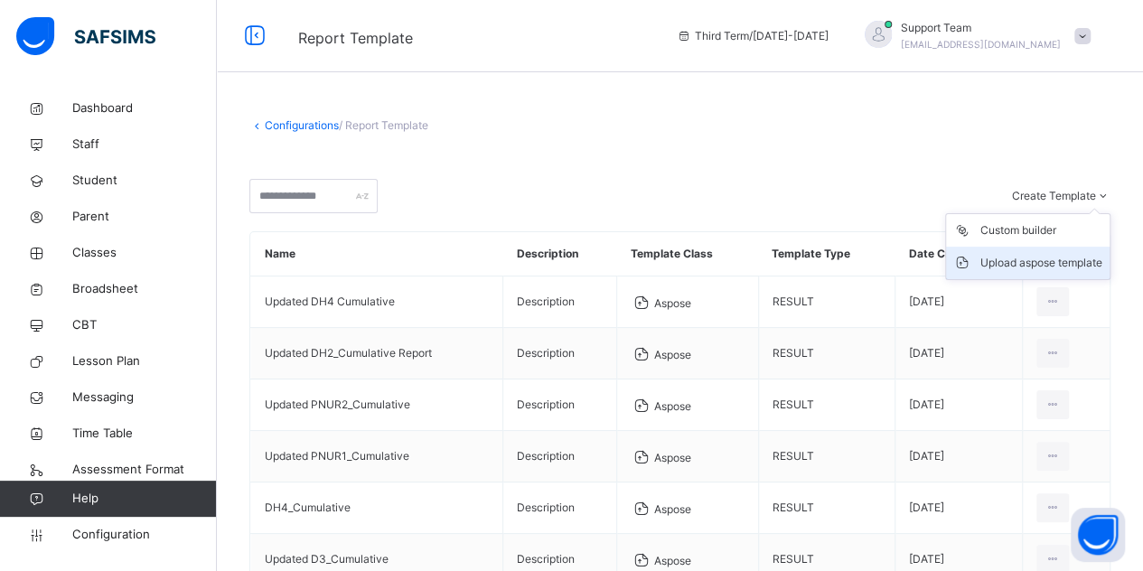
click at [1010, 268] on div "Upload aspose template" at bounding box center [1042, 263] width 122 height 18
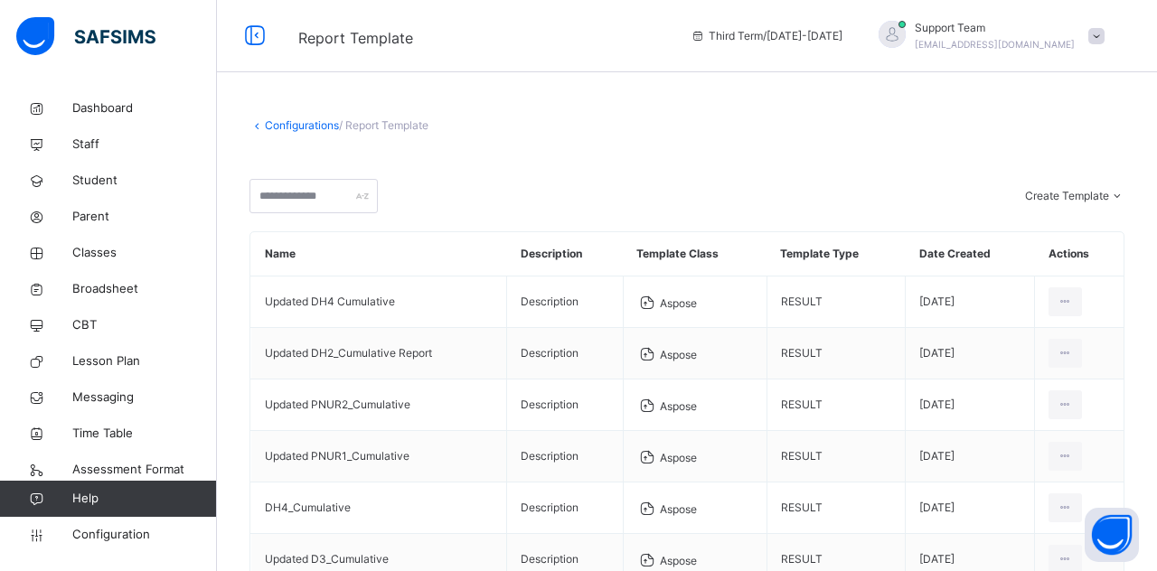
type input "*"
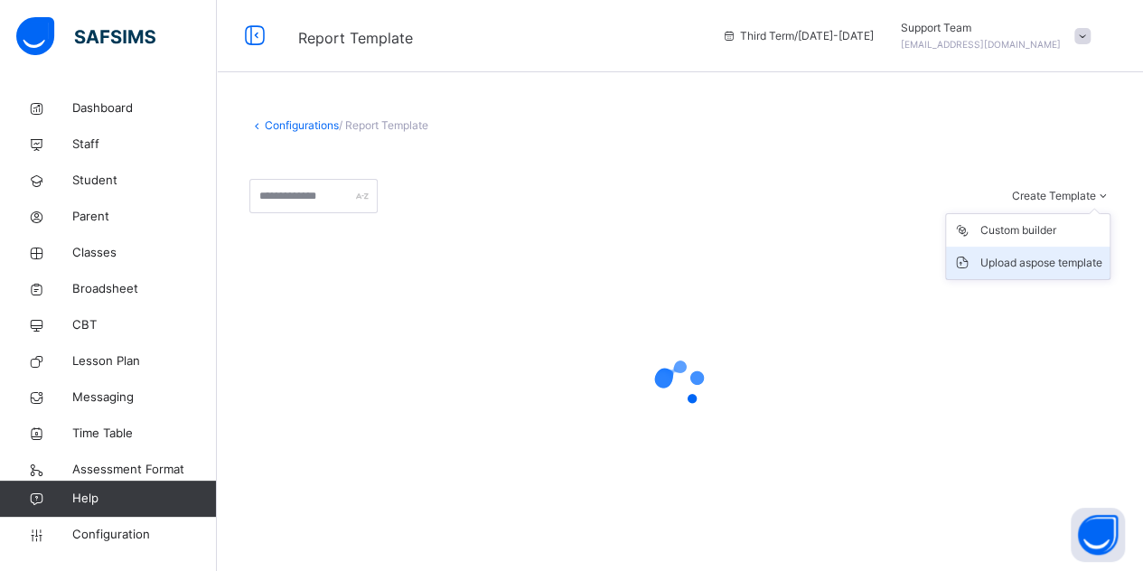
click at [1038, 259] on div "Upload aspose template" at bounding box center [1042, 263] width 122 height 18
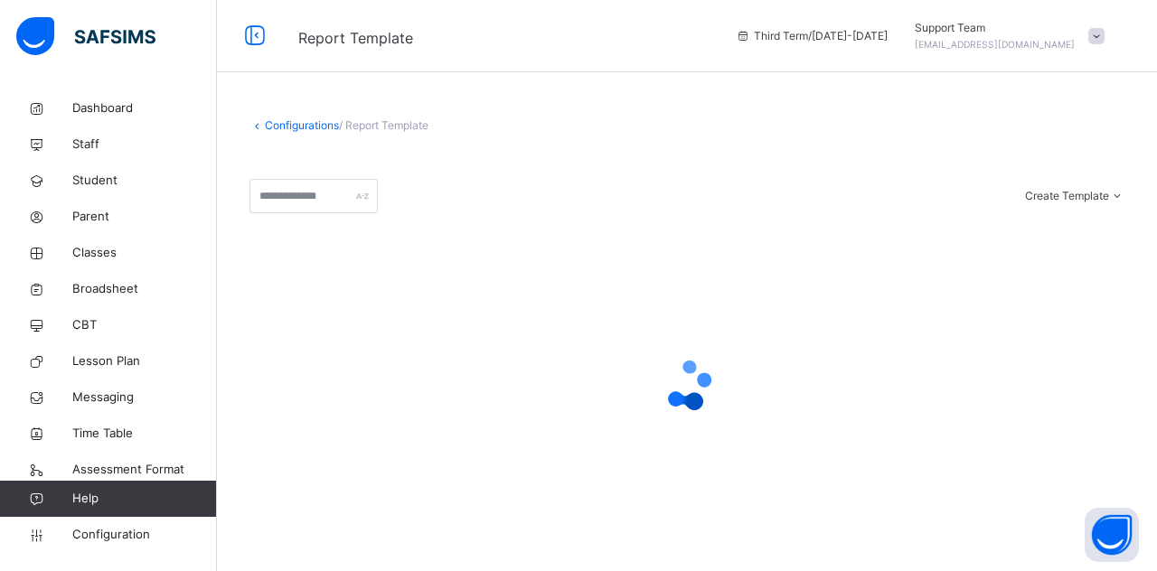
type input "*"
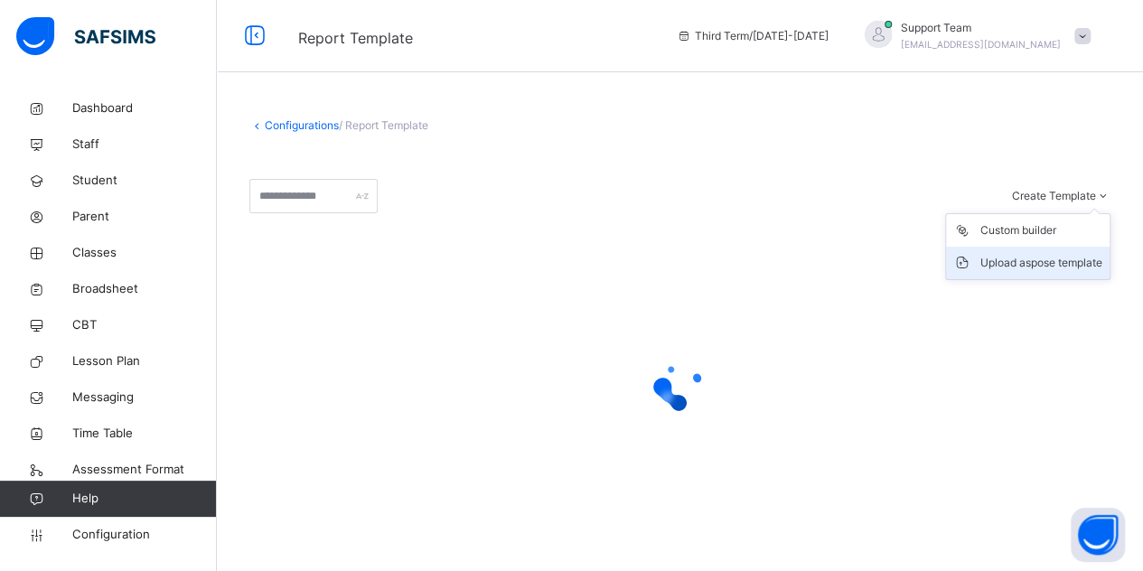
click at [1038, 267] on div "Upload aspose template" at bounding box center [1042, 263] width 122 height 18
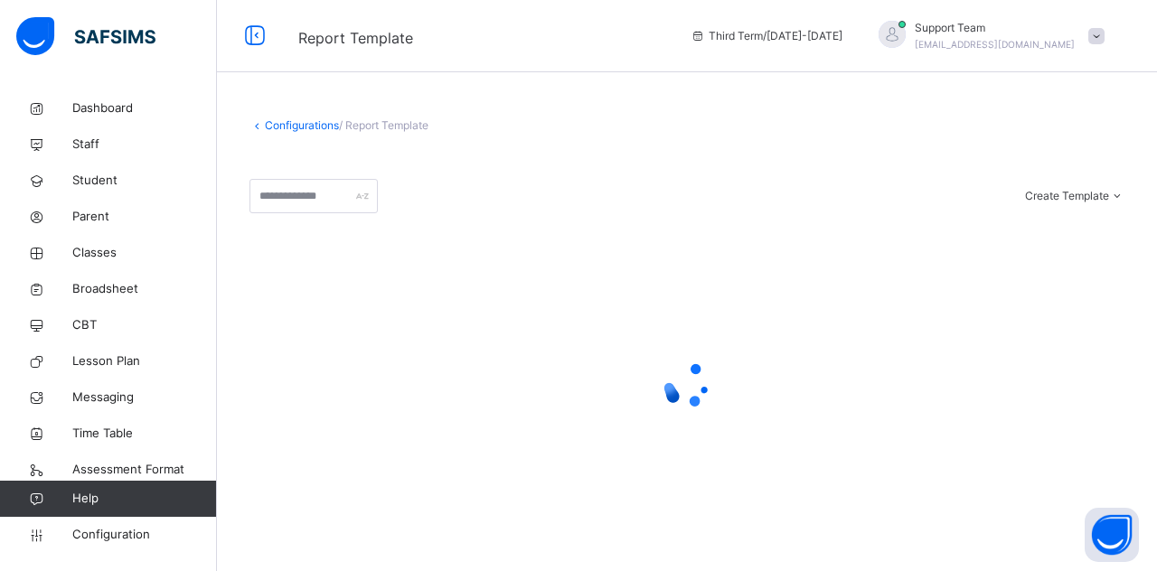
type input "*"
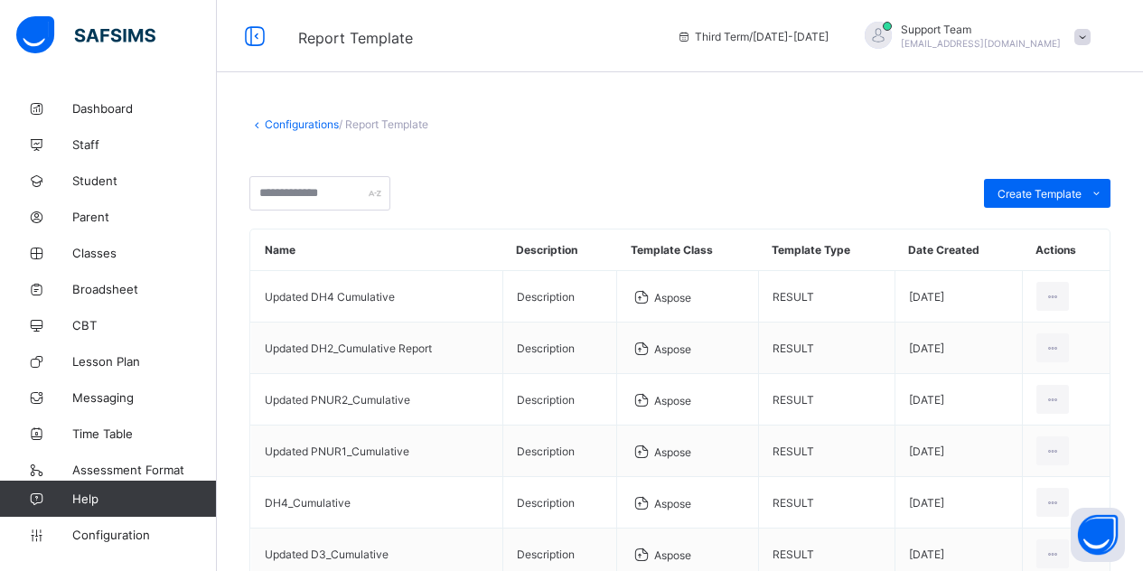
scroll to position [271, 0]
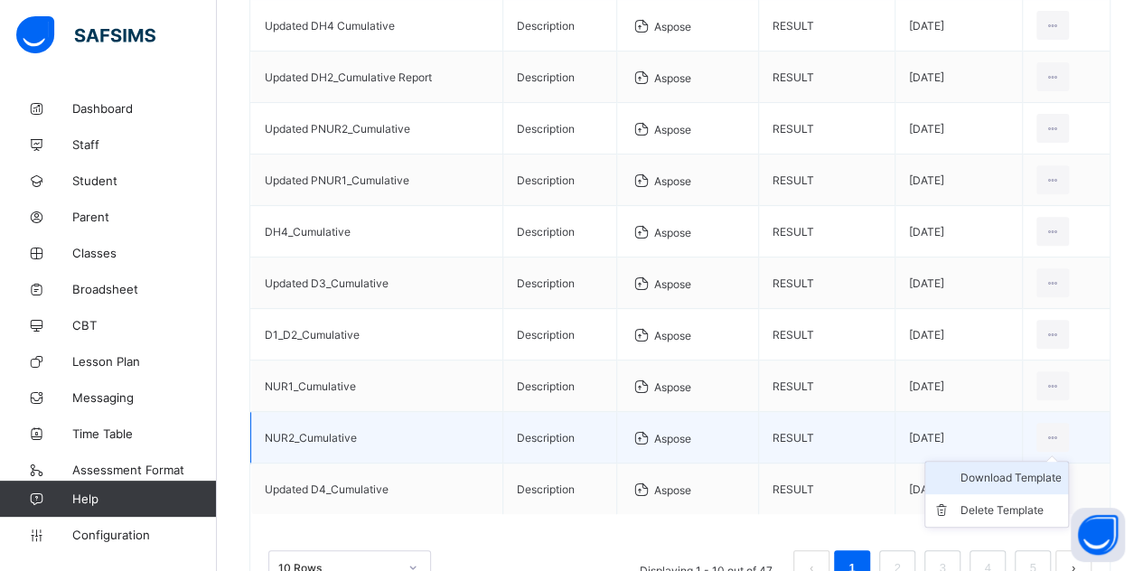
click at [1032, 471] on div "Download Template" at bounding box center [1010, 478] width 101 height 18
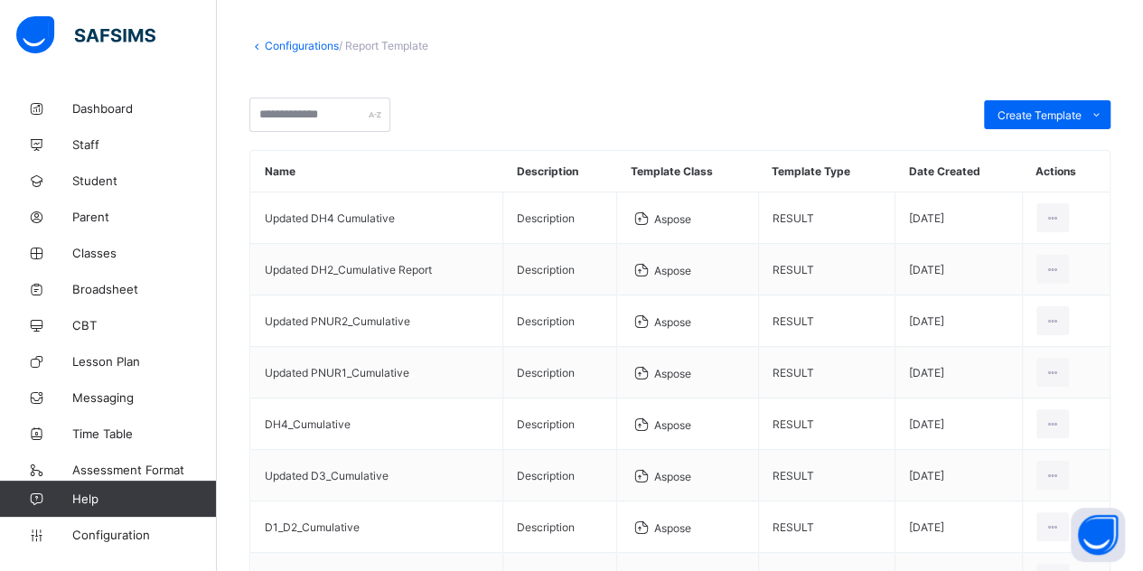
scroll to position [0, 0]
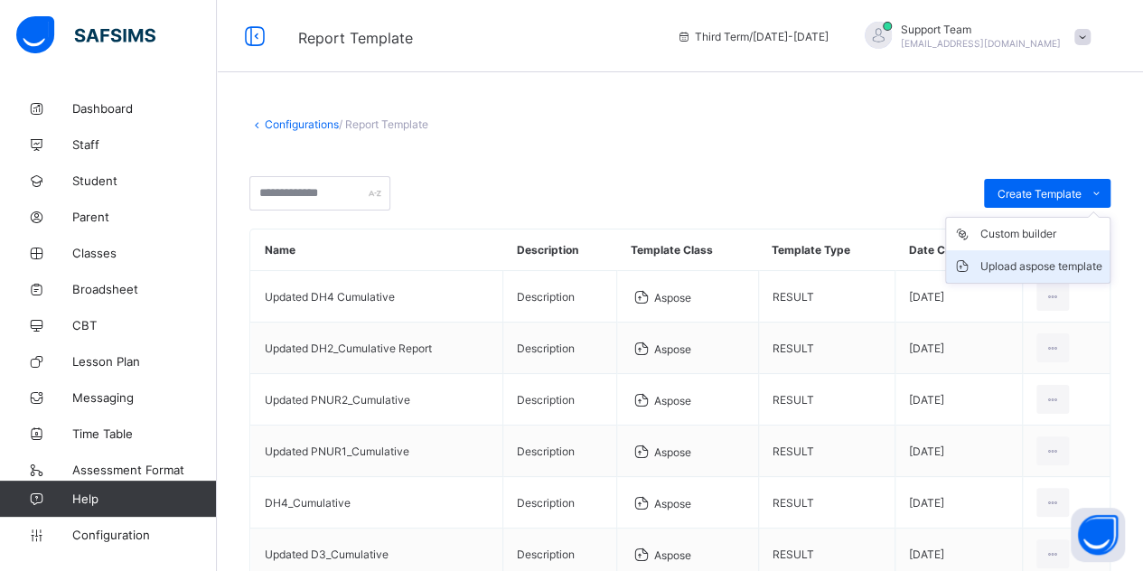
click at [1029, 267] on div "Upload aspose template" at bounding box center [1042, 267] width 122 height 18
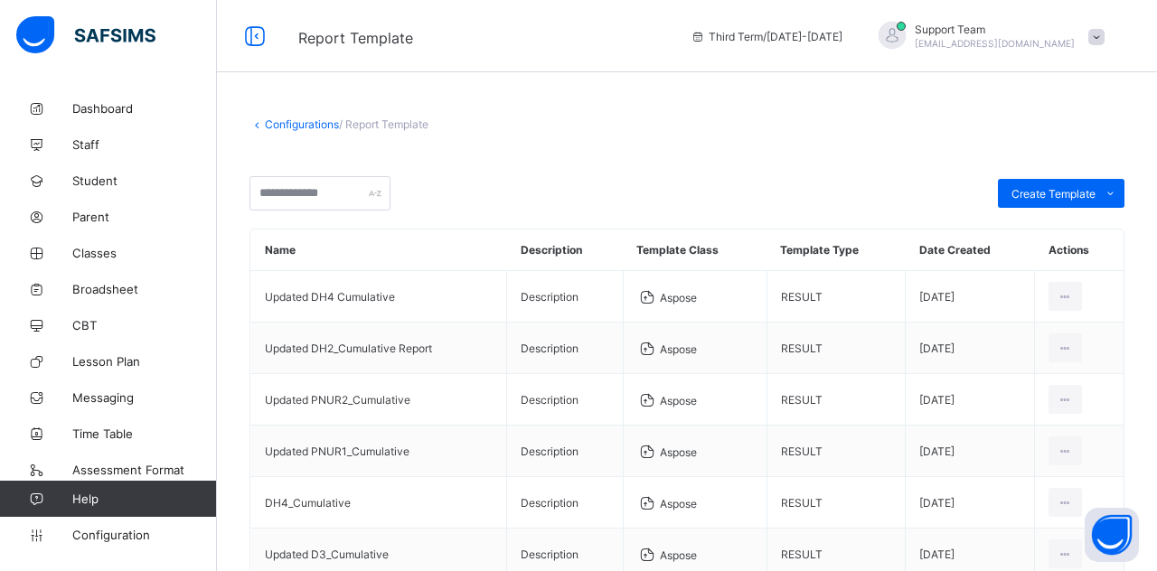
type input "*"
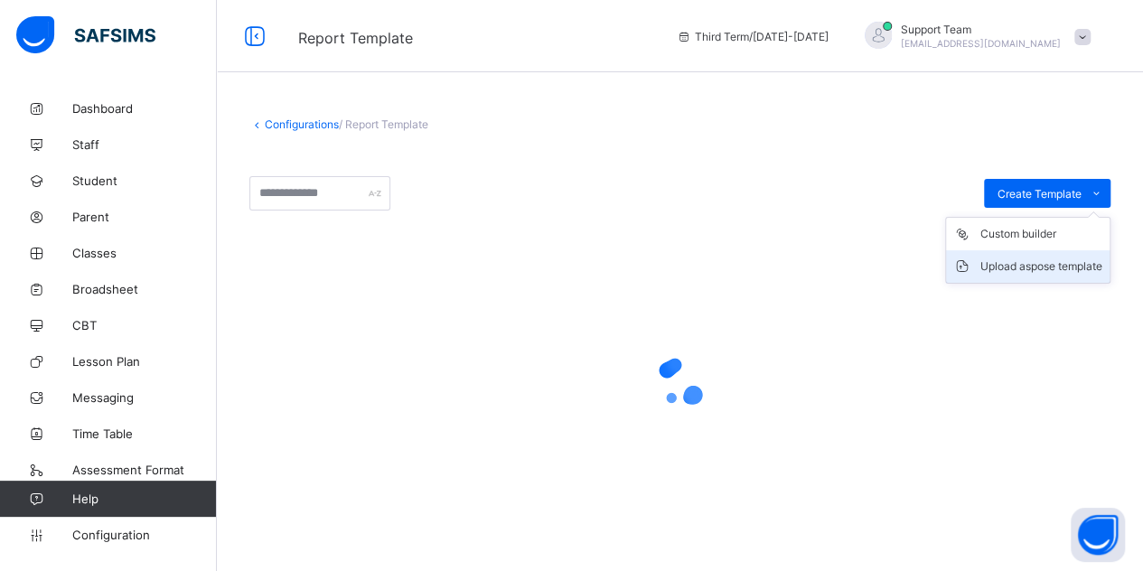
click at [1010, 258] on div "Upload aspose template" at bounding box center [1042, 267] width 122 height 18
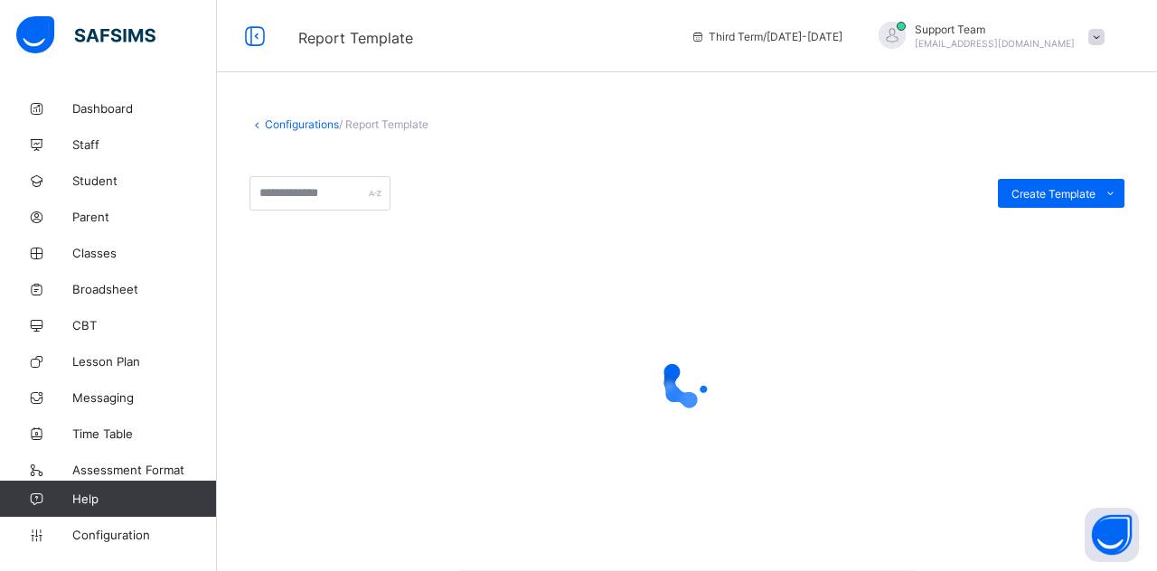
type input "*"
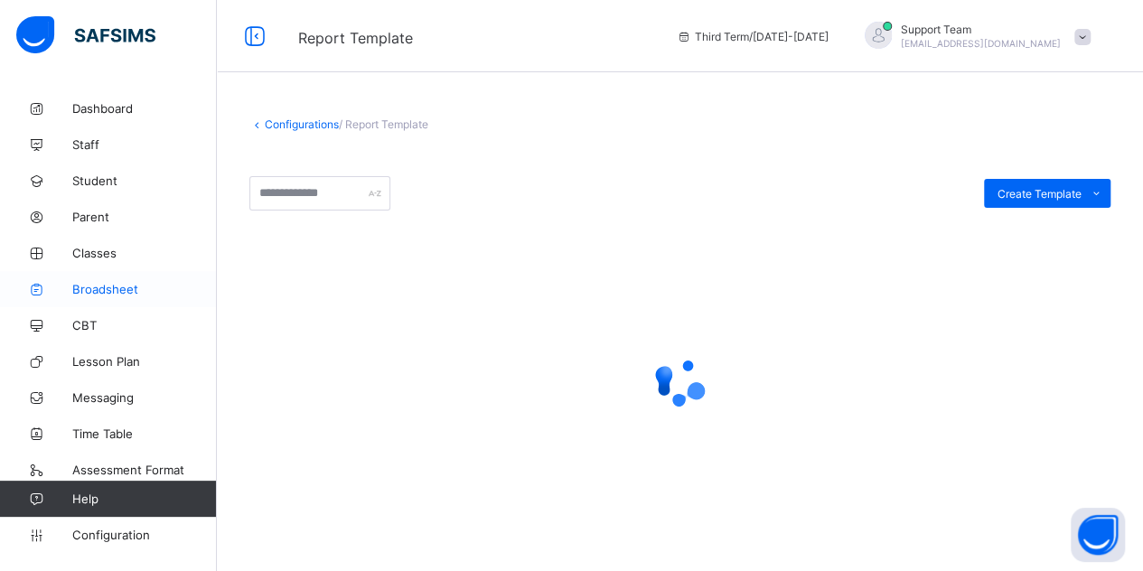
click at [127, 280] on link "Broadsheet" at bounding box center [108, 289] width 217 height 36
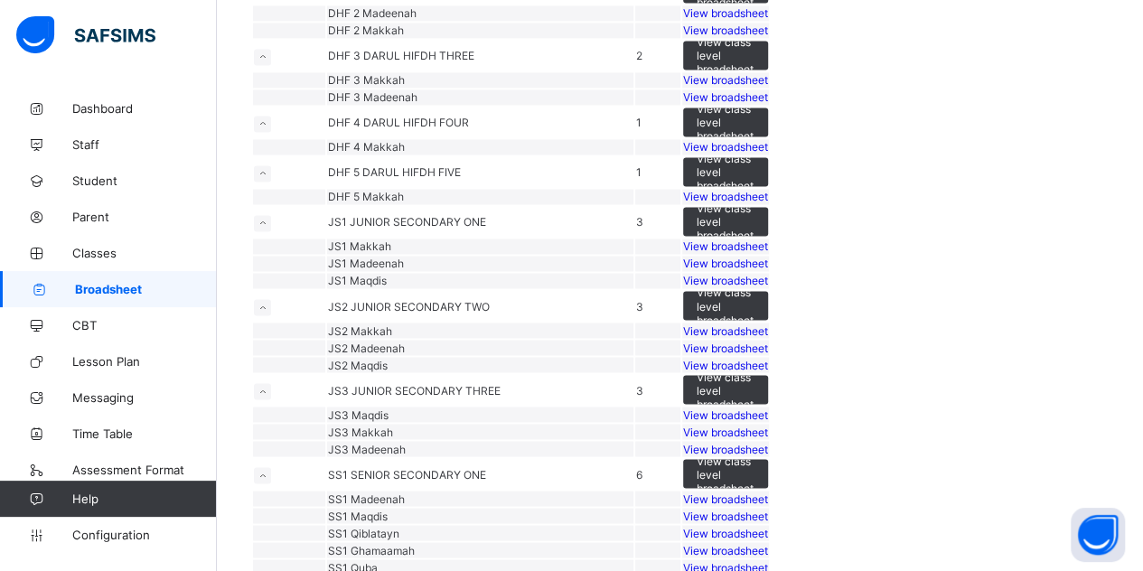
scroll to position [1446, 0]
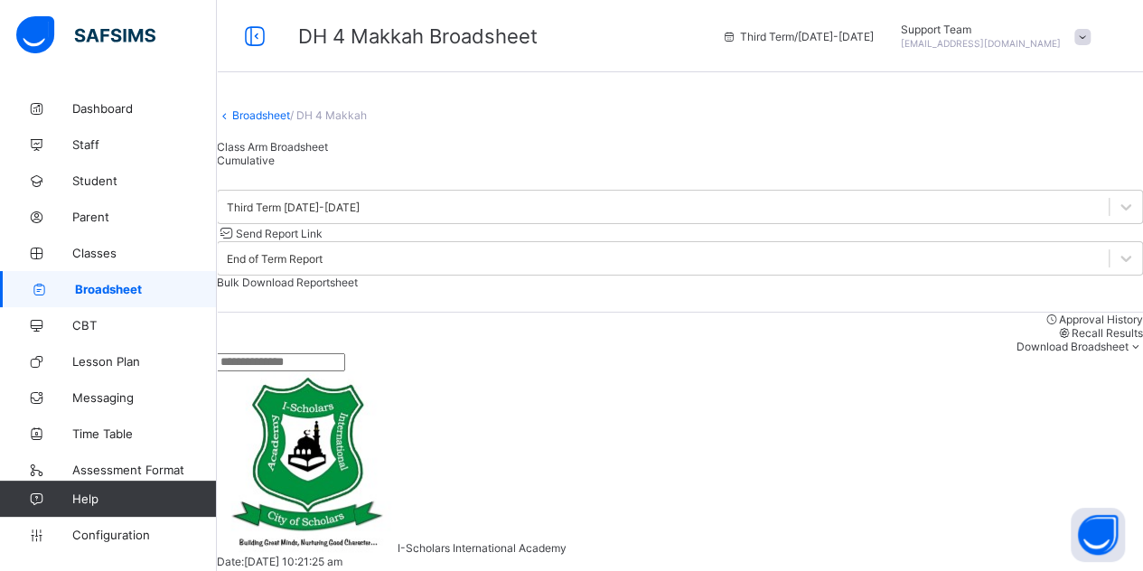
click at [275, 167] on span "Cumulative" at bounding box center [246, 161] width 58 height 14
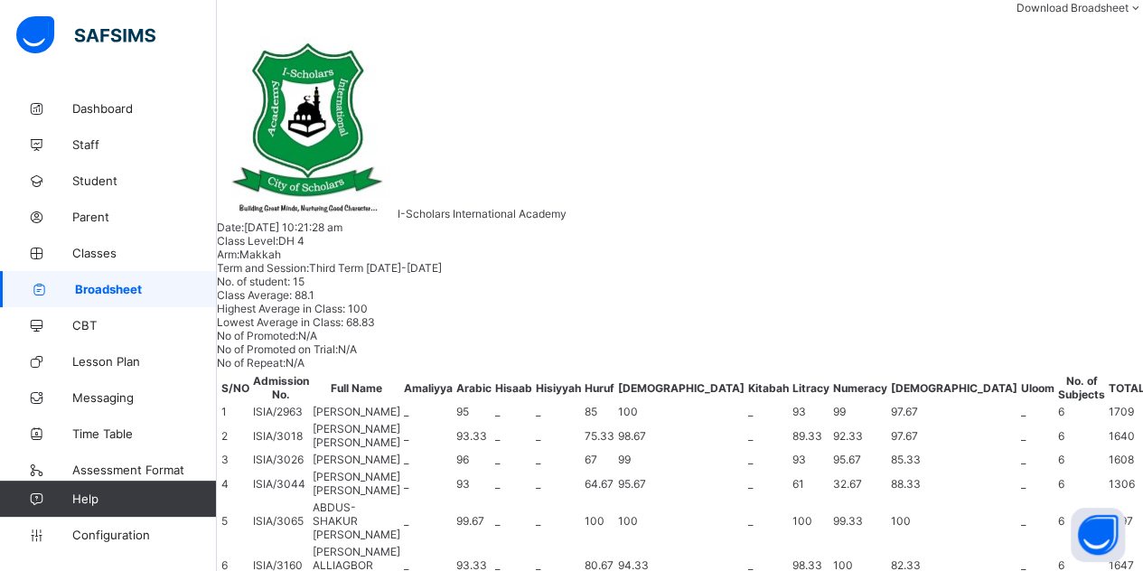
scroll to position [90, 0]
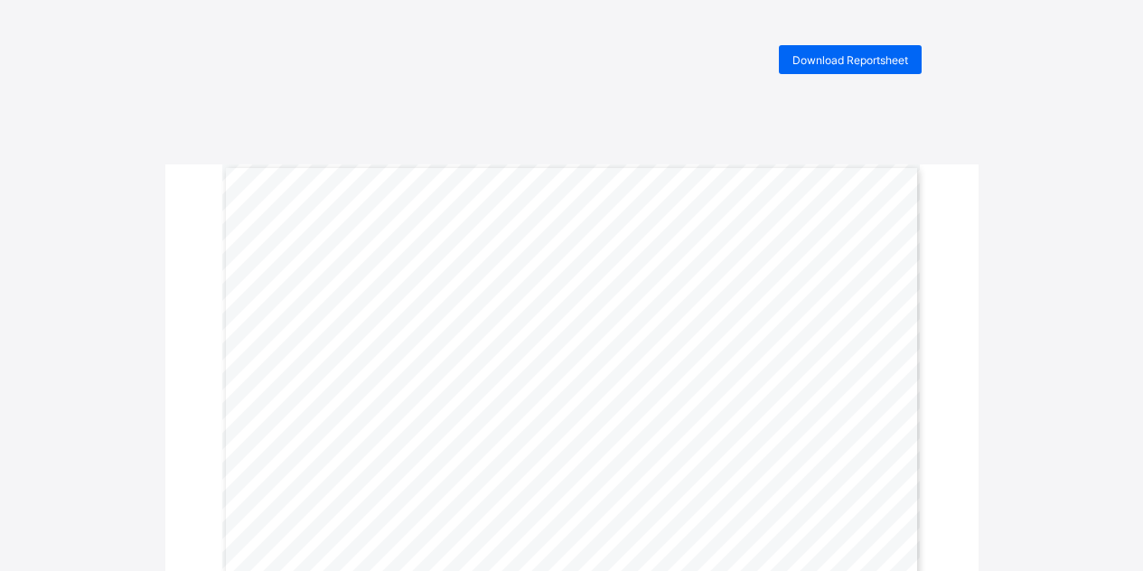
scroll to position [271, 0]
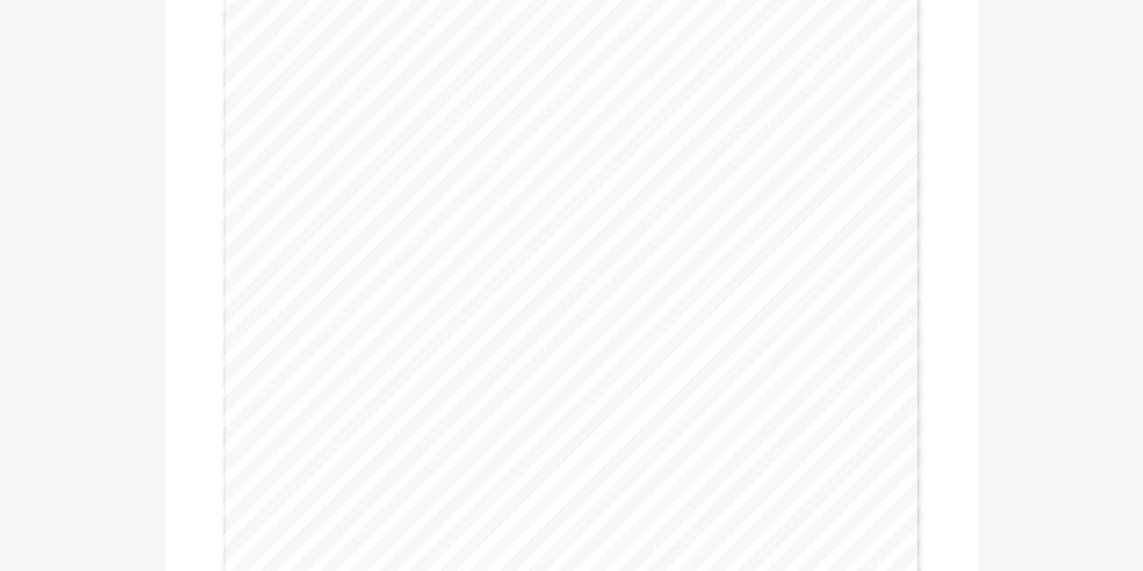
scroll to position [271, 0]
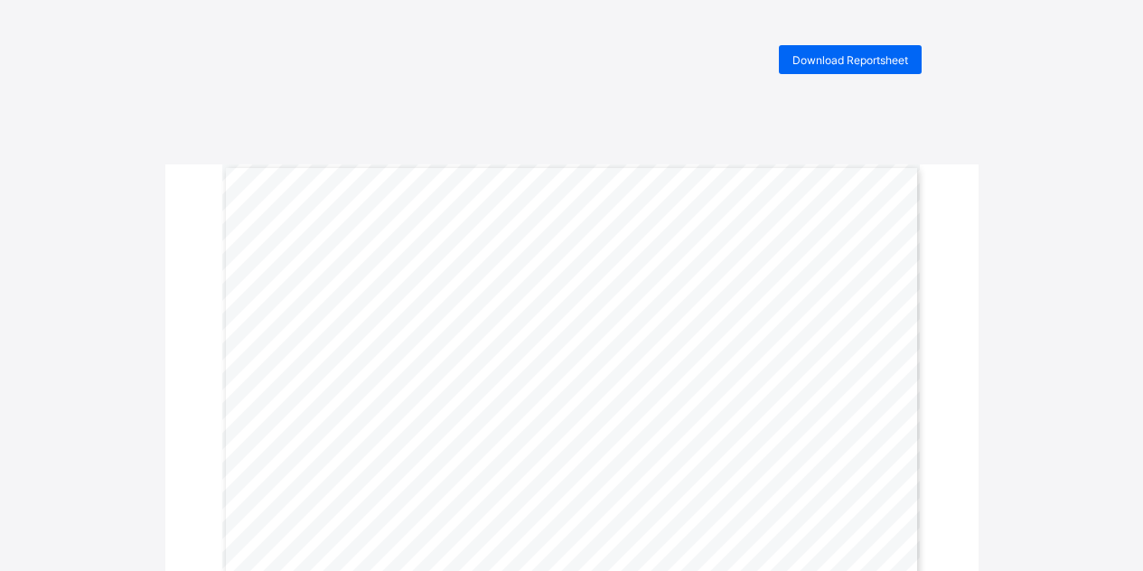
scroll to position [181, 0]
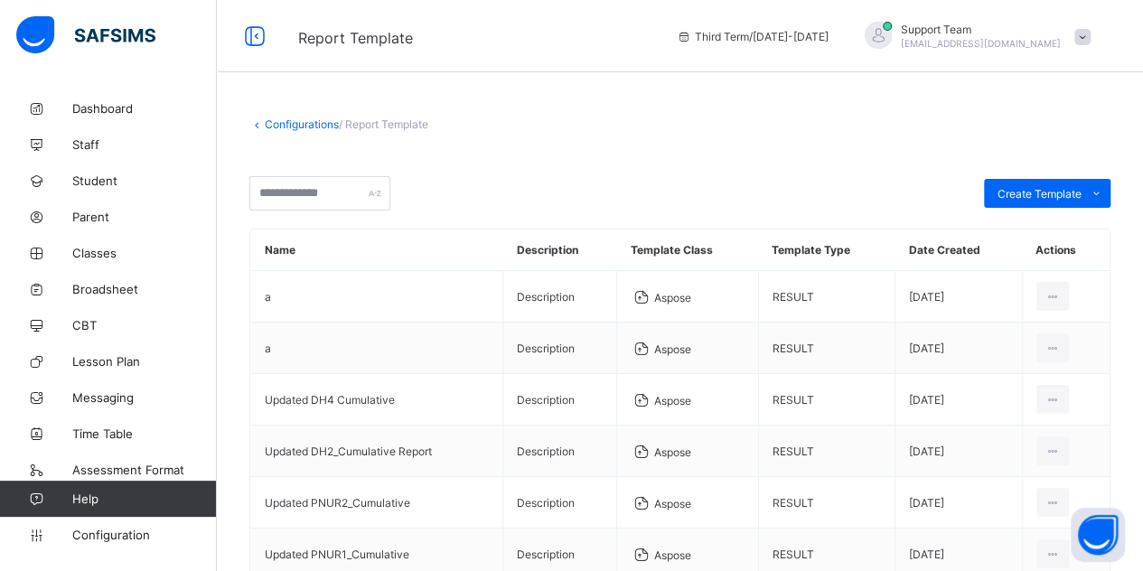
click at [0, 0] on li "Delete Template" at bounding box center [0, 0] width 0 height 0
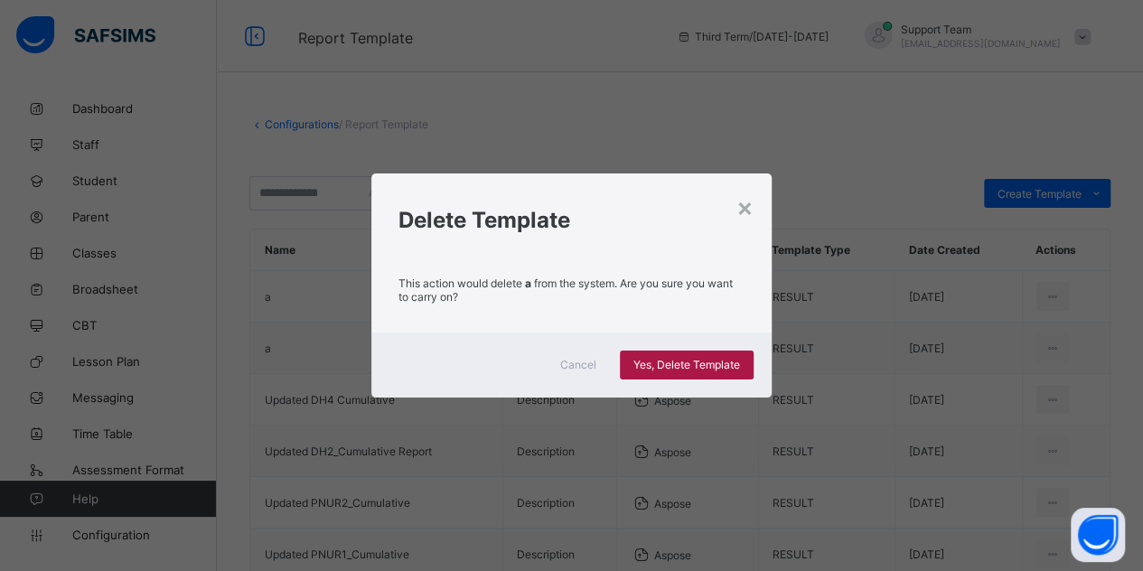
click at [650, 362] on span "Yes, Delete Template" at bounding box center [687, 365] width 107 height 14
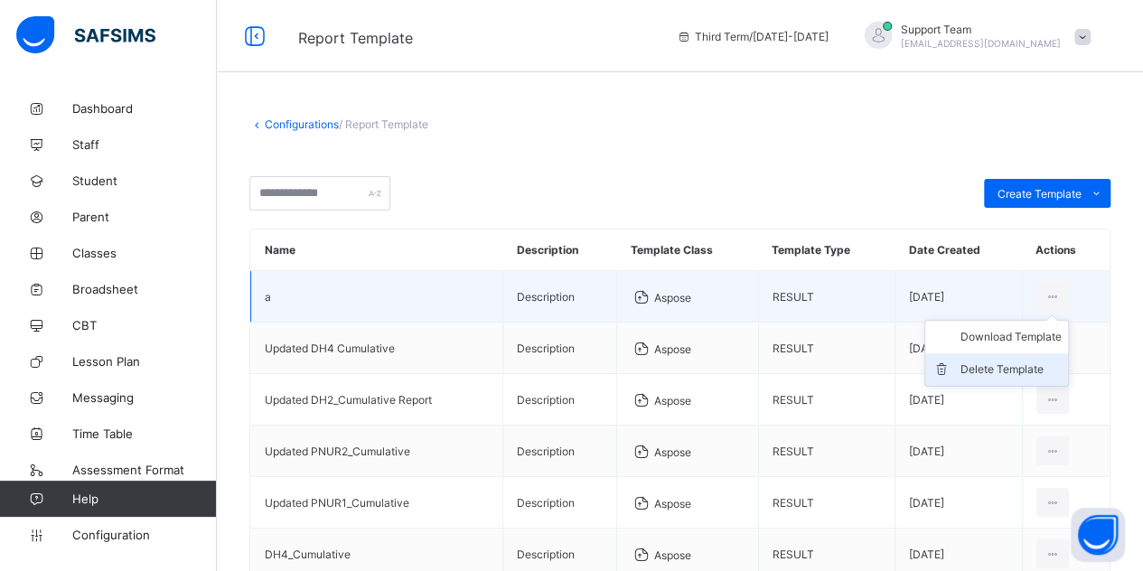
click at [1022, 362] on div "Delete Template" at bounding box center [1010, 370] width 101 height 18
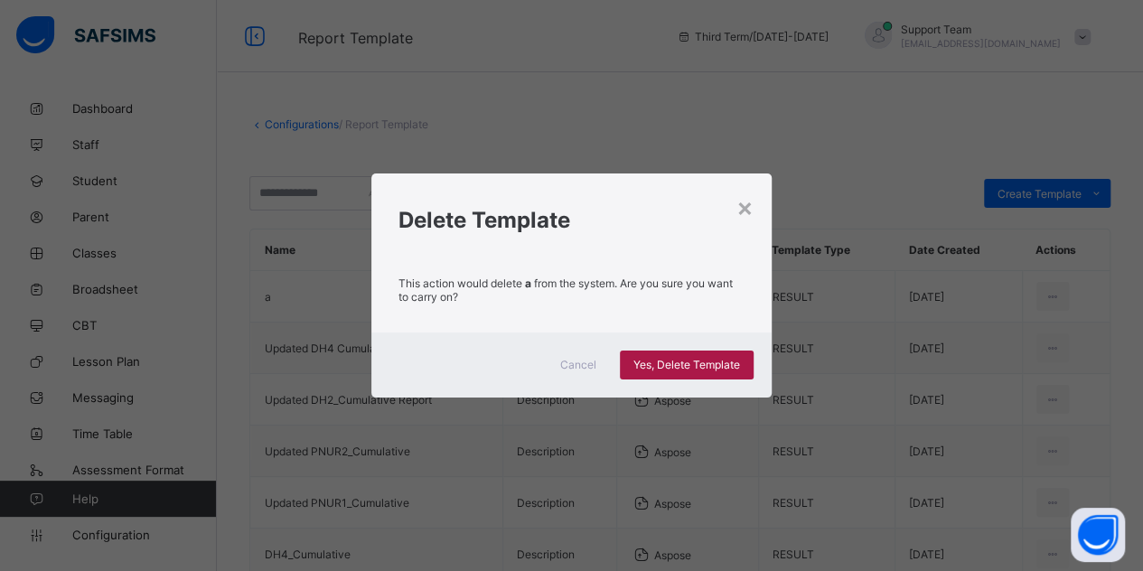
click at [665, 353] on div "Yes, Delete Template" at bounding box center [687, 365] width 134 height 29
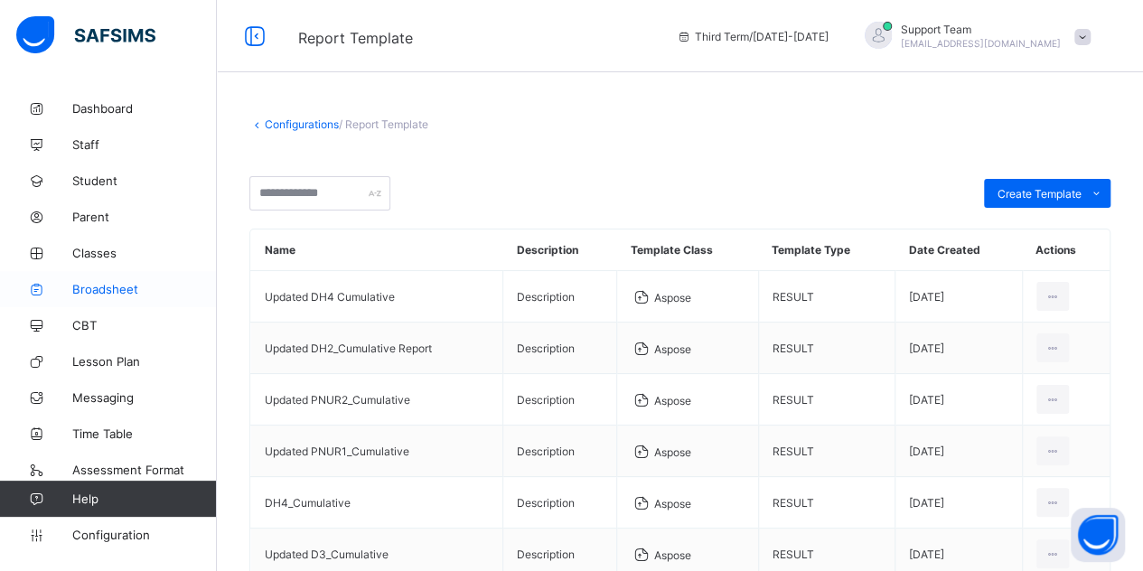
click at [96, 288] on span "Broadsheet" at bounding box center [144, 289] width 145 height 14
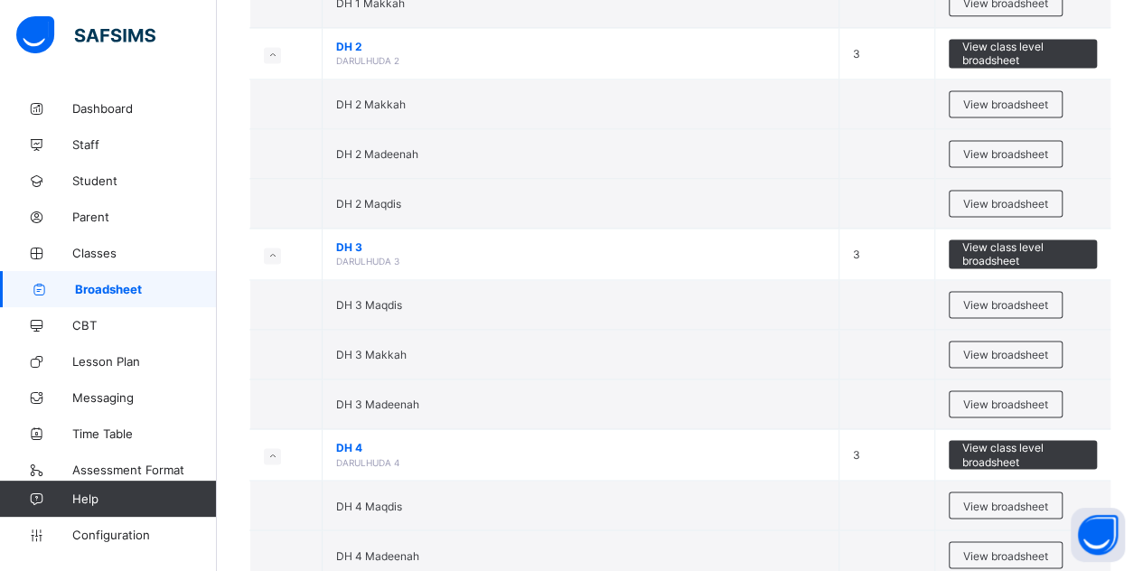
scroll to position [1356, 0]
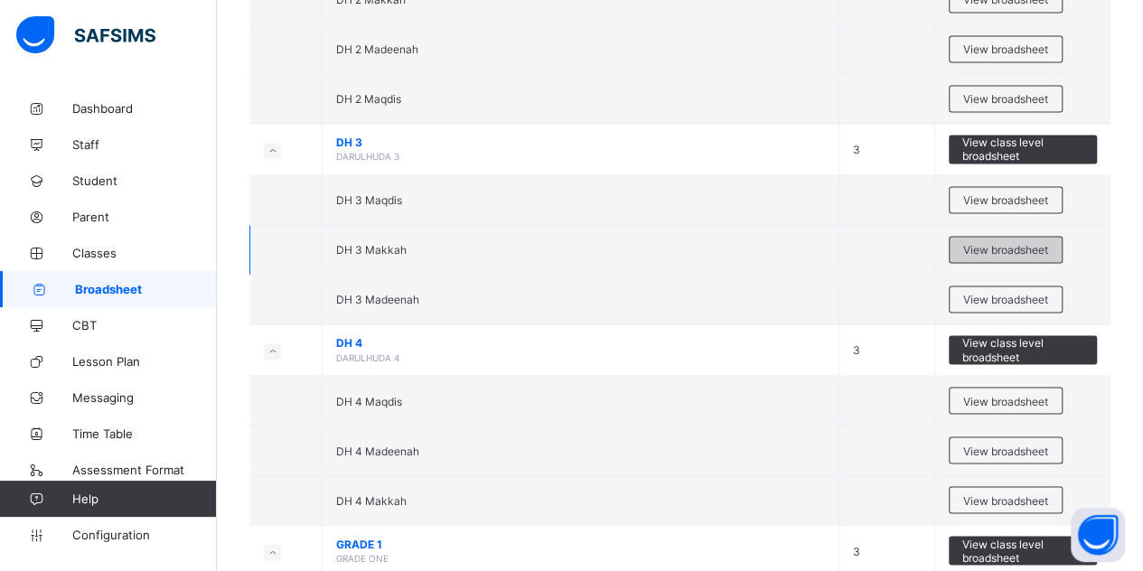
click at [978, 236] on div "View broadsheet" at bounding box center [1006, 249] width 114 height 27
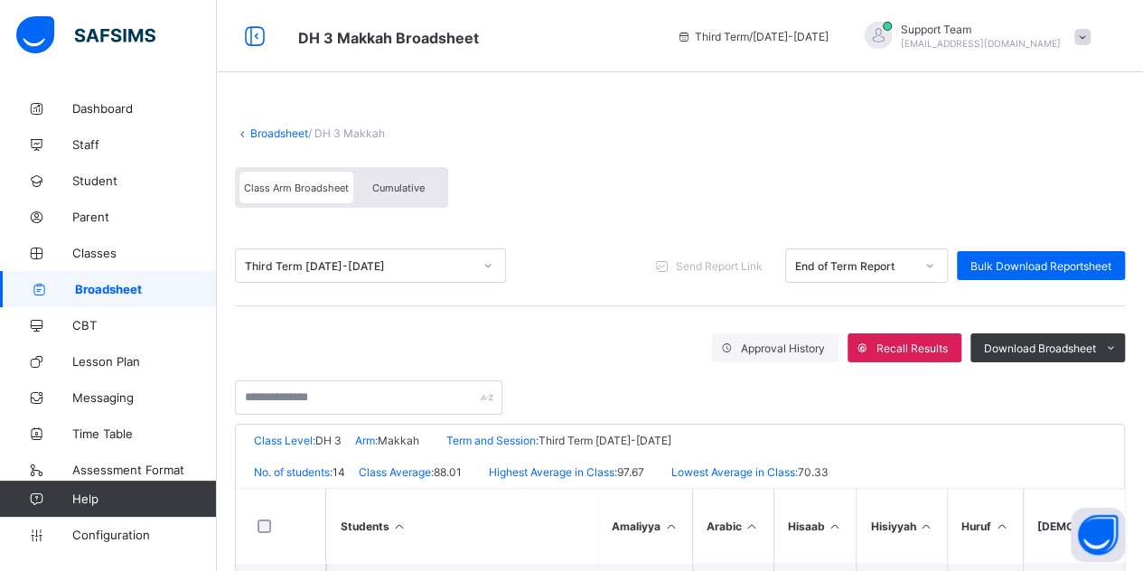
click at [380, 195] on div "Cumulative" at bounding box center [398, 188] width 90 height 32
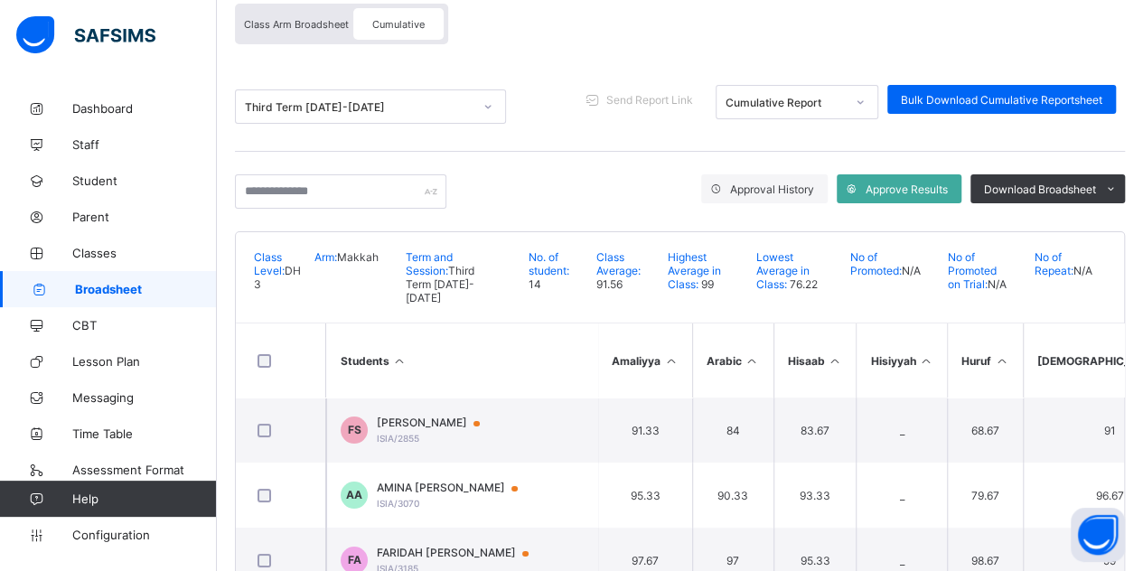
scroll to position [271, 0]
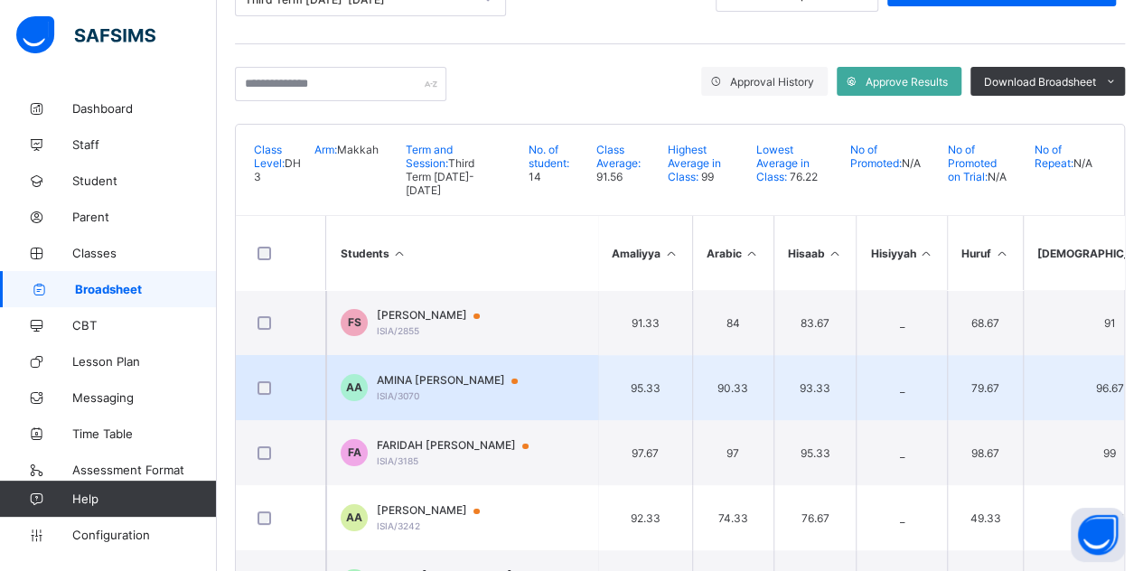
click at [445, 373] on span "AMINA ANISAH YUSUF ABDULLATIF" at bounding box center [456, 380] width 158 height 14
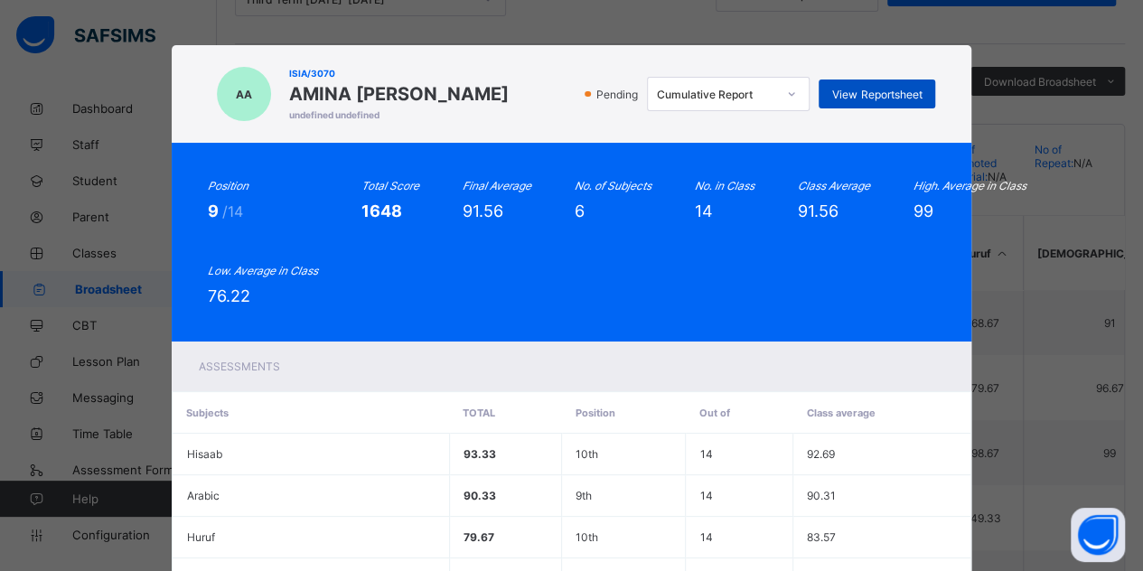
click at [891, 89] on span "View Reportsheet" at bounding box center [876, 95] width 89 height 14
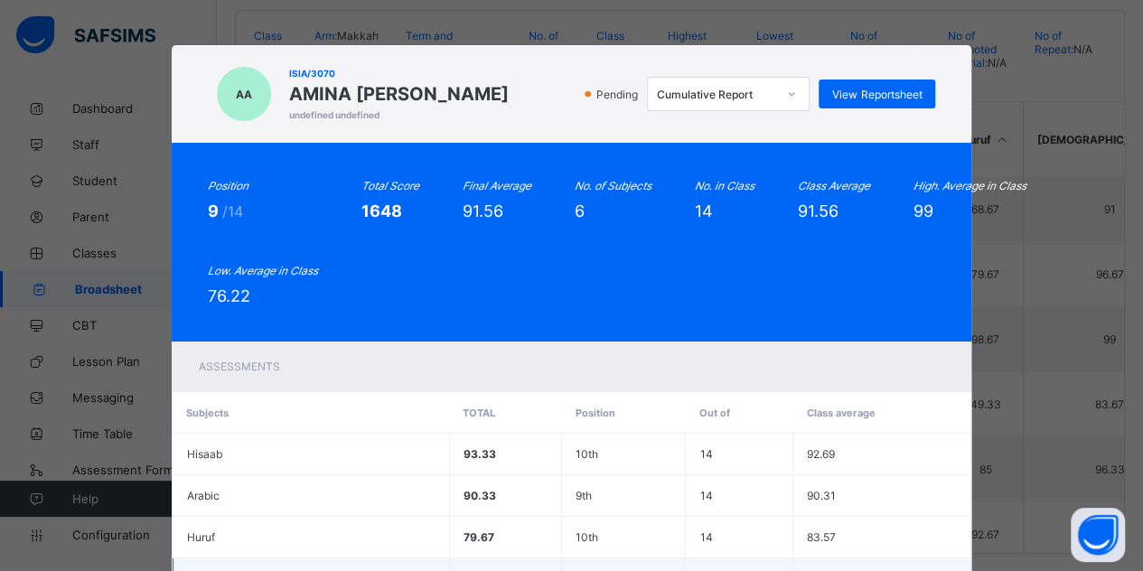
scroll to position [268, 0]
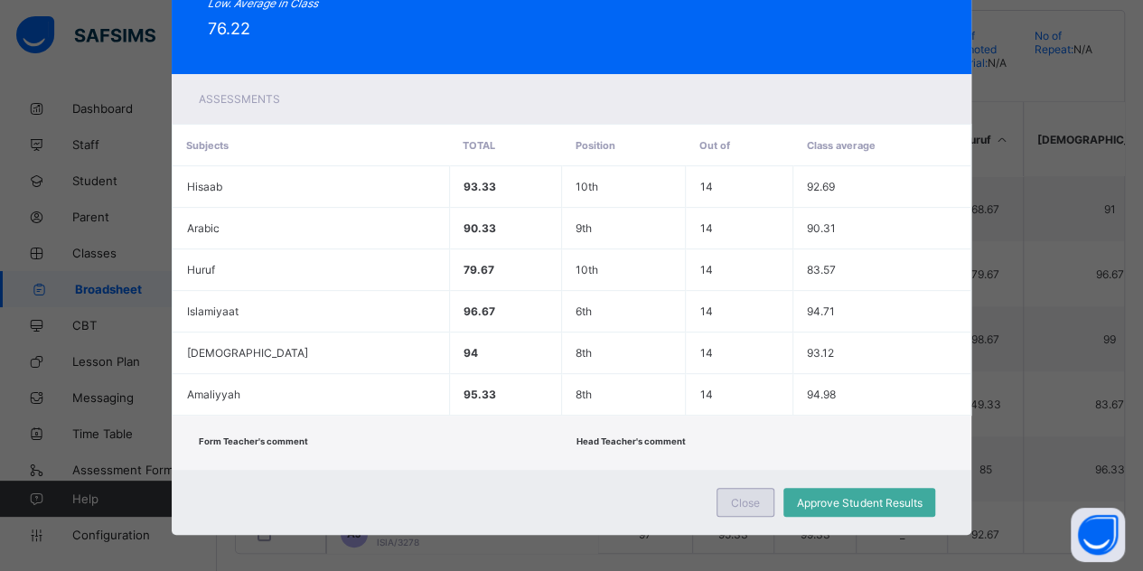
click at [747, 496] on span "Close" at bounding box center [745, 503] width 29 height 14
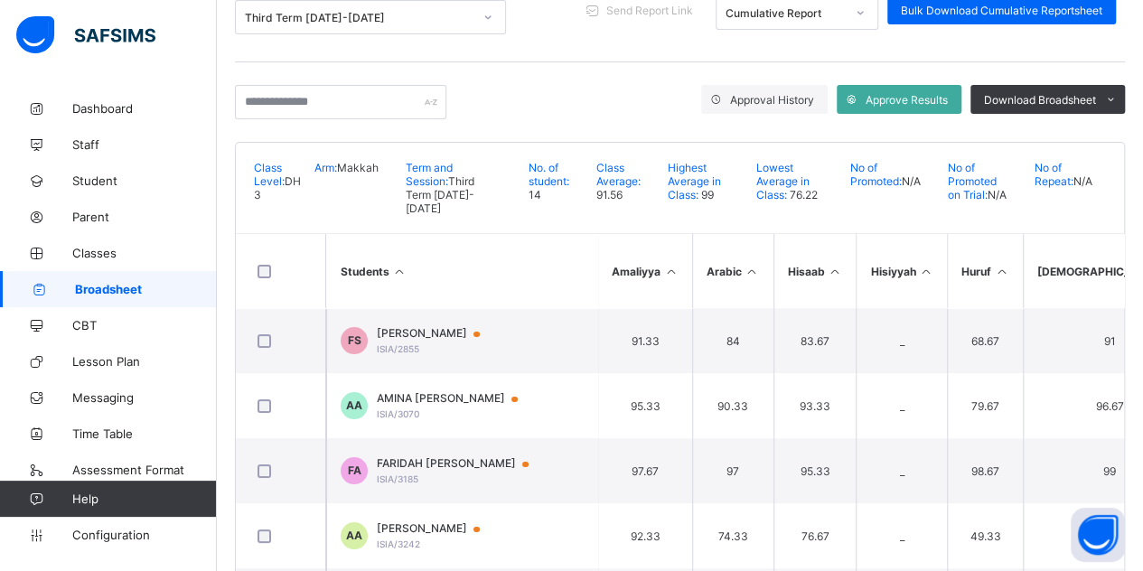
scroll to position [114, 0]
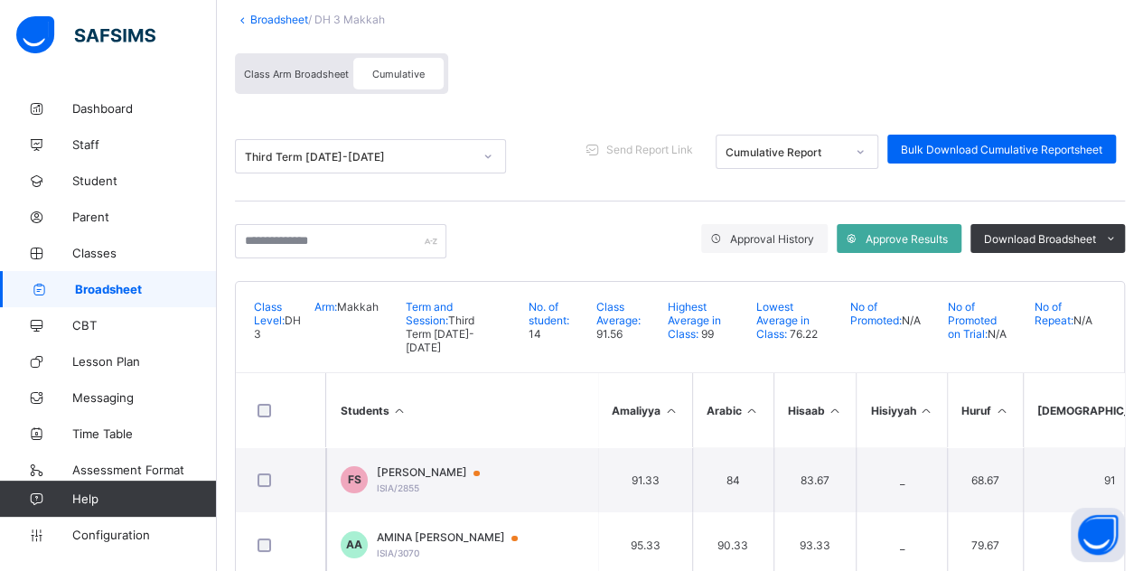
click at [284, 68] on span "Class Arm Broadsheet" at bounding box center [296, 74] width 105 height 13
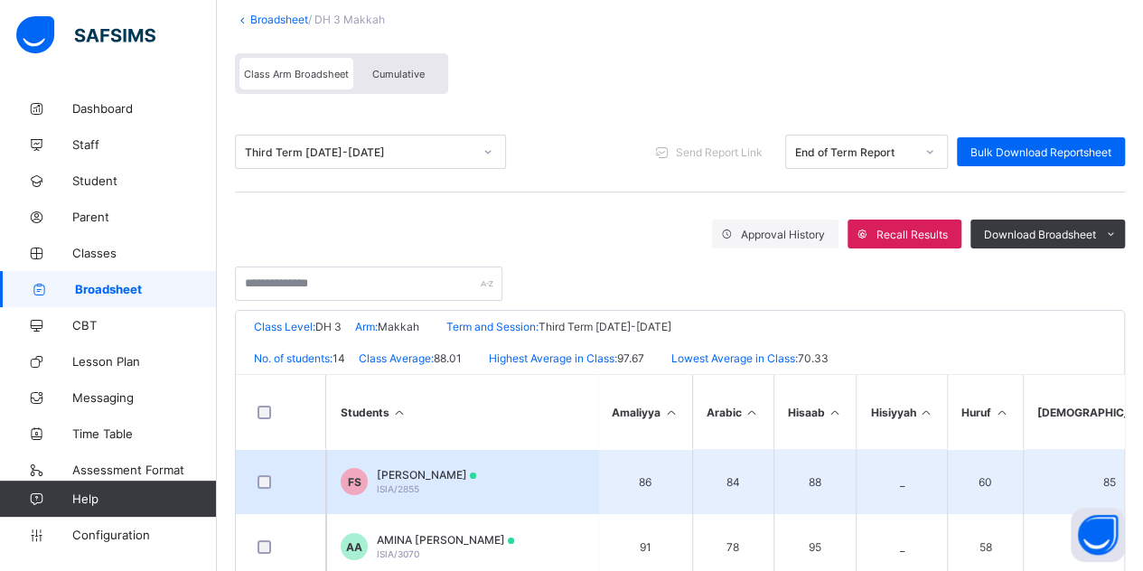
scroll to position [90, 0]
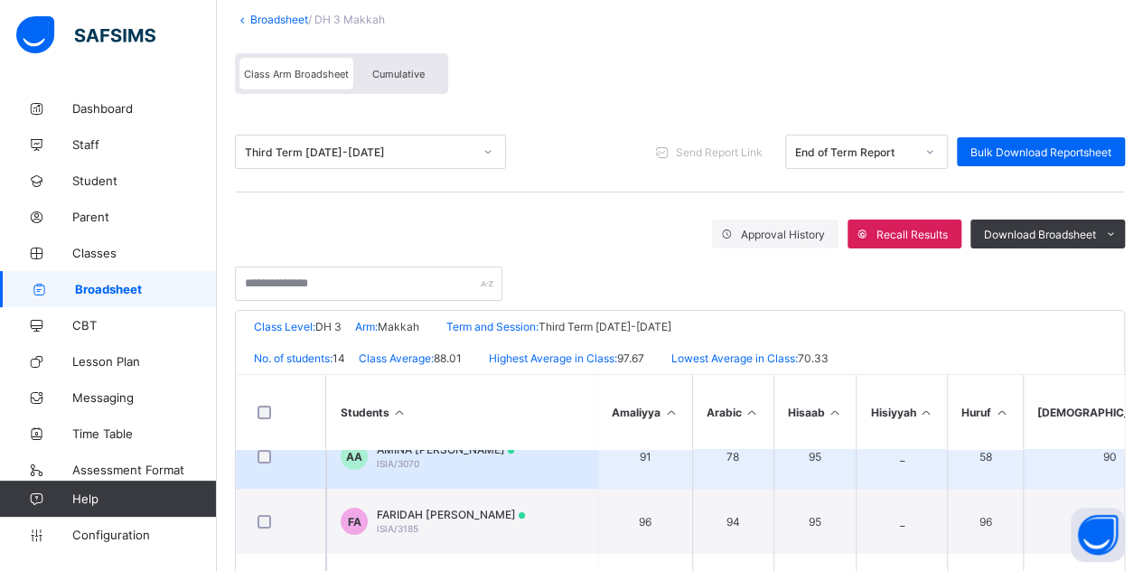
click at [405, 459] on span "ISIA/3070" at bounding box center [398, 463] width 42 height 11
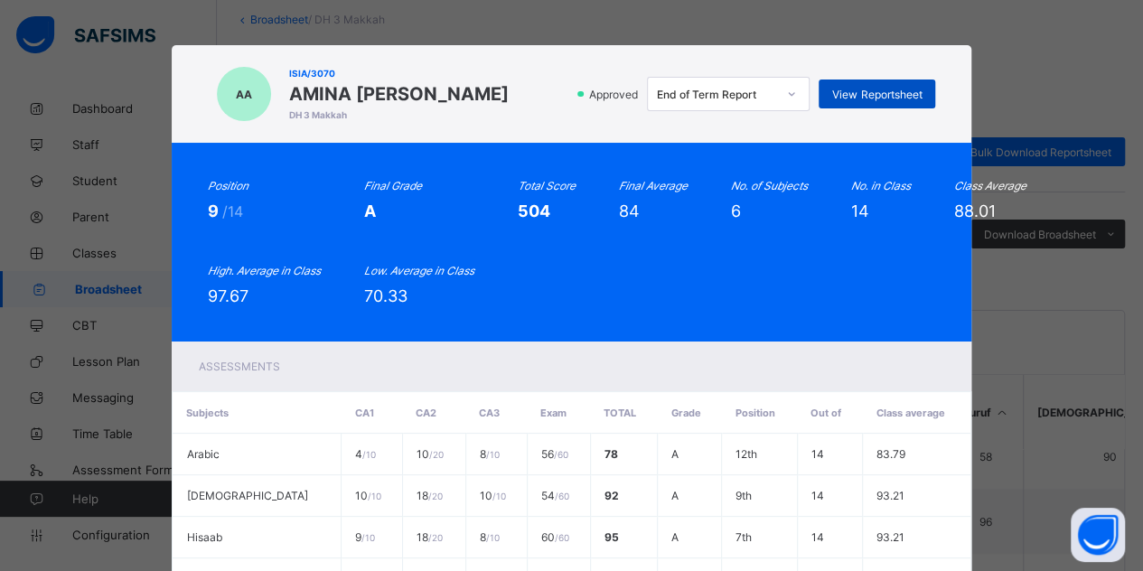
click at [869, 101] on span "View Reportsheet" at bounding box center [876, 95] width 89 height 14
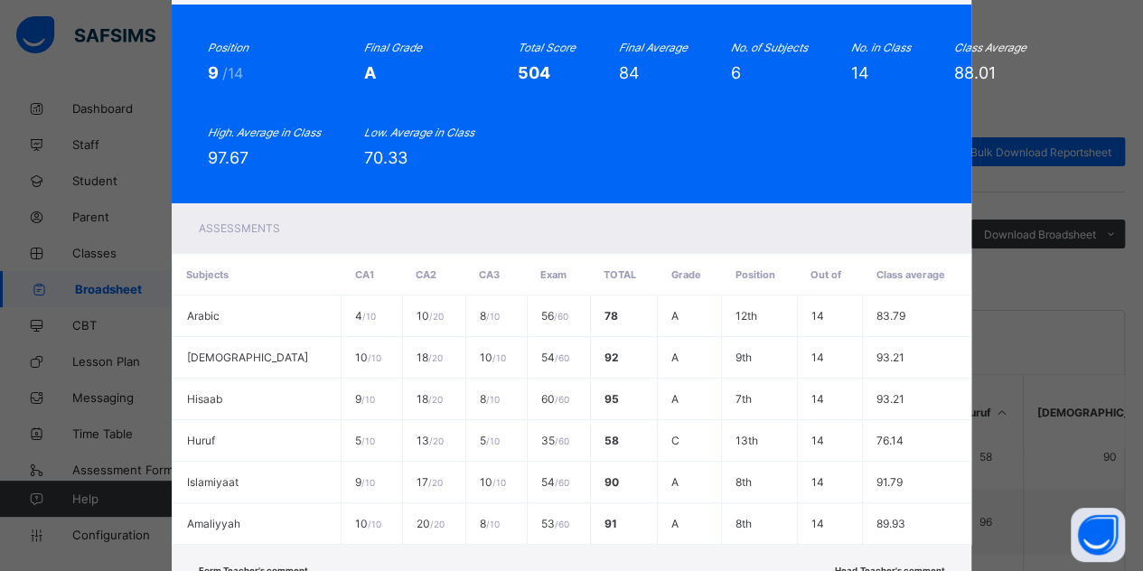
scroll to position [313, 0]
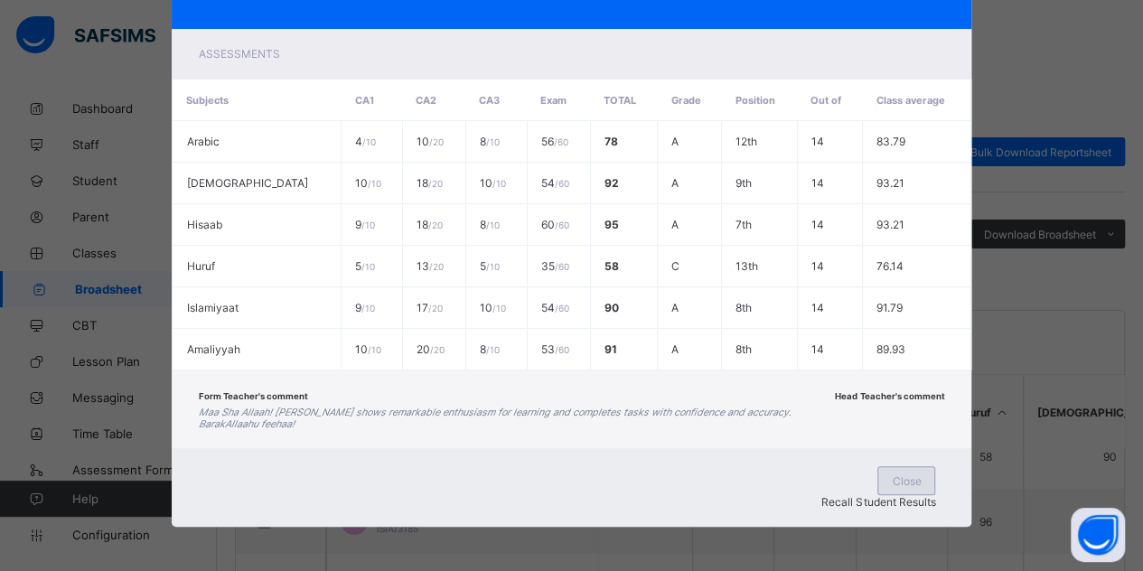
click at [892, 488] on span "Close" at bounding box center [906, 482] width 29 height 14
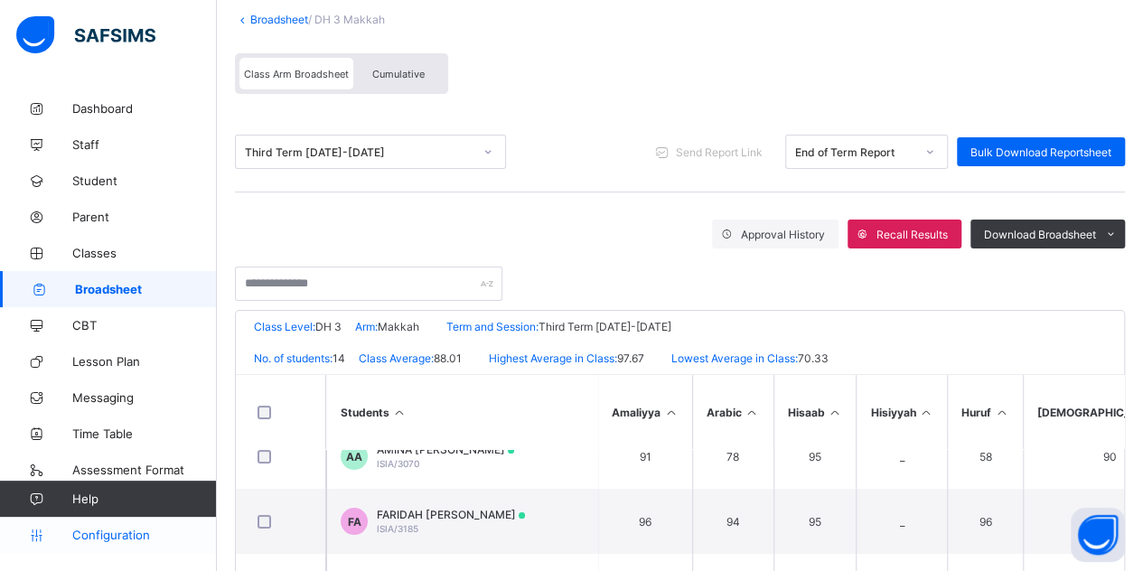
click at [132, 524] on link "Configuration" at bounding box center [108, 535] width 216 height 36
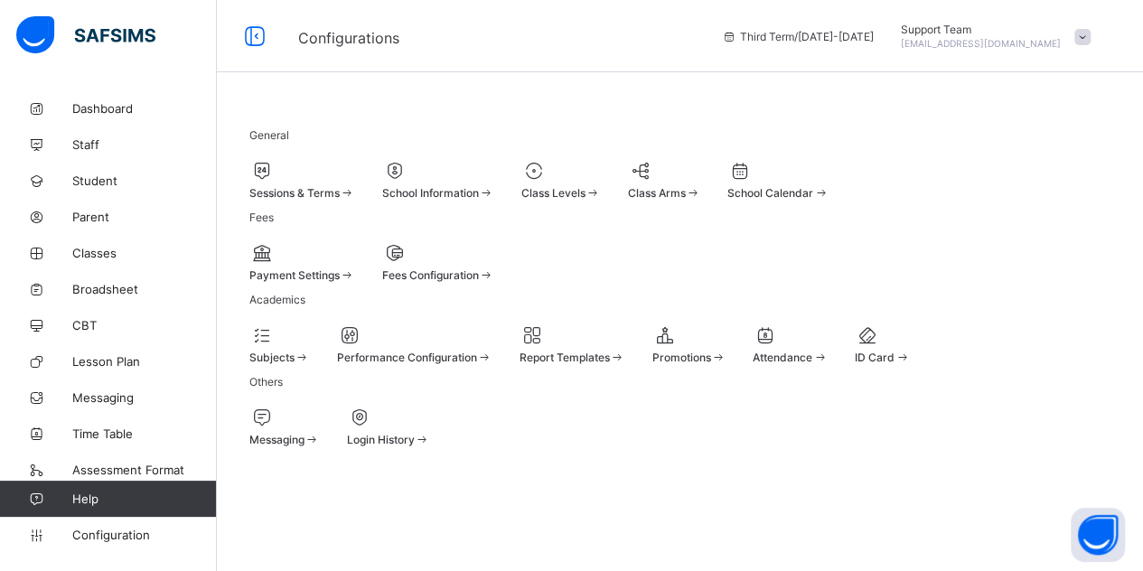
click at [493, 346] on span at bounding box center [414, 348] width 155 height 5
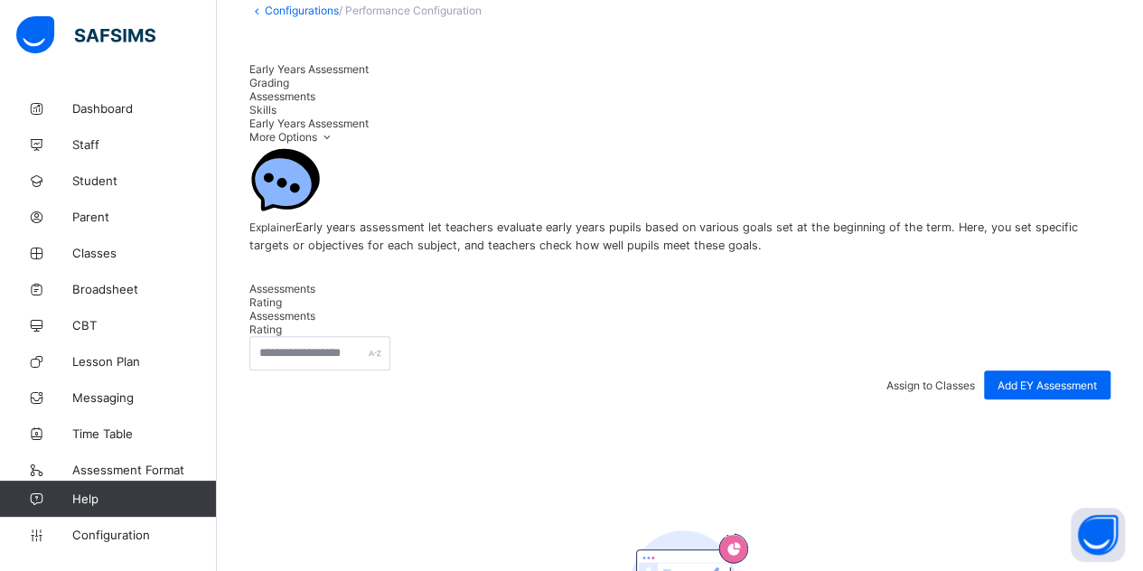
click at [427, 76] on div "Grading" at bounding box center [679, 83] width 861 height 14
click at [308, 76] on span "Early Years Assessment" at bounding box center [308, 69] width 119 height 14
click at [277, 103] on span "Skills" at bounding box center [262, 110] width 27 height 14
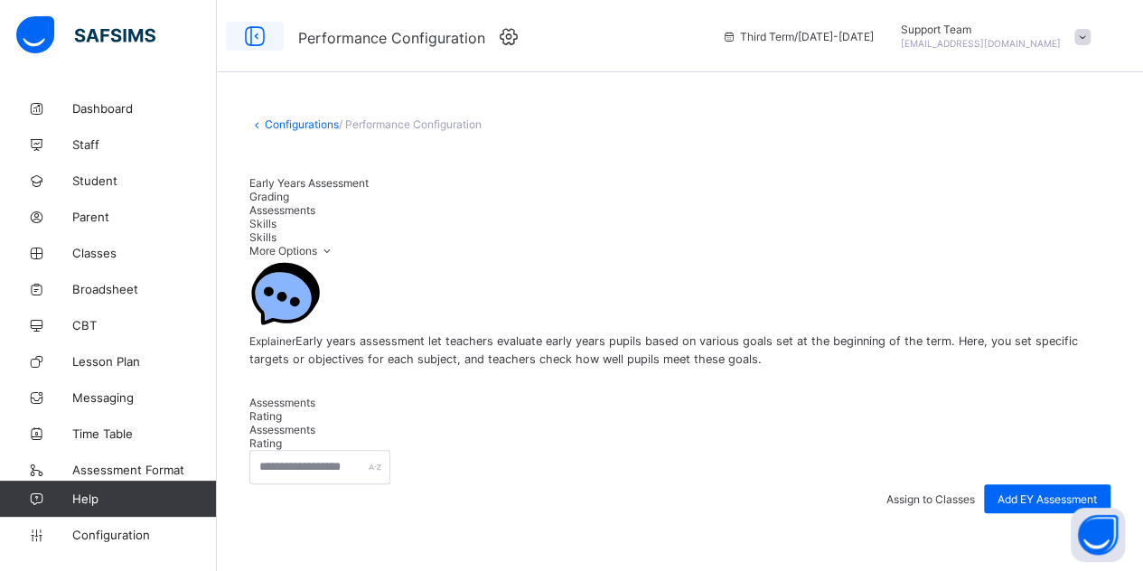
click at [249, 44] on icon at bounding box center [255, 36] width 31 height 26
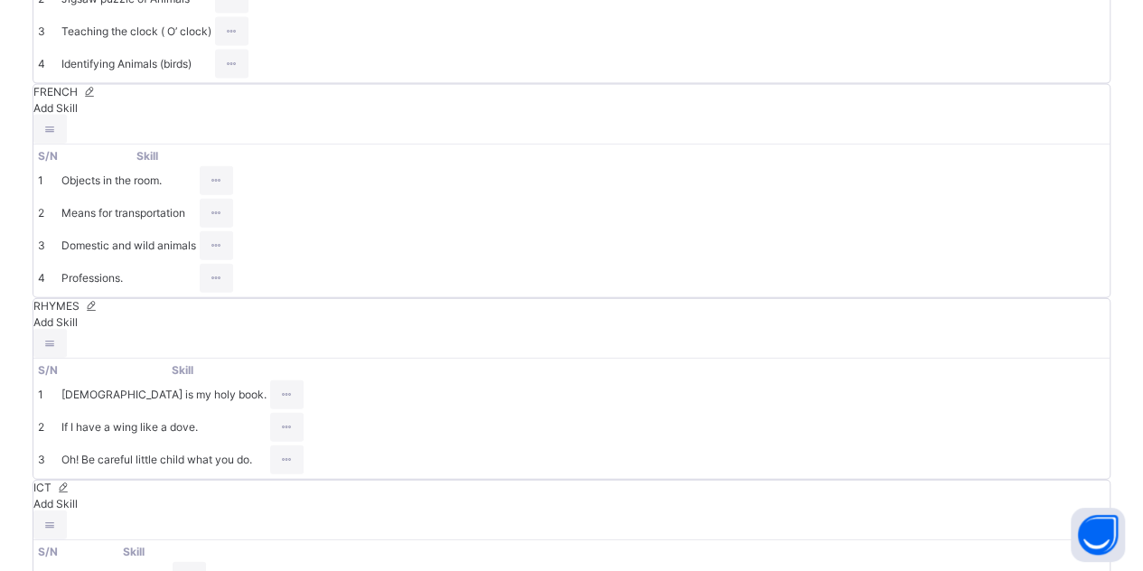
scroll to position [8794, 0]
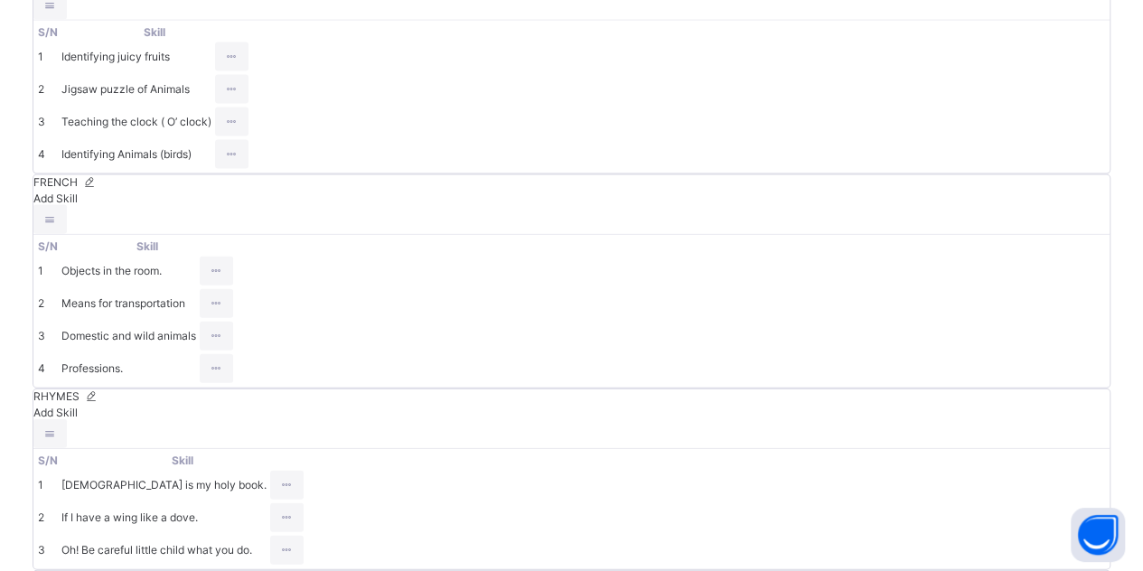
drag, startPoint x: 997, startPoint y: 288, endPoint x: 1156, endPoint y: 306, distance: 160.1
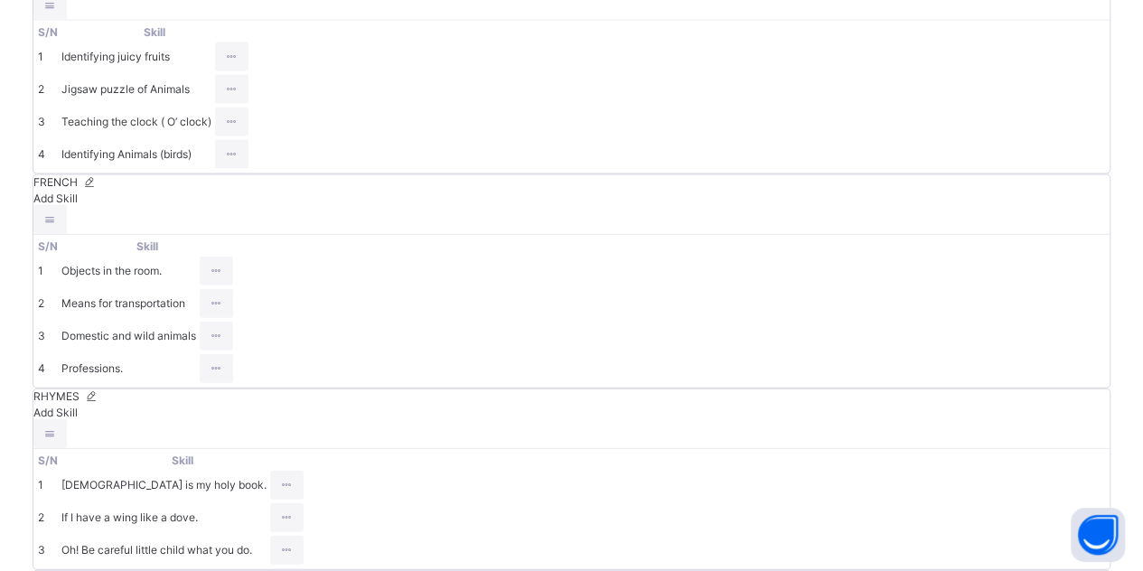
drag, startPoint x: 998, startPoint y: 279, endPoint x: 1056, endPoint y: 285, distance: 58.1
drag, startPoint x: 1001, startPoint y: 281, endPoint x: 1067, endPoint y: 285, distance: 66.1
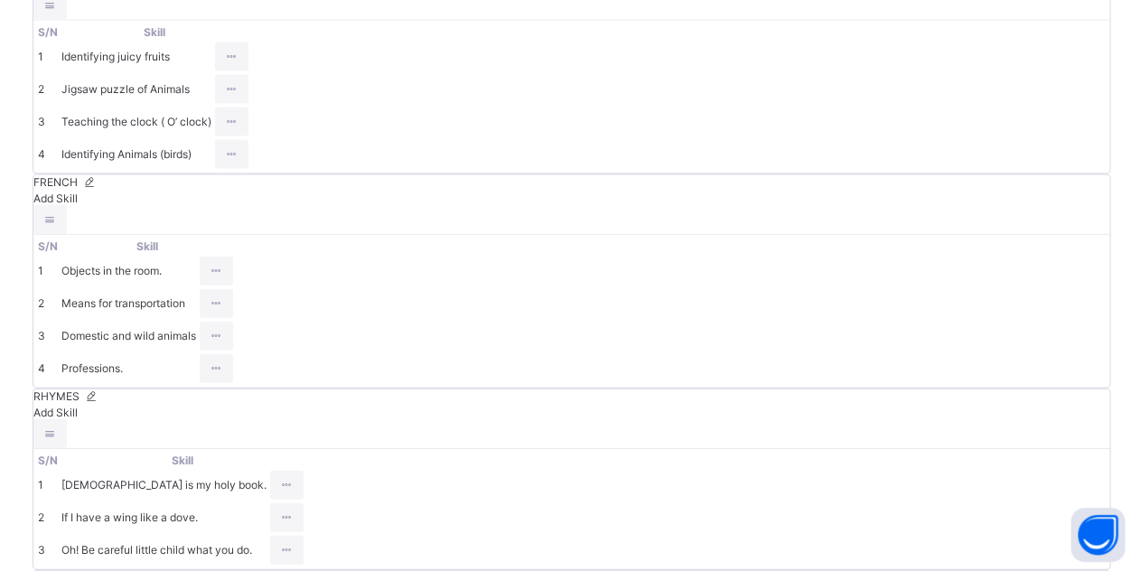
drag, startPoint x: 1007, startPoint y: 281, endPoint x: 1071, endPoint y: 294, distance: 65.4
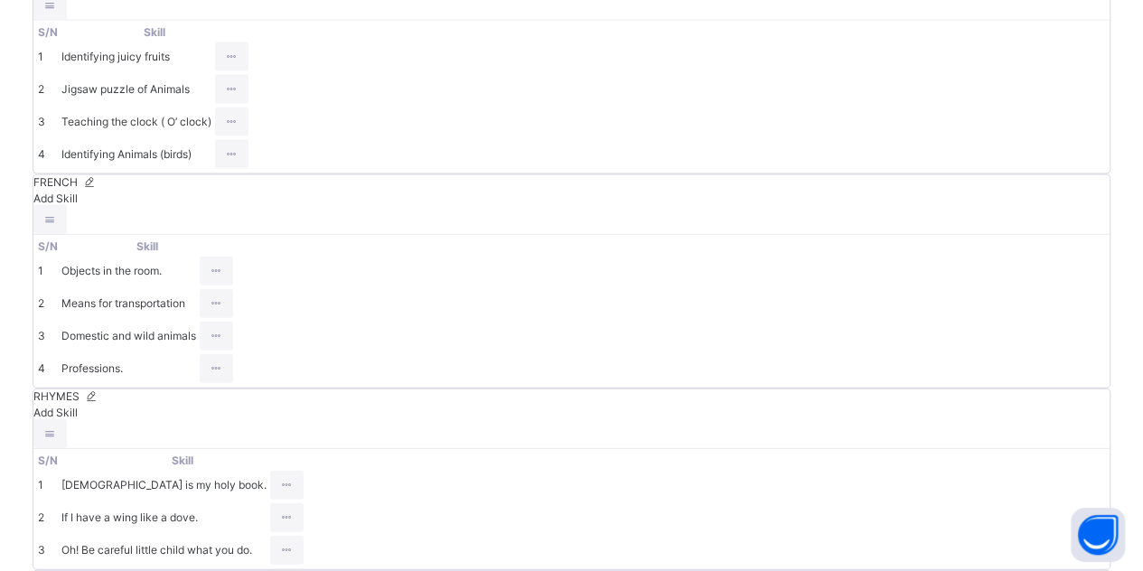
type input "**********"
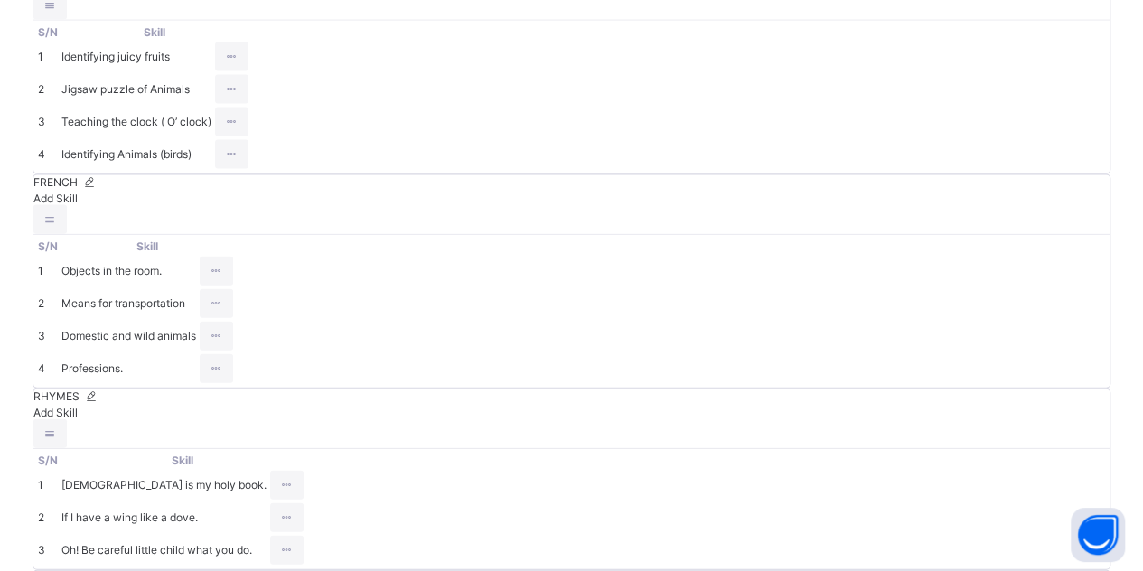
drag, startPoint x: 992, startPoint y: 324, endPoint x: 1086, endPoint y: 331, distance: 94.3
type input "**********"
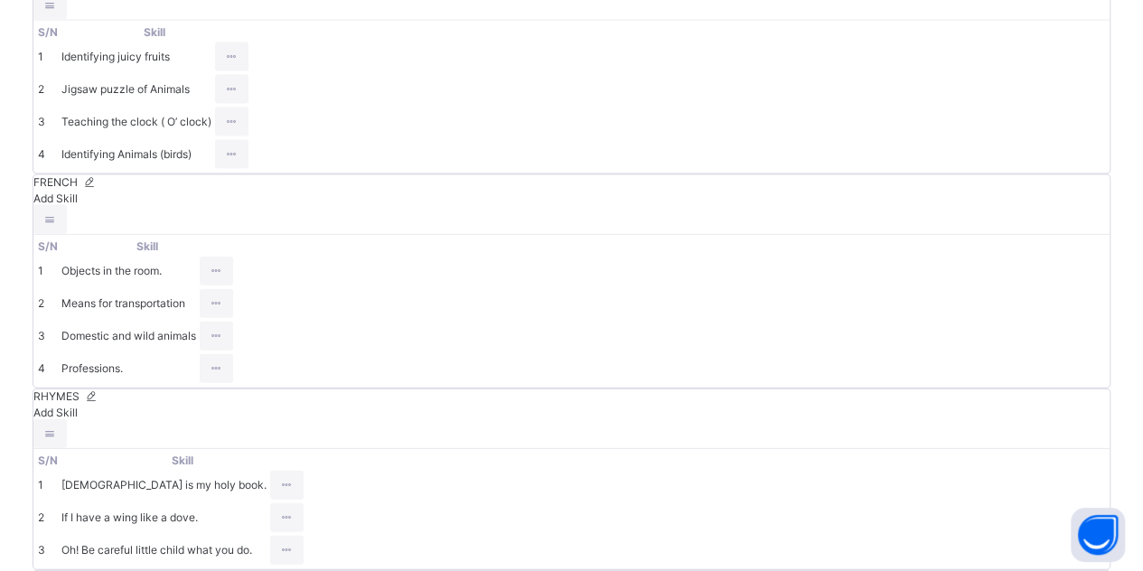
drag, startPoint x: 985, startPoint y: 377, endPoint x: 1048, endPoint y: 381, distance: 63.4
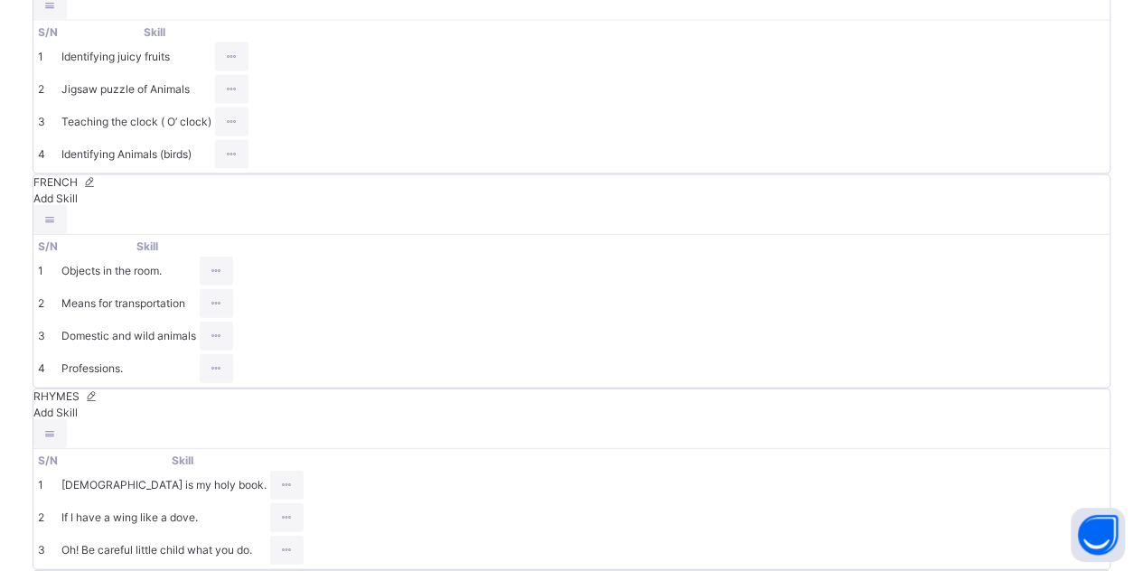
drag, startPoint x: 1001, startPoint y: 377, endPoint x: 1067, endPoint y: 381, distance: 65.2
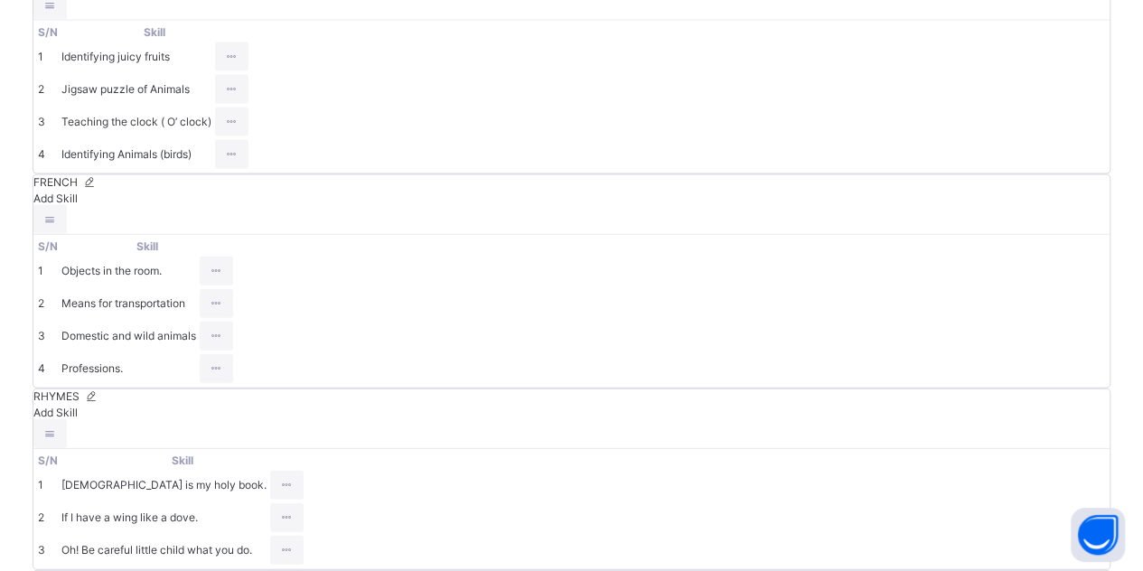
drag, startPoint x: 1003, startPoint y: 376, endPoint x: 1045, endPoint y: 377, distance: 41.6
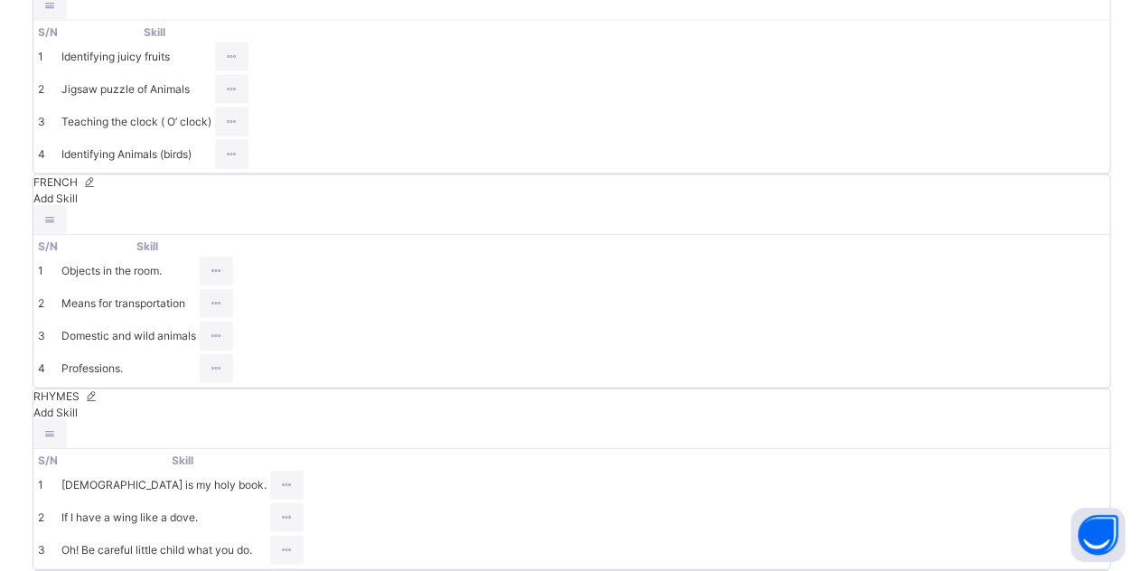
type input "**********"
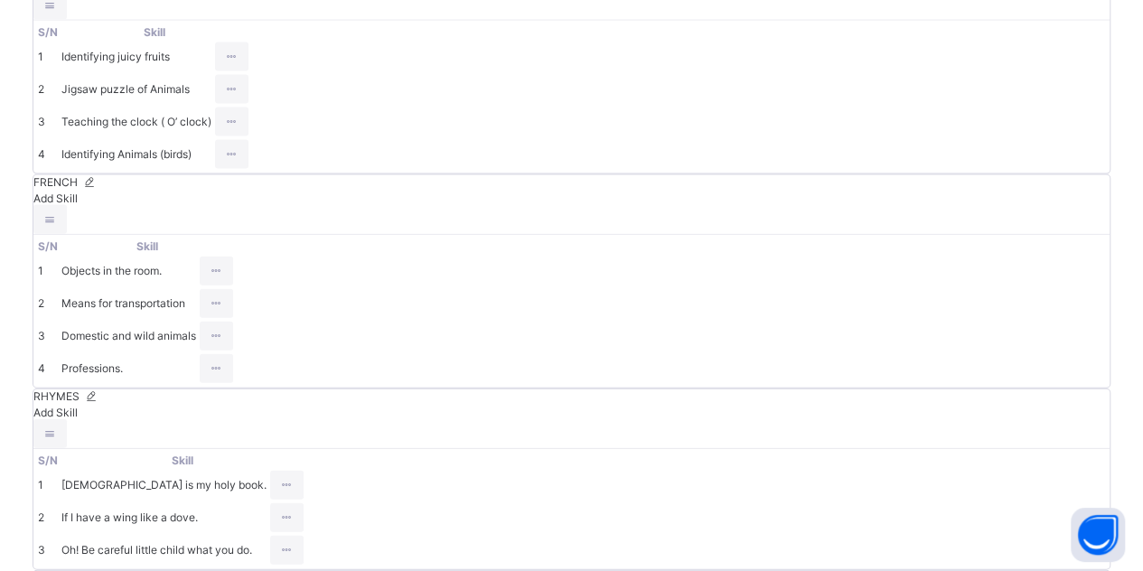
drag, startPoint x: 979, startPoint y: 426, endPoint x: 1120, endPoint y: 437, distance: 141.4
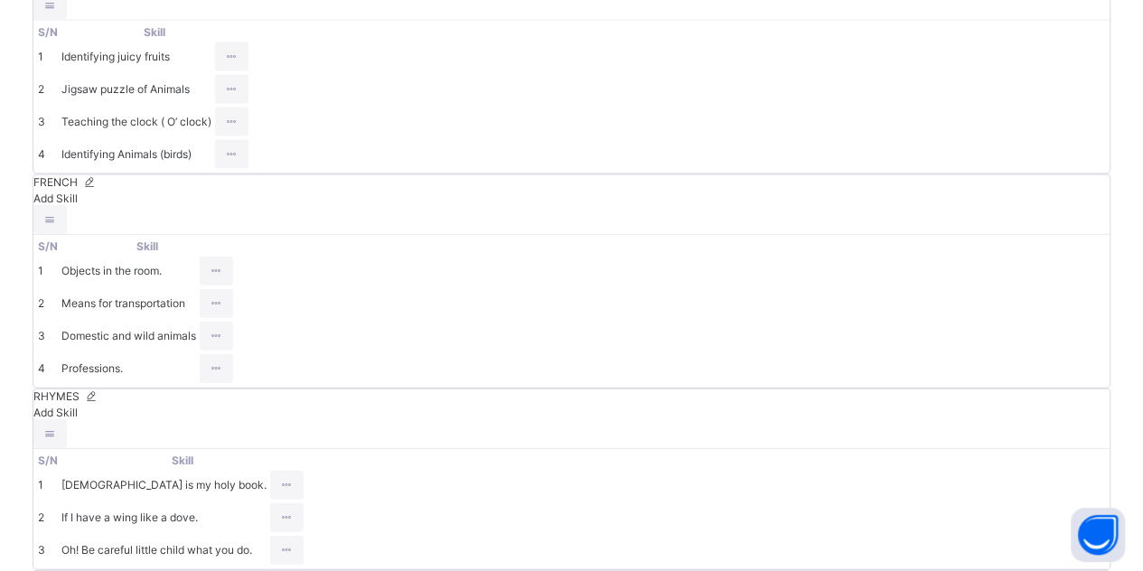
scroll to position [0, 0]
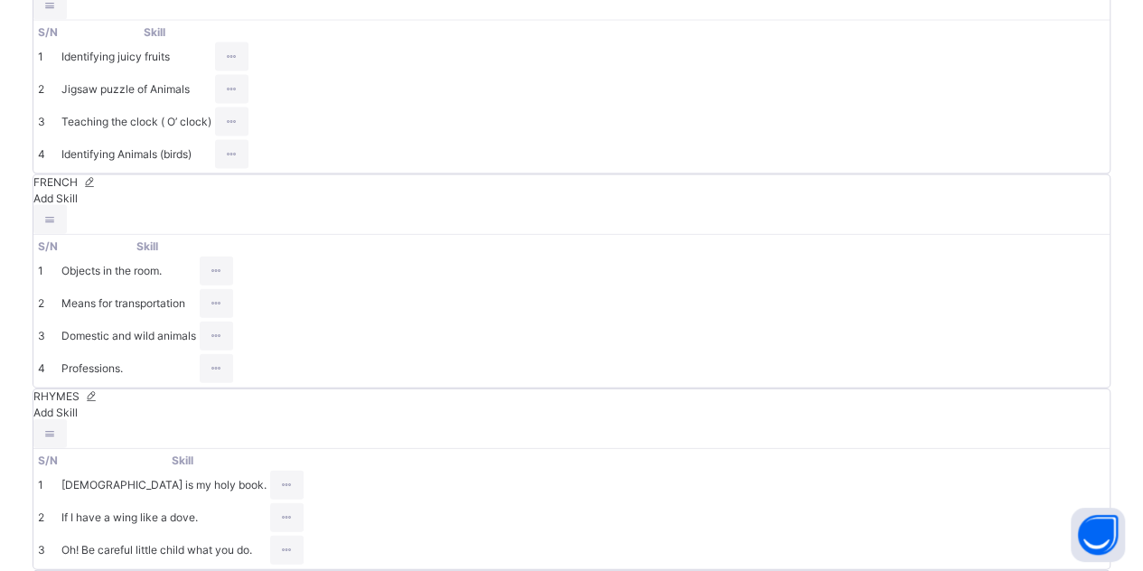
type input "**********"
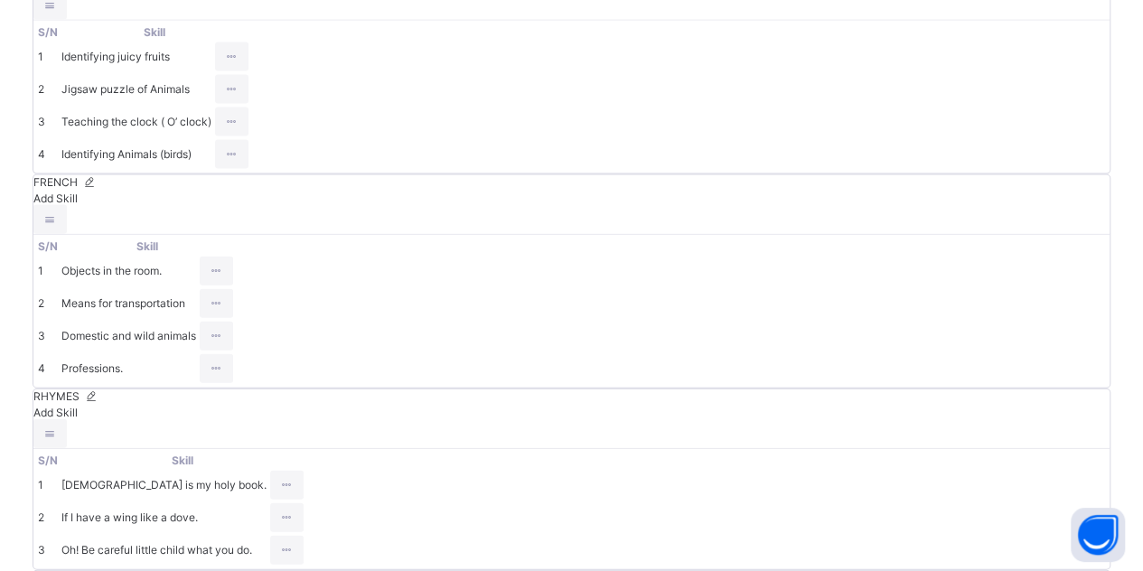
drag, startPoint x: 981, startPoint y: 473, endPoint x: 1063, endPoint y: 474, distance: 82.3
drag, startPoint x: 1012, startPoint y: 475, endPoint x: 1024, endPoint y: 474, distance: 11.9
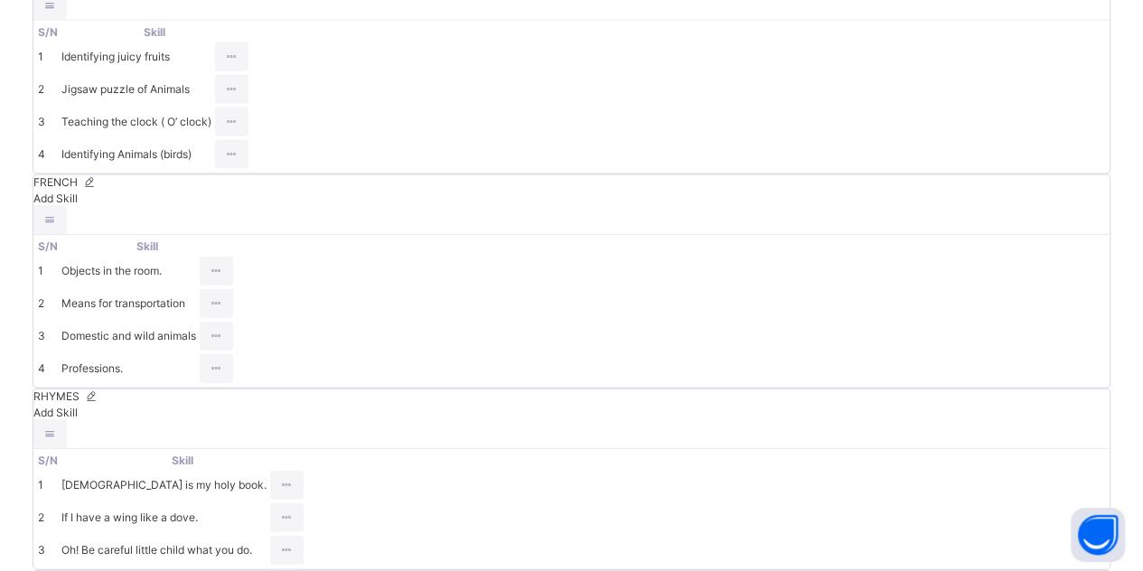
type input "**********"
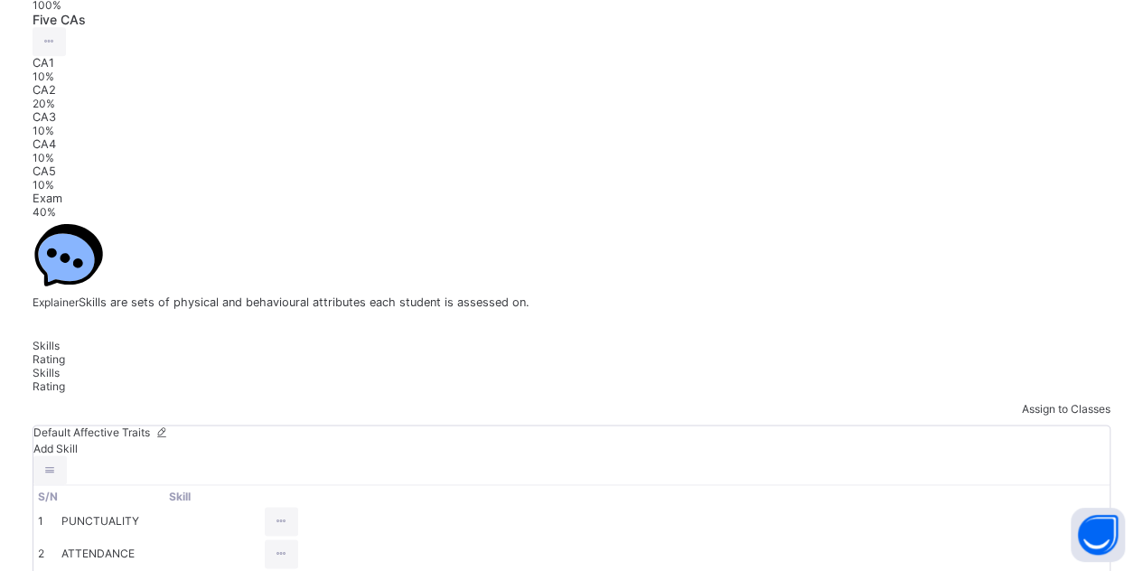
scroll to position [0, 0]
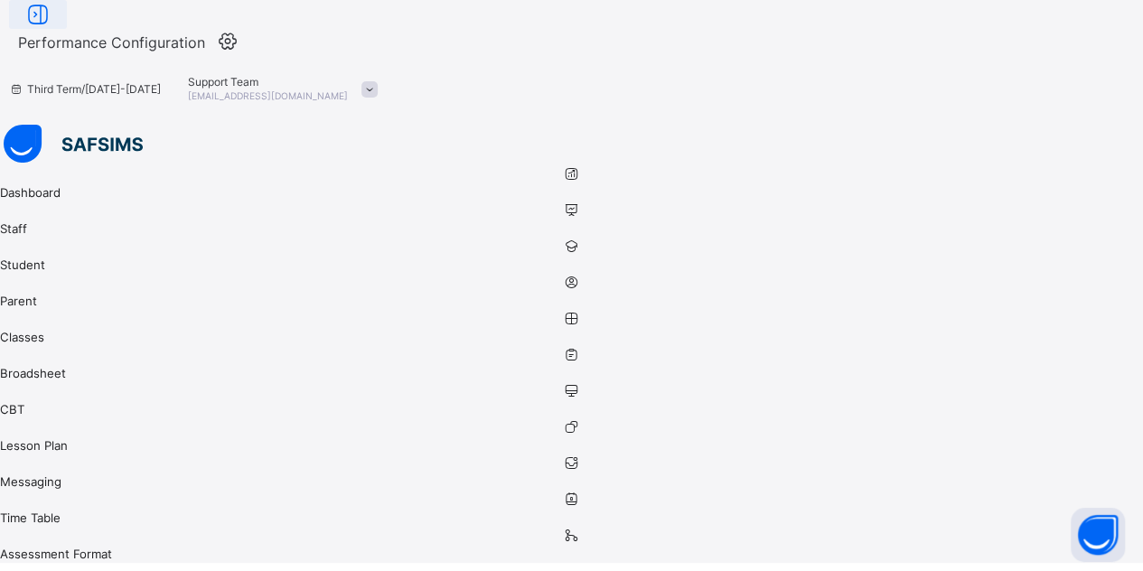
click at [53, 28] on icon at bounding box center [38, 15] width 31 height 26
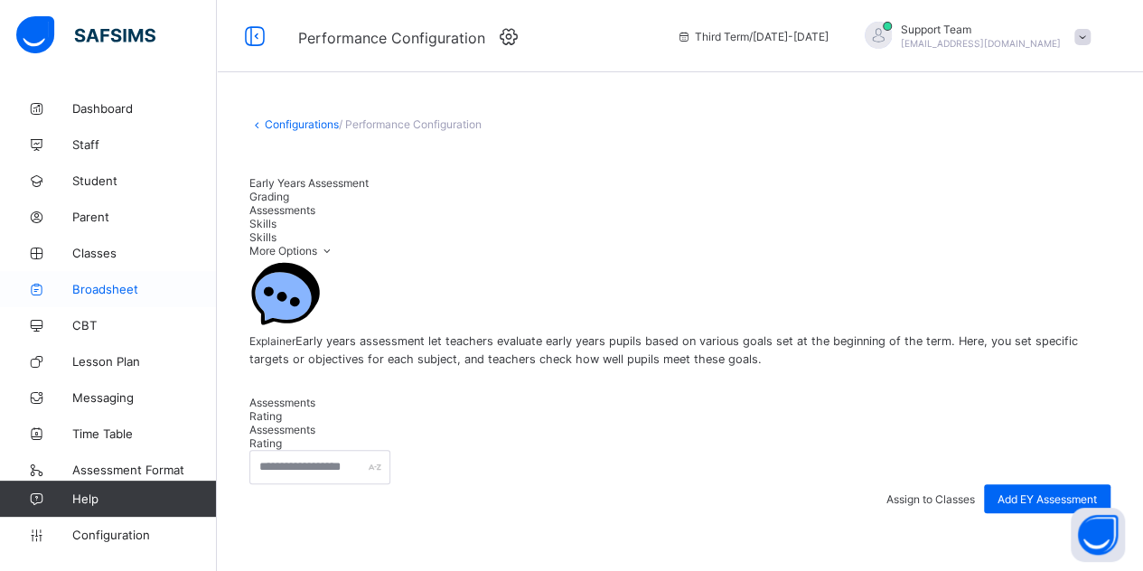
click at [115, 290] on span "Broadsheet" at bounding box center [144, 289] width 145 height 14
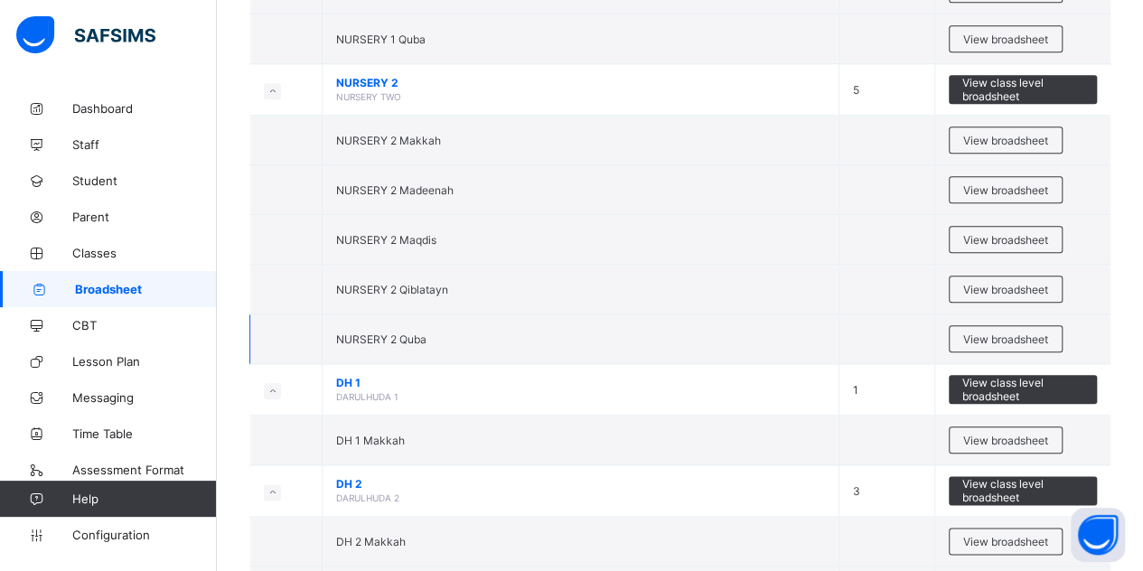
scroll to position [1175, 0]
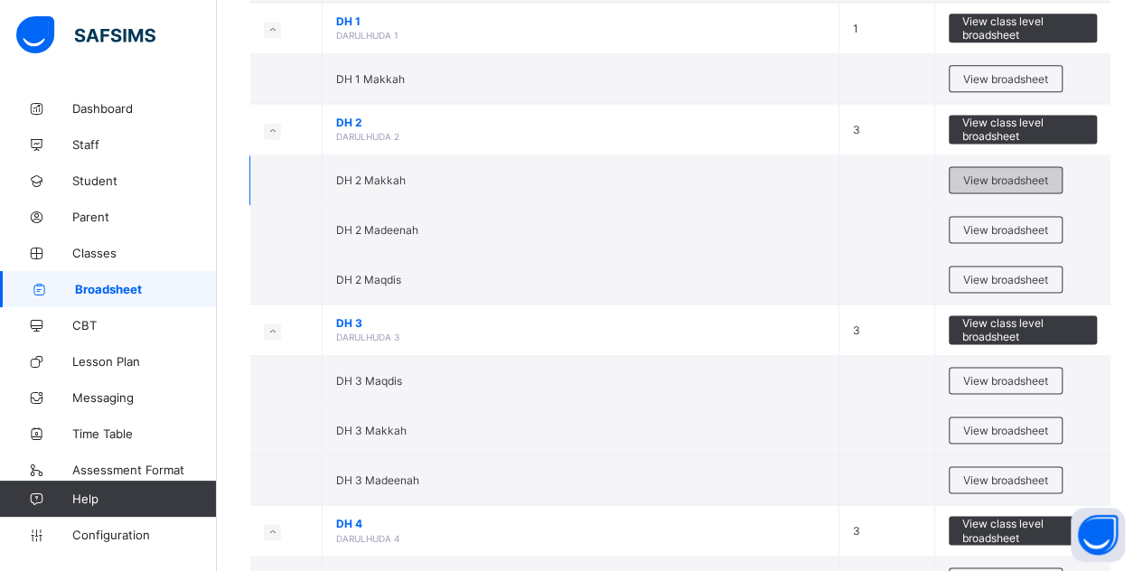
click at [982, 174] on span "View broadsheet" at bounding box center [1005, 181] width 85 height 14
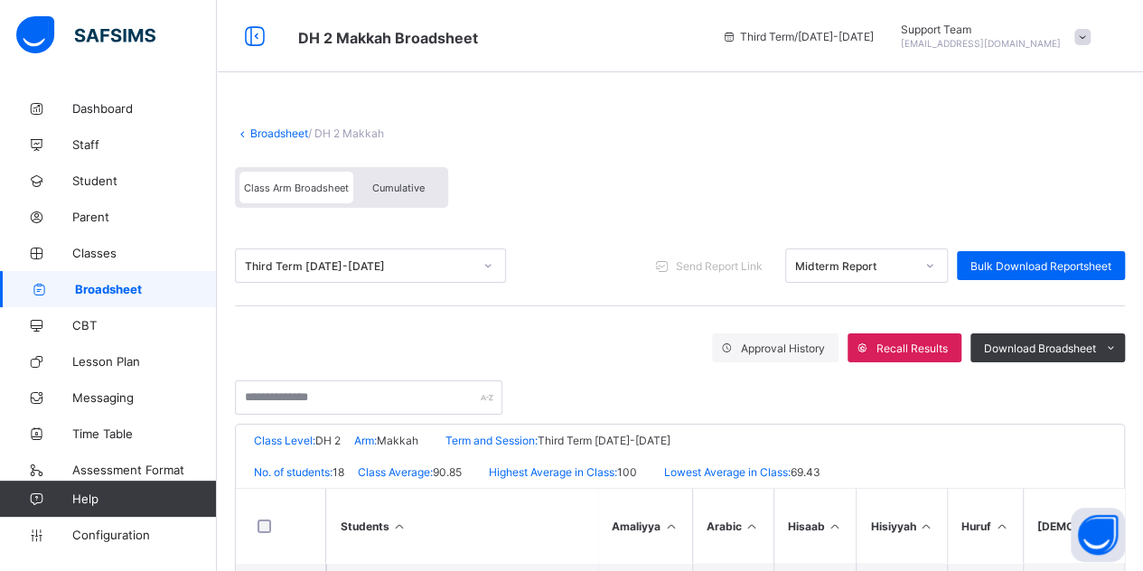
click at [375, 185] on span "Cumulative" at bounding box center [398, 188] width 52 height 13
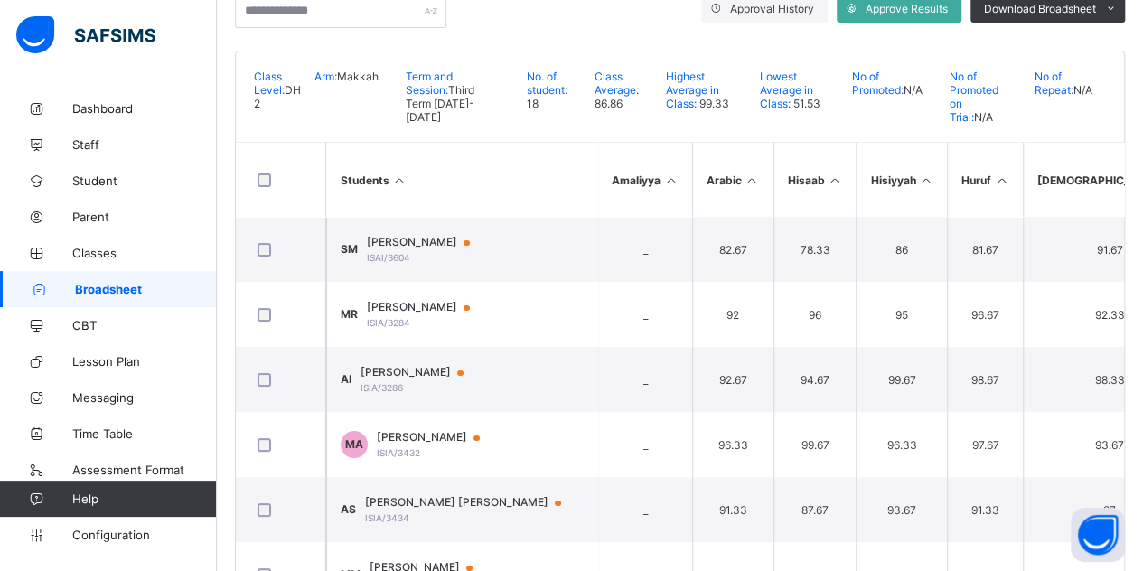
scroll to position [362, 0]
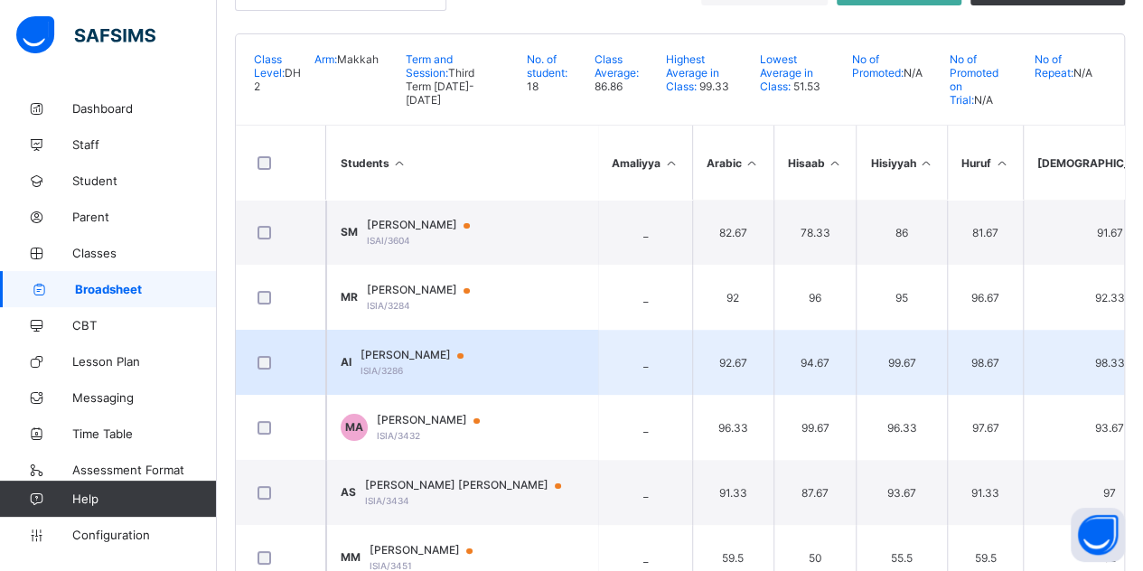
click at [423, 348] on span "AAISHA IBRAHIM-BAKARE" at bounding box center [421, 355] width 120 height 14
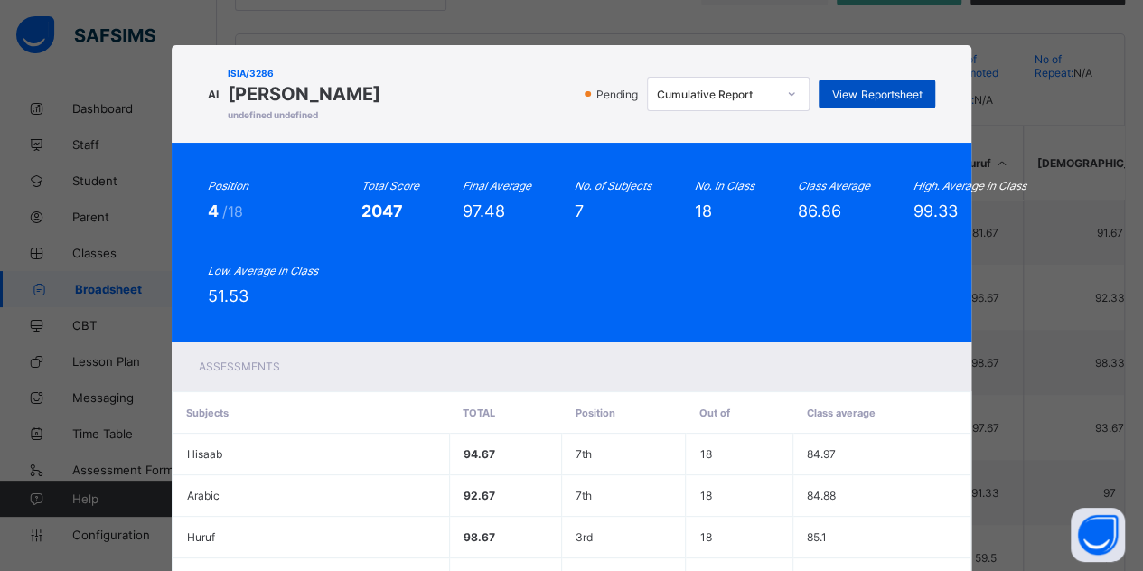
click at [862, 99] on span "View Reportsheet" at bounding box center [876, 95] width 89 height 14
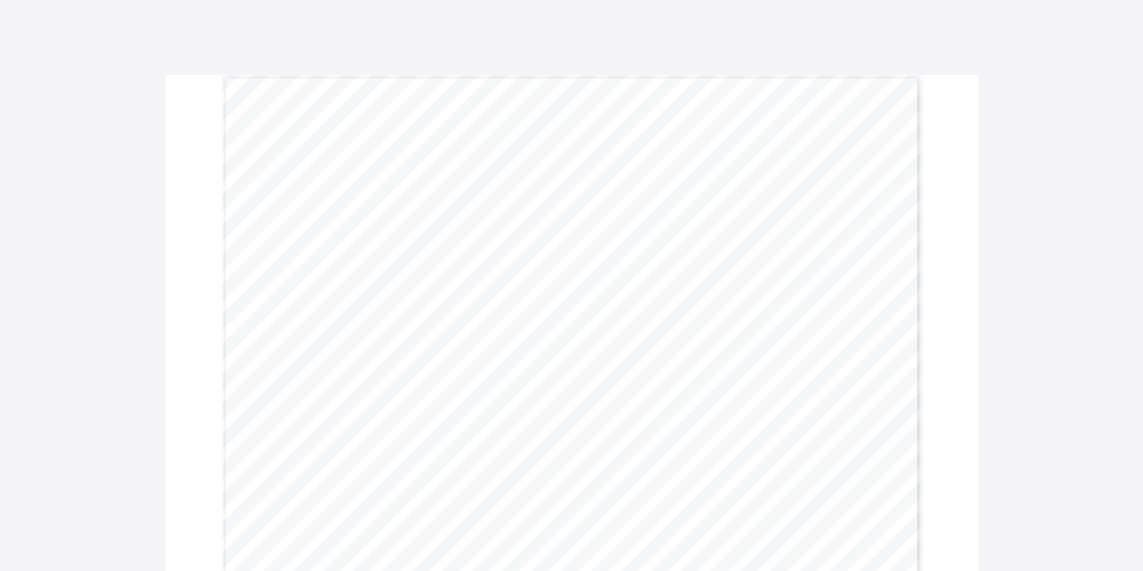
scroll to position [271, 0]
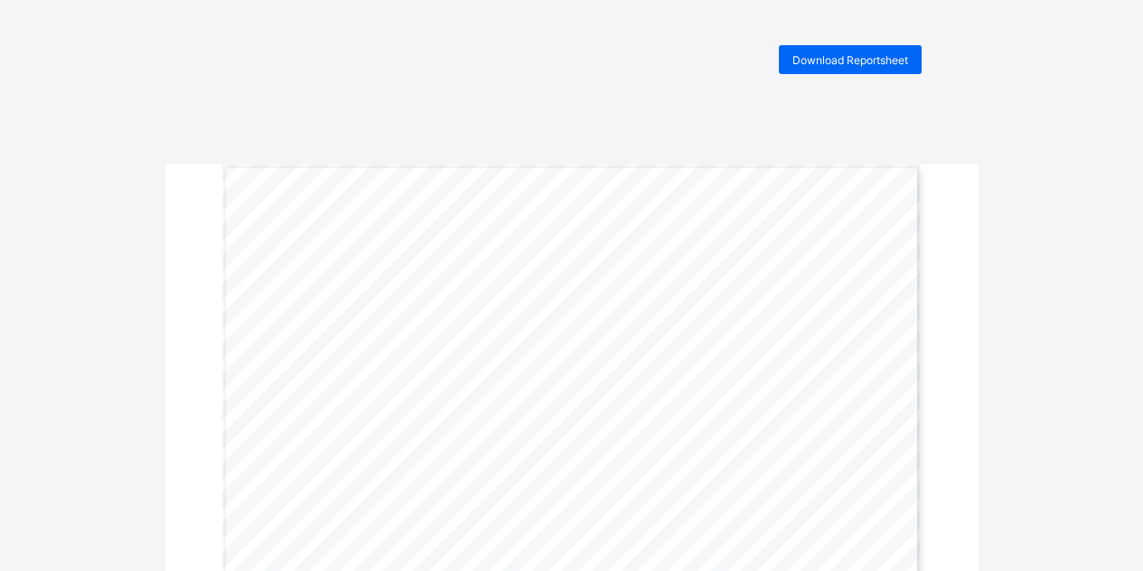
scroll to position [271, 0]
